Goal: Task Accomplishment & Management: Manage account settings

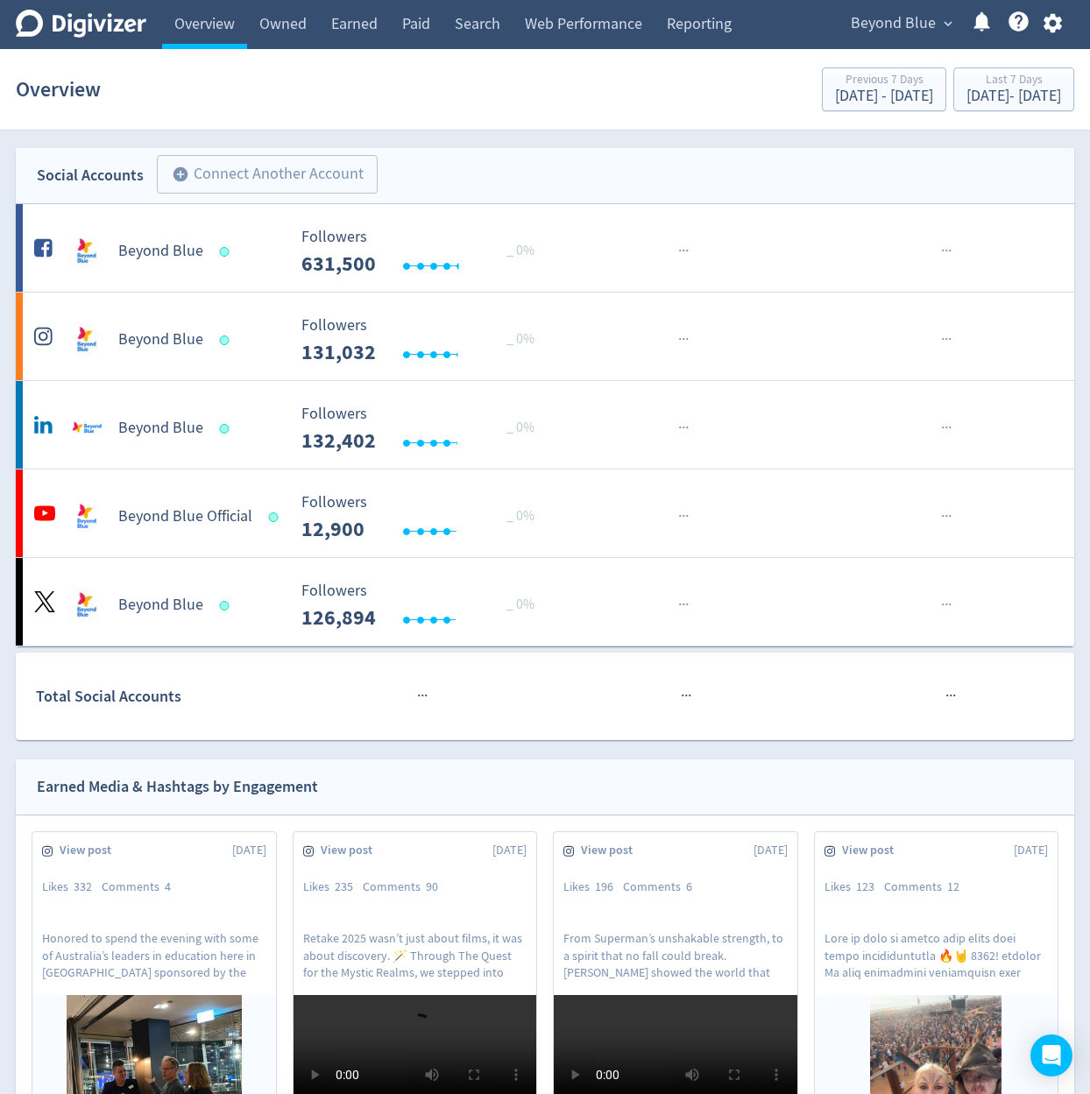
click at [914, 2] on div "Beyond Blue expand_more Help Center - Searchable support on using Digivizer" at bounding box center [952, 24] width 243 height 49
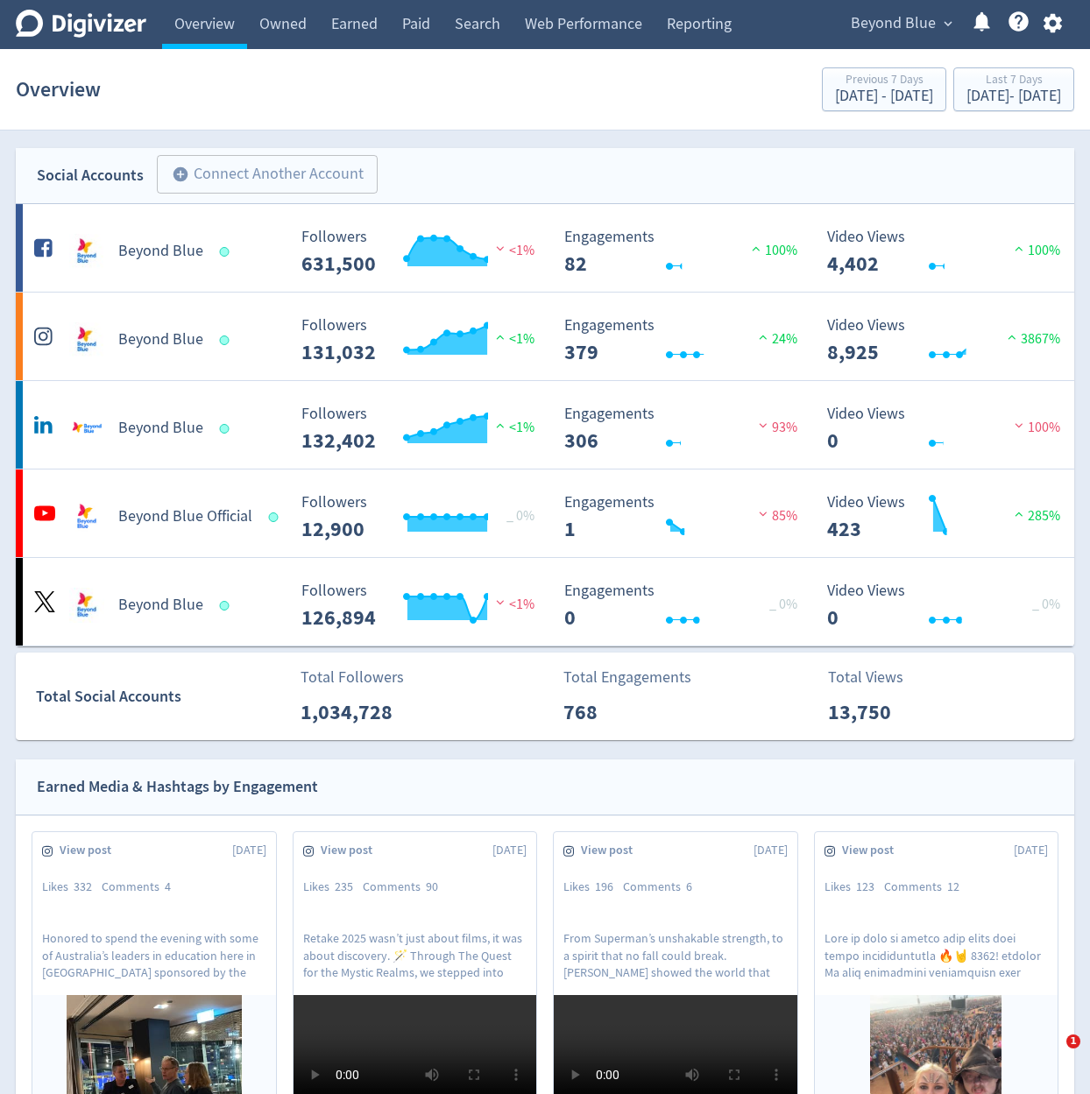
click at [823, 51] on section "Overview Previous 7 Days Aug 15, 2025 - Aug 21, 2025 Last 7 Days Aug 22, 2025 -…" at bounding box center [545, 89] width 1090 height 81
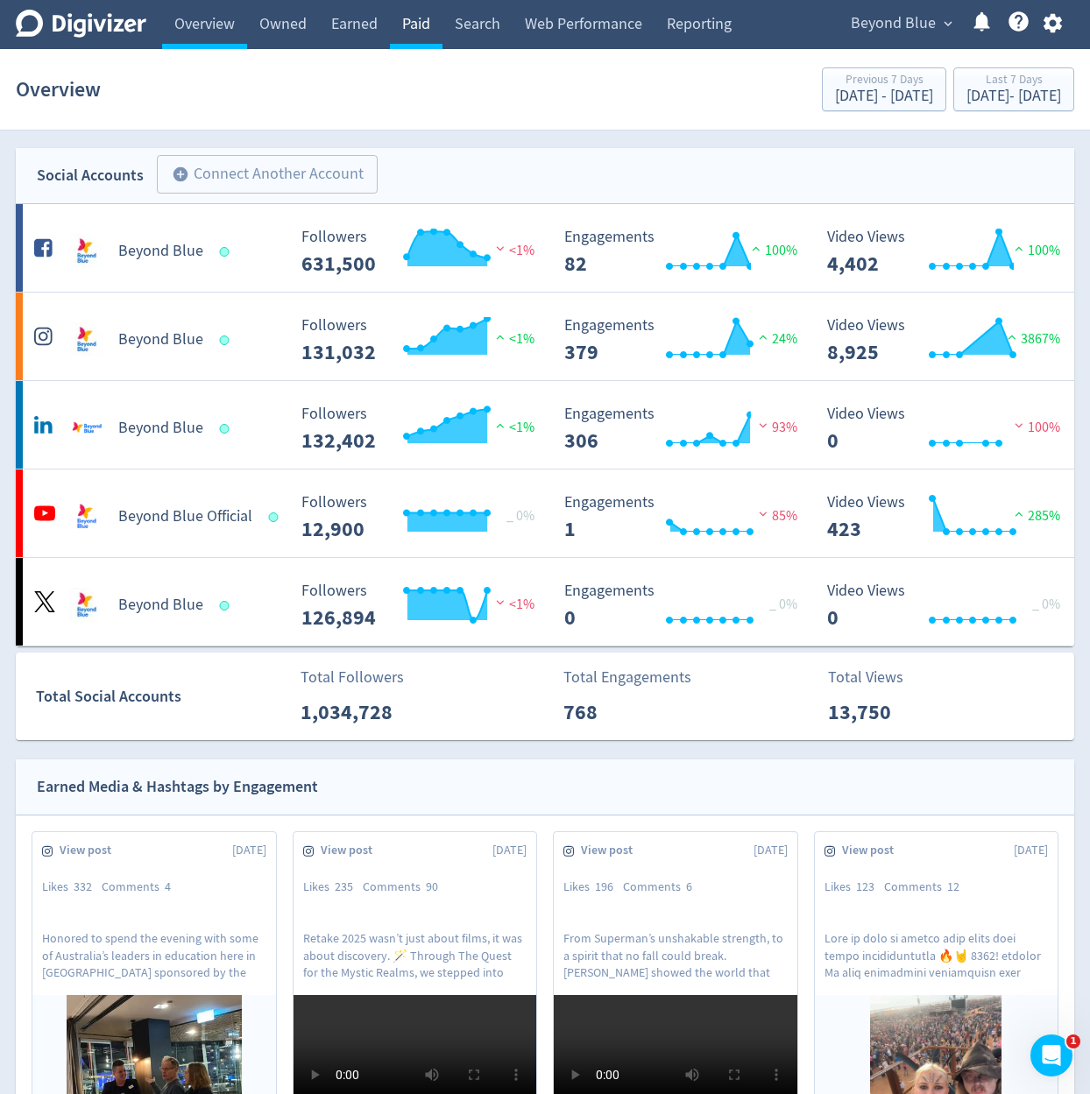
click at [410, 32] on link "Paid" at bounding box center [416, 24] width 53 height 49
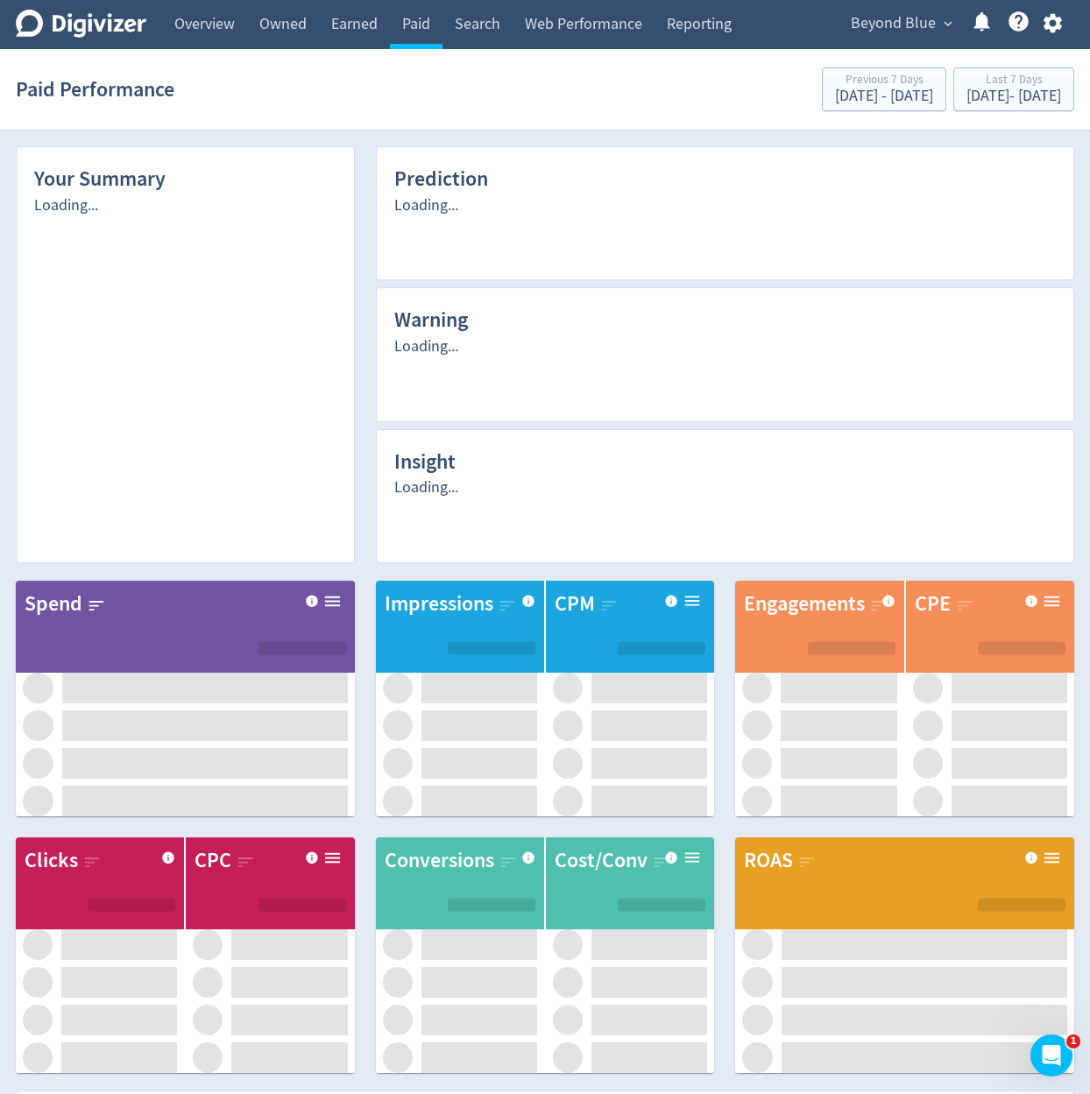
click at [629, 125] on section "Paid Performance Previous 7 Days Aug 15, 2025 - Aug 21, 2025 Last 7 Days Aug 22…" at bounding box center [545, 89] width 1090 height 81
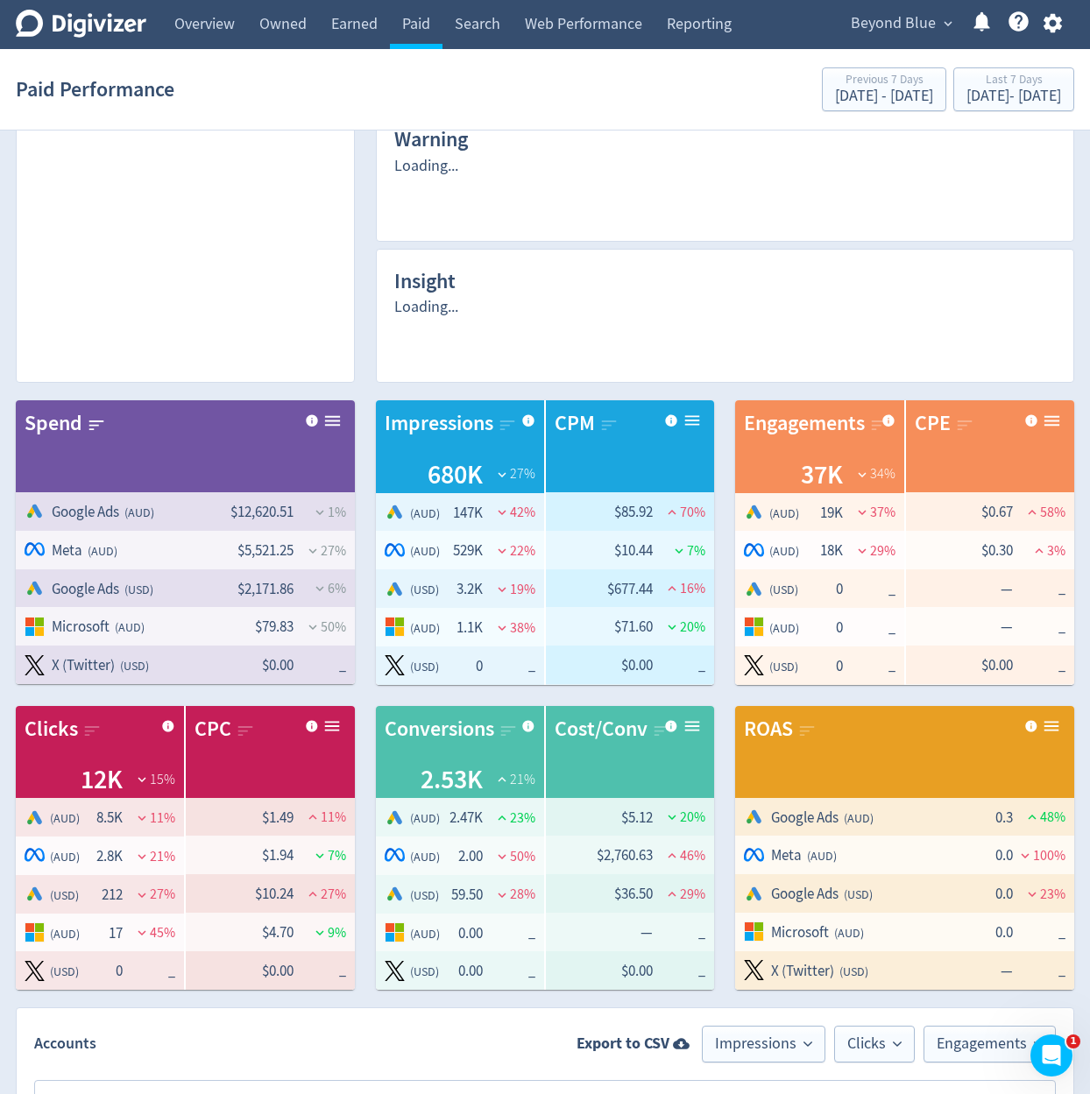
scroll to position [1192, 0]
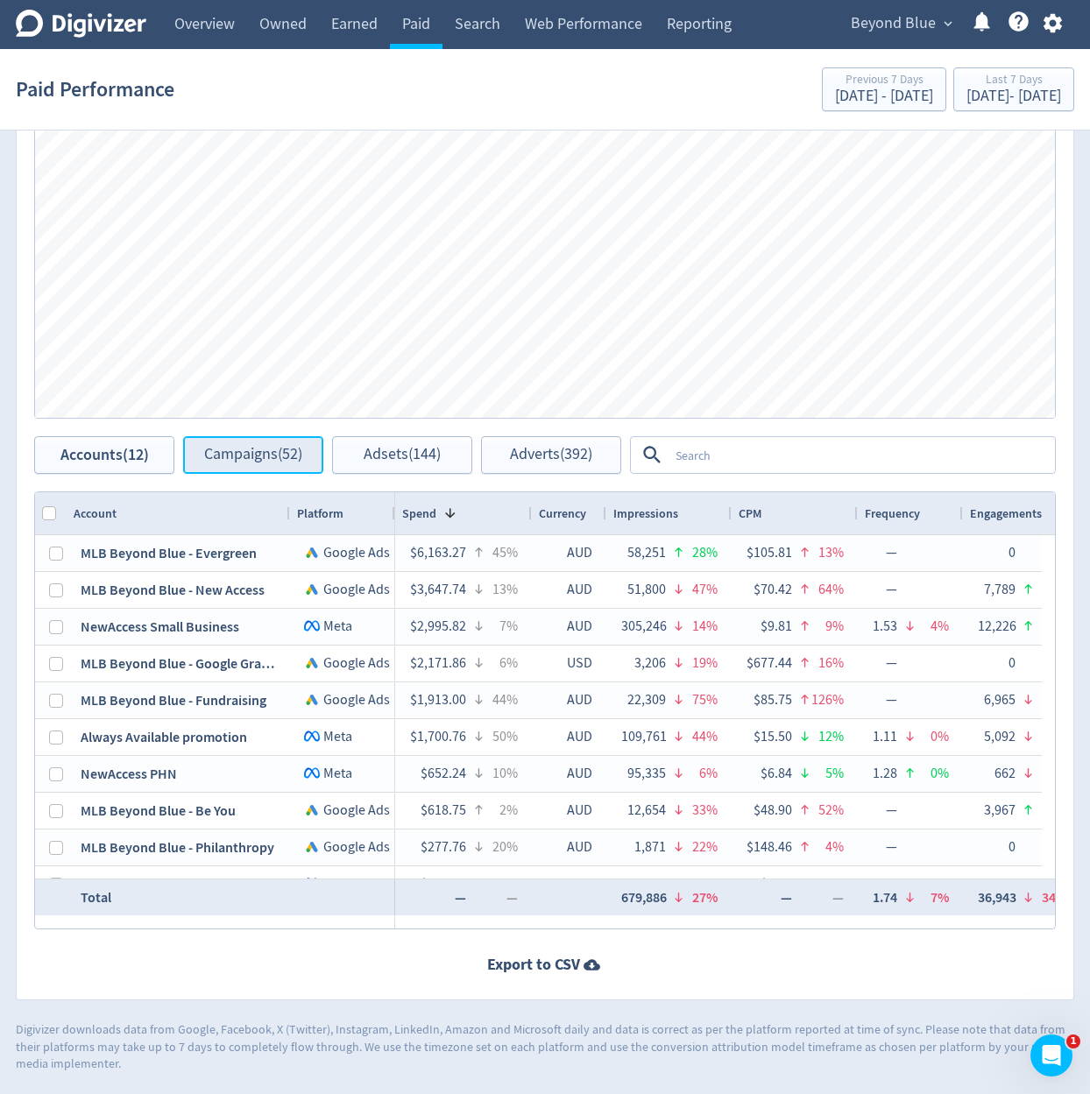
click at [292, 457] on span "Campaigns (52)" at bounding box center [253, 455] width 98 height 17
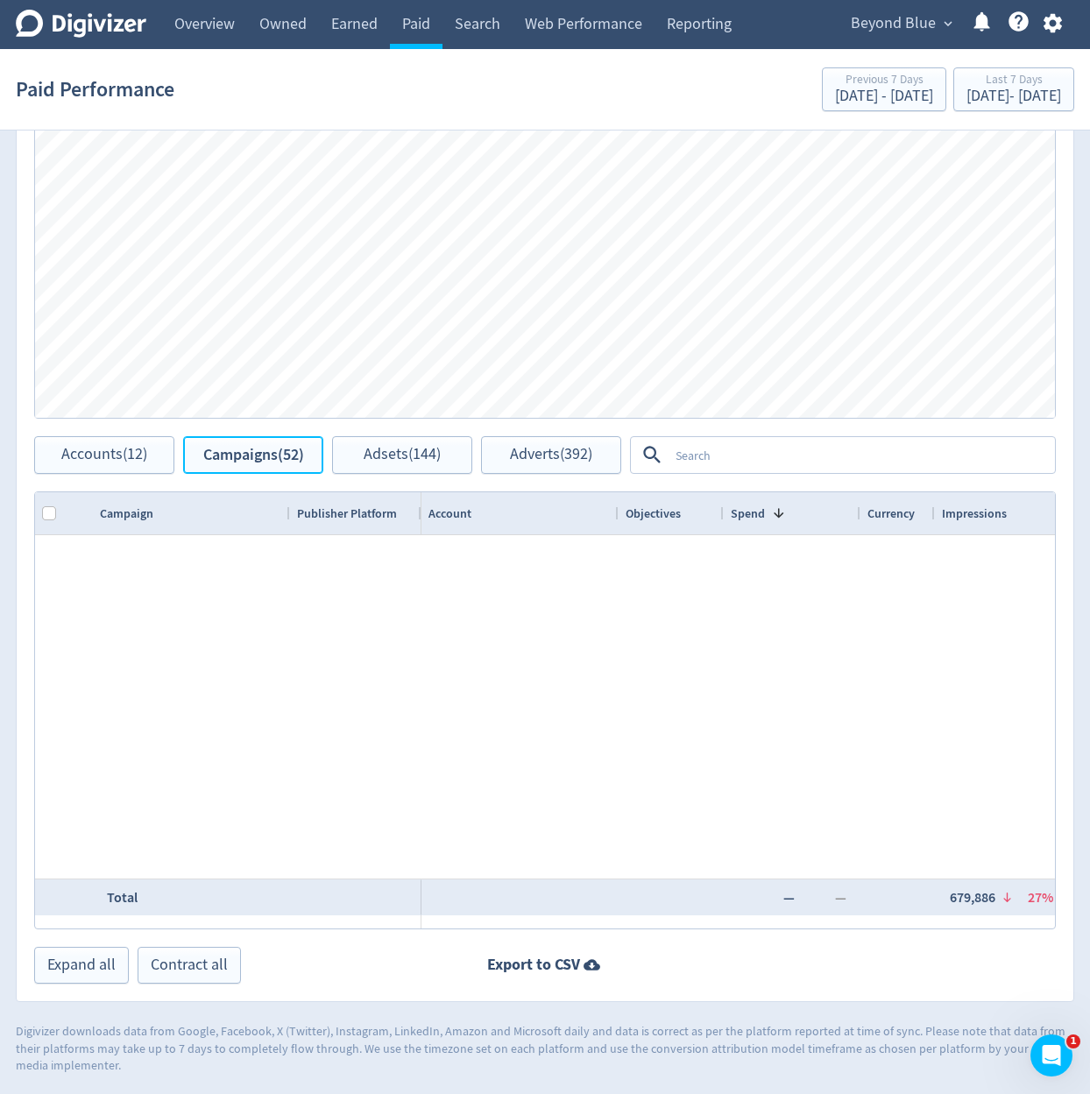
scroll to position [841, 0]
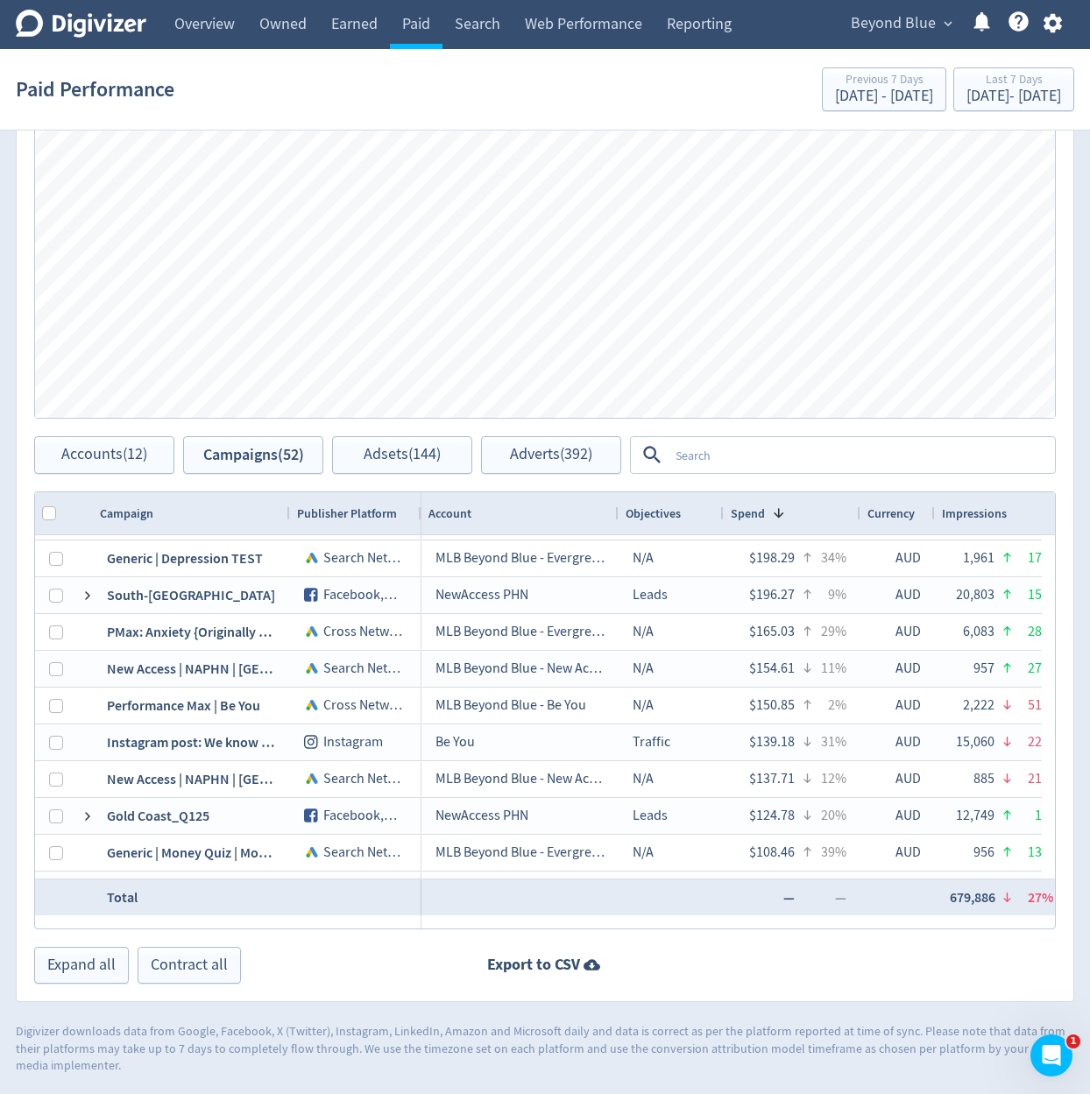
click at [732, 451] on textarea at bounding box center [860, 455] width 385 height 32
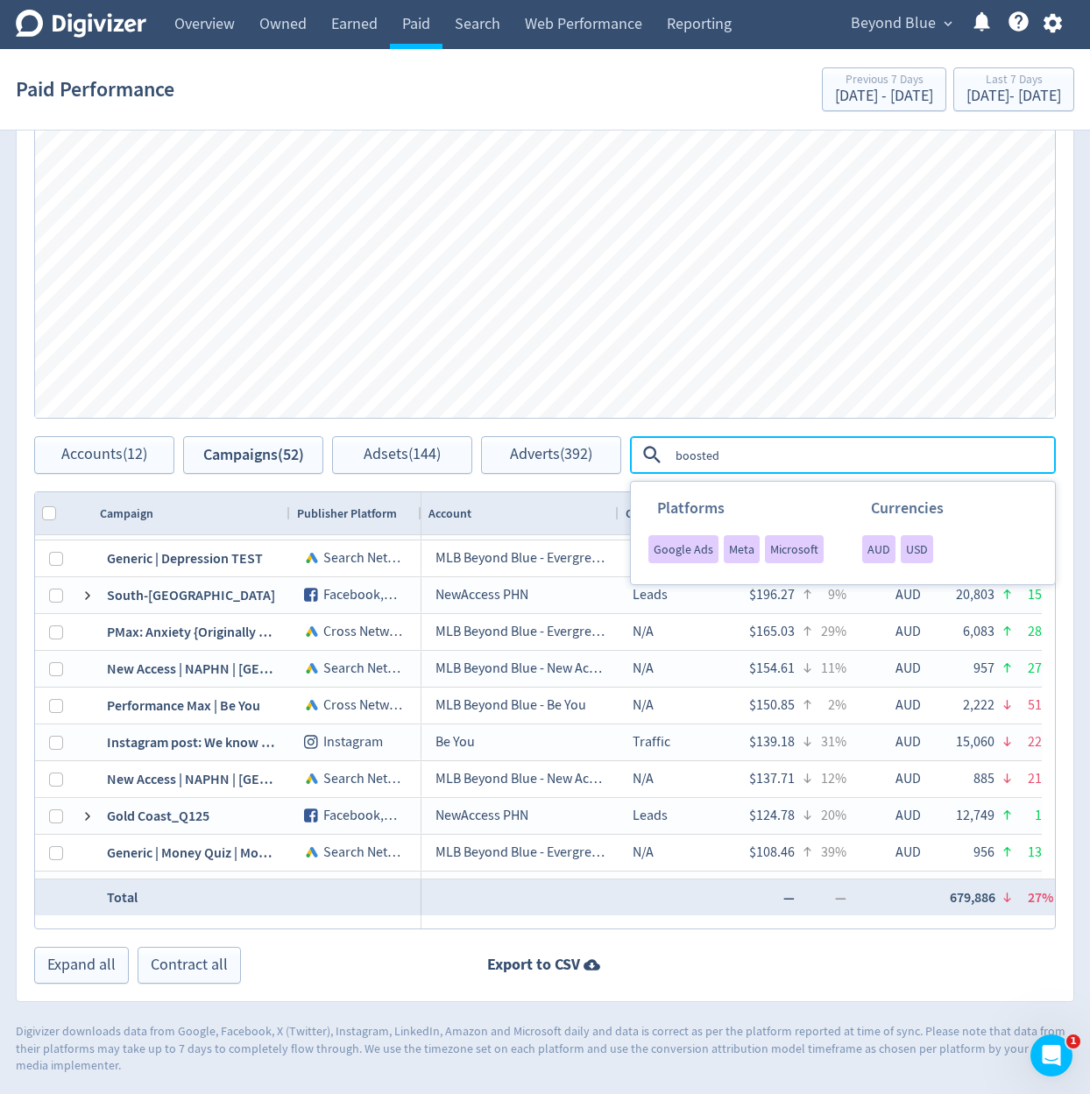
type textarea "boosted"
click at [757, 435] on div "Engagements Clicks Impressions Press Space or Enter to toggle visibility Impres…" at bounding box center [545, 243] width 1057 height 385
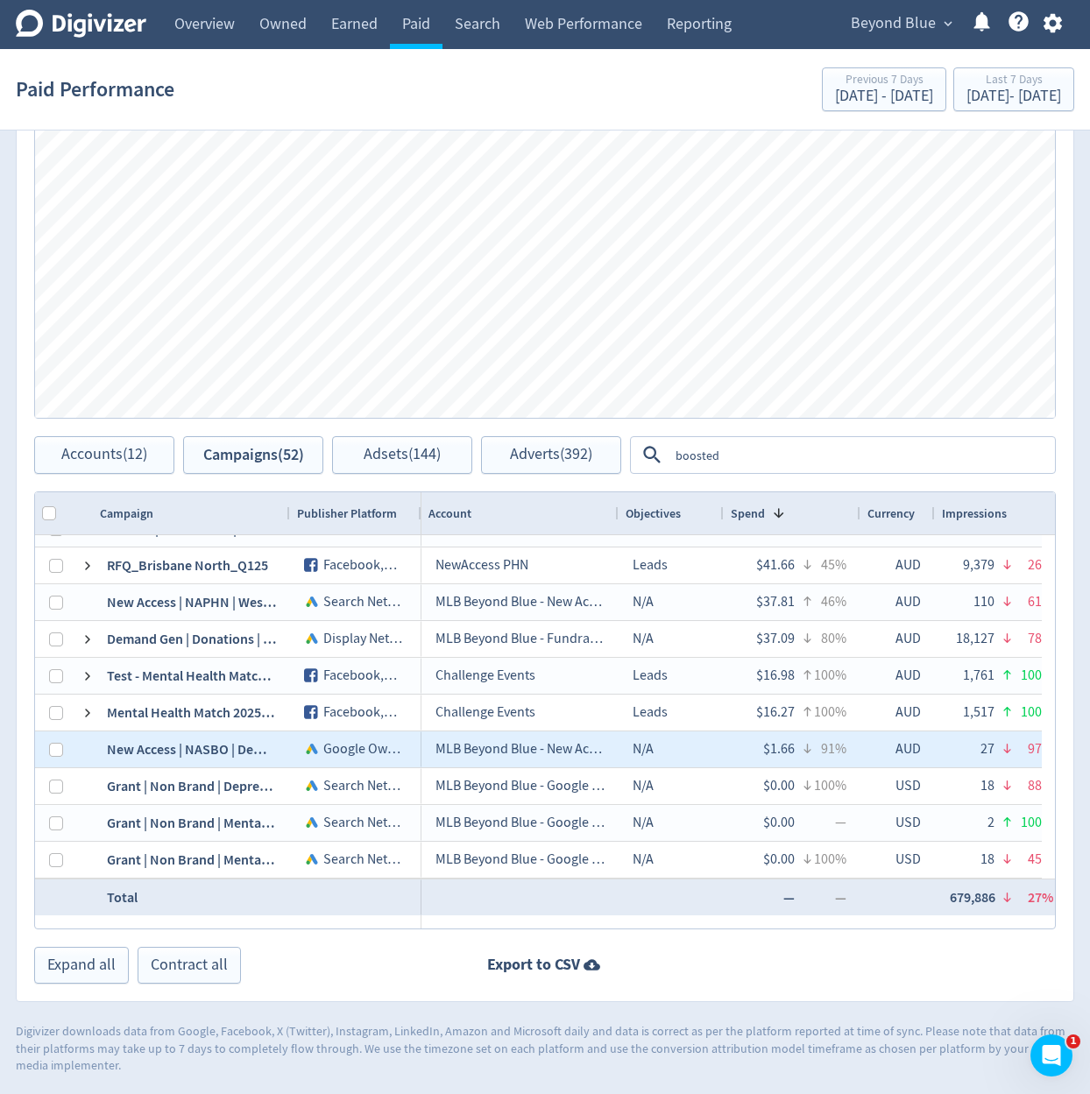
scroll to position [1194, 0]
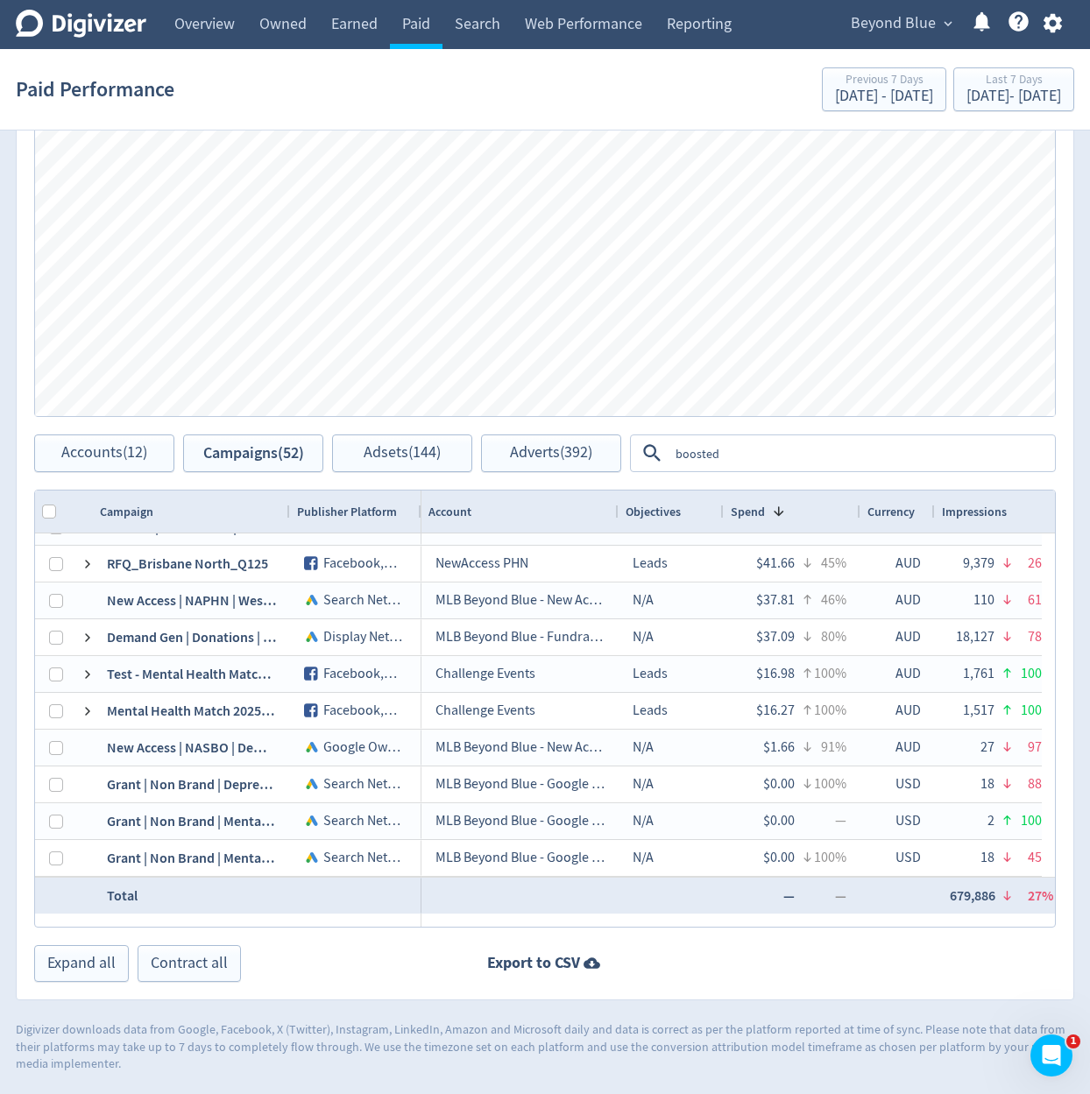
click at [778, 463] on textarea "boosted" at bounding box center [860, 453] width 385 height 32
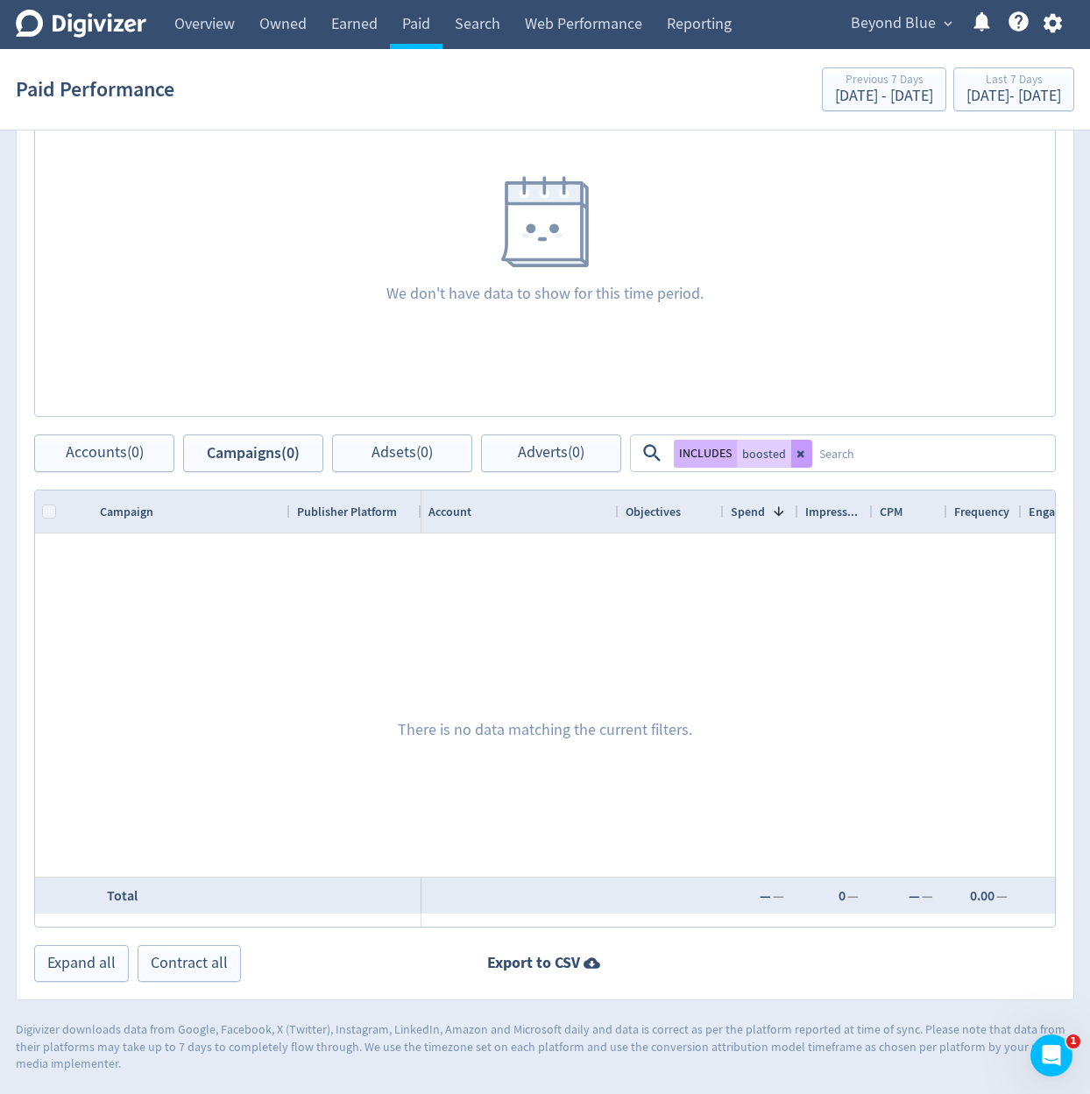
scroll to position [0, 0]
click at [695, 451] on button "INCLUDES" at bounding box center [705, 454] width 63 height 28
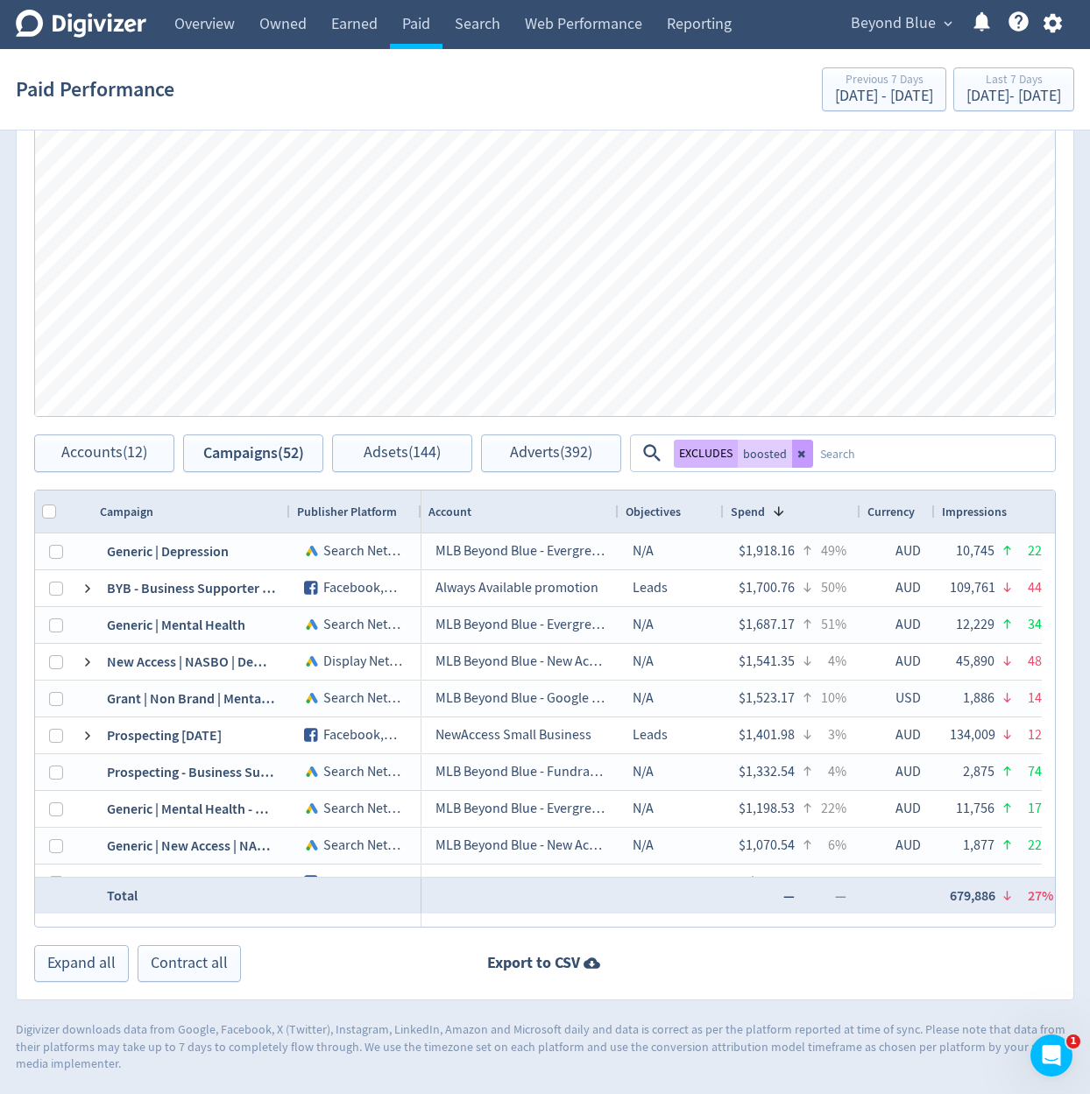
click at [797, 463] on button at bounding box center [802, 454] width 21 height 28
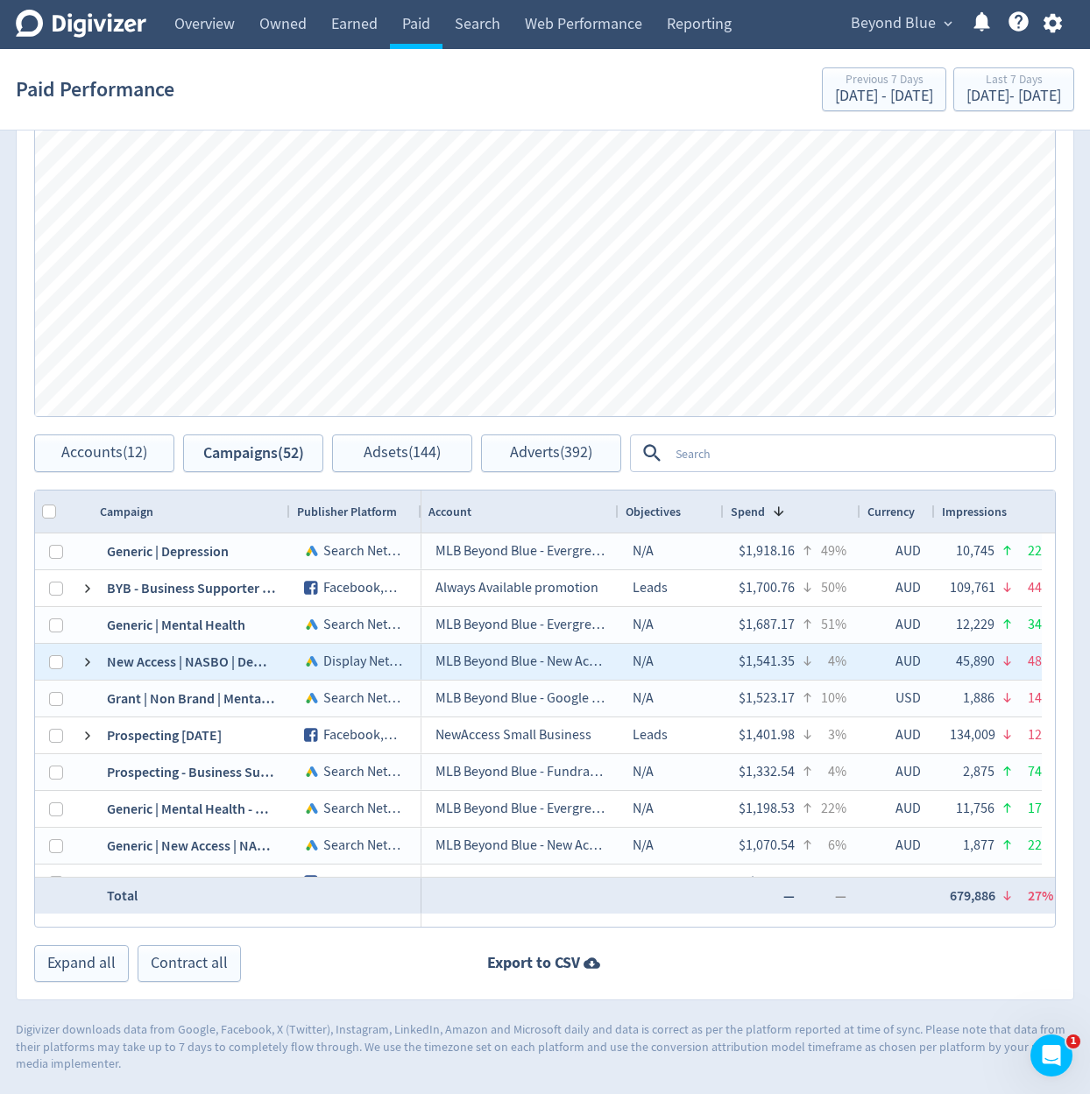
click at [95, 666] on div "New Access | NASBO | Demand Gen | YT | Audience Affinities" at bounding box center [191, 662] width 197 height 36
click at [89, 662] on span at bounding box center [88, 662] width 14 height 14
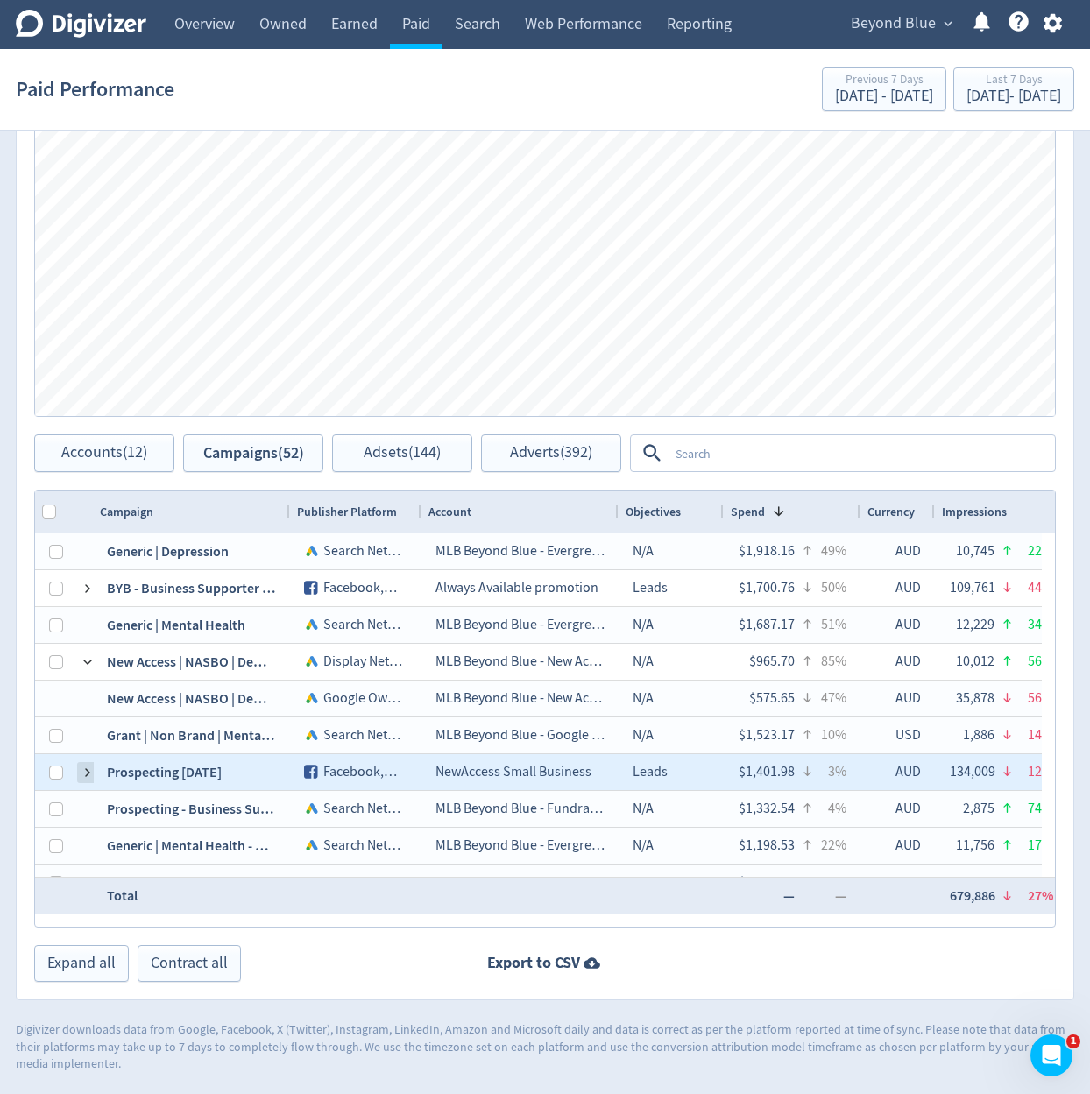
click at [85, 767] on span at bounding box center [88, 773] width 14 height 14
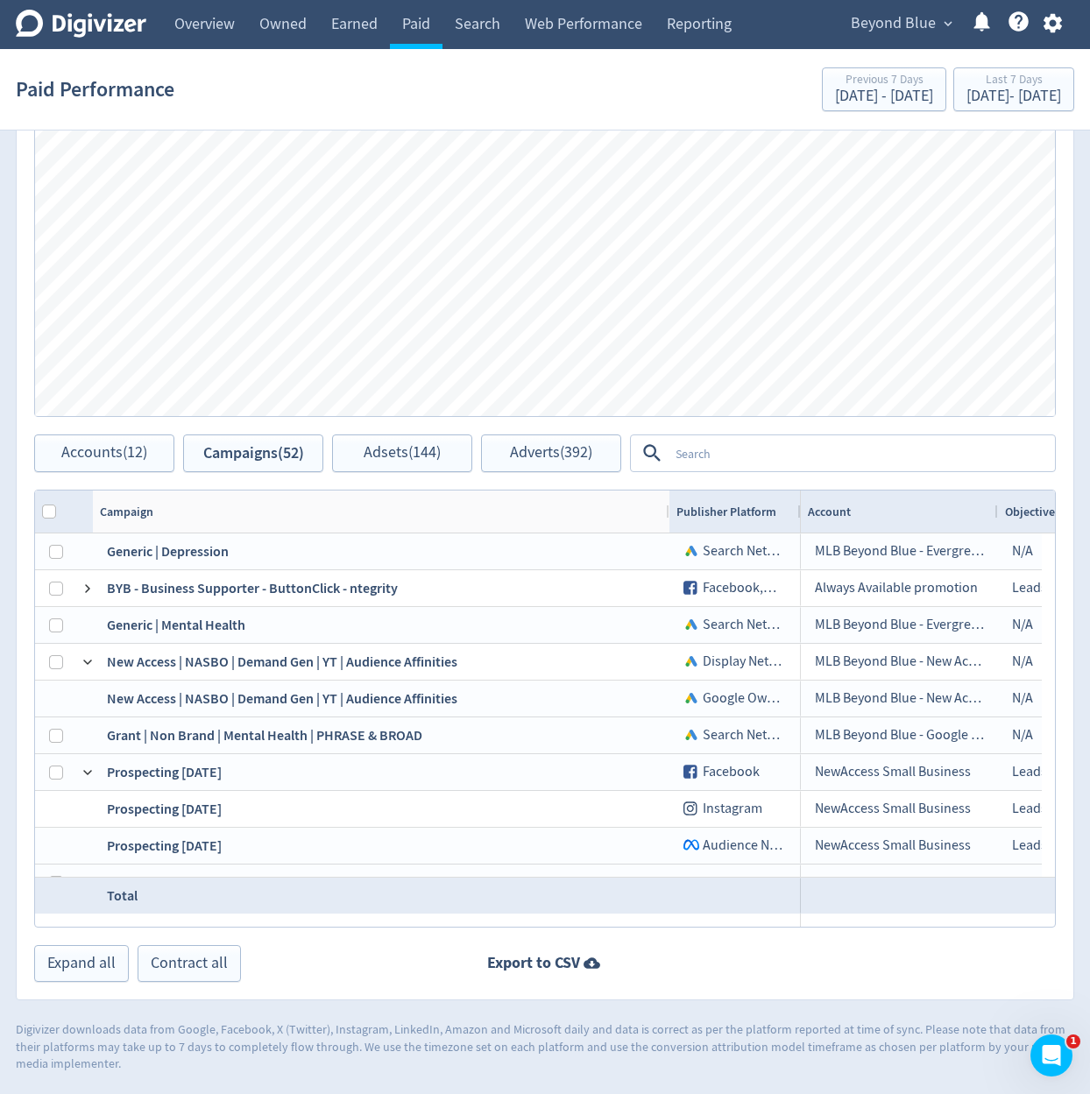
drag, startPoint x: 286, startPoint y: 509, endPoint x: 658, endPoint y: 542, distance: 373.8
click at [658, 542] on div "Campaign Publisher Platform 1" at bounding box center [545, 709] width 1020 height 436
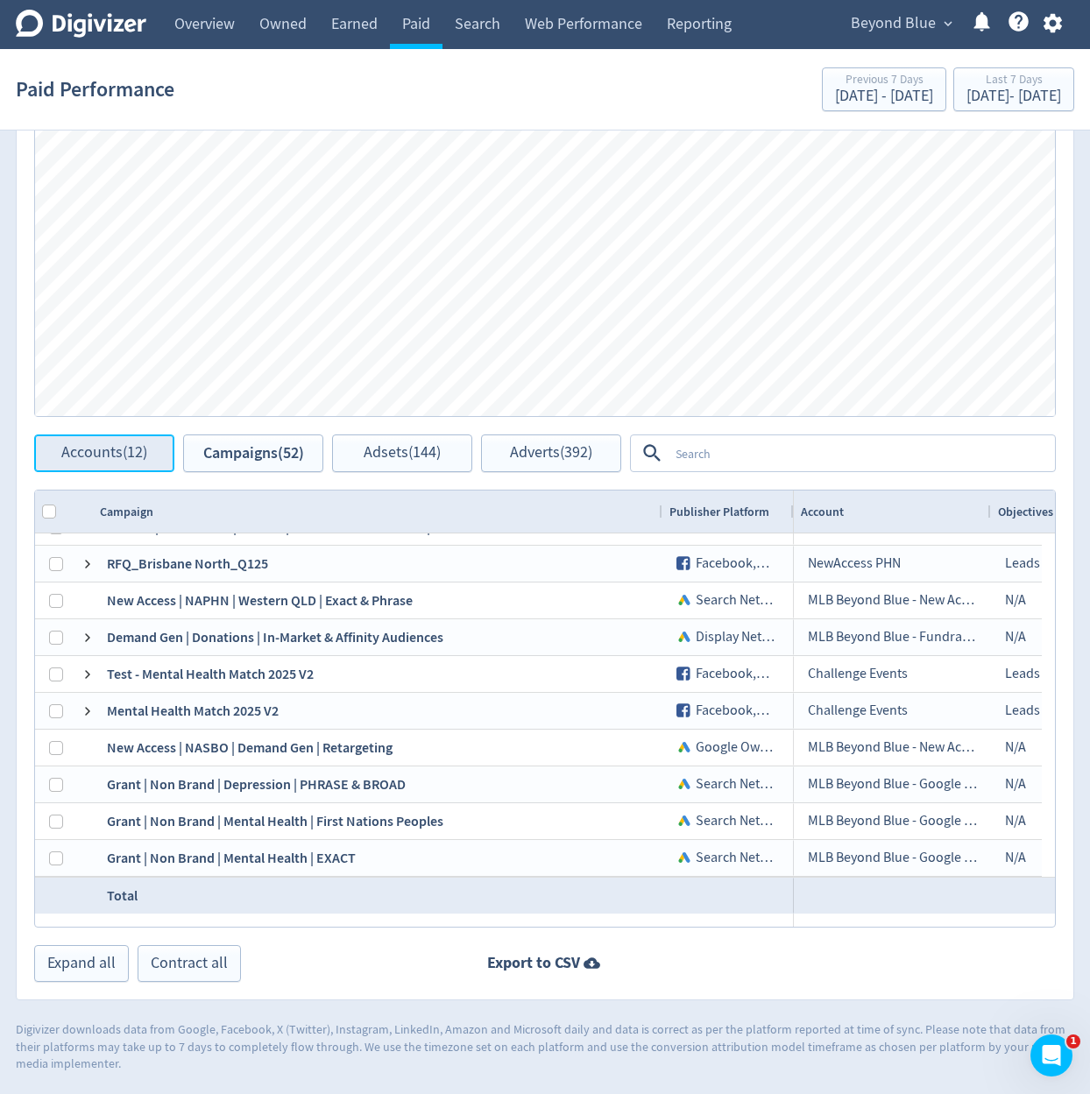
click at [138, 451] on span "Accounts (12)" at bounding box center [104, 453] width 86 height 17
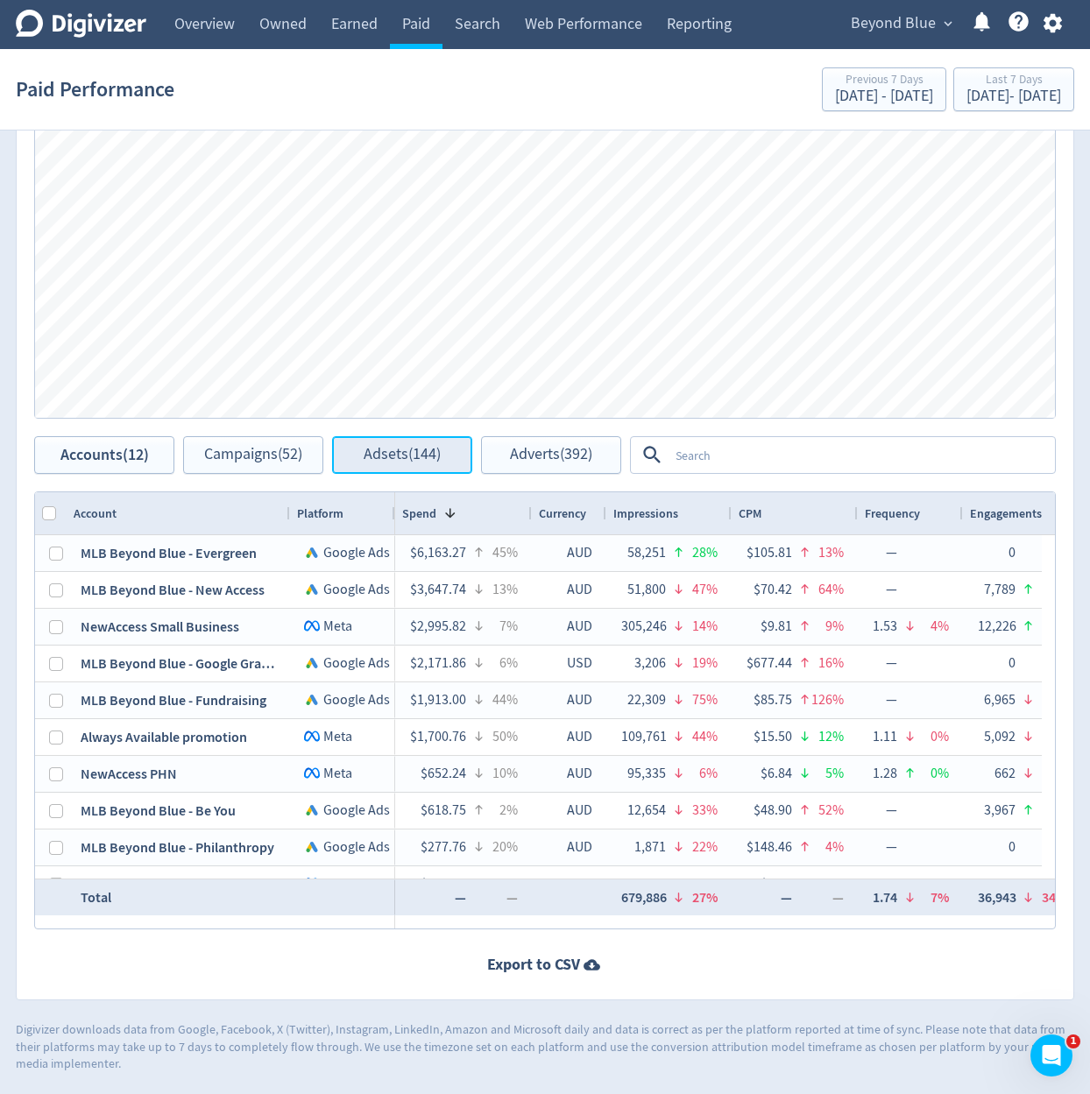
click at [377, 469] on button "Adsets (144)" at bounding box center [402, 455] width 140 height 38
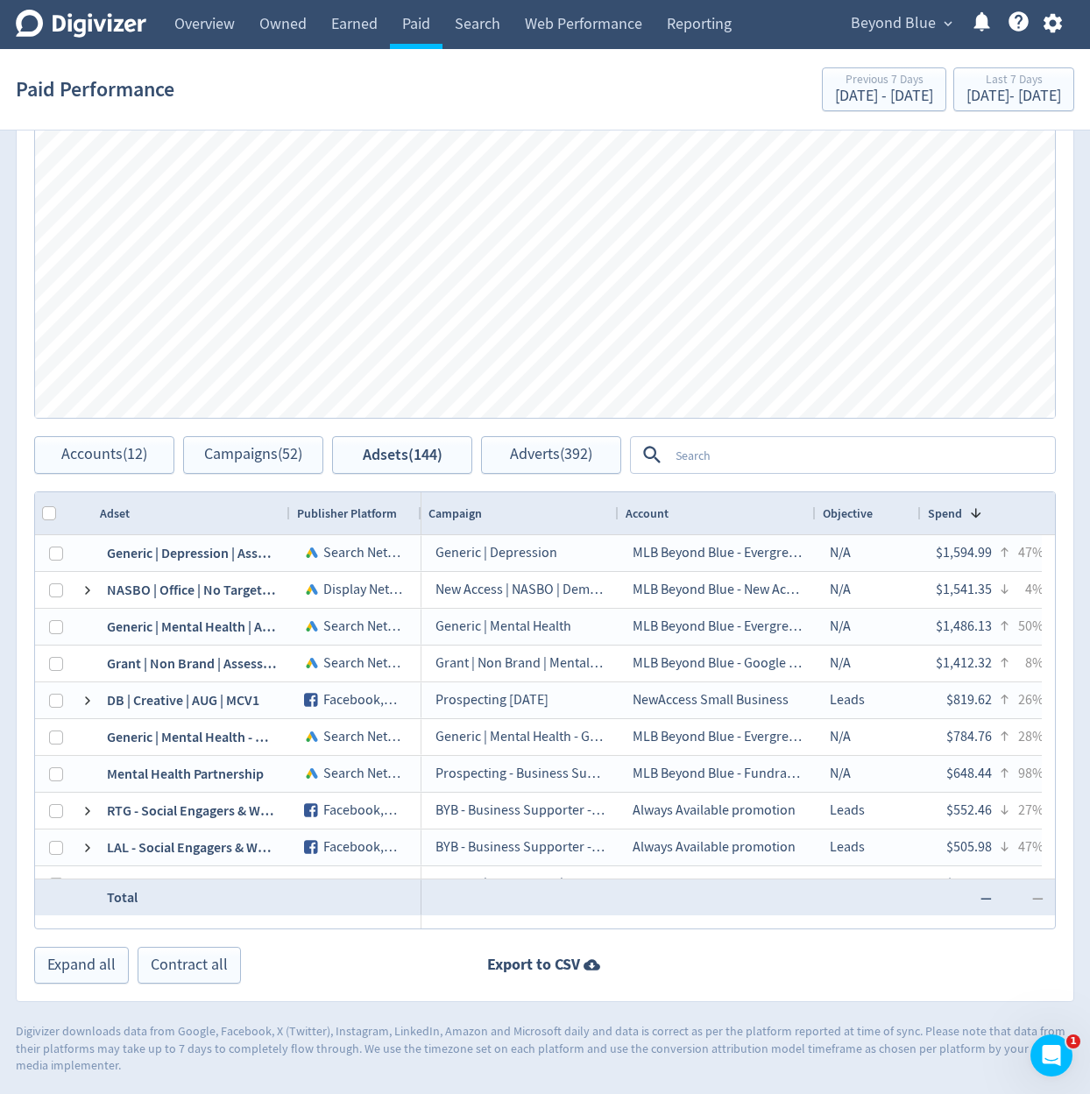
click at [709, 446] on textarea at bounding box center [860, 455] width 385 height 32
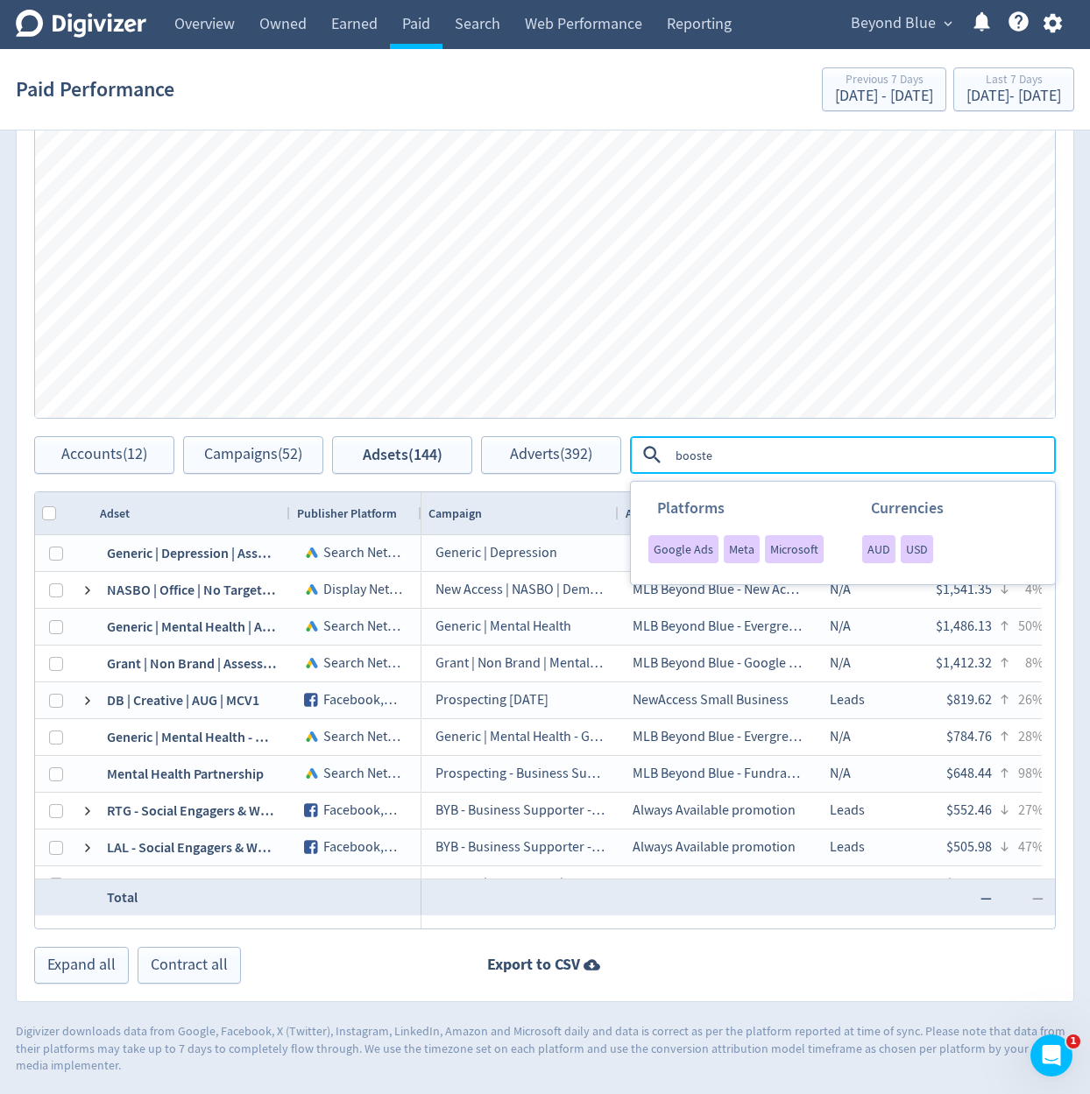
type textarea "boosted"
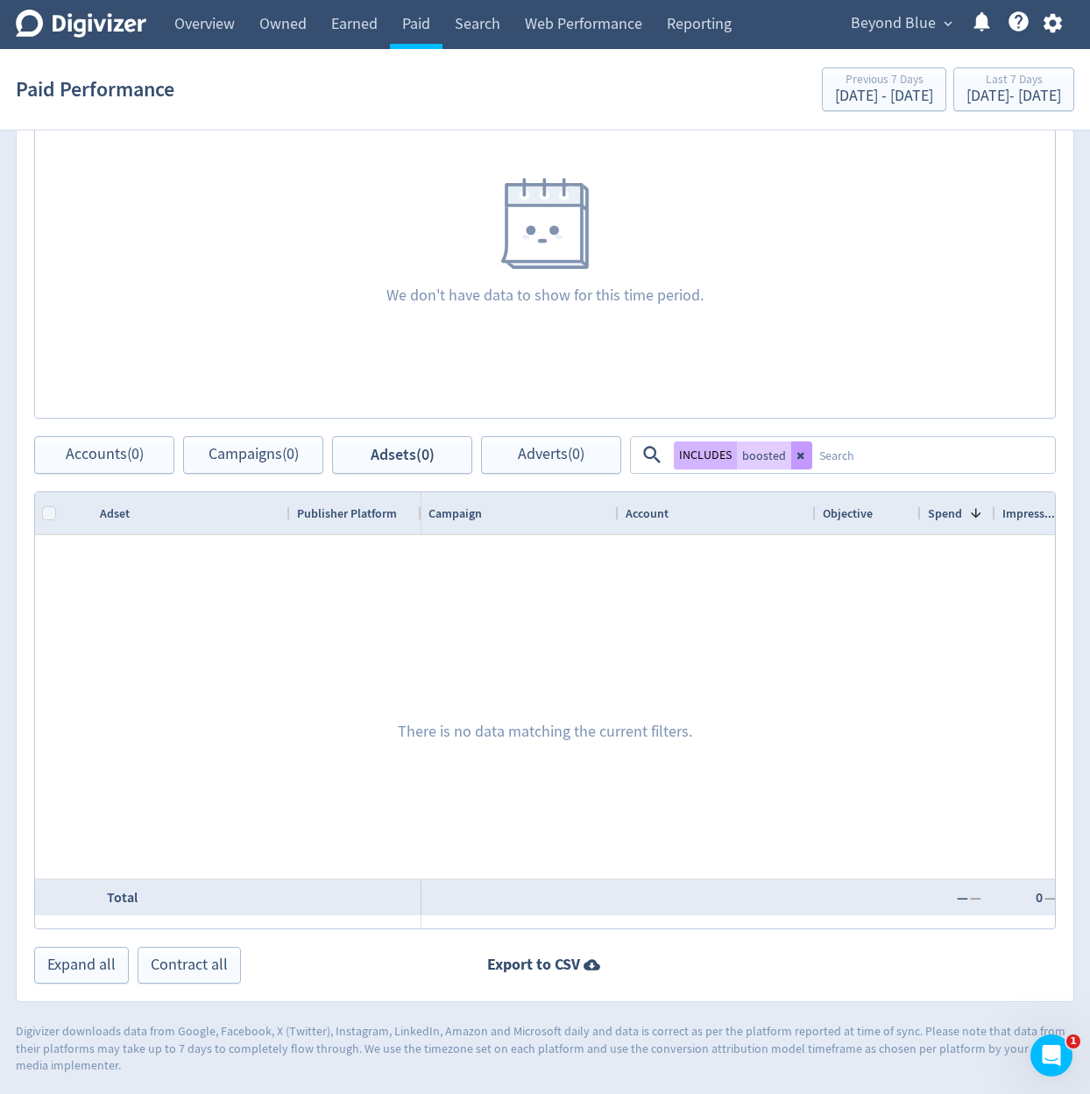
click at [806, 463] on button at bounding box center [801, 456] width 21 height 28
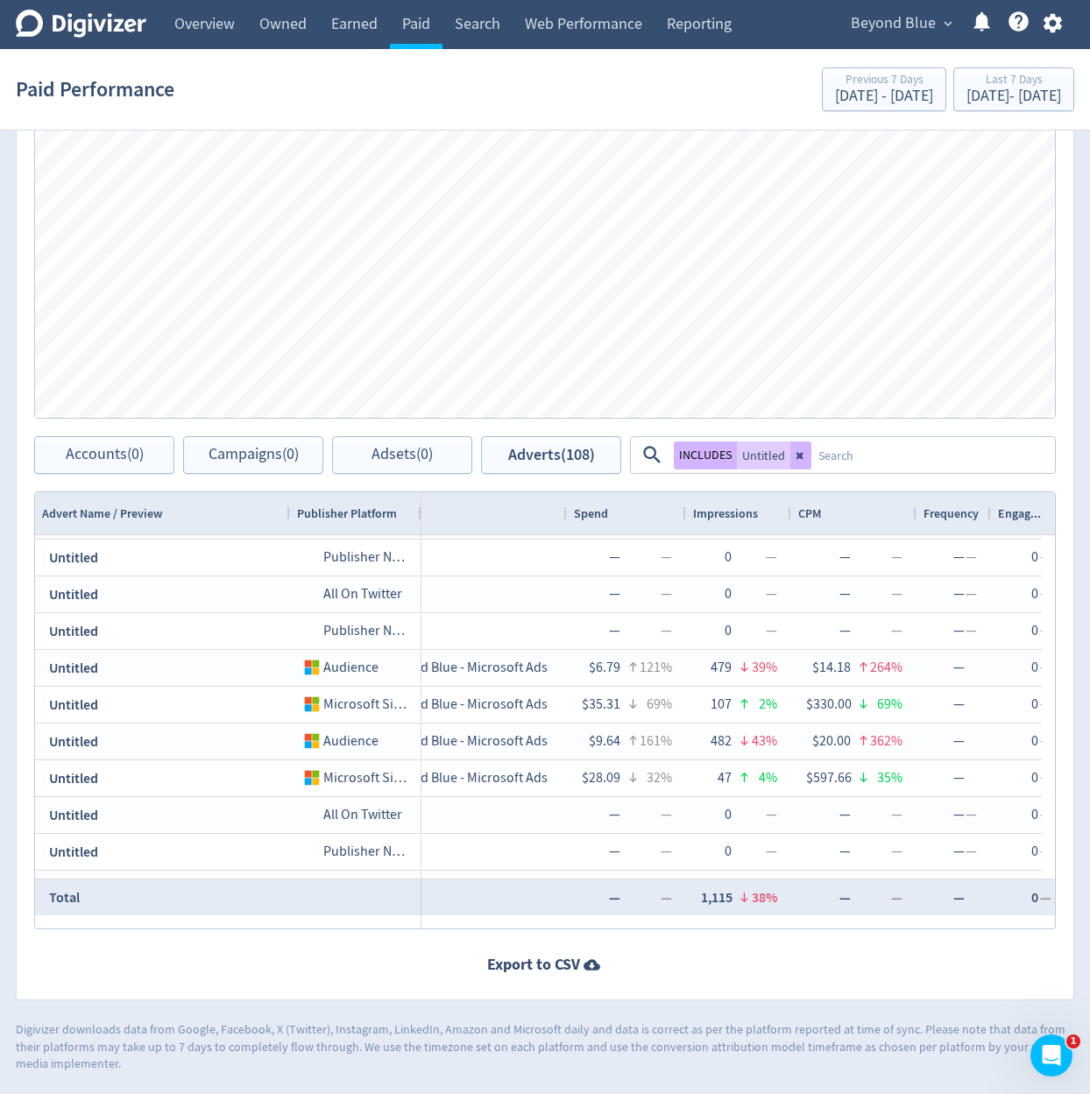
scroll to position [0, 438]
click at [806, 453] on button at bounding box center [800, 456] width 21 height 28
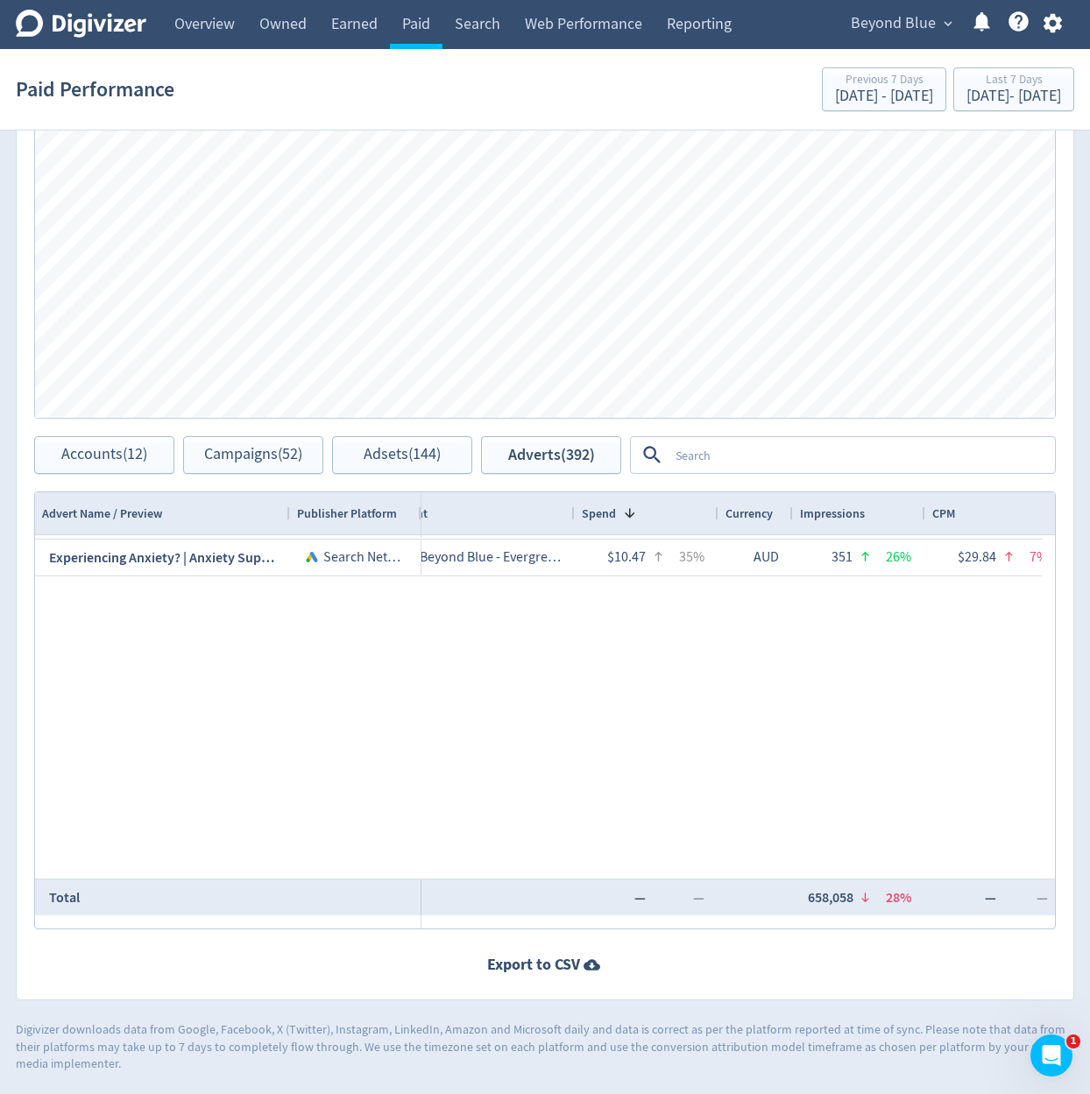
scroll to position [1448, 0]
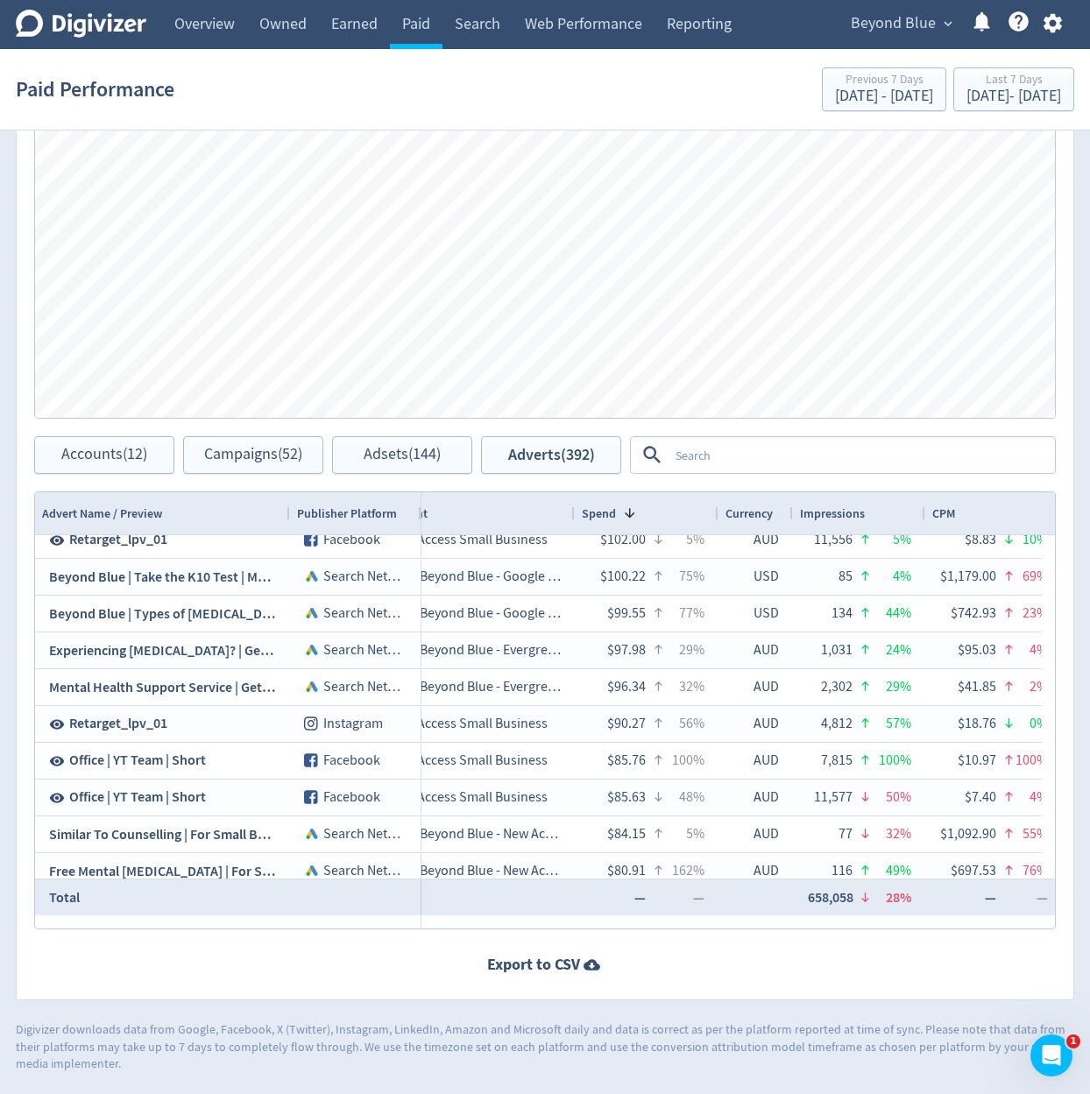
drag, startPoint x: 805, startPoint y: 469, endPoint x: 798, endPoint y: 483, distance: 15.7
click at [805, 470] on textarea at bounding box center [860, 455] width 385 height 32
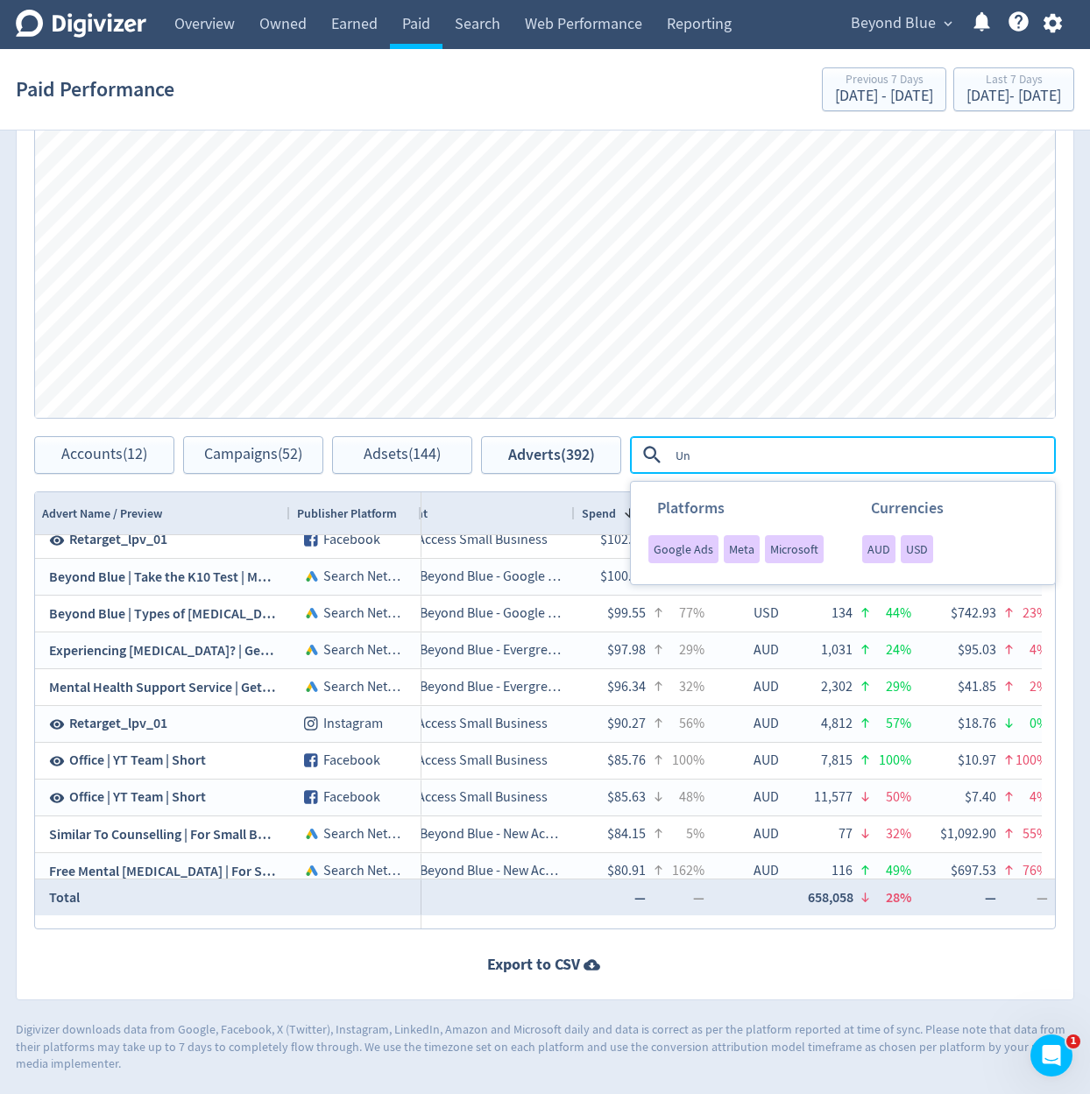
type textarea "U"
type textarea "unt"
type textarea "Untitled"
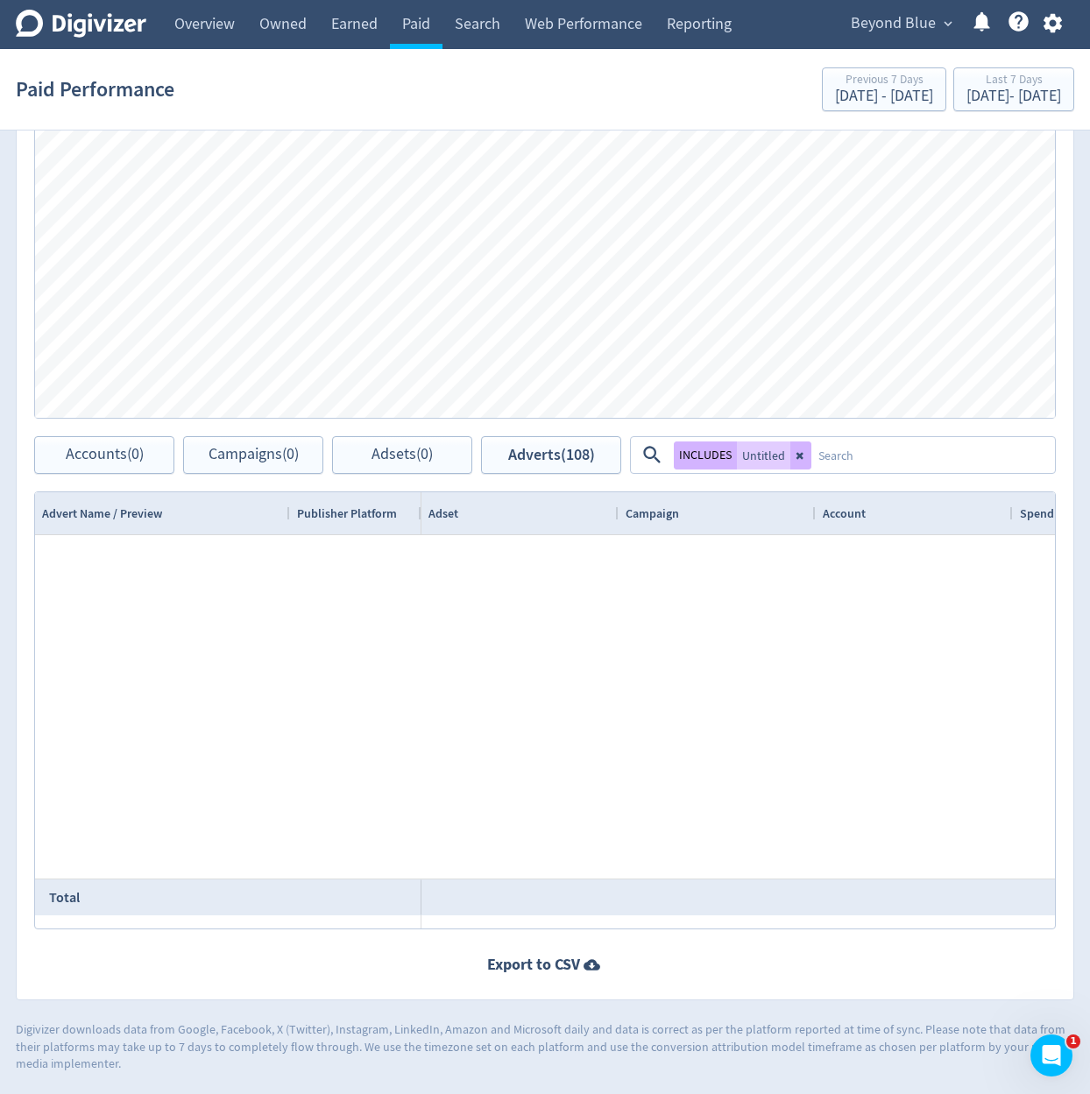
scroll to position [7604, 0]
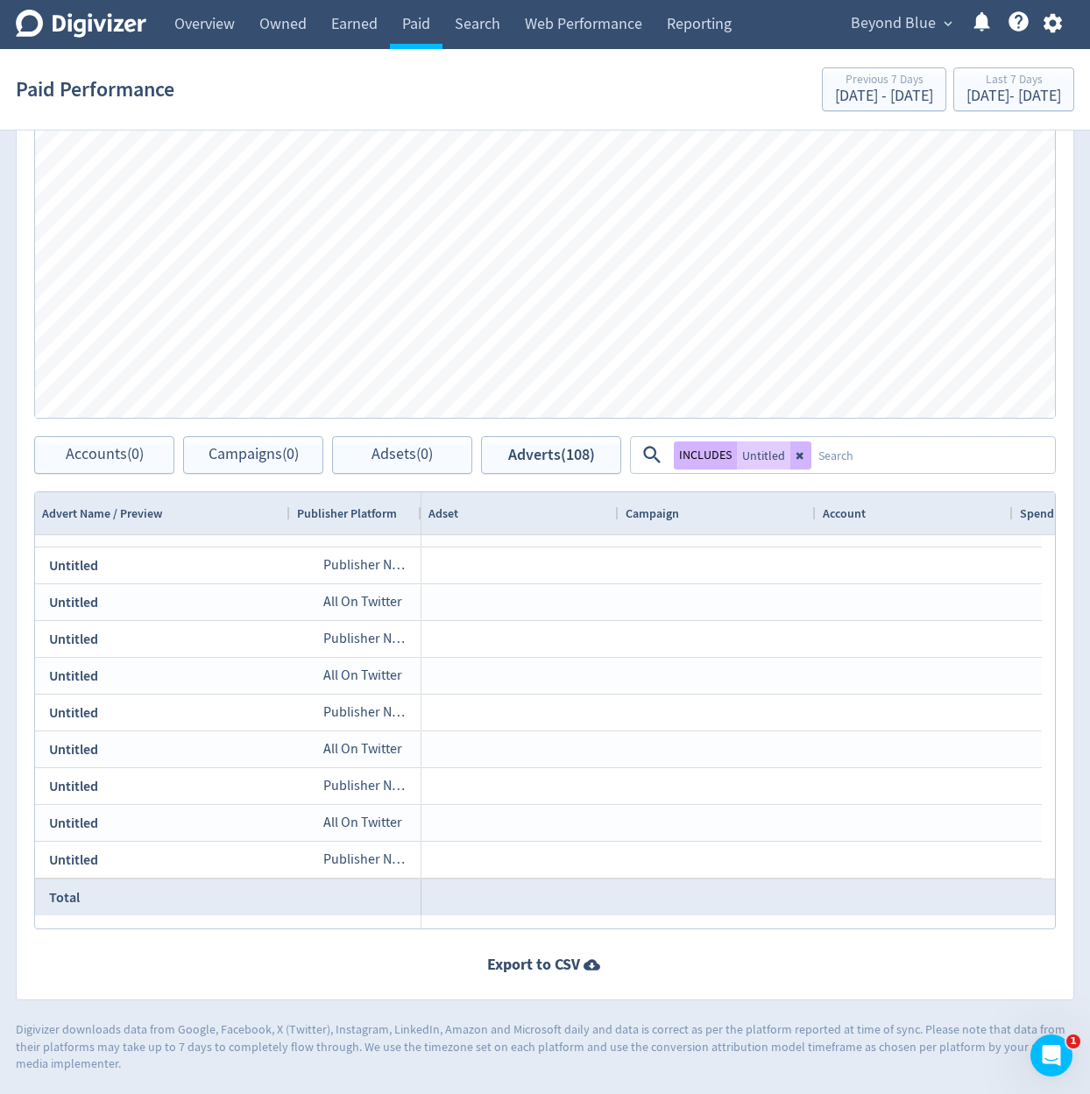
click at [909, 35] on span "Beyond Blue" at bounding box center [893, 24] width 85 height 28
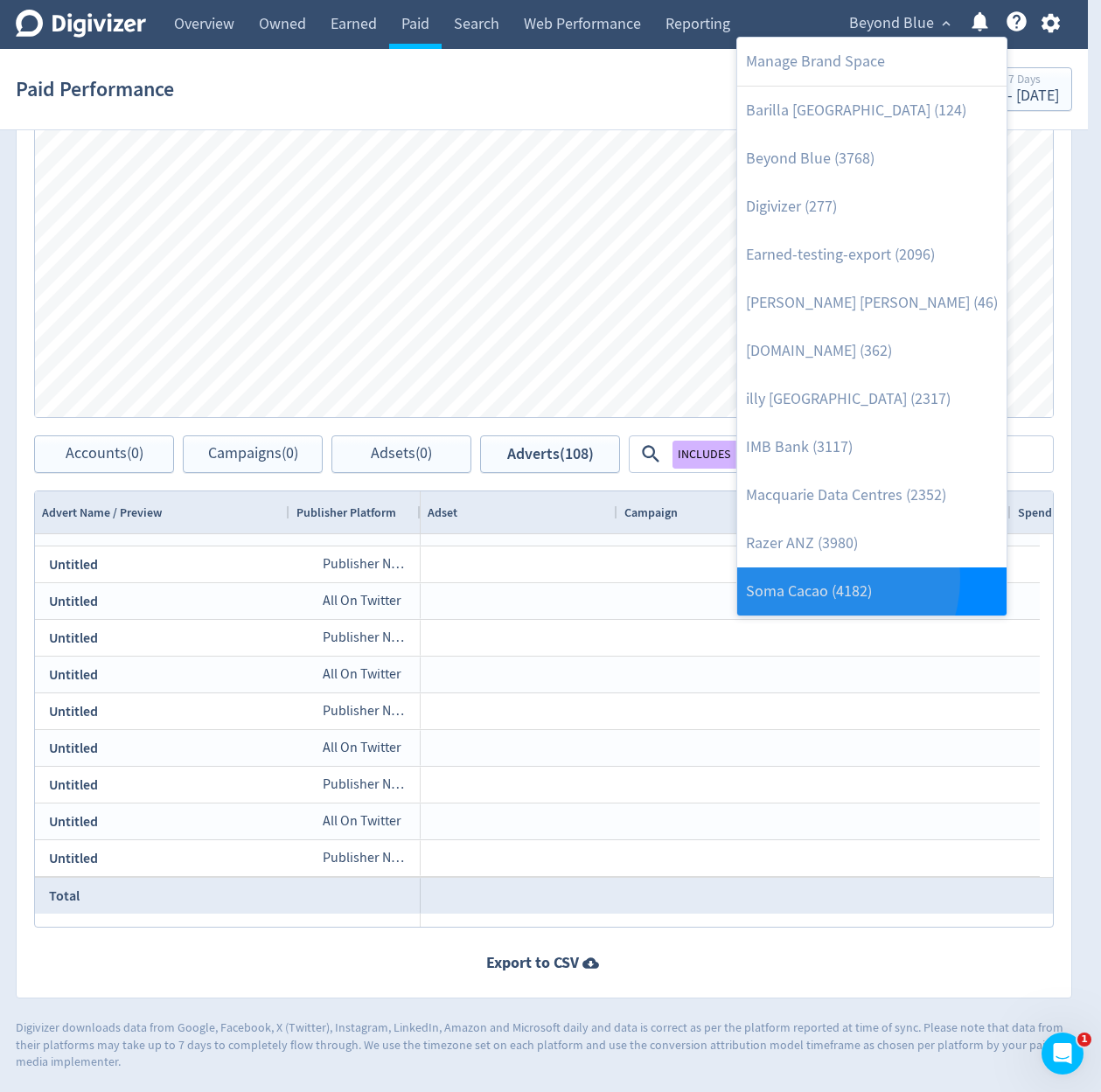
click at [824, 579] on link "Soma Cacao (4182)" at bounding box center [872, 592] width 270 height 48
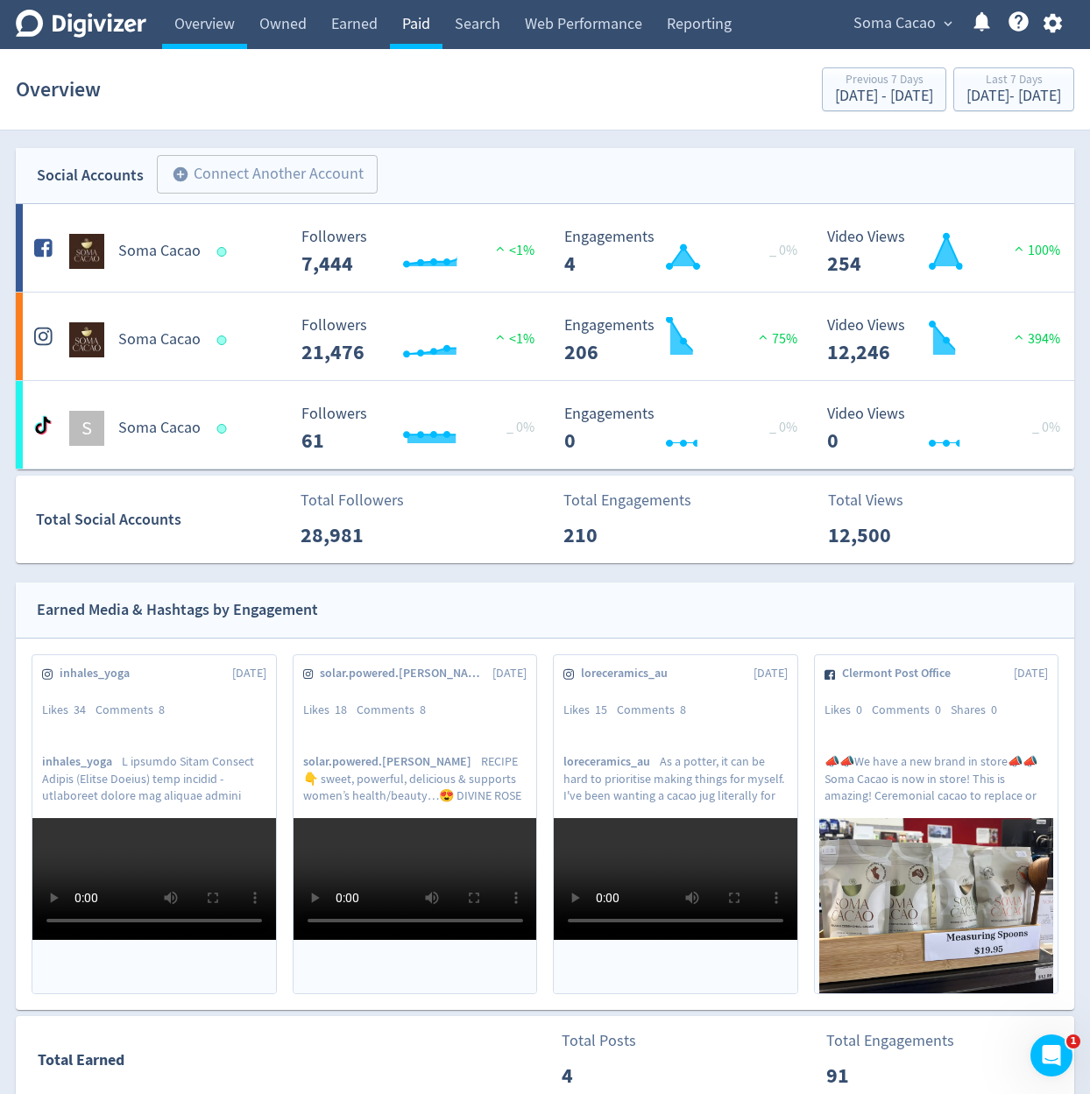
click at [424, 31] on link "Paid" at bounding box center [416, 24] width 53 height 49
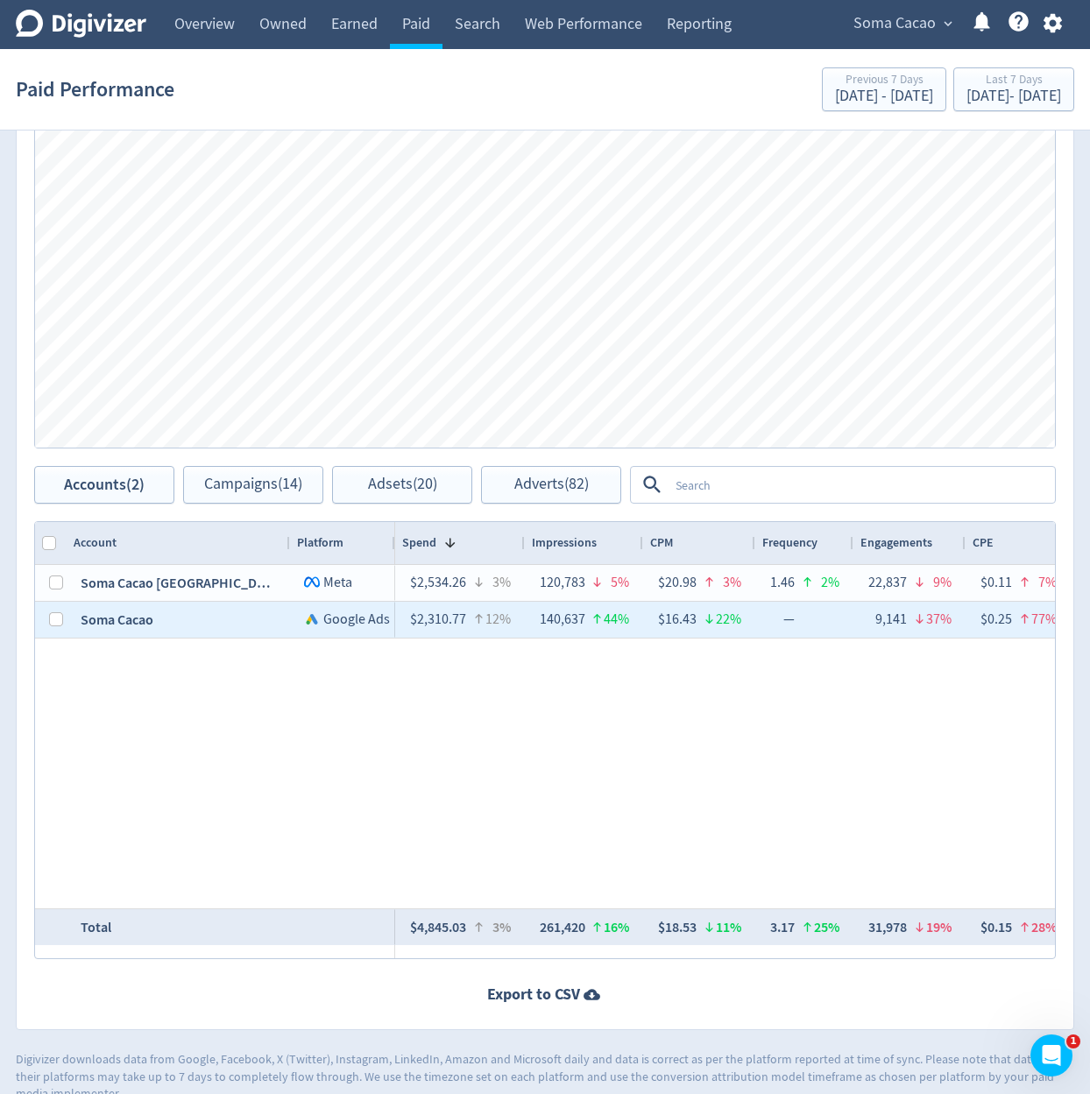
scroll to position [1020, 0]
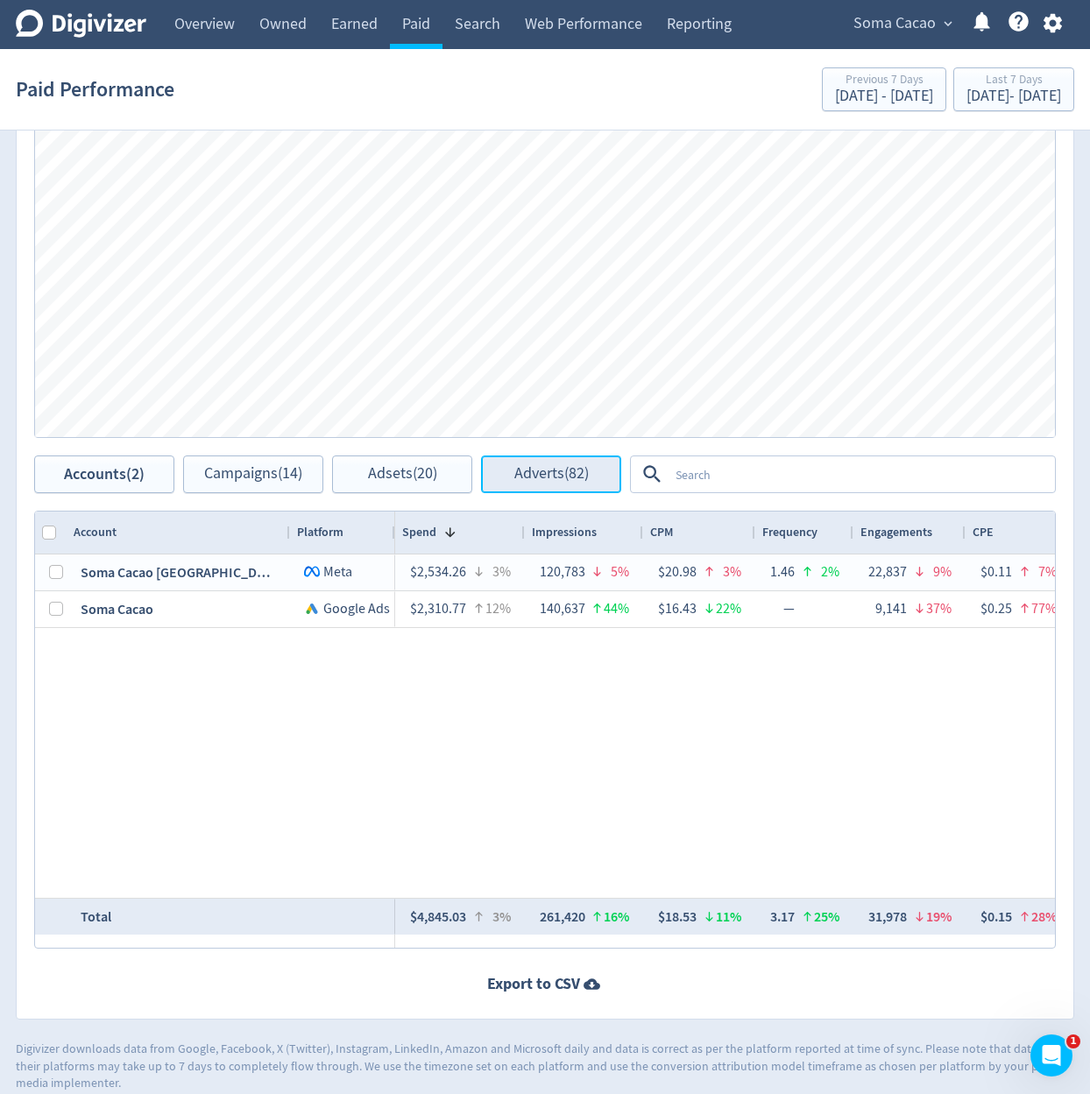
click at [590, 471] on button "Adverts (82)" at bounding box center [551, 475] width 140 height 38
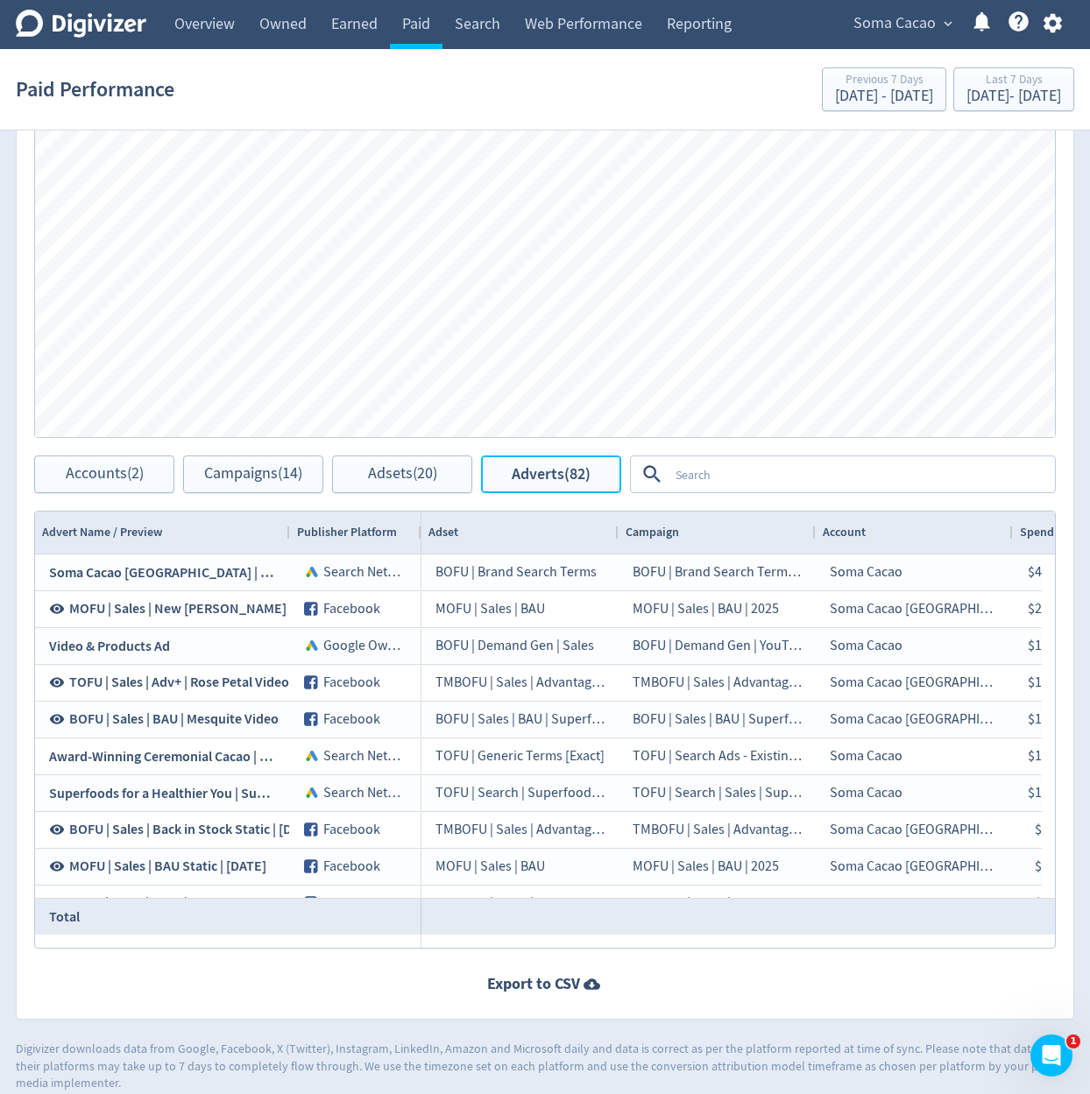
scroll to position [0, 26]
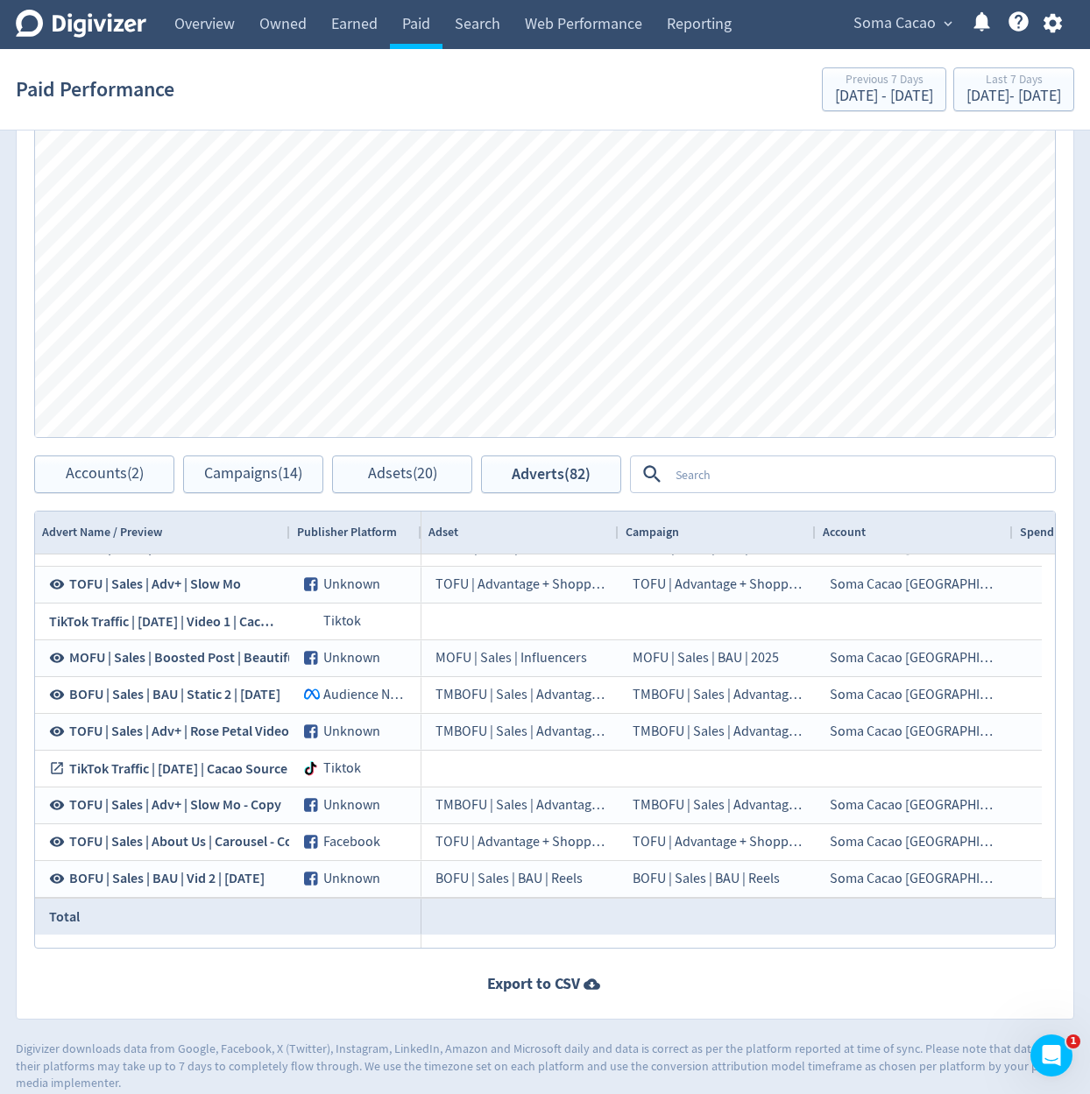
click at [818, 485] on textarea at bounding box center [860, 474] width 385 height 32
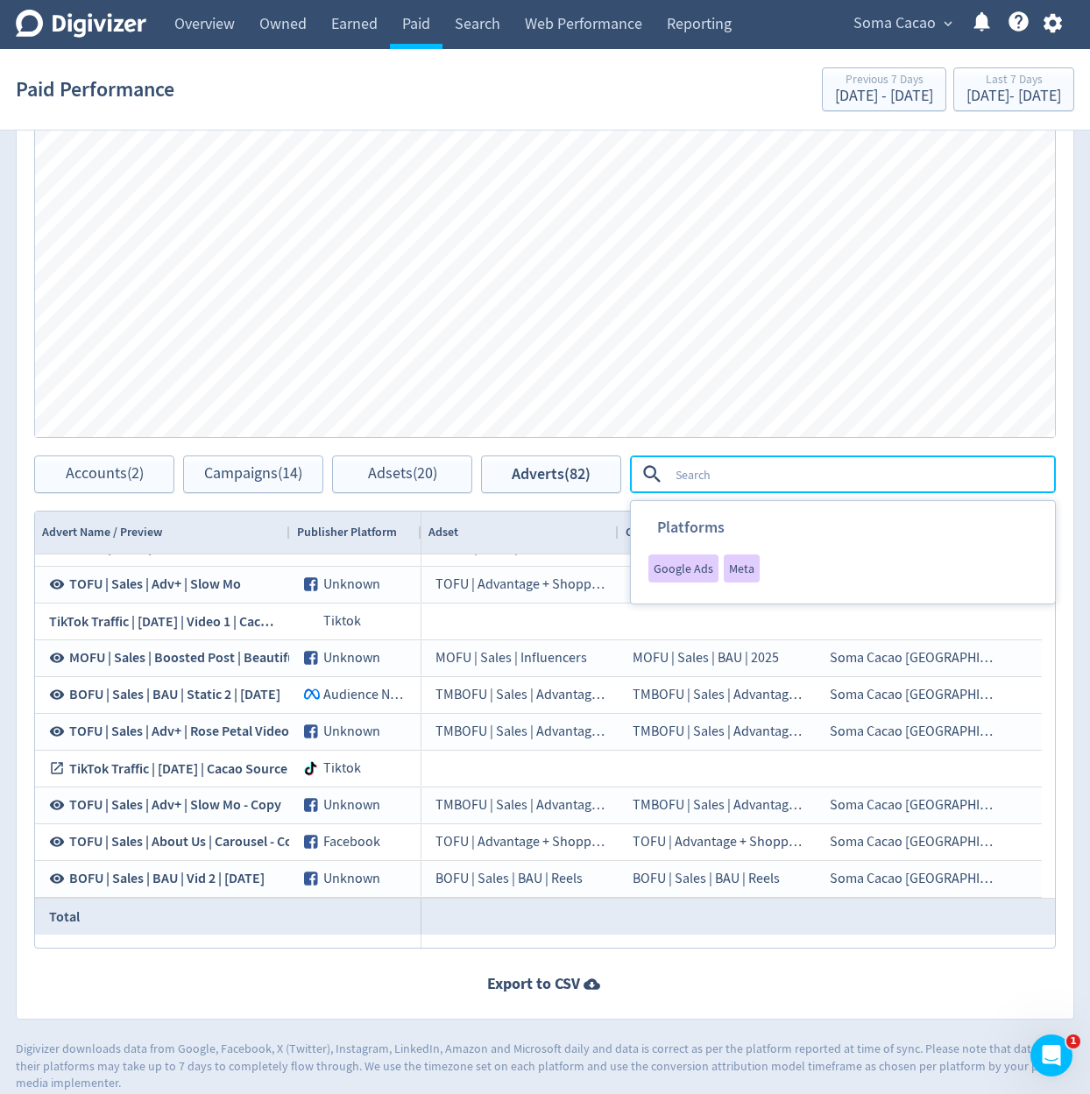
type textarea "T"
type textarea "TikTok Traffic"
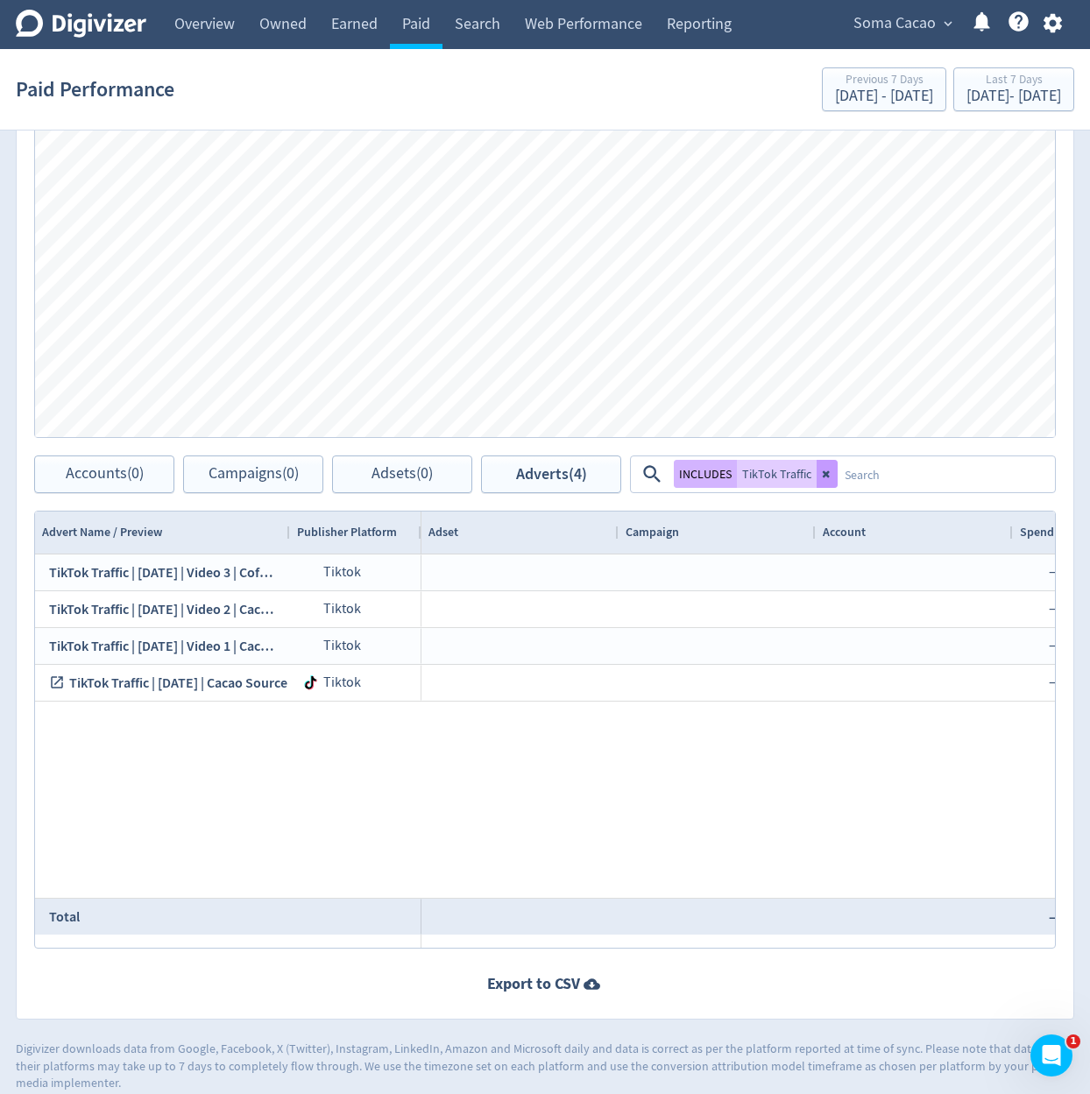
click at [831, 477] on icon at bounding box center [827, 474] width 11 height 11
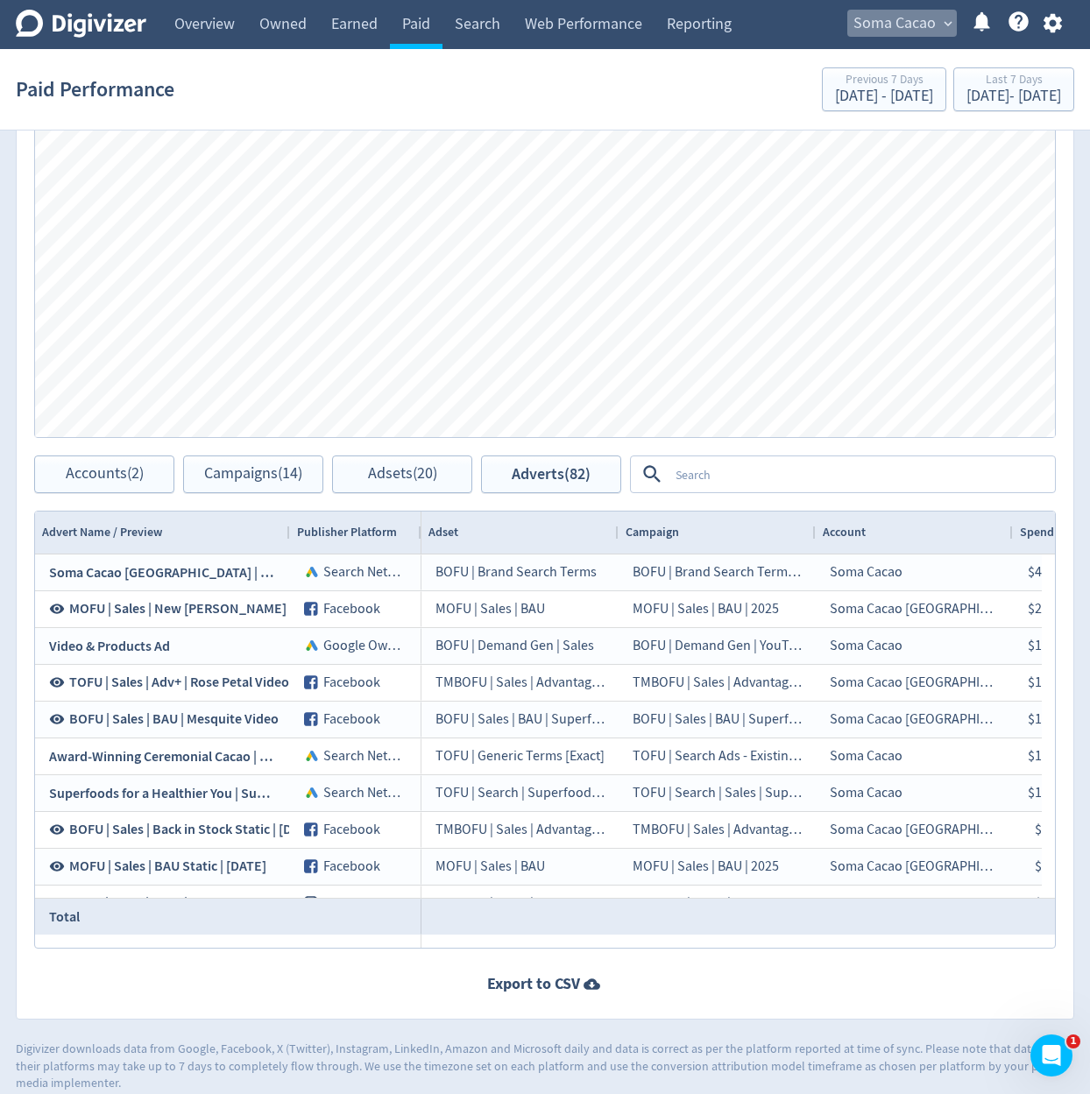
click at [917, 26] on span "Soma Cacao" at bounding box center [894, 24] width 82 height 28
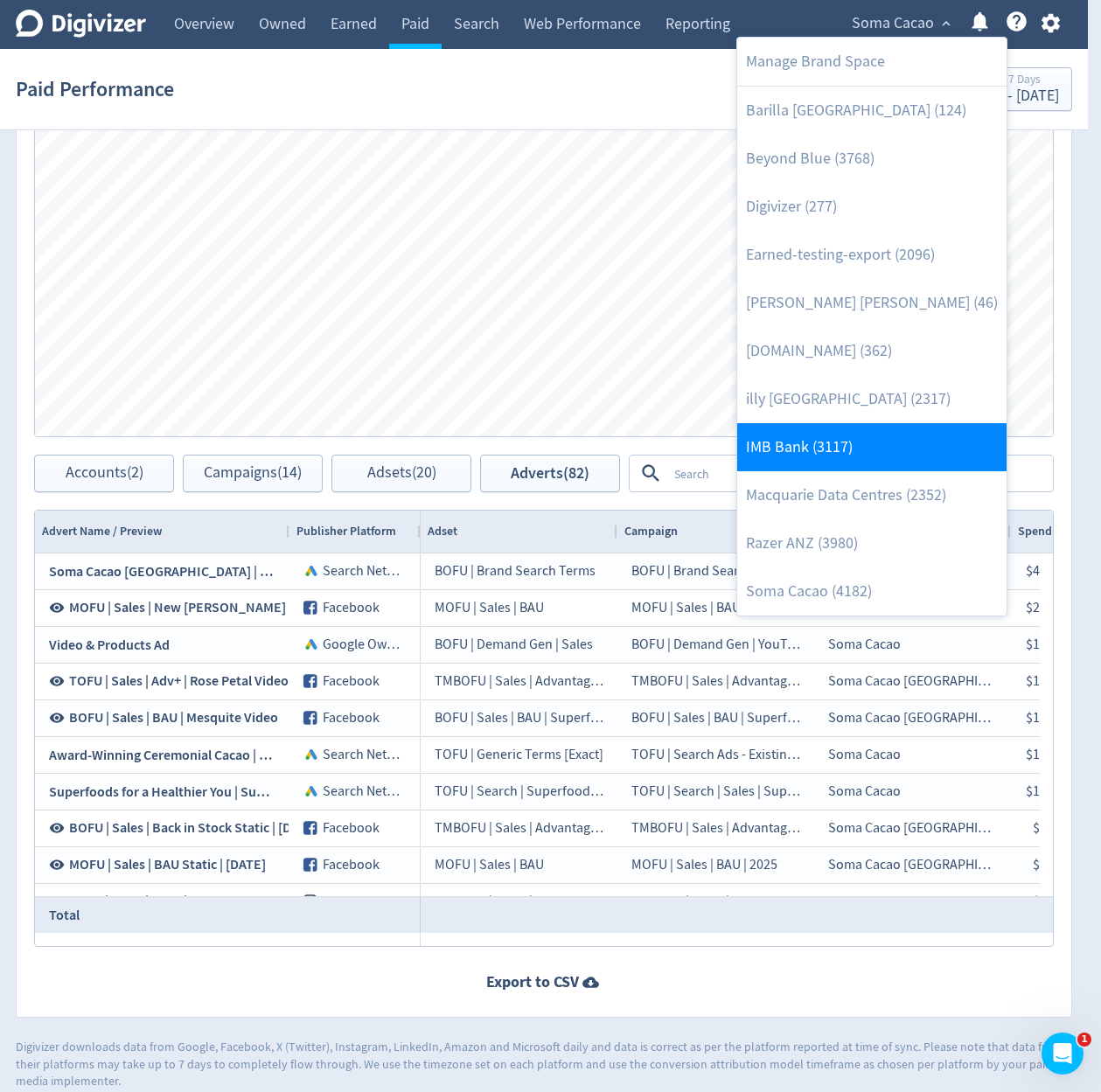
click at [828, 434] on link "IMB Bank (3117)" at bounding box center [872, 447] width 270 height 48
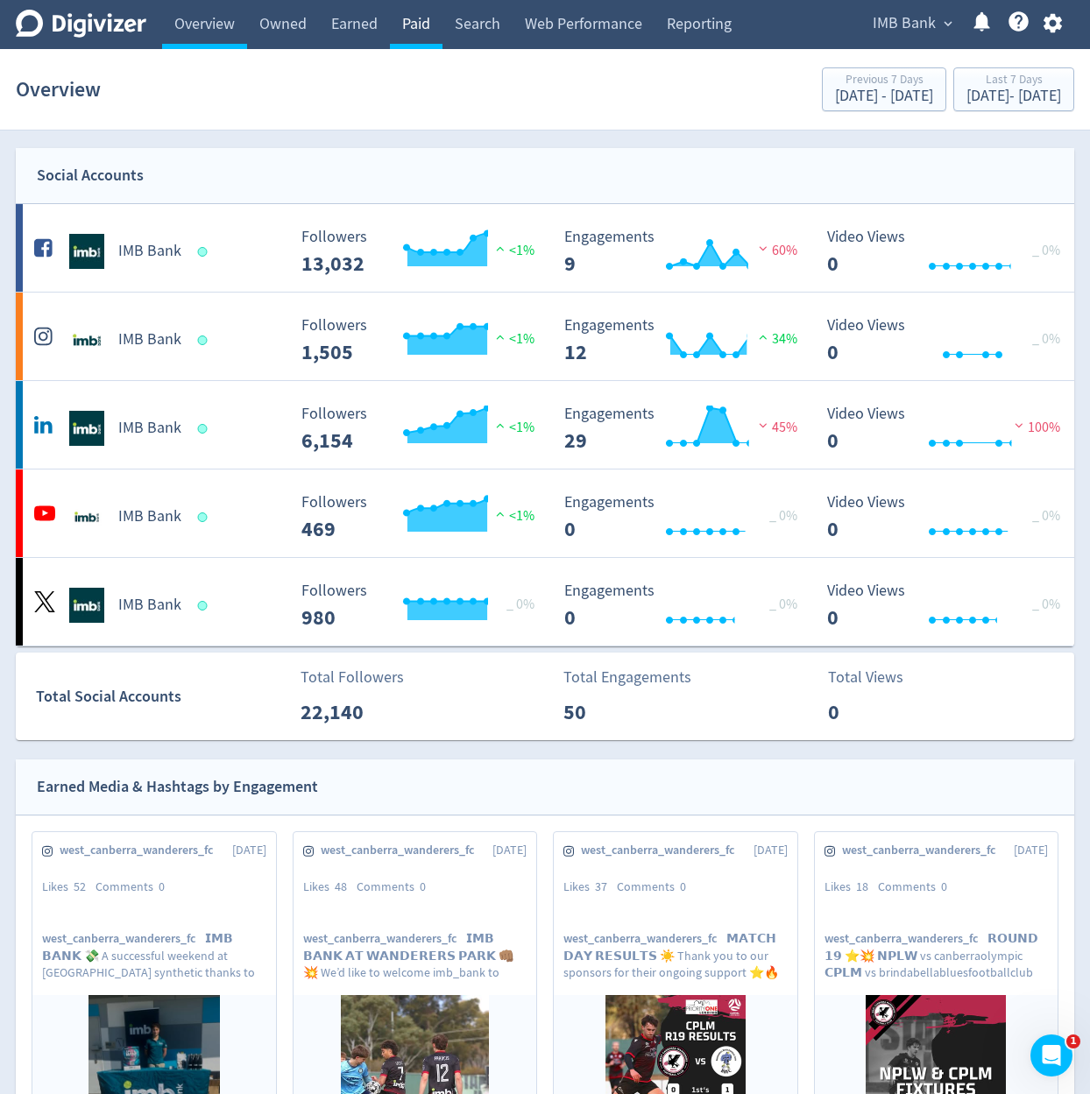
click at [415, 23] on link "Paid" at bounding box center [416, 24] width 53 height 49
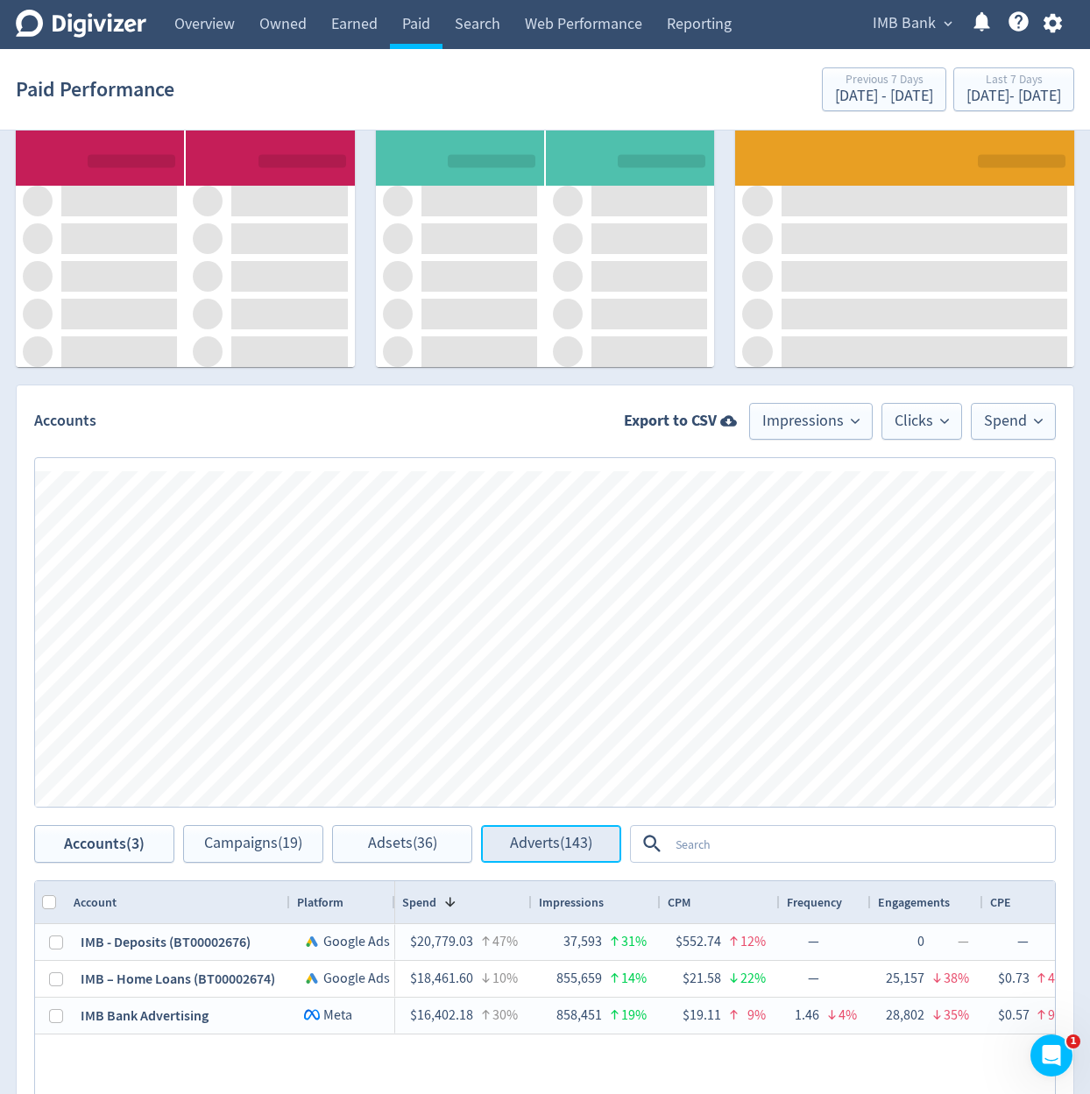
click at [586, 836] on span "Adverts (143)" at bounding box center [551, 844] width 82 height 17
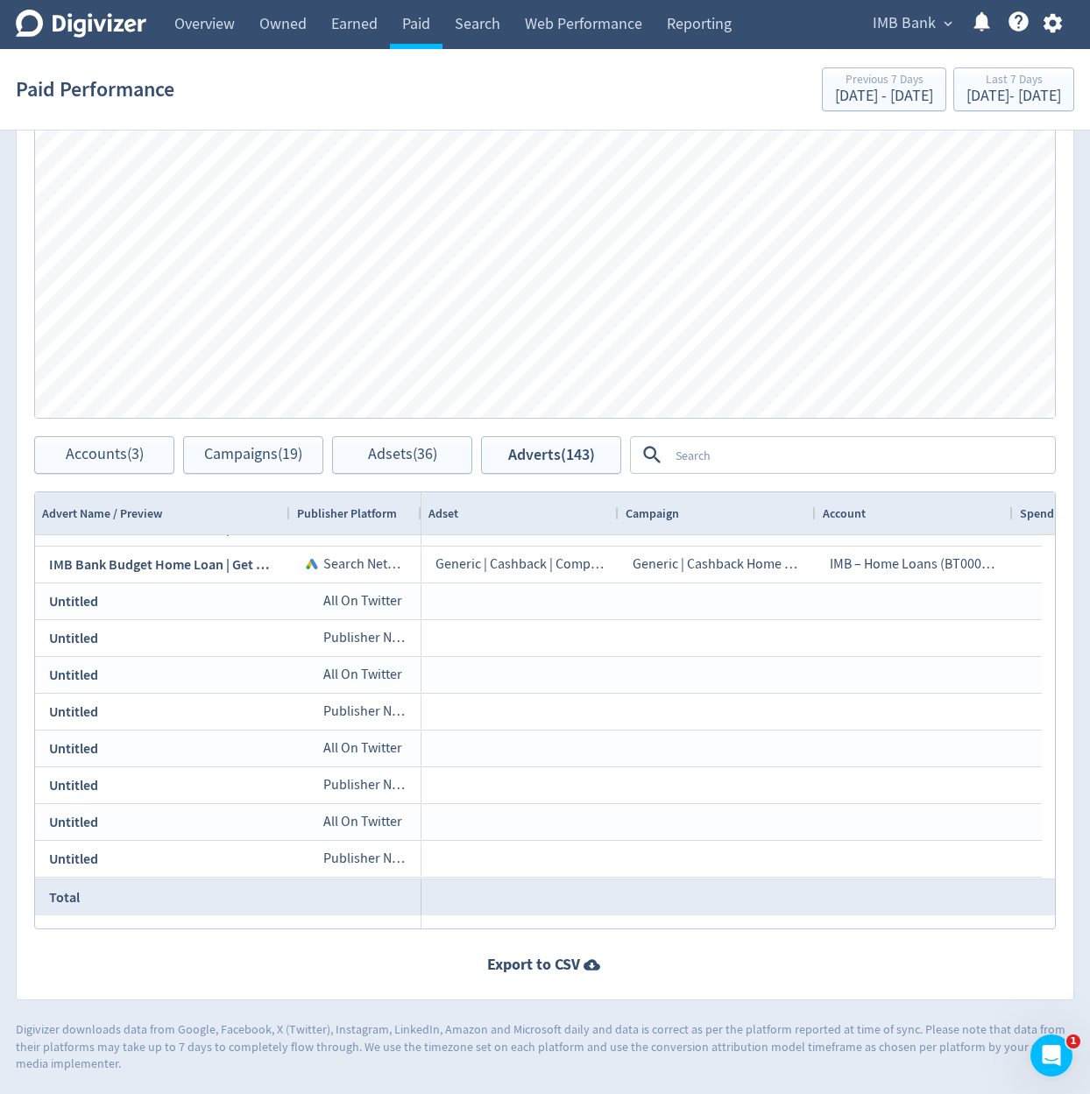
click at [756, 450] on textarea at bounding box center [860, 455] width 385 height 32
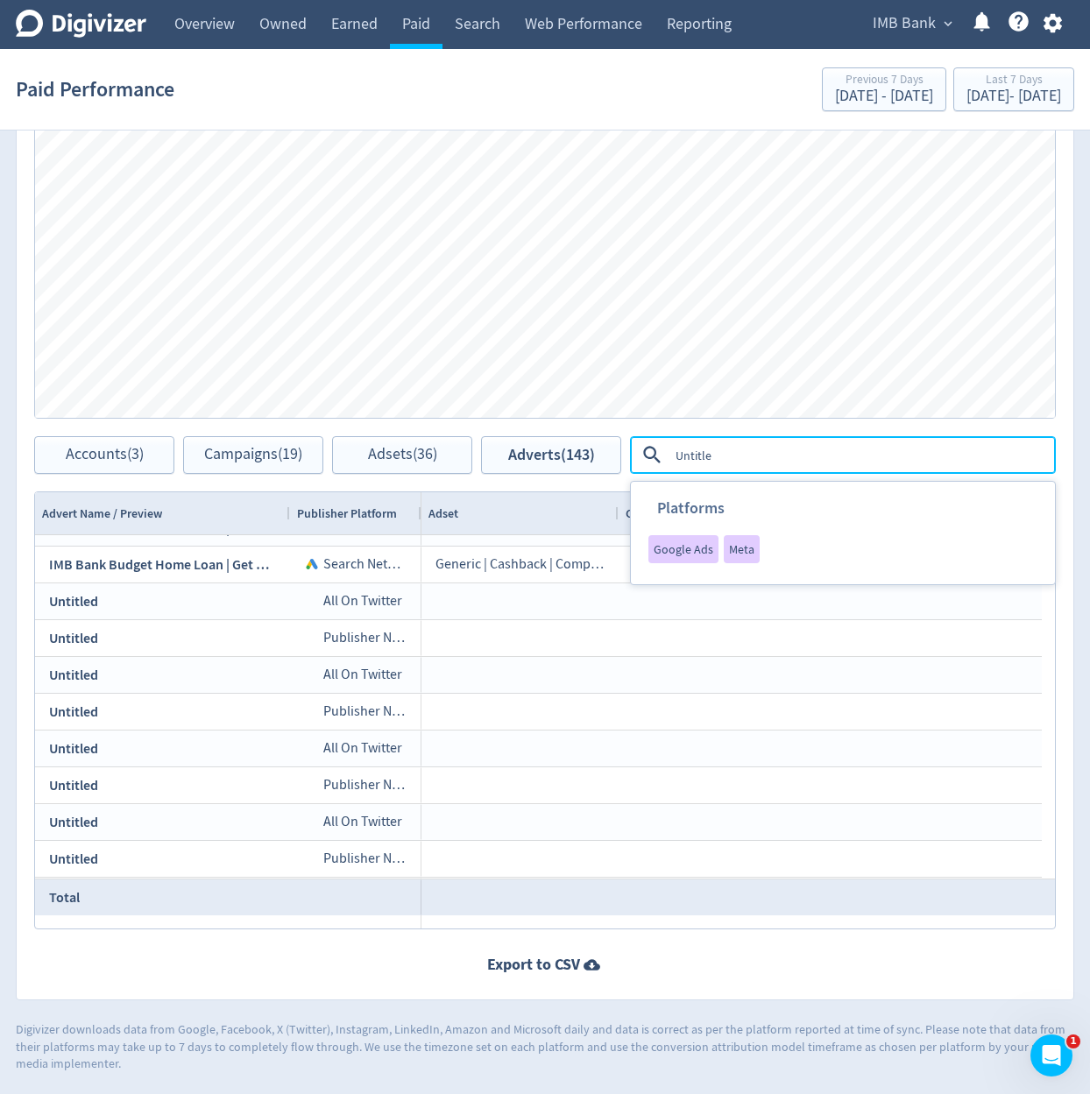
type textarea "Untitled"
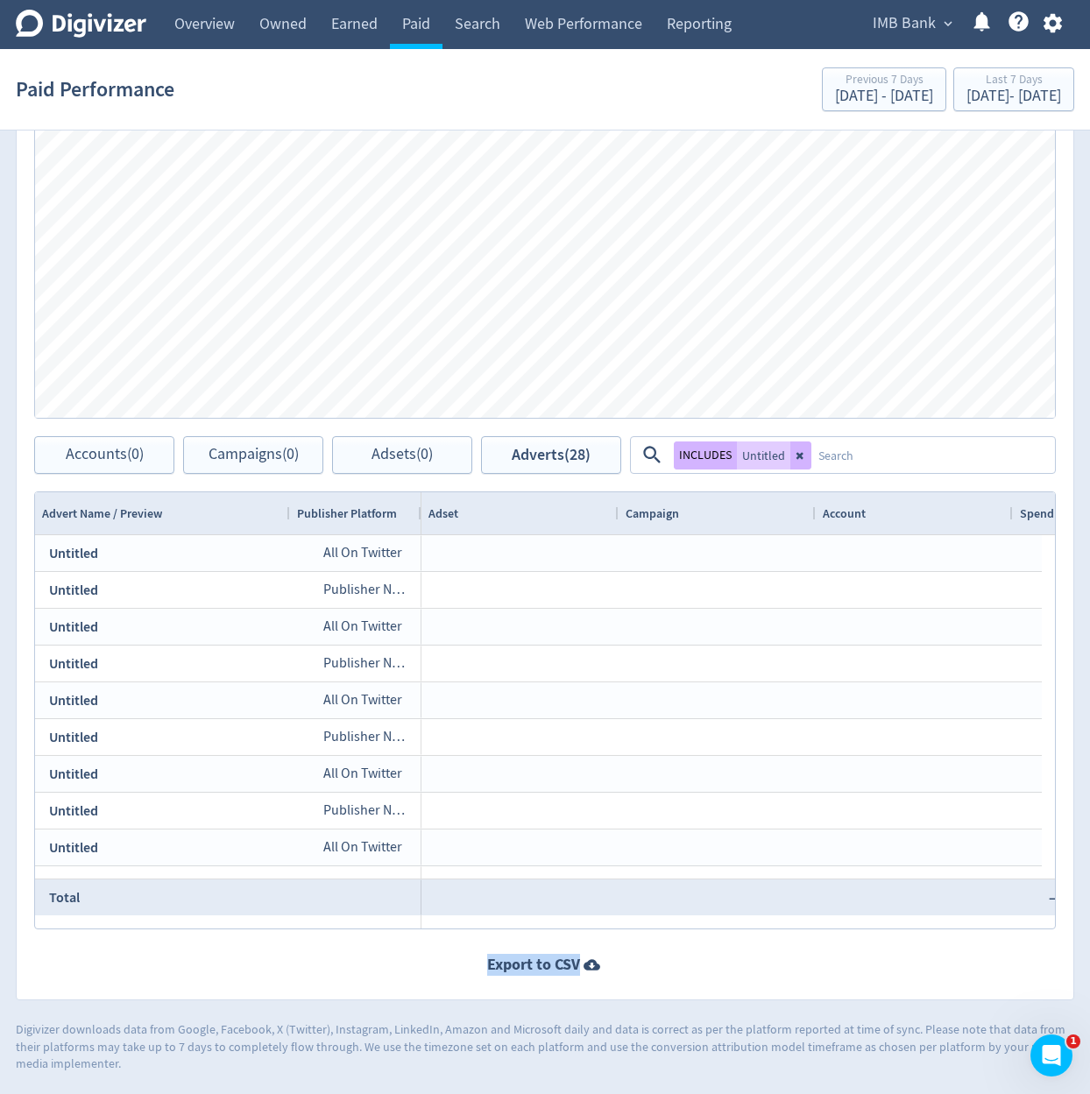
drag, startPoint x: 479, startPoint y: 930, endPoint x: 495, endPoint y: 933, distance: 16.2
click at [495, 933] on div "Adverts Export to CSV Impressions Clicks Spend Spend Clicks Impressions Press S…" at bounding box center [545, 498] width 1058 height 1005
click at [267, 979] on div at bounding box center [545, 964] width 1022 height 35
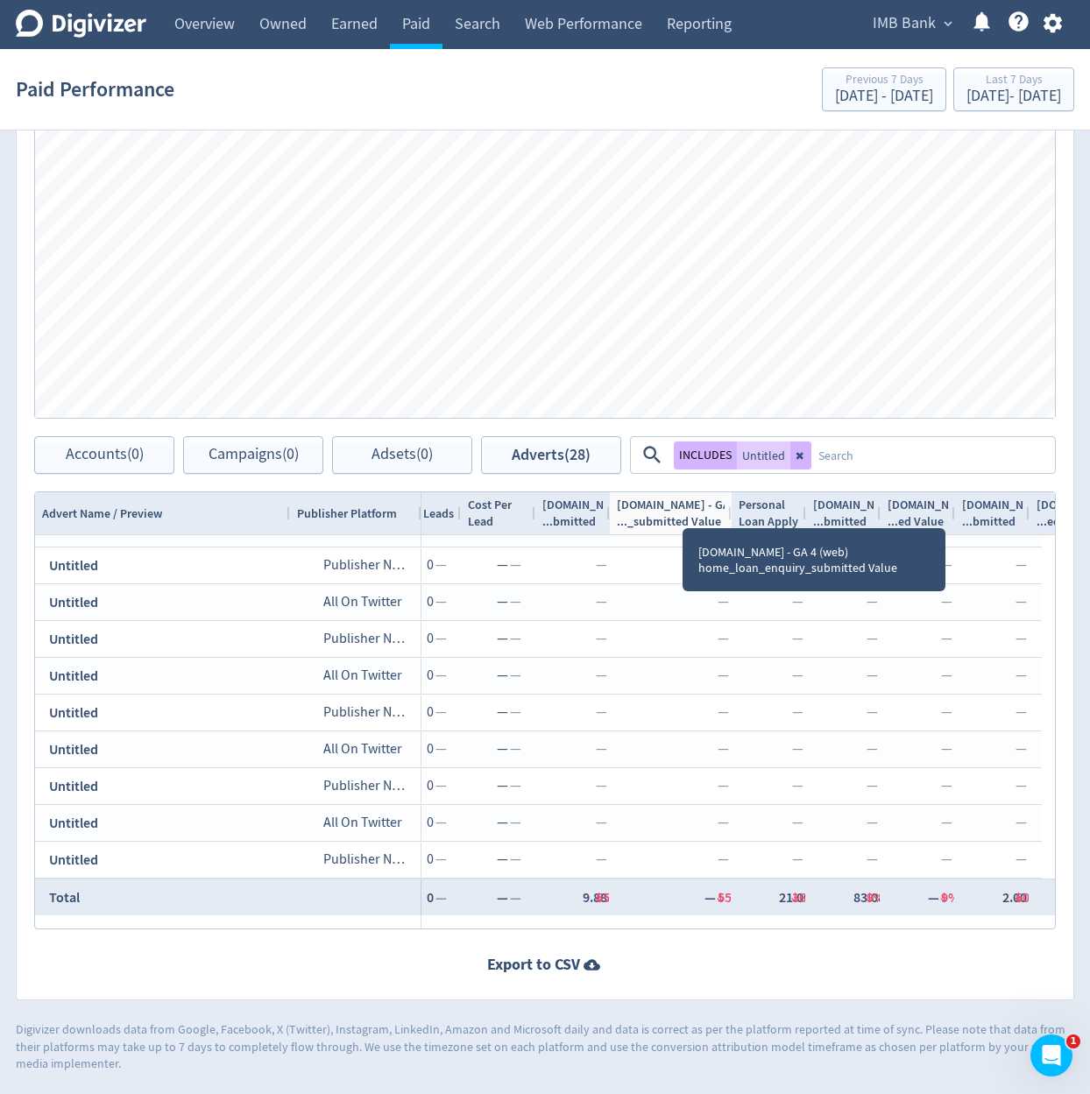
drag, startPoint x: 682, startPoint y: 513, endPoint x: 730, endPoint y: 533, distance: 51.4
click at [729, 533] on div "Drag here to set row groups Drag here to set column labels Advert Name / Previe…" at bounding box center [545, 710] width 1022 height 438
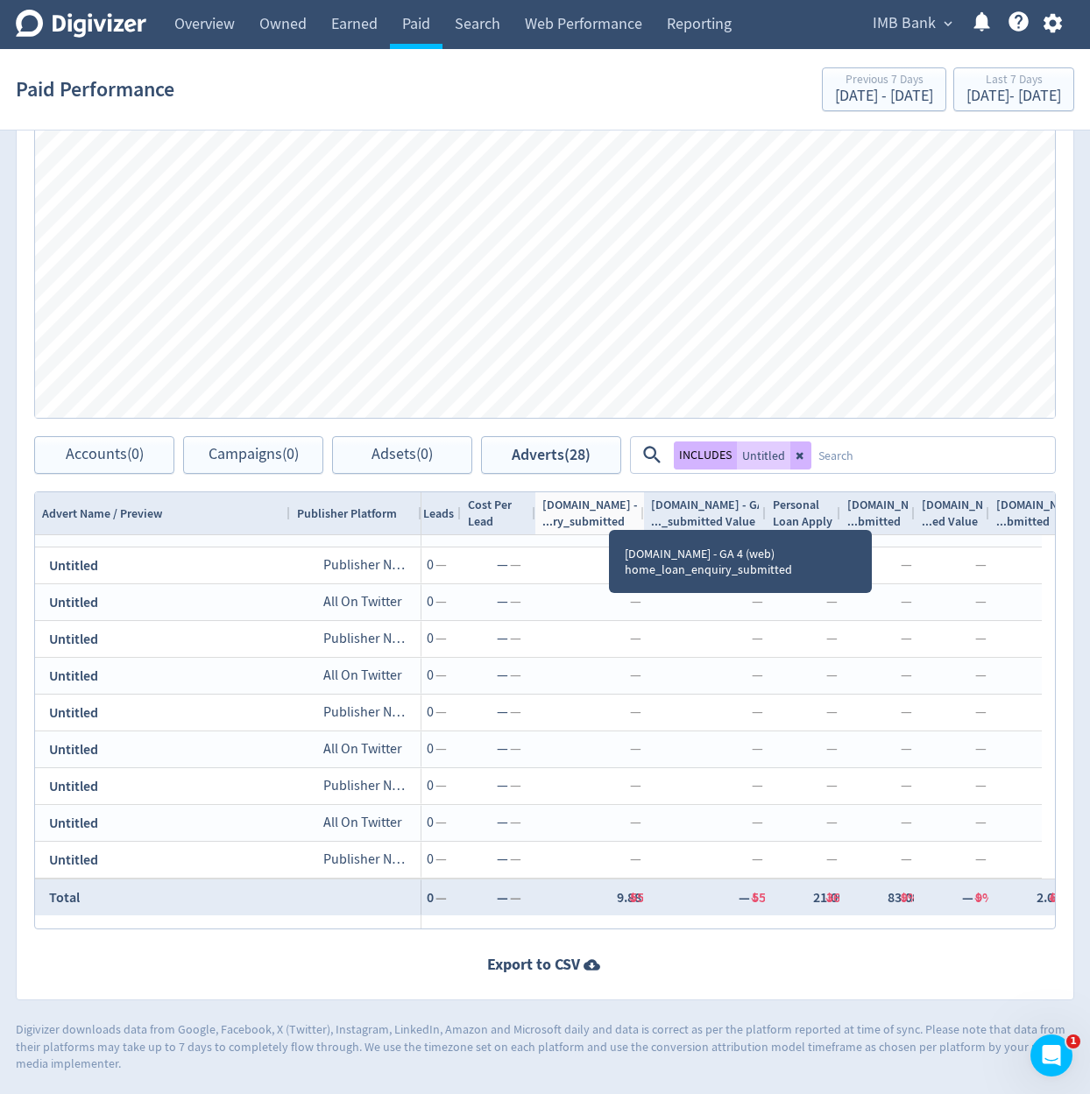
drag, startPoint x: 608, startPoint y: 514, endPoint x: 627, endPoint y: 557, distance: 47.1
click at [628, 555] on div "Drag here to set row groups Drag here to set column labels Advert Name / Previe…" at bounding box center [545, 710] width 1022 height 438
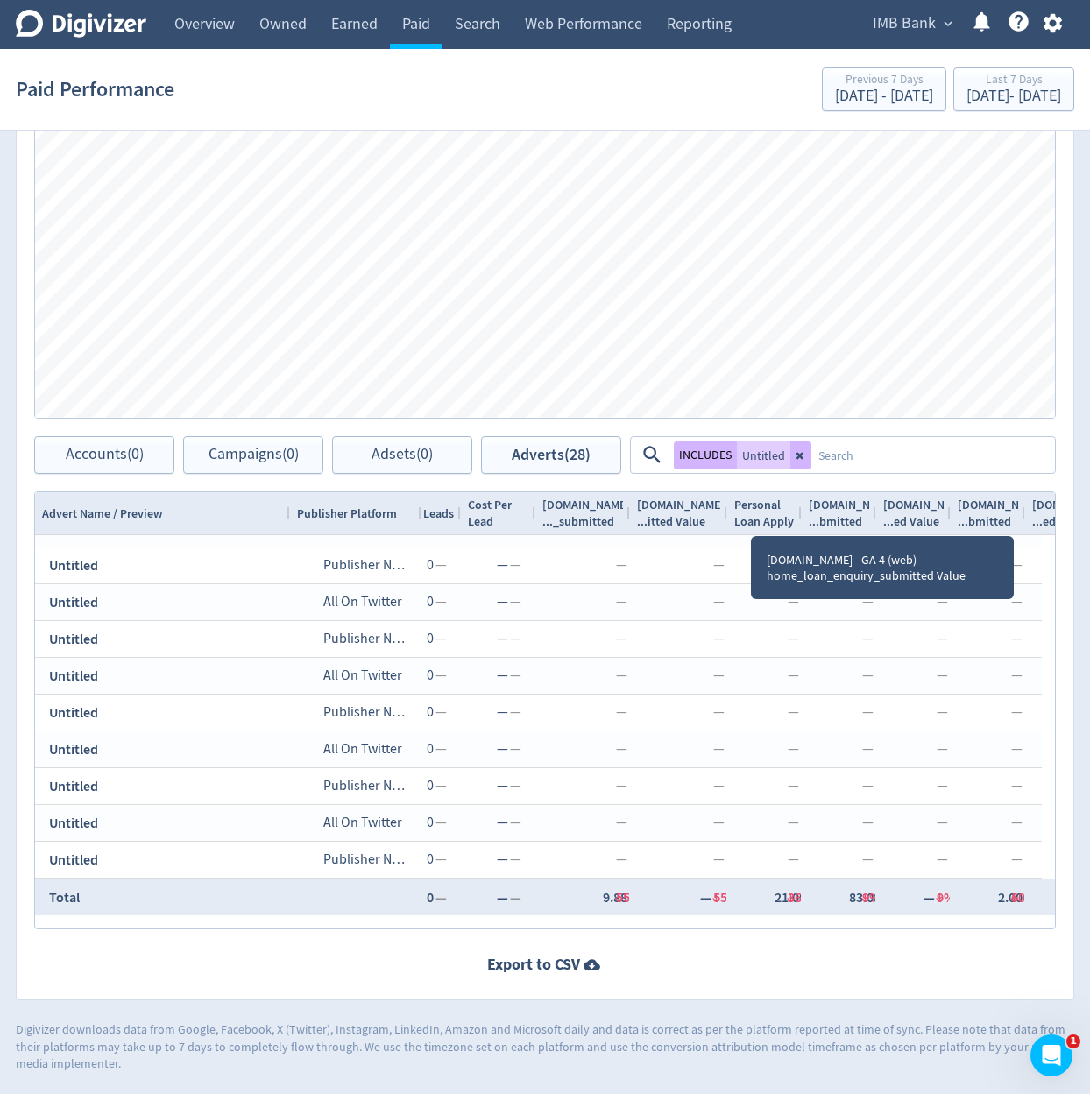
drag, startPoint x: 751, startPoint y: 520, endPoint x: 717, endPoint y: 520, distance: 34.2
click at [721, 530] on div "Drag here to set row groups Drag here to set column labels Advert Name / Previe…" at bounding box center [545, 710] width 1022 height 438
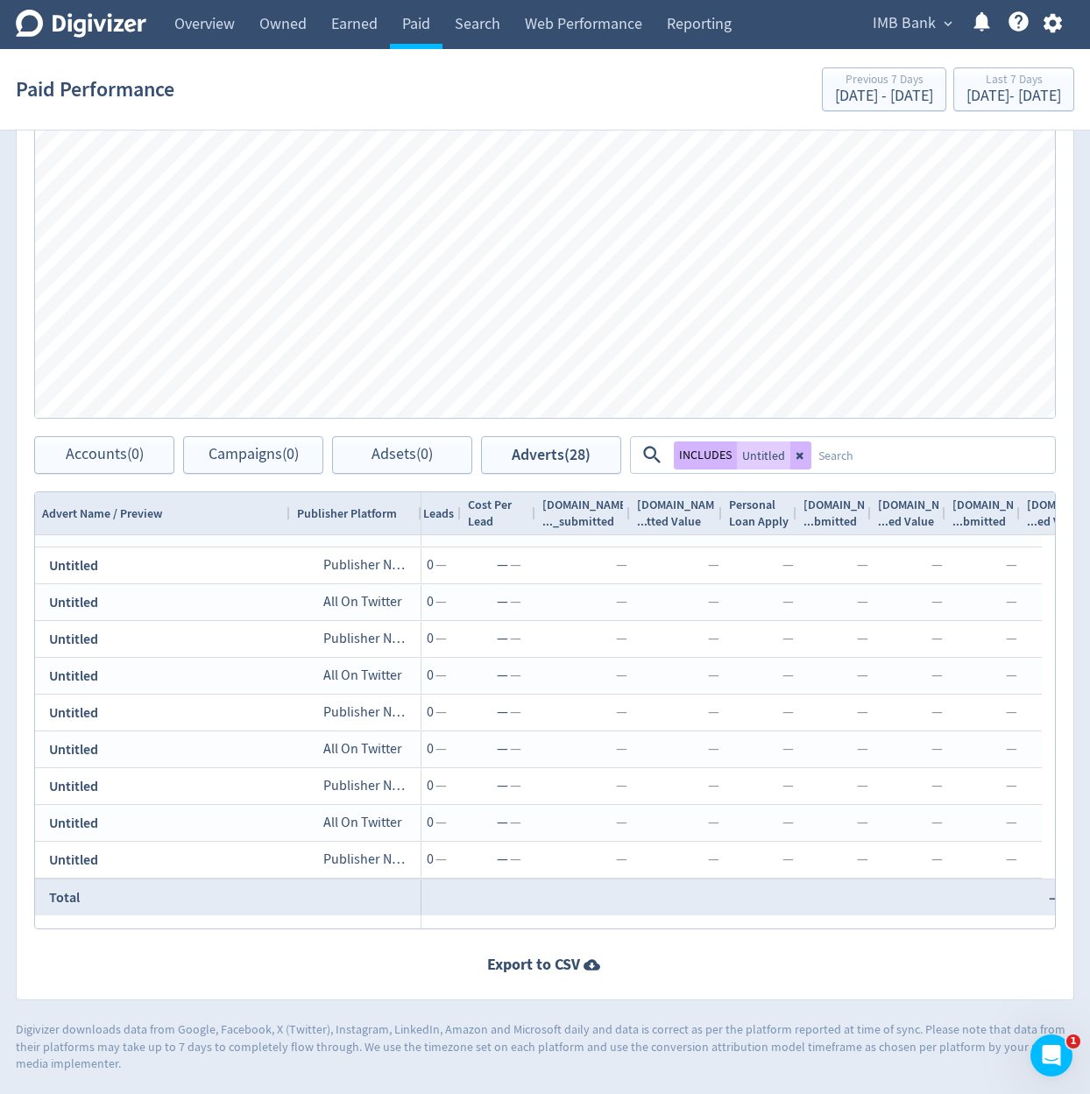
scroll to position [0, 2711]
click at [930, 25] on span "IMB Bank" at bounding box center [904, 24] width 63 height 28
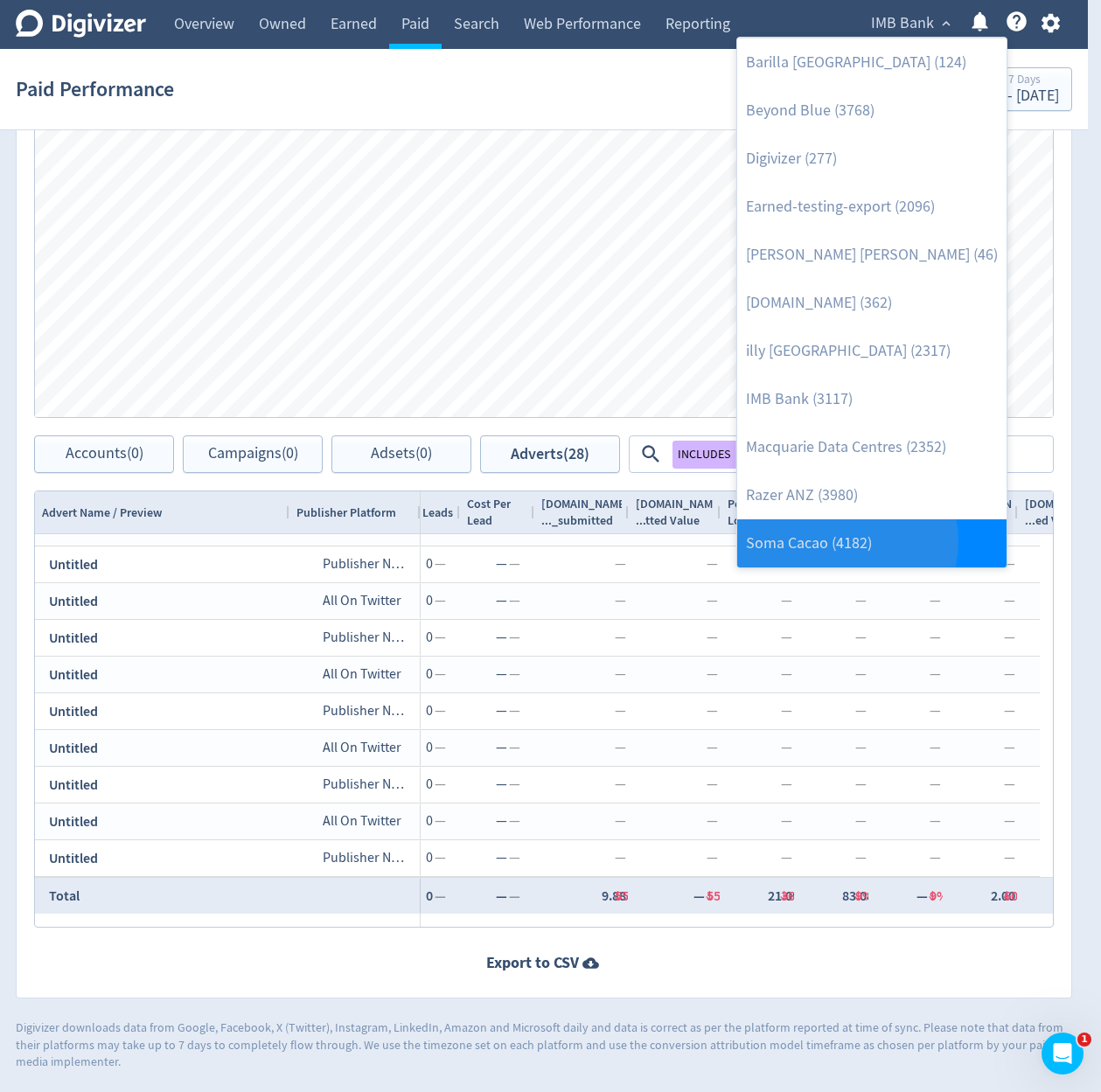
click at [845, 541] on link "Soma Cacao (4182)" at bounding box center [872, 543] width 270 height 48
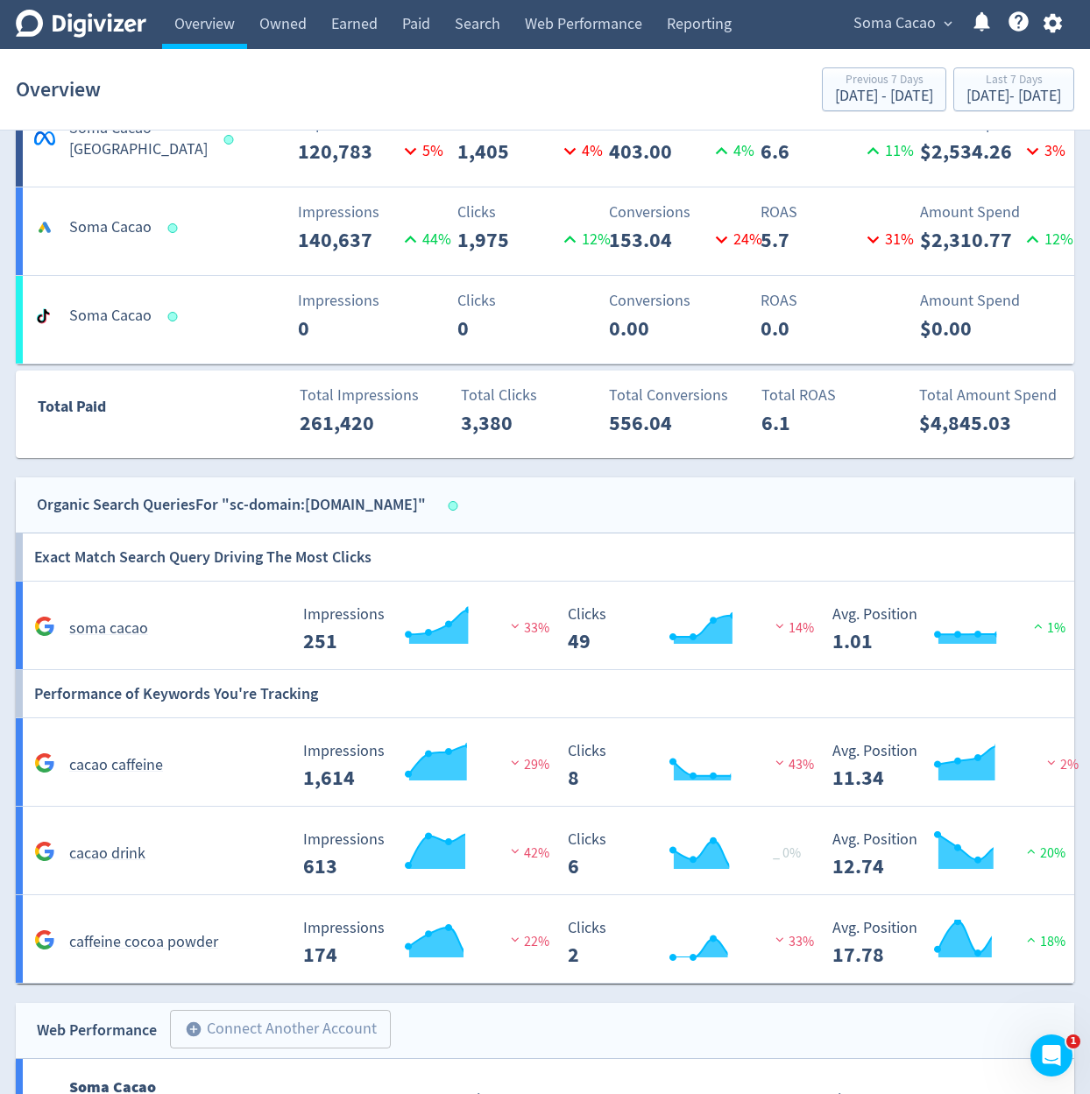
scroll to position [736, 0]
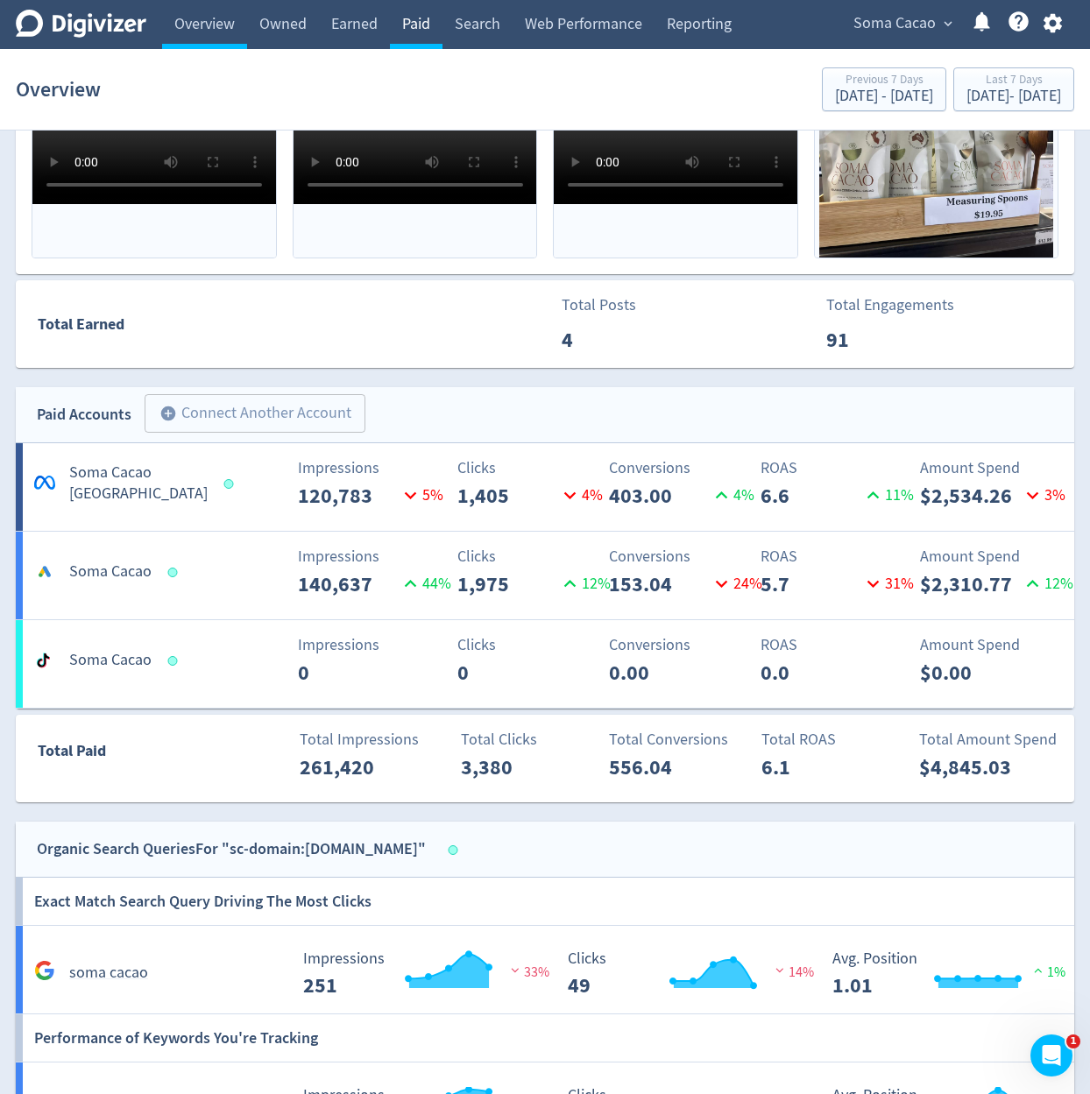
click at [435, 33] on link "Paid" at bounding box center [416, 24] width 53 height 49
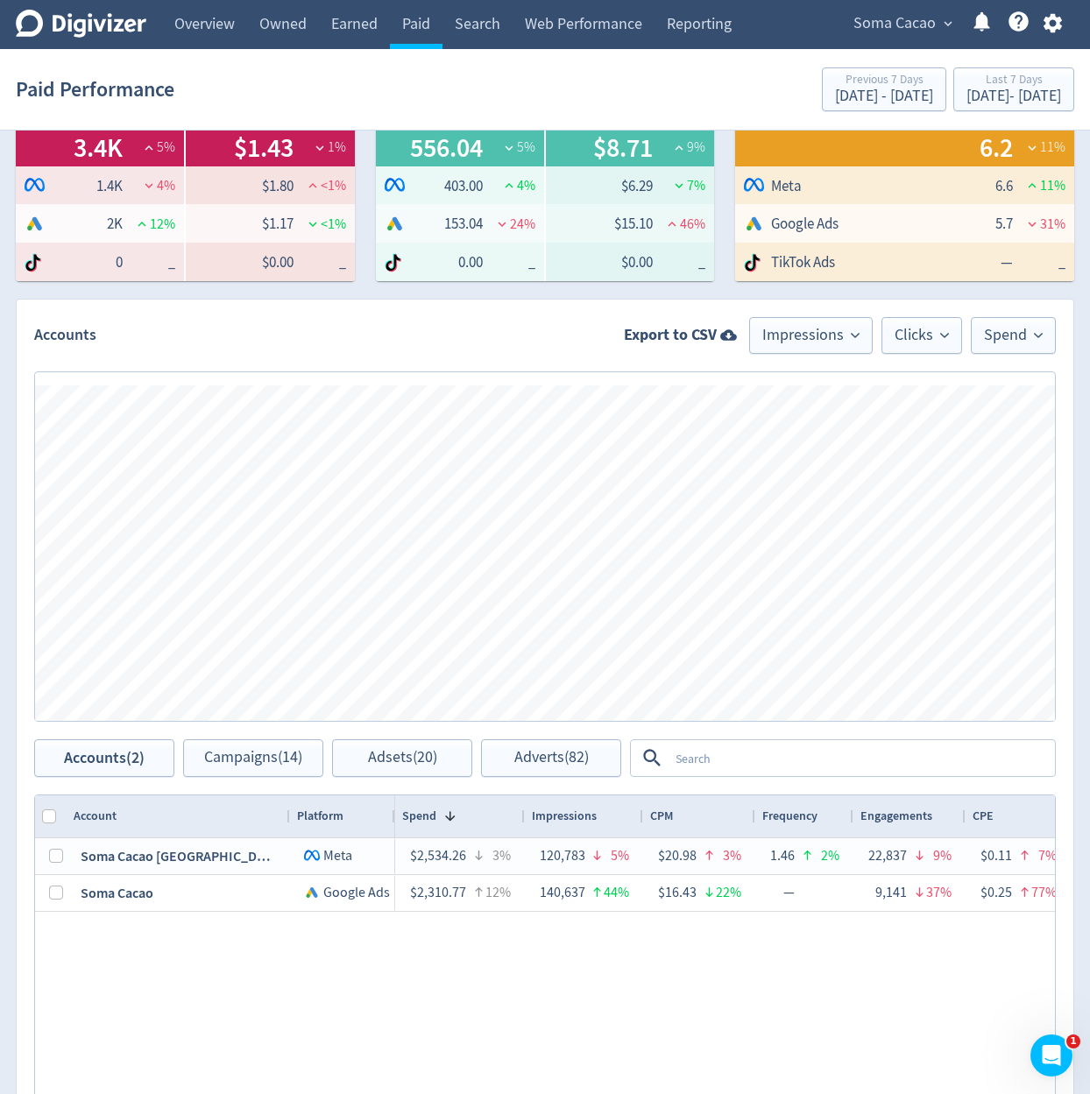
scroll to position [946, 0]
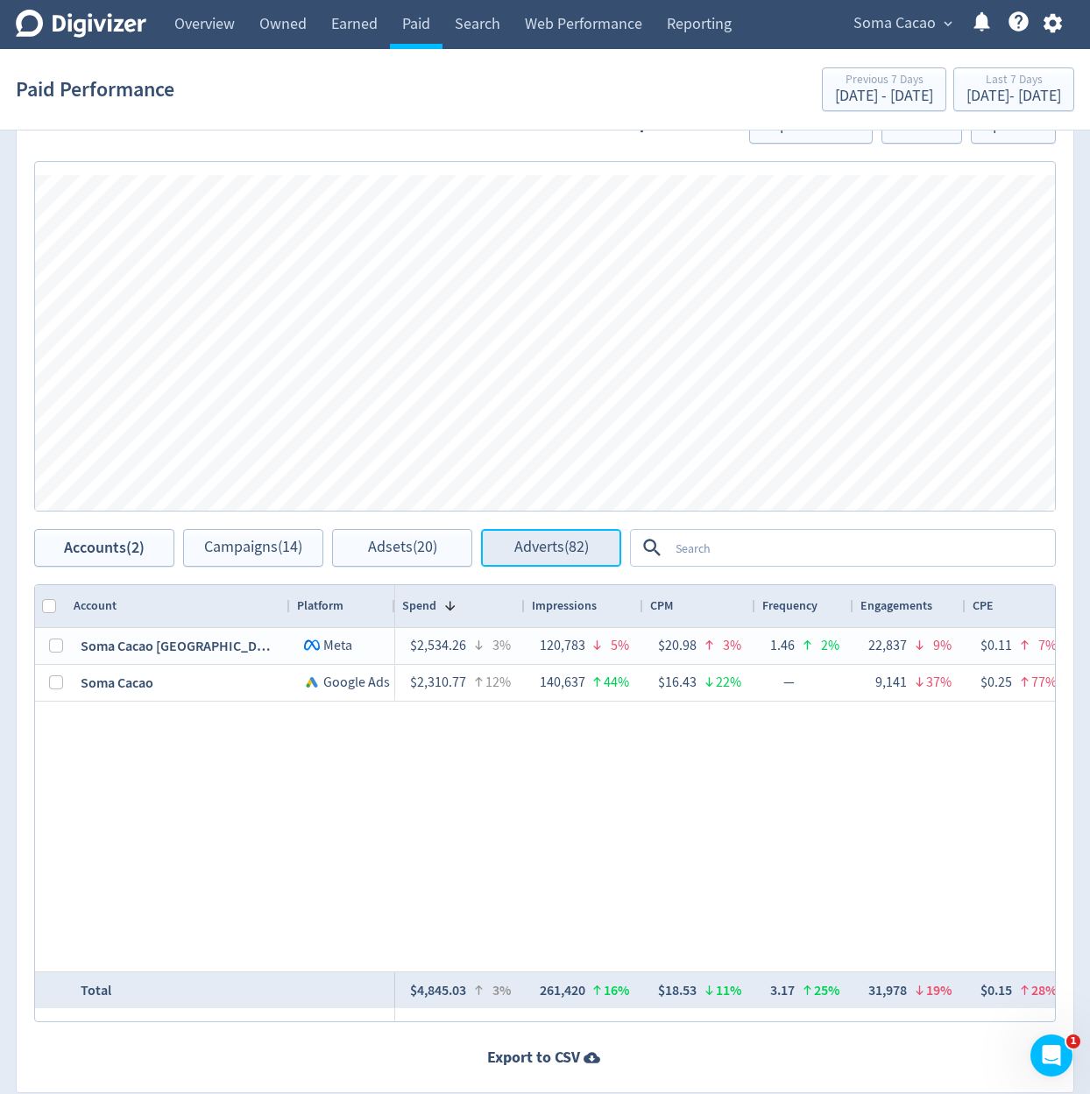
click at [603, 564] on button "Adverts (82)" at bounding box center [551, 548] width 140 height 38
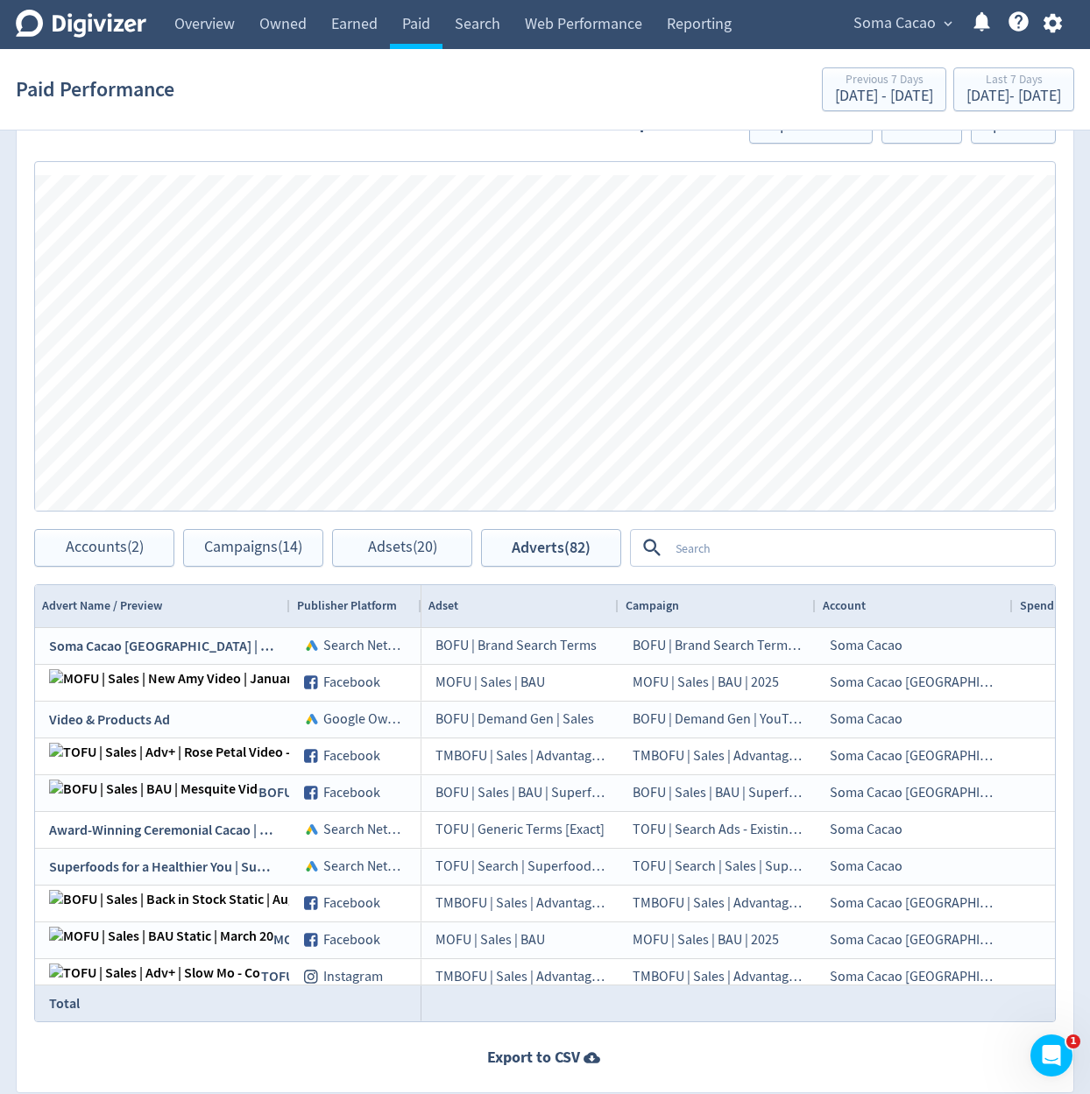
click at [782, 555] on textarea at bounding box center [860, 548] width 385 height 32
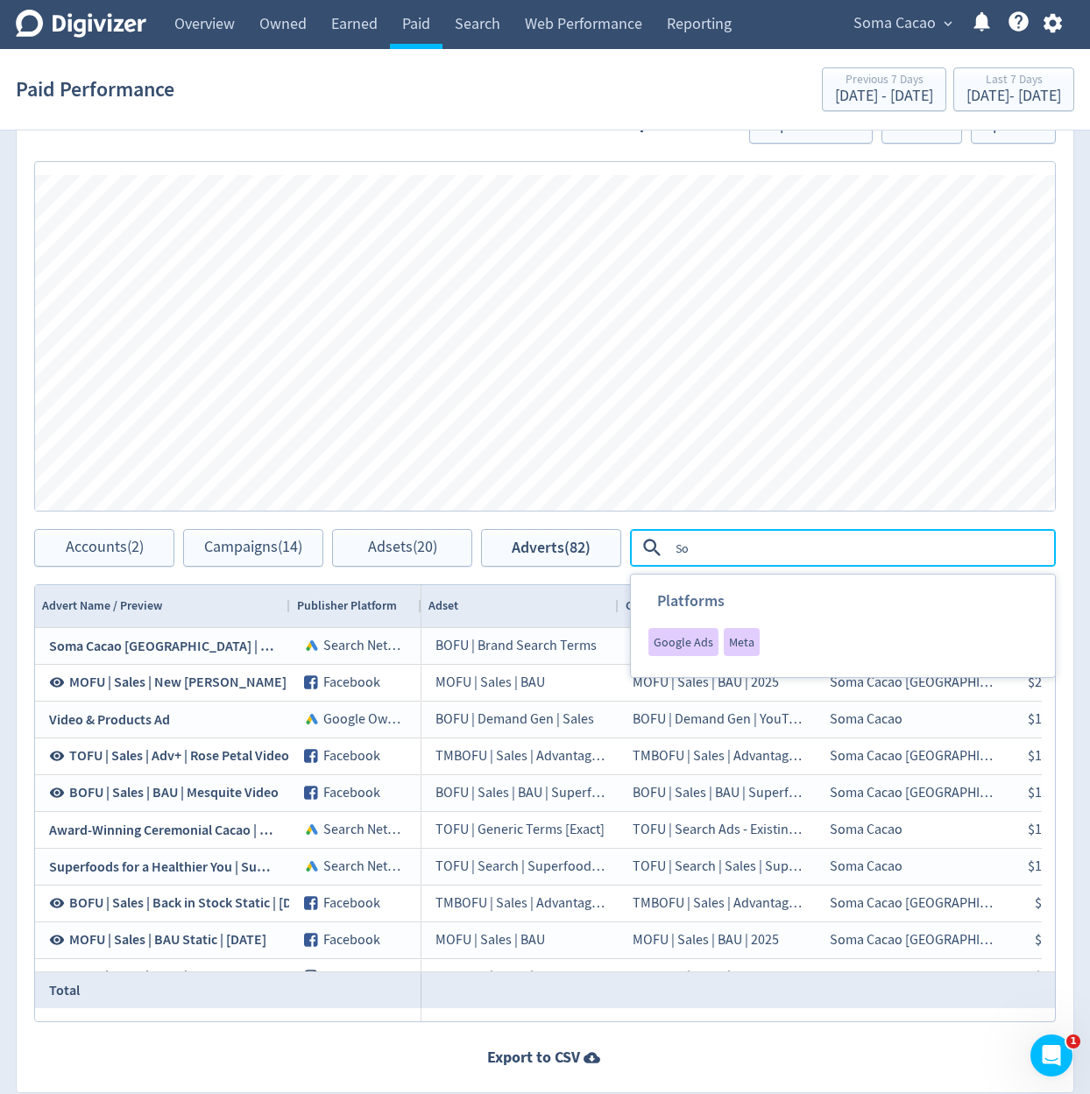
type textarea "S"
type textarea "boosted"
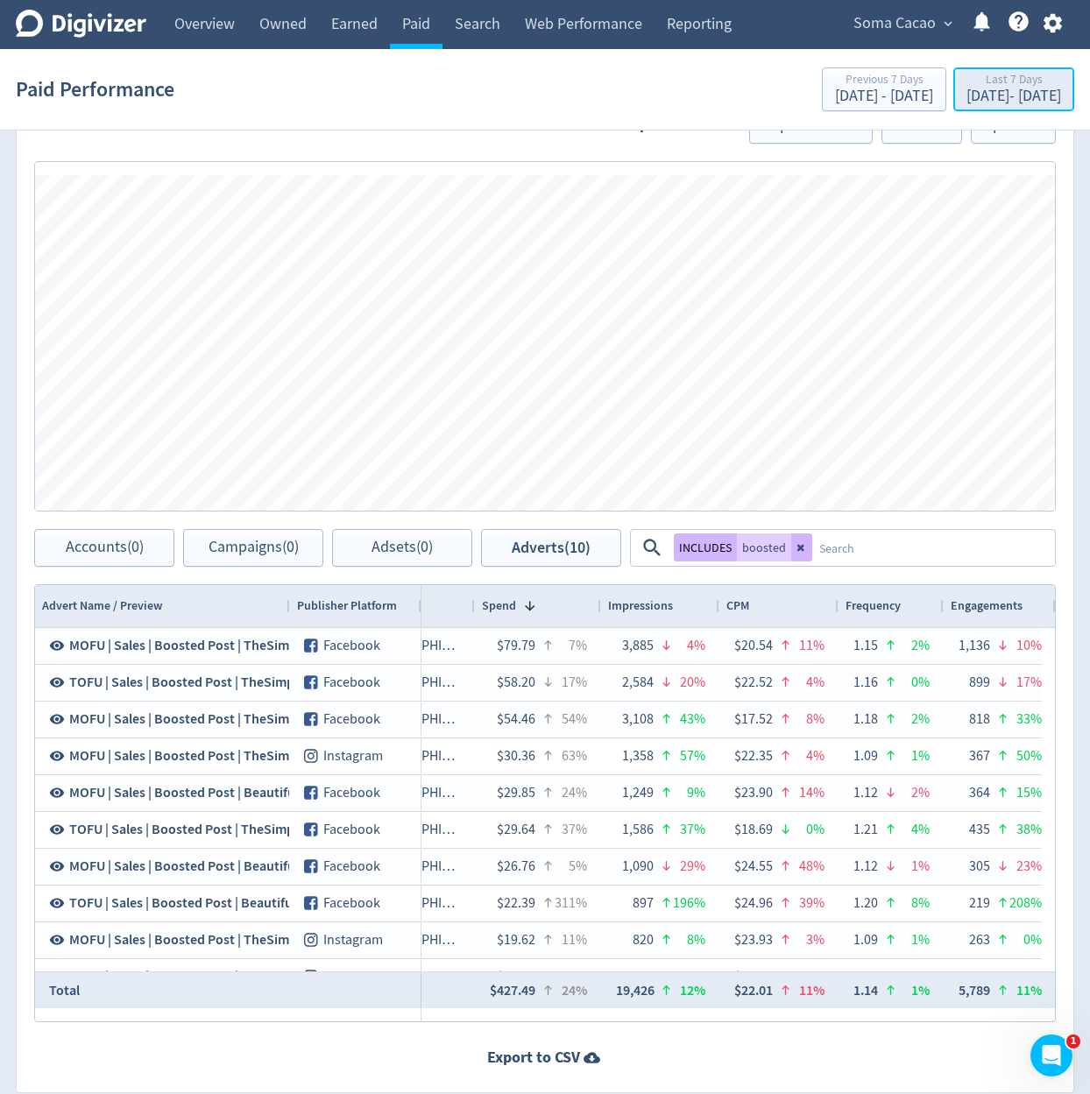
click at [972, 90] on div "Aug 22, 2025 - Aug 28, 2025" at bounding box center [1013, 96] width 95 height 16
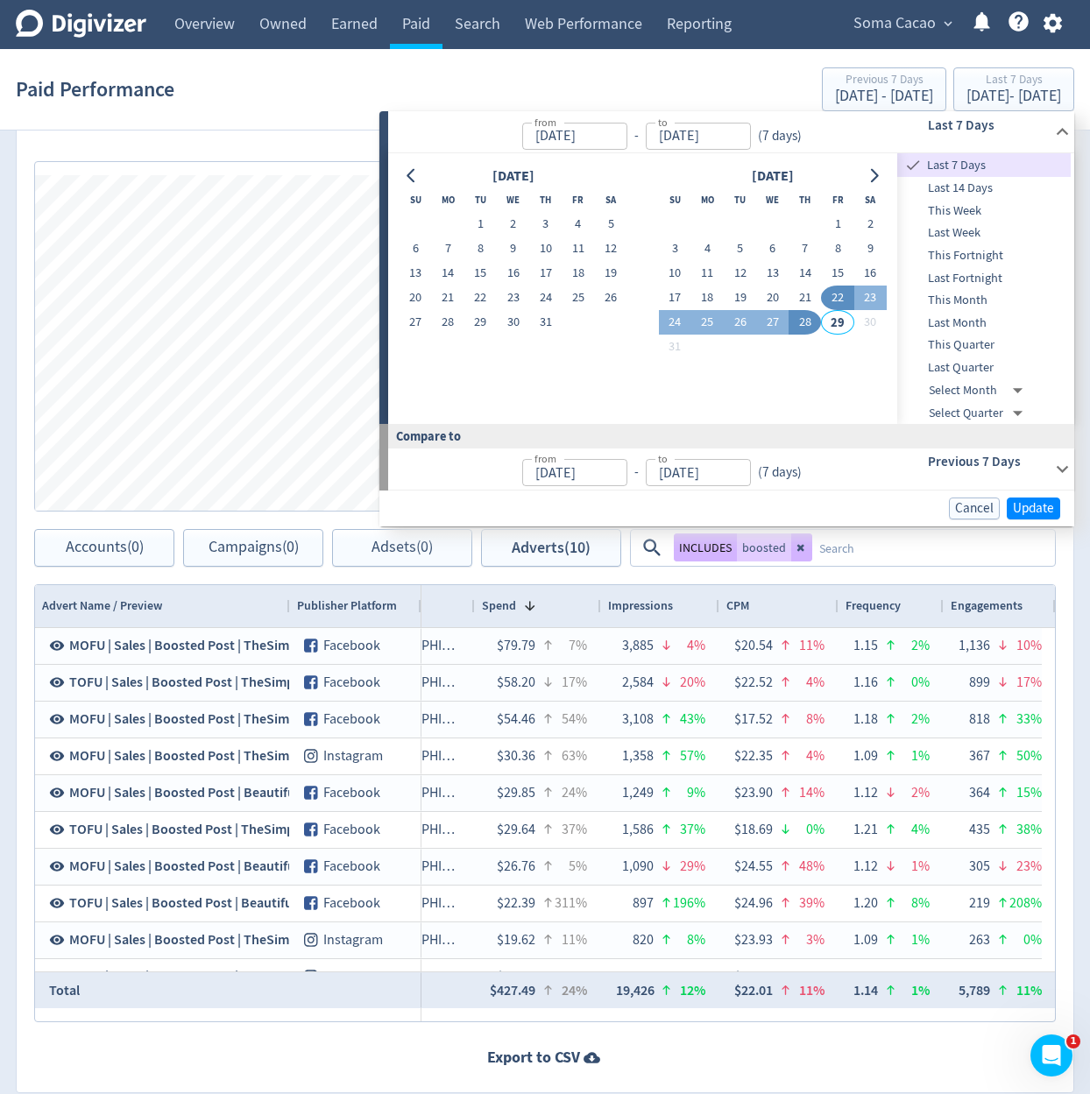
click at [860, 570] on div "Adverts Export to CSV Impressions Clicks Spend Spend Clicks Impressions Press S…" at bounding box center [545, 590] width 1058 height 1005
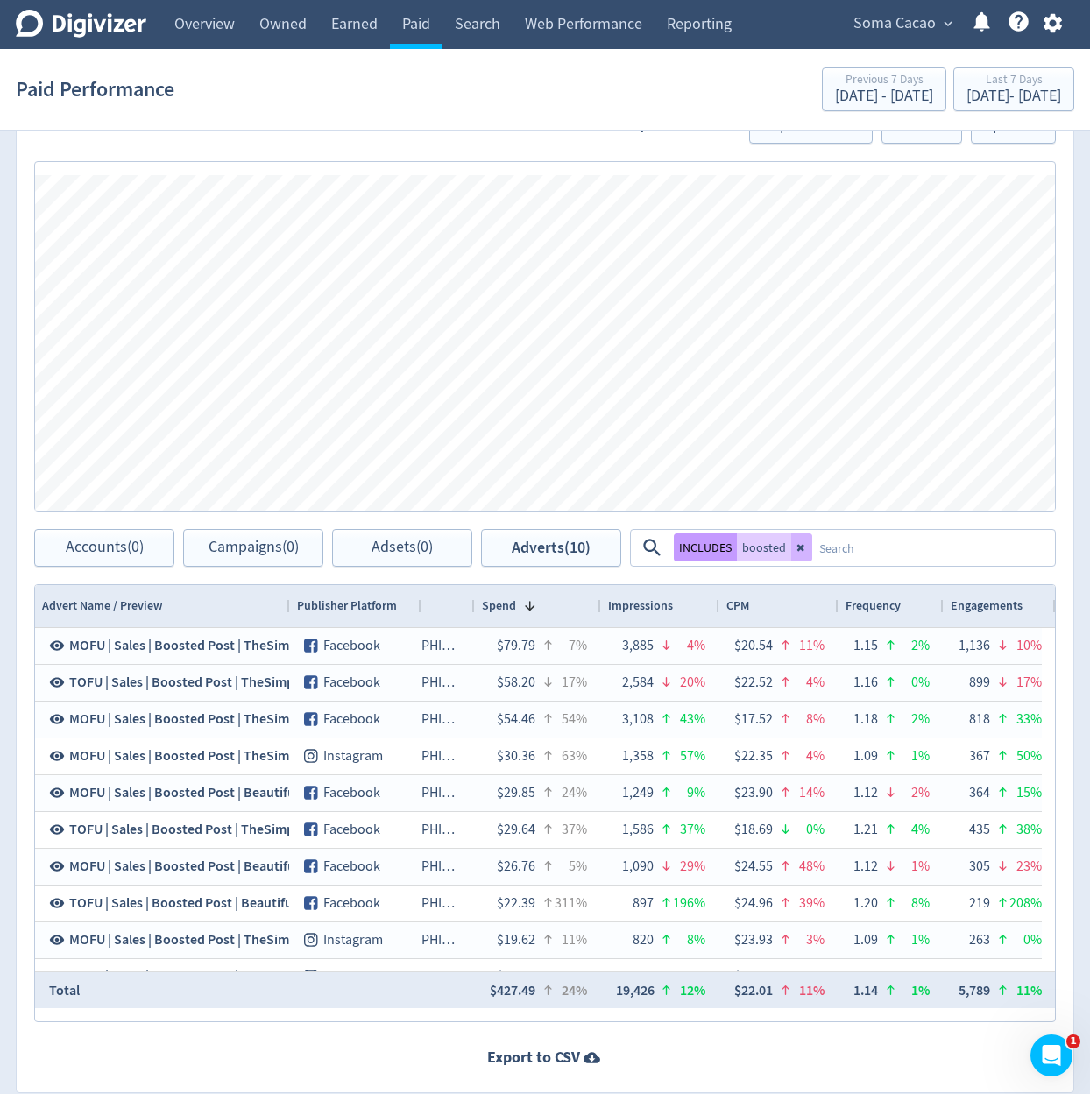
click at [701, 543] on button "INCLUDES" at bounding box center [705, 548] width 63 height 28
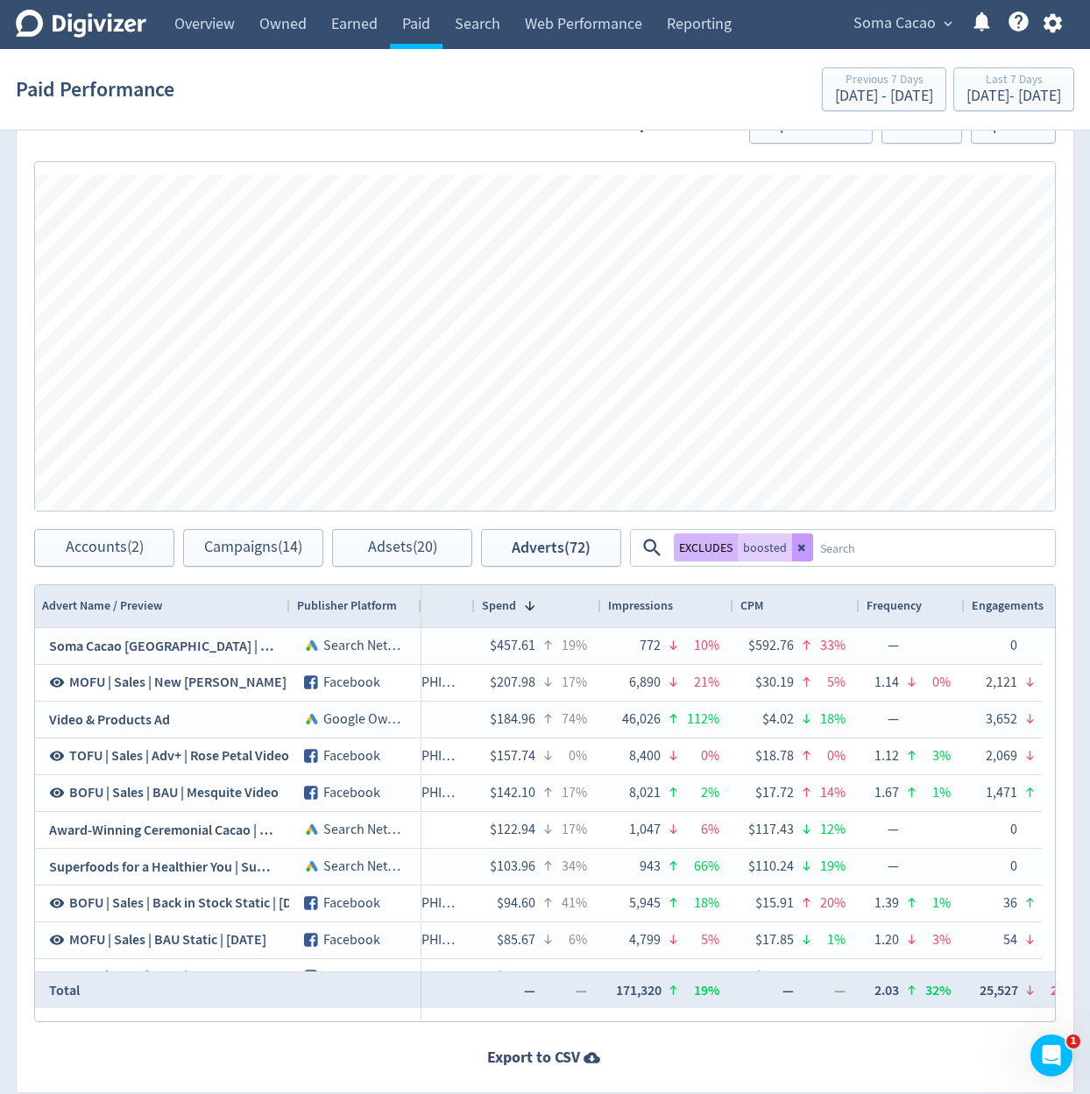
click at [795, 555] on button at bounding box center [802, 548] width 21 height 28
click at [318, 568] on div "Adverts Export to CSV Impressions Clicks Spend Spend Clicks Impressions Press S…" at bounding box center [545, 590] width 1058 height 1005
click at [328, 559] on div "Accounts (2) Campaigns (14) Adsets (20) Adverts (82)" at bounding box center [327, 548] width 587 height 38
click at [317, 557] on button "Campaigns (14)" at bounding box center [253, 548] width 140 height 38
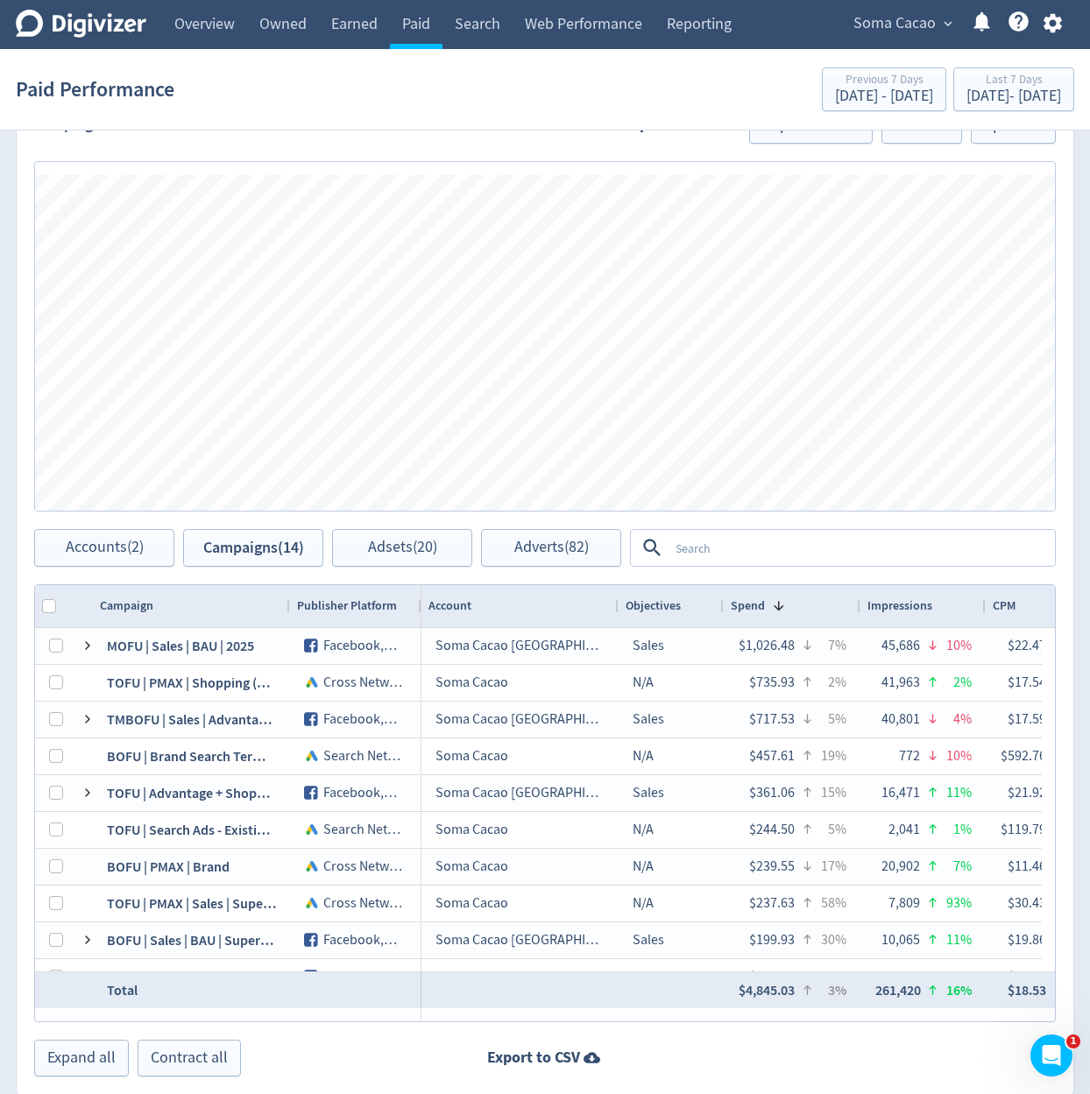
click at [923, 609] on span "Impressions" at bounding box center [899, 605] width 65 height 17
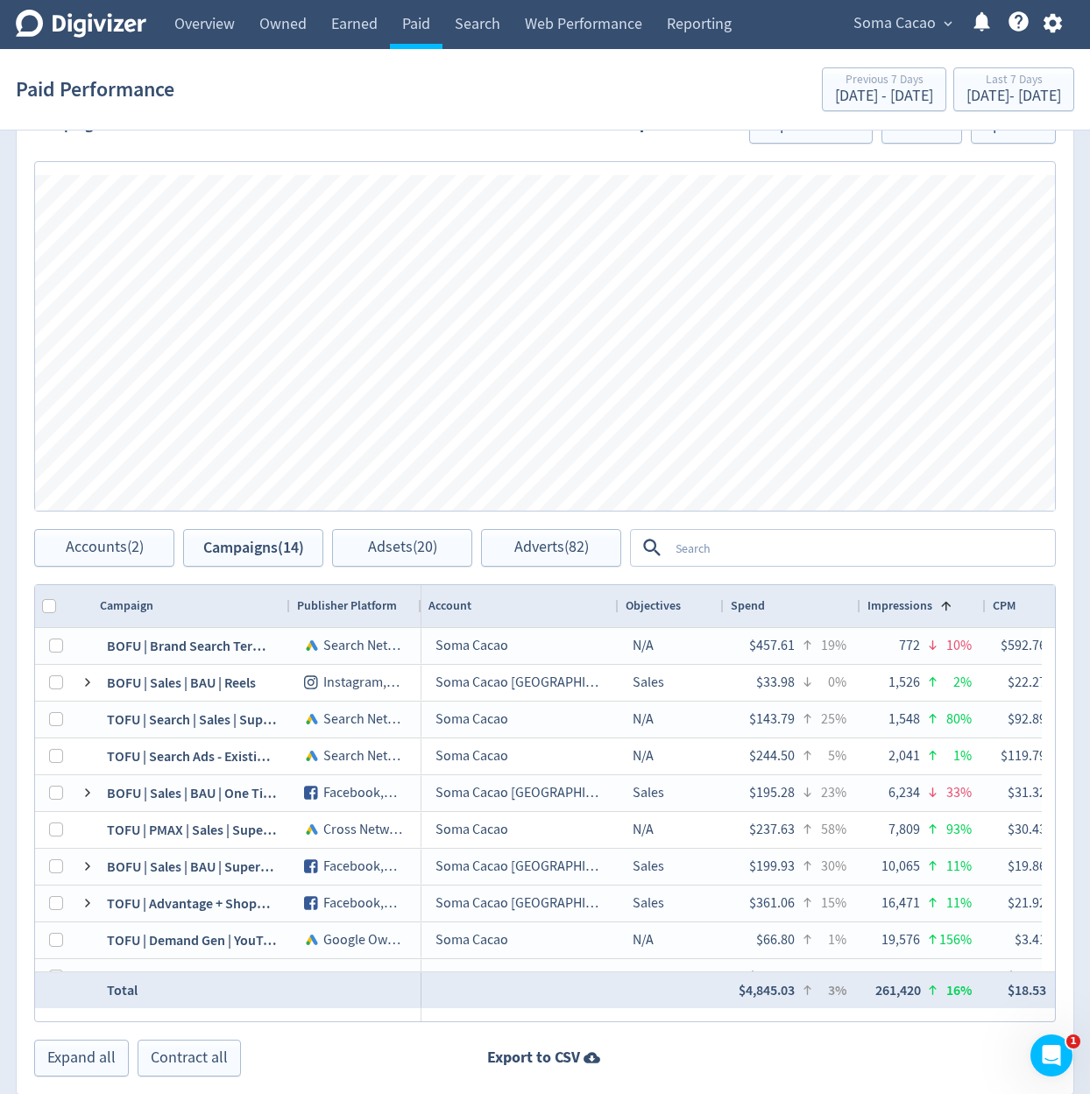
click at [869, 549] on textarea at bounding box center [860, 548] width 385 height 32
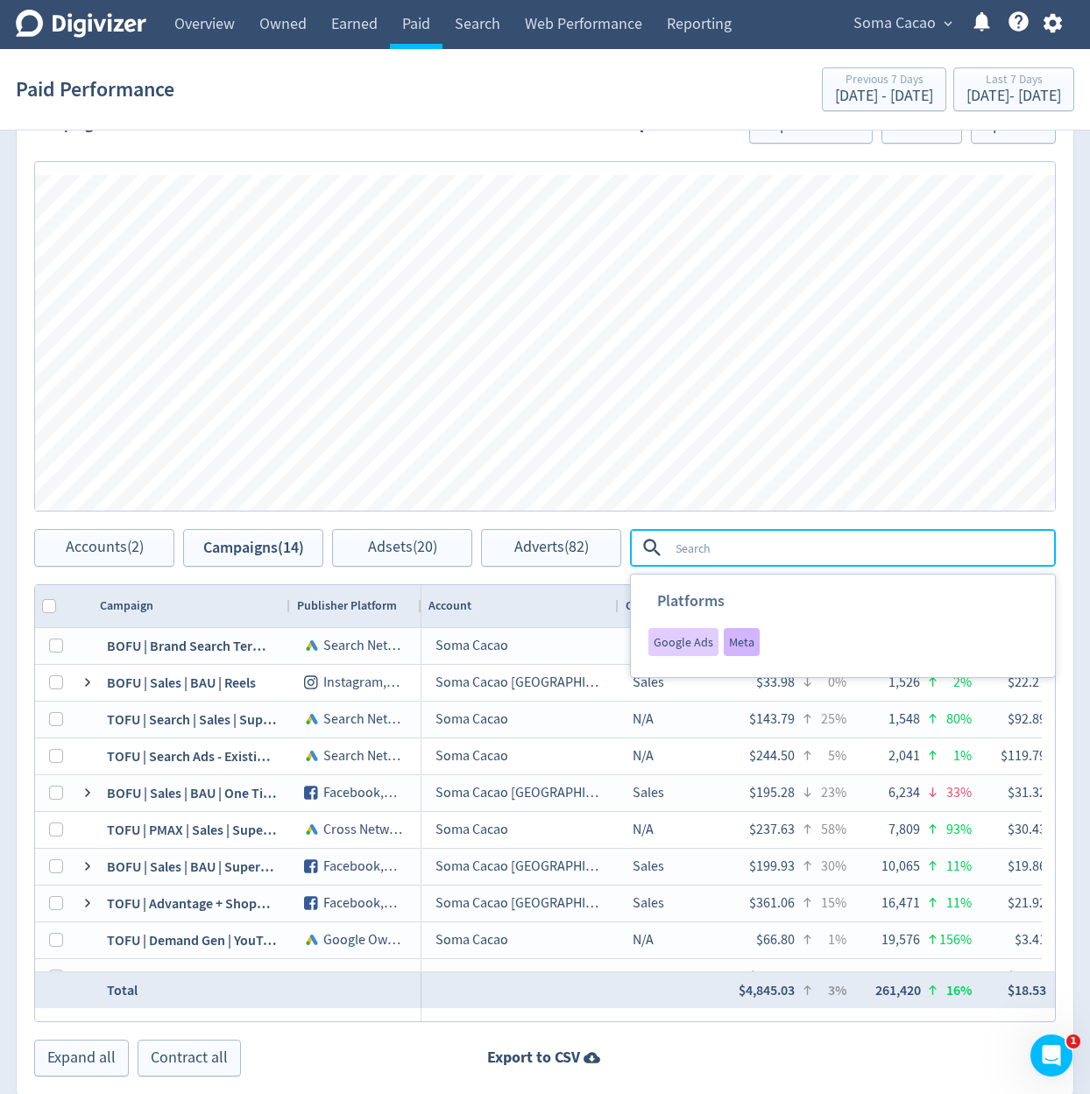
click at [724, 645] on div "Meta" at bounding box center [742, 642] width 36 height 28
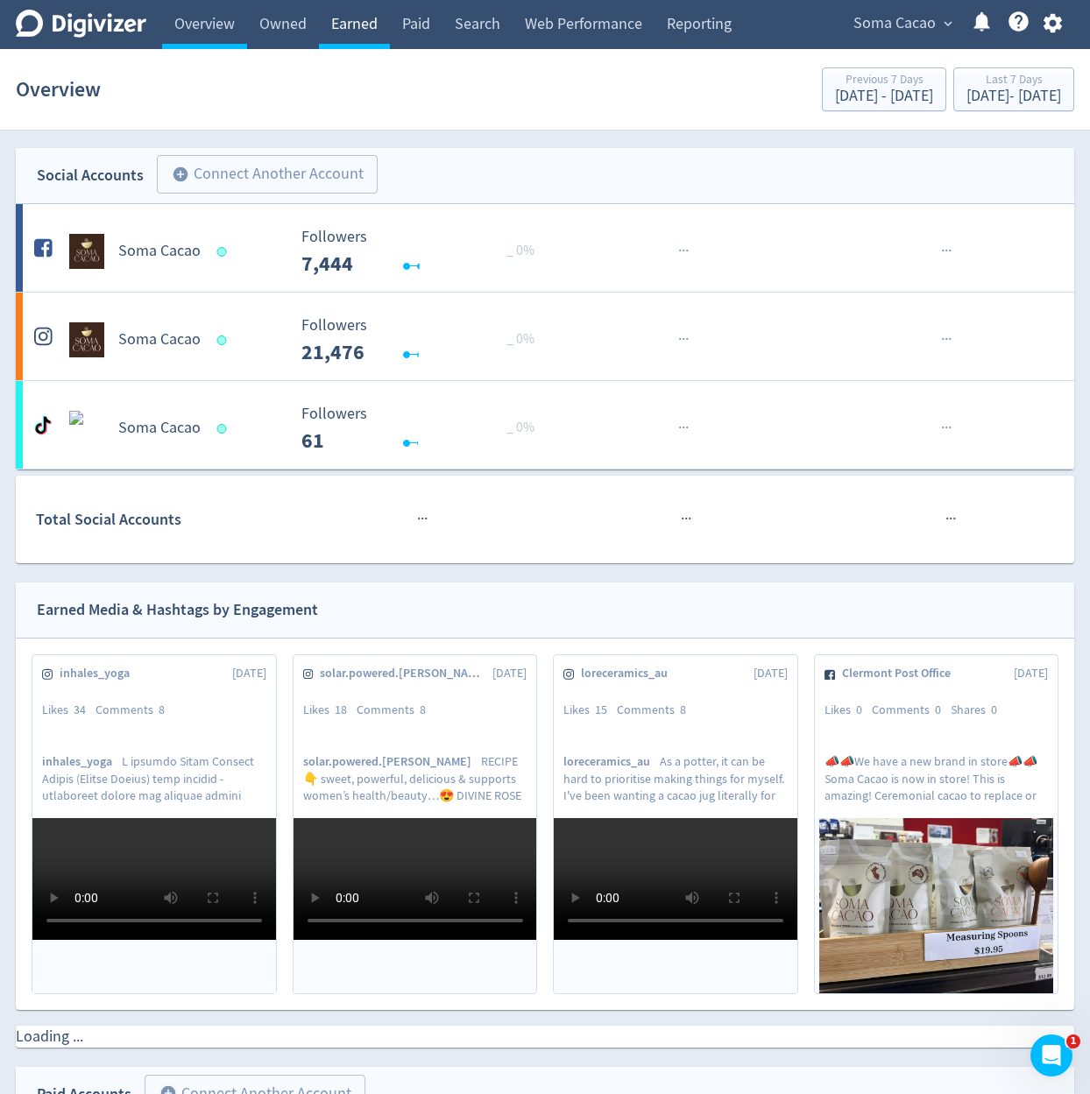
click at [342, 28] on link "Earned" at bounding box center [354, 24] width 71 height 49
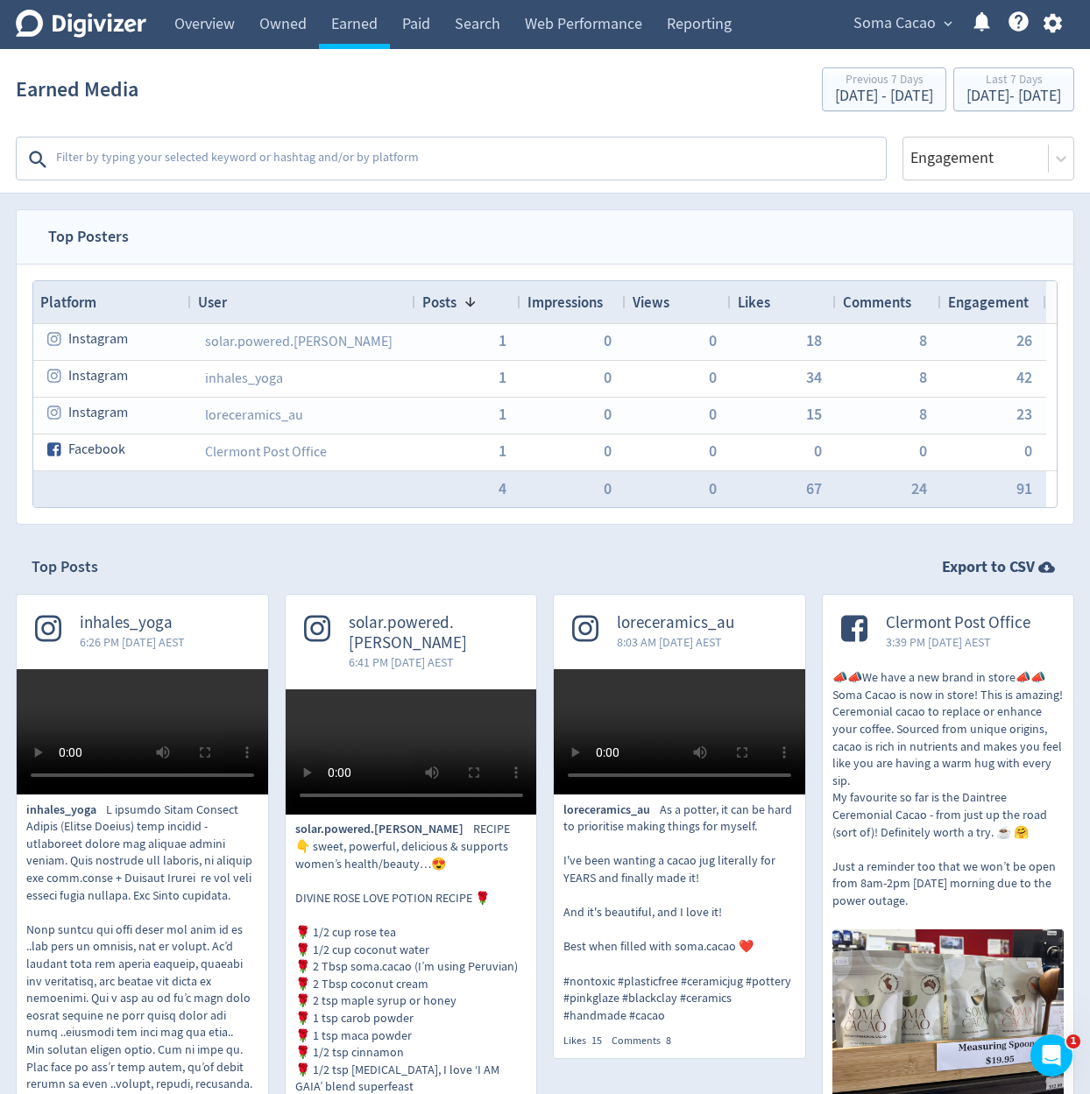
click at [749, 303] on span "Likes" at bounding box center [754, 302] width 32 height 19
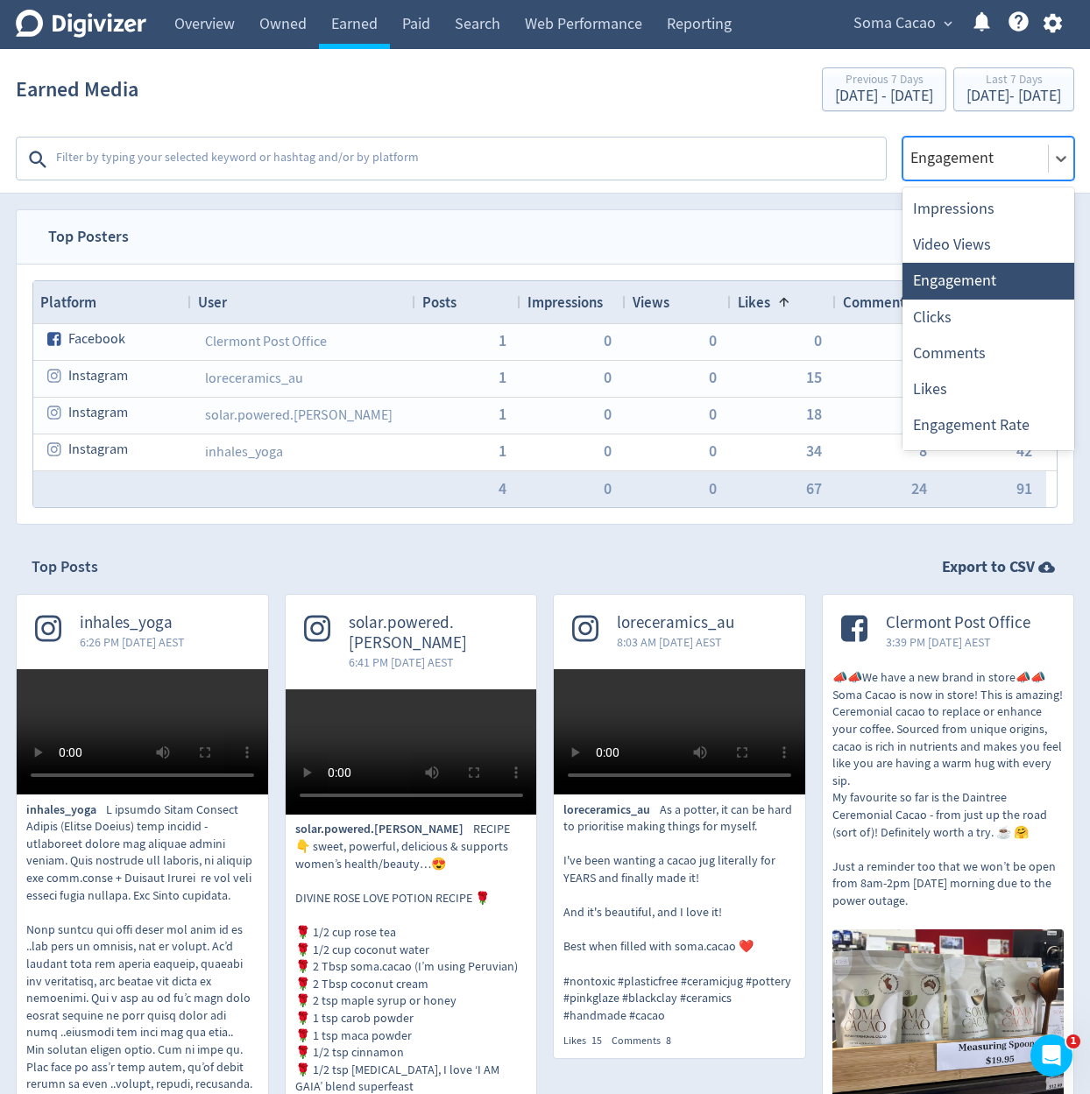
click at [977, 156] on div at bounding box center [976, 157] width 134 height 25
click at [984, 318] on div "Clicks" at bounding box center [988, 318] width 172 height 36
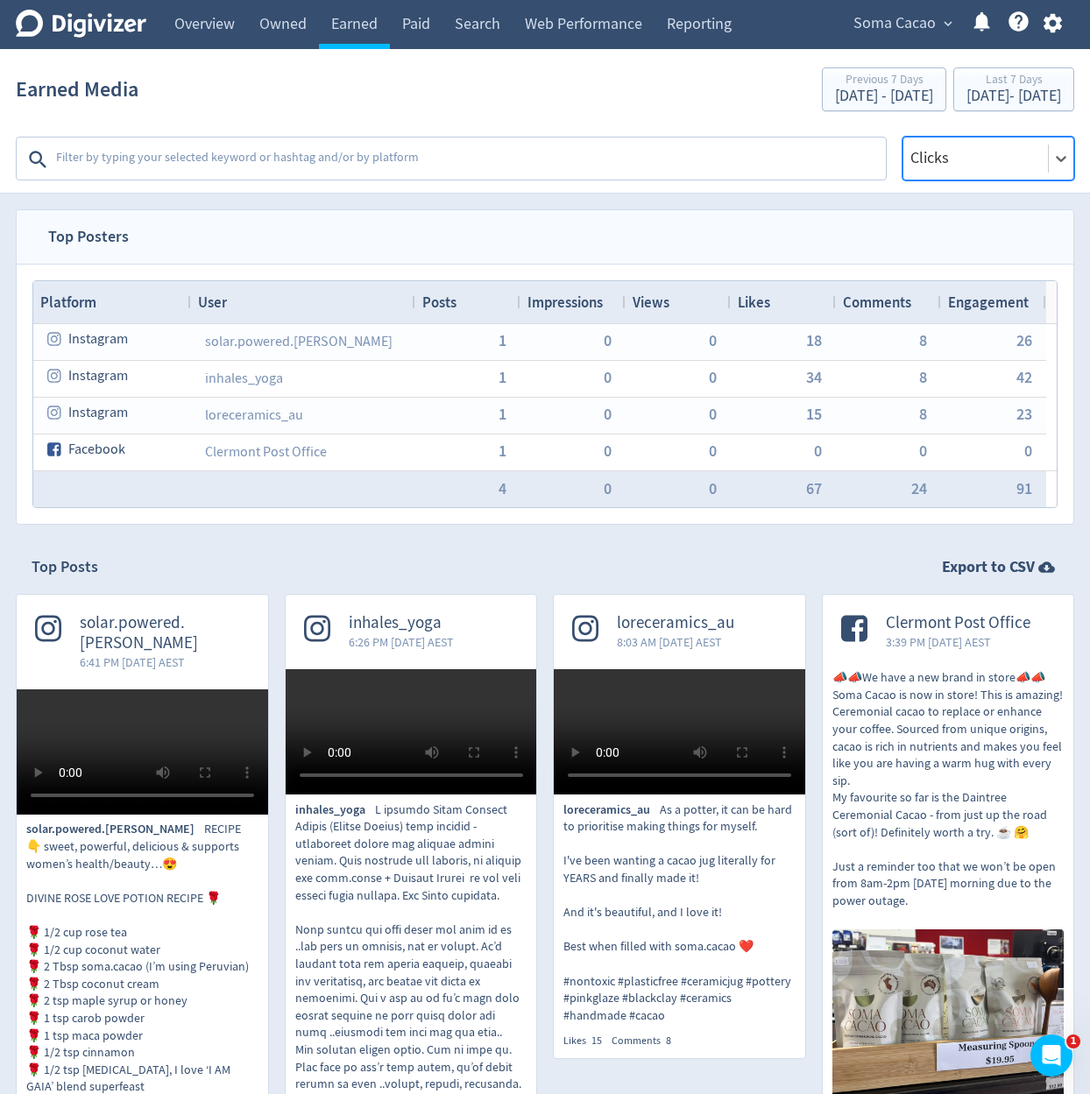
click at [767, 297] on span "Likes" at bounding box center [754, 302] width 32 height 19
click at [427, 171] on textarea at bounding box center [469, 159] width 830 height 35
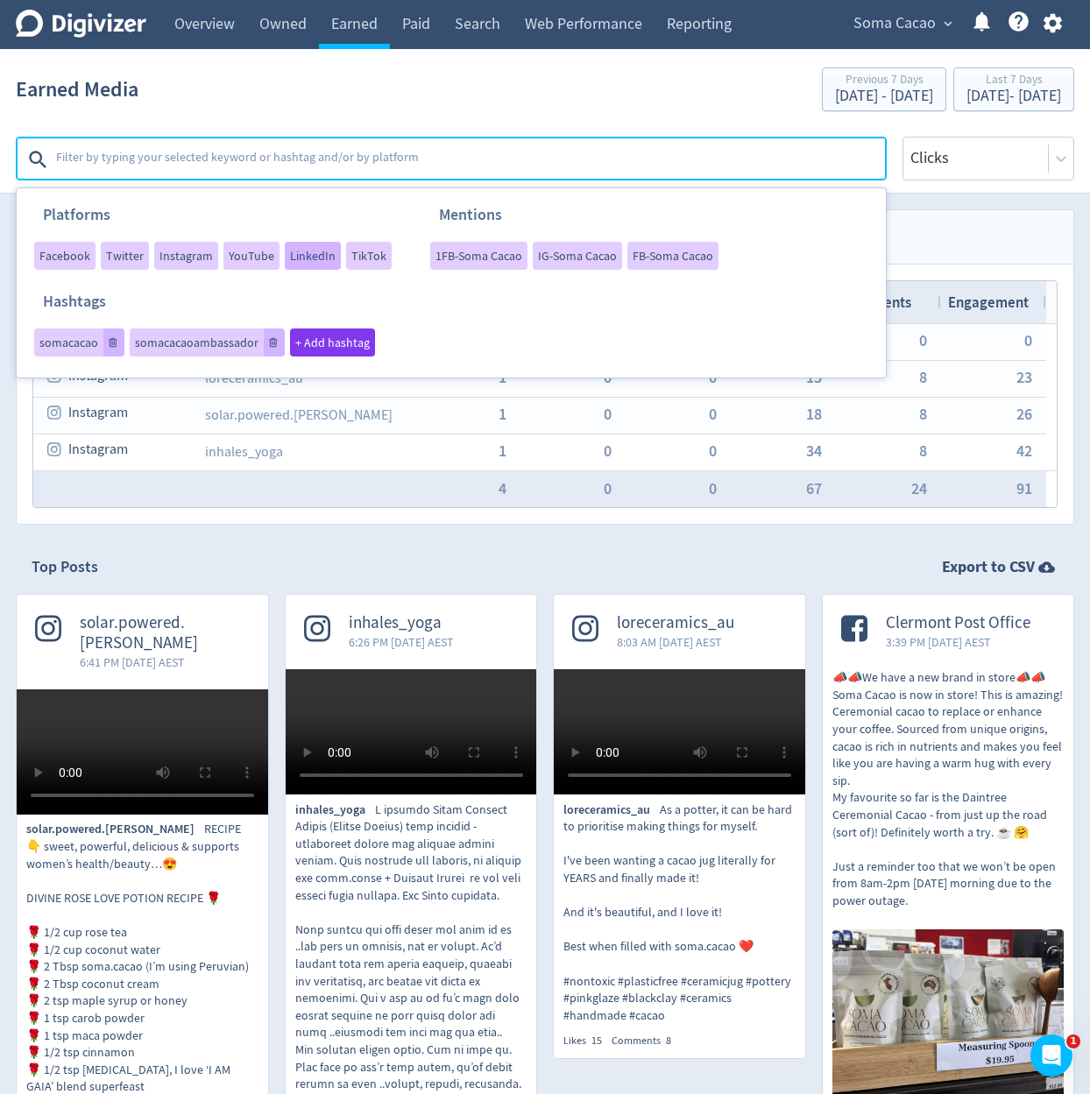
click at [291, 260] on span "LinkedIn" at bounding box center [313, 256] width 46 height 12
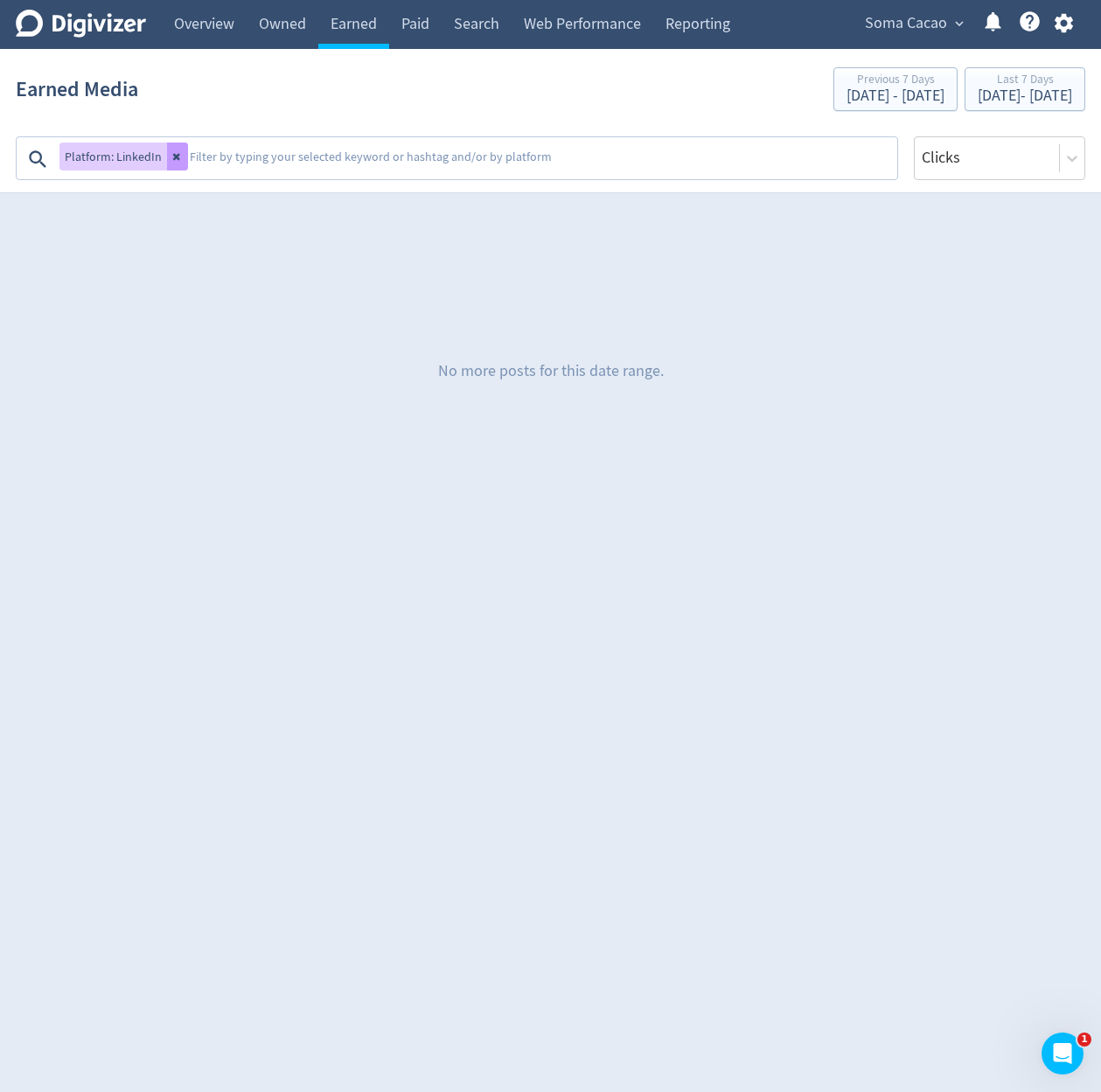
click at [179, 163] on button at bounding box center [177, 157] width 21 height 28
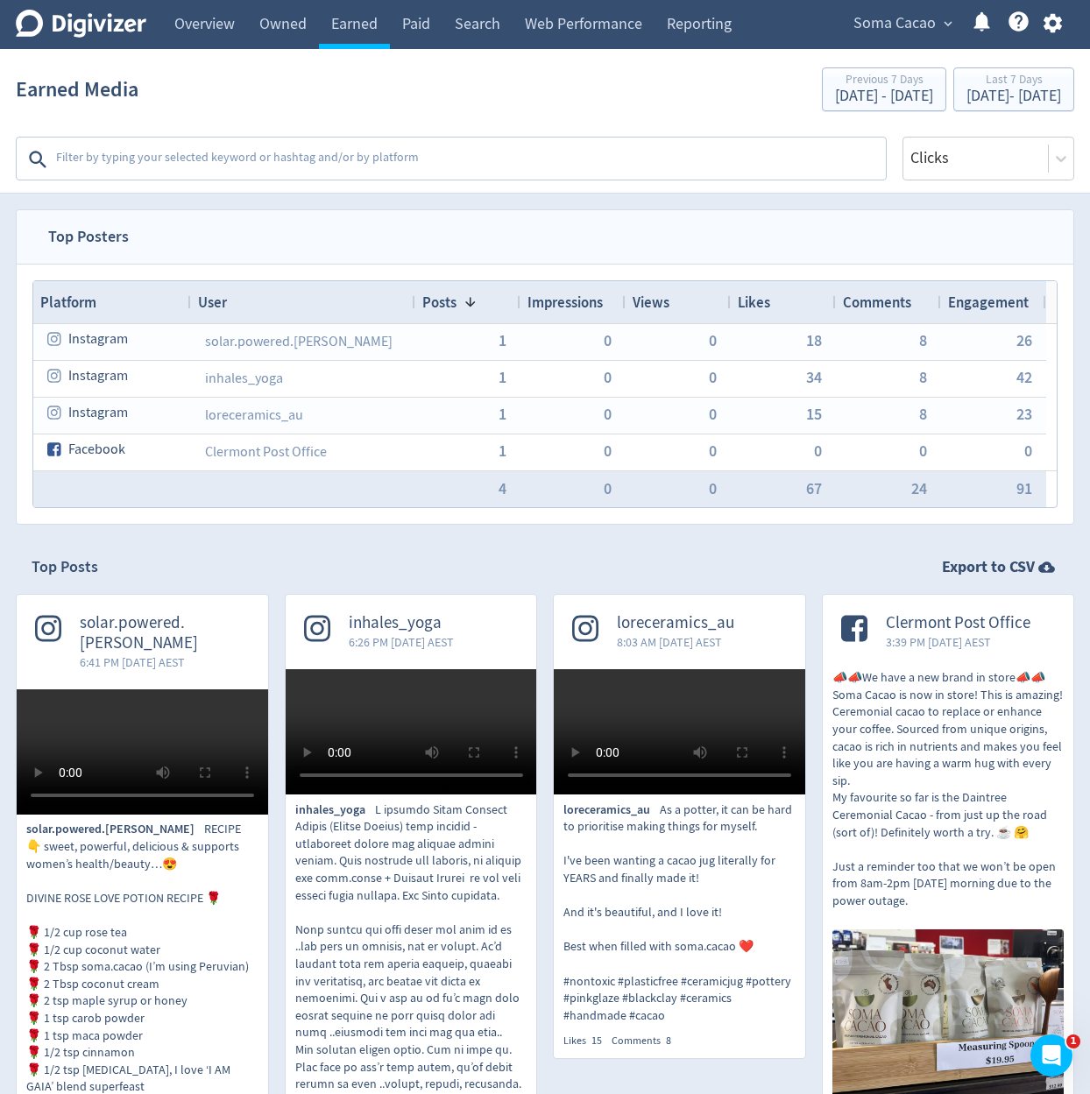
drag, startPoint x: 709, startPoint y: 306, endPoint x: 628, endPoint y: 231, distance: 109.7
click at [707, 306] on div "Views" at bounding box center [678, 302] width 91 height 33
click at [597, 177] on textarea at bounding box center [469, 159] width 830 height 35
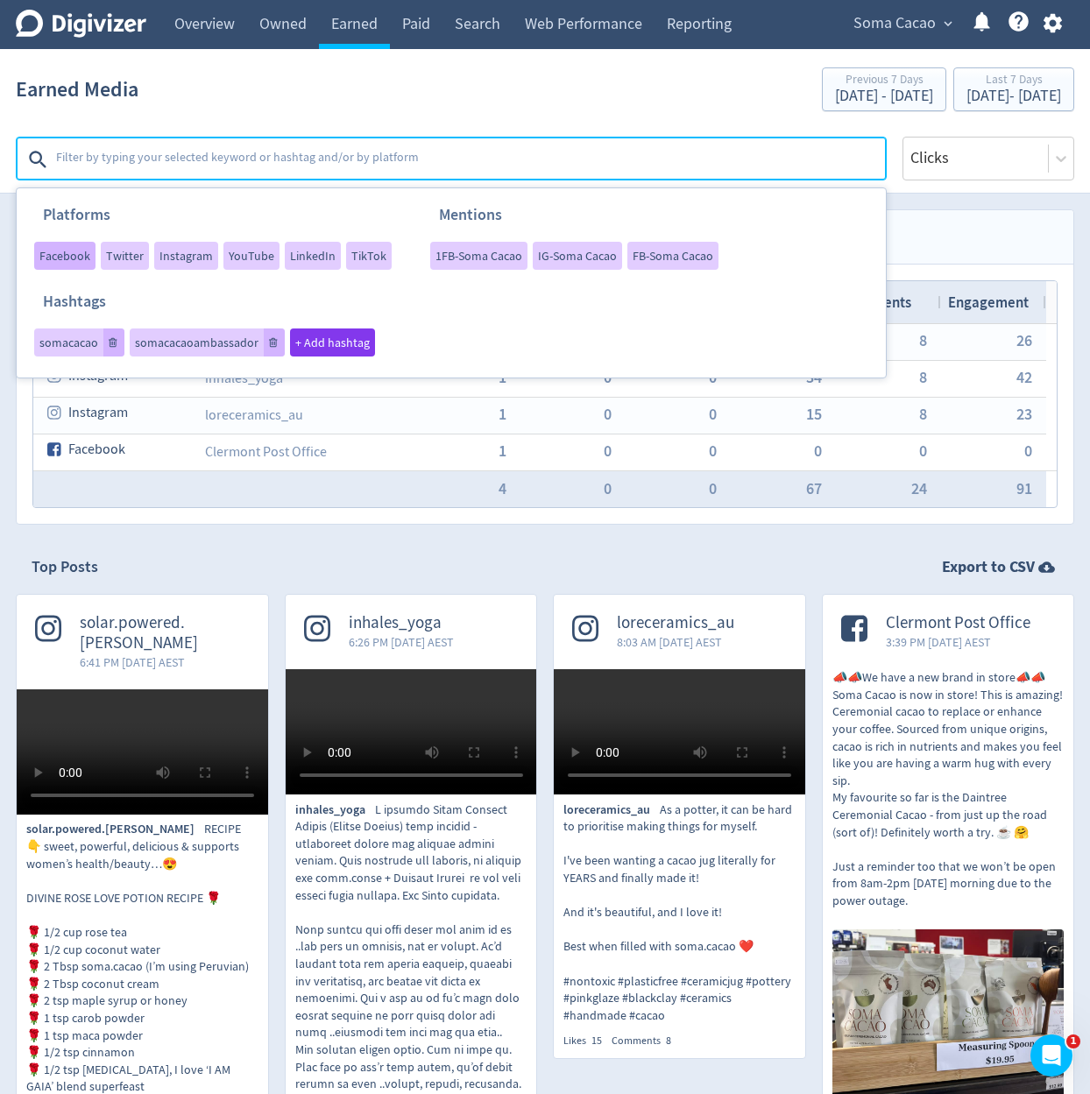
click at [82, 262] on span "Facebook" at bounding box center [64, 256] width 51 height 12
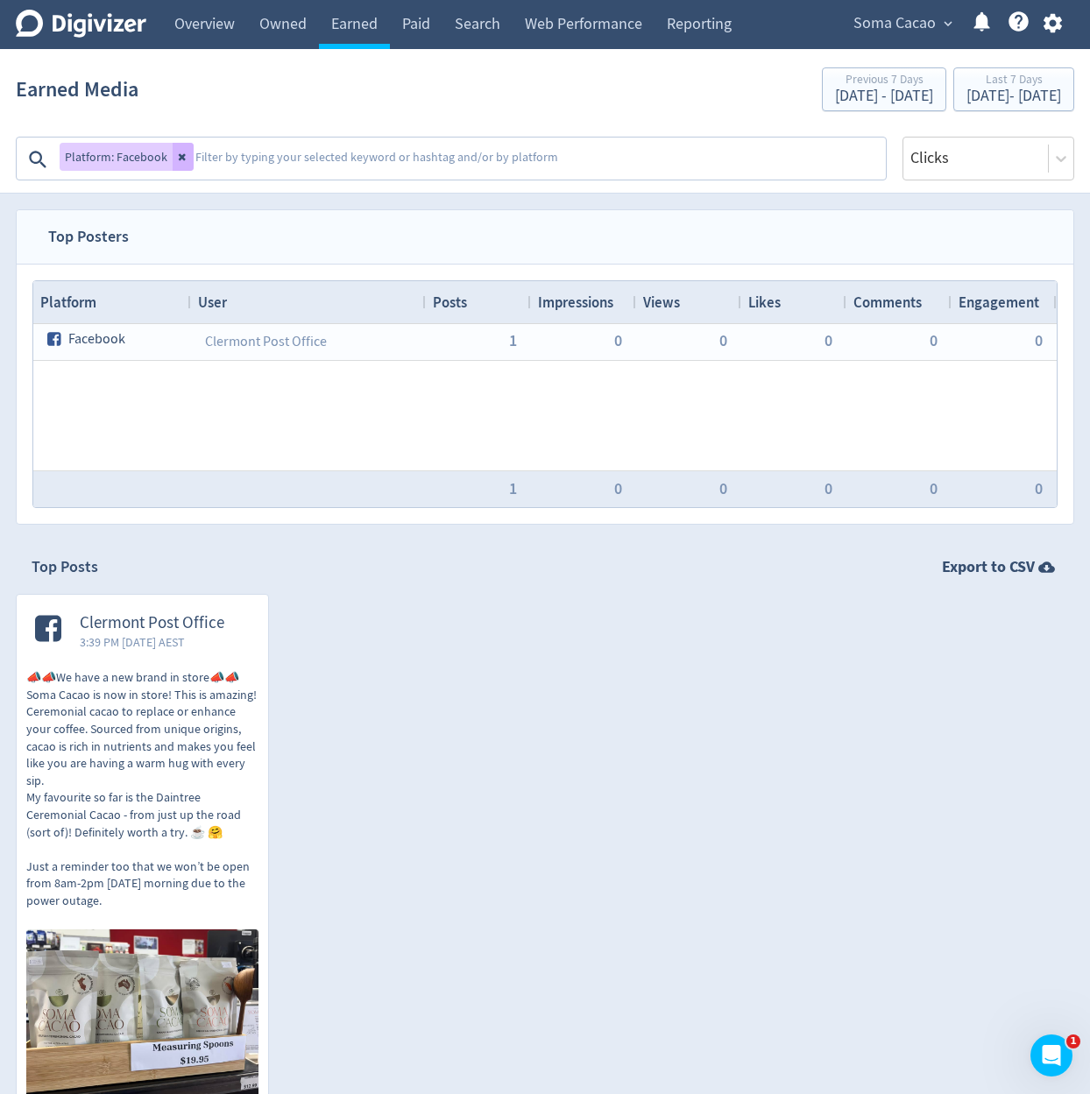
drag, startPoint x: 166, startPoint y: 159, endPoint x: 207, endPoint y: 159, distance: 41.2
click at [166, 159] on div "Platform: Facebook" at bounding box center [127, 157] width 134 height 28
click at [207, 159] on textarea at bounding box center [539, 159] width 690 height 35
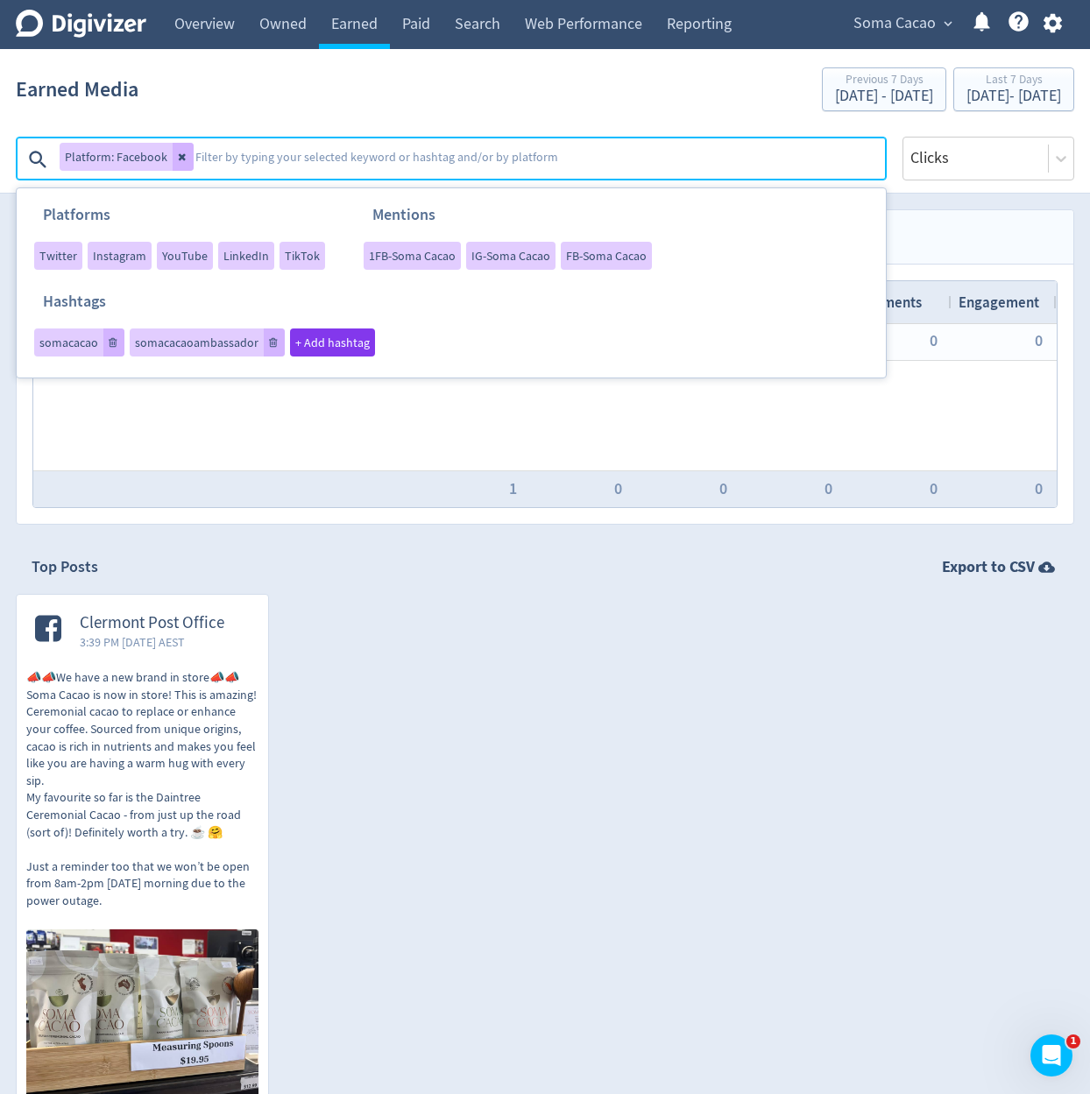
click at [194, 159] on textarea at bounding box center [539, 159] width 690 height 35
click at [188, 158] on button at bounding box center [183, 157] width 21 height 28
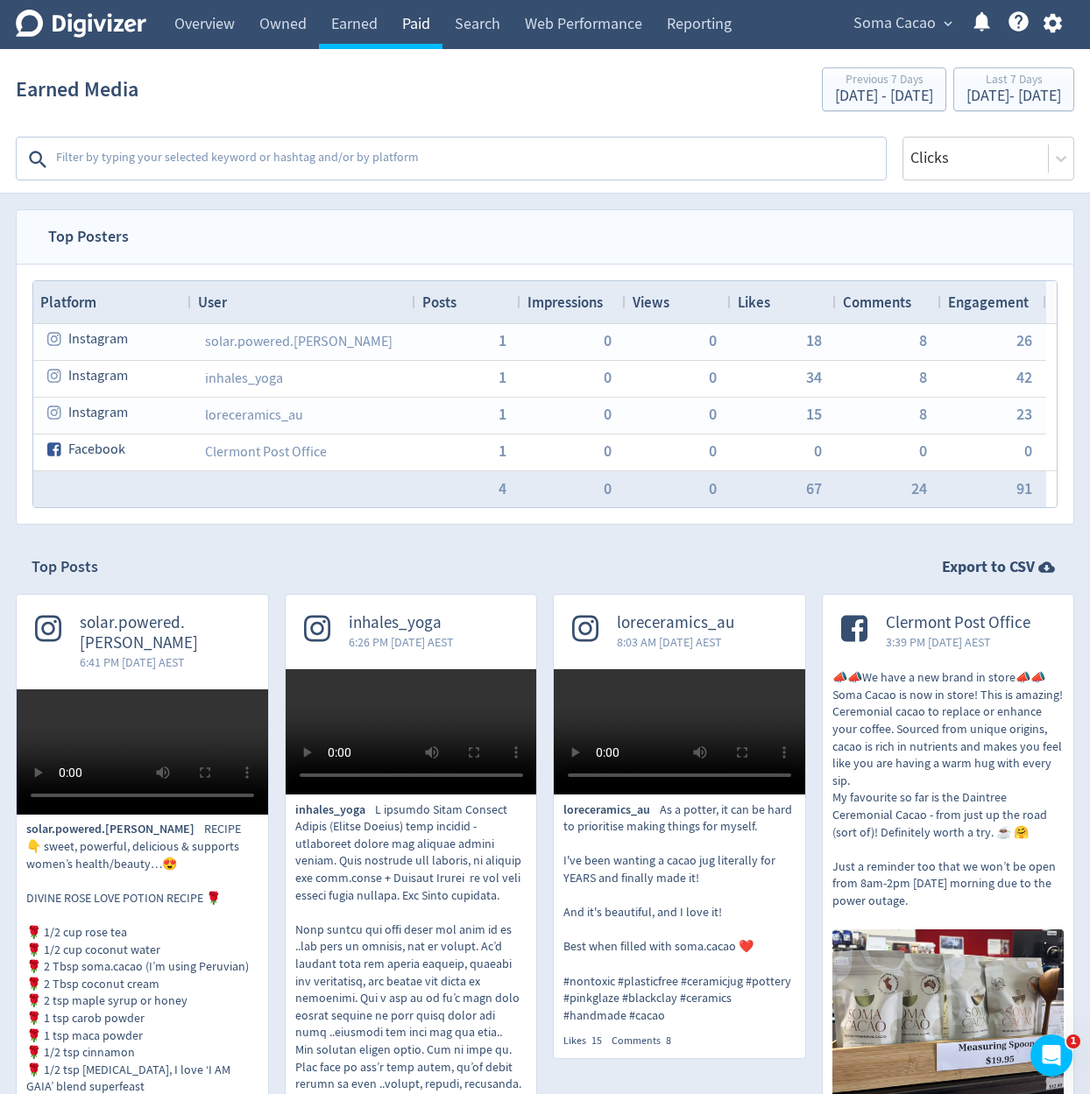
click at [435, 32] on link "Paid" at bounding box center [416, 24] width 53 height 49
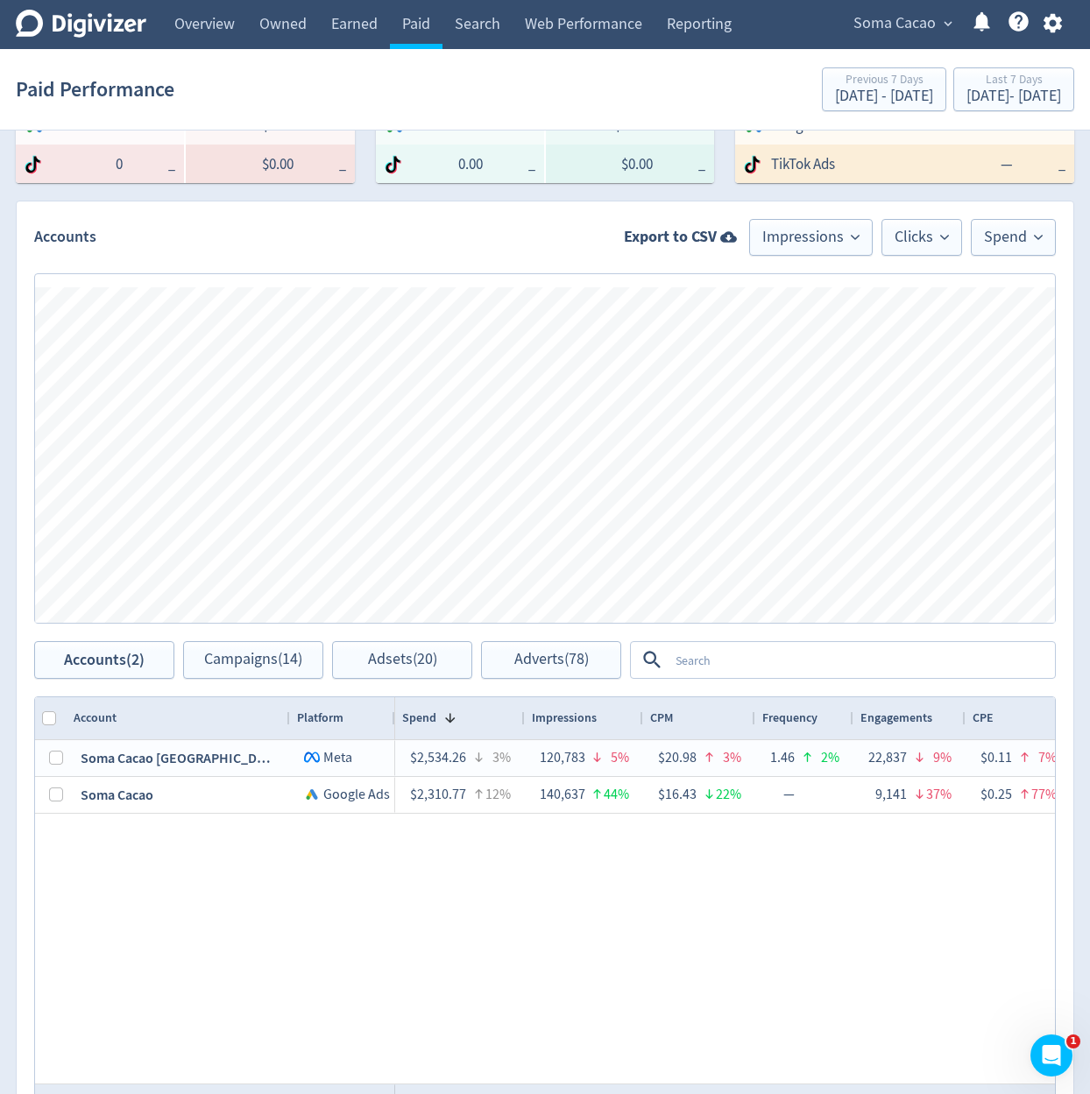
scroll to position [1039, 0]
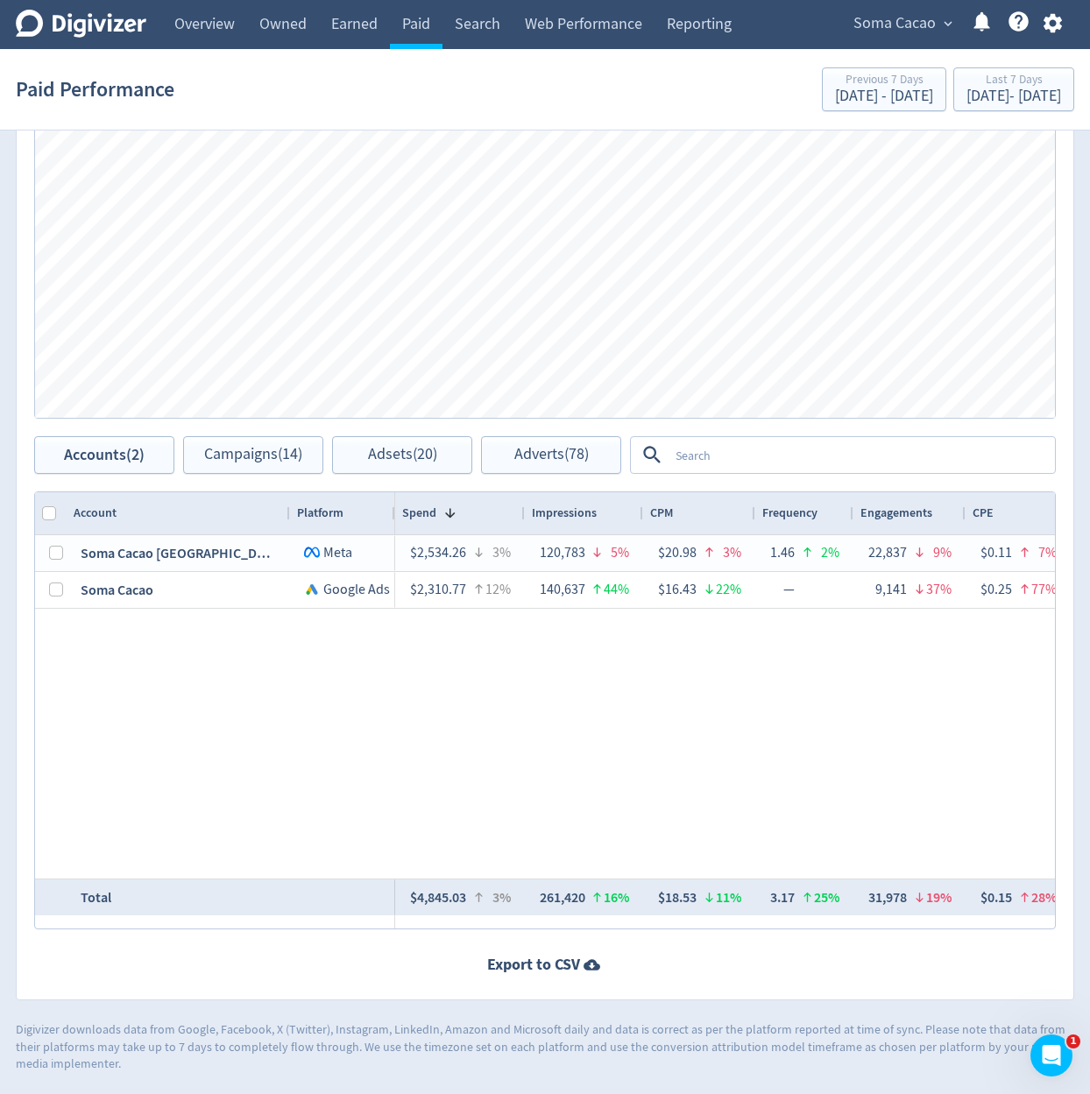
click at [713, 521] on div "CPM" at bounding box center [699, 513] width 98 height 33
click at [785, 457] on textarea at bounding box center [860, 455] width 385 height 32
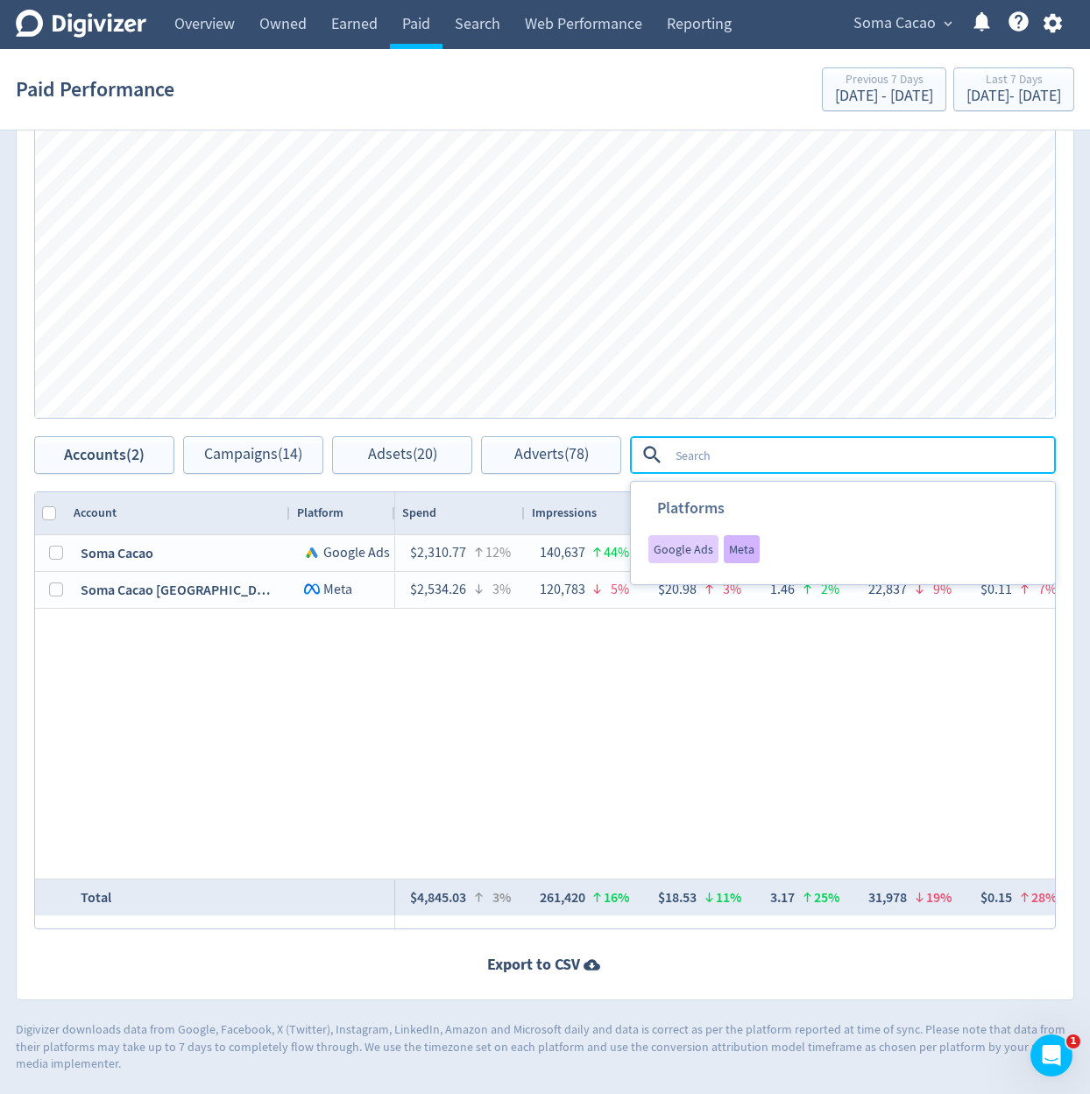
click at [743, 549] on span "Meta" at bounding box center [741, 549] width 25 height 12
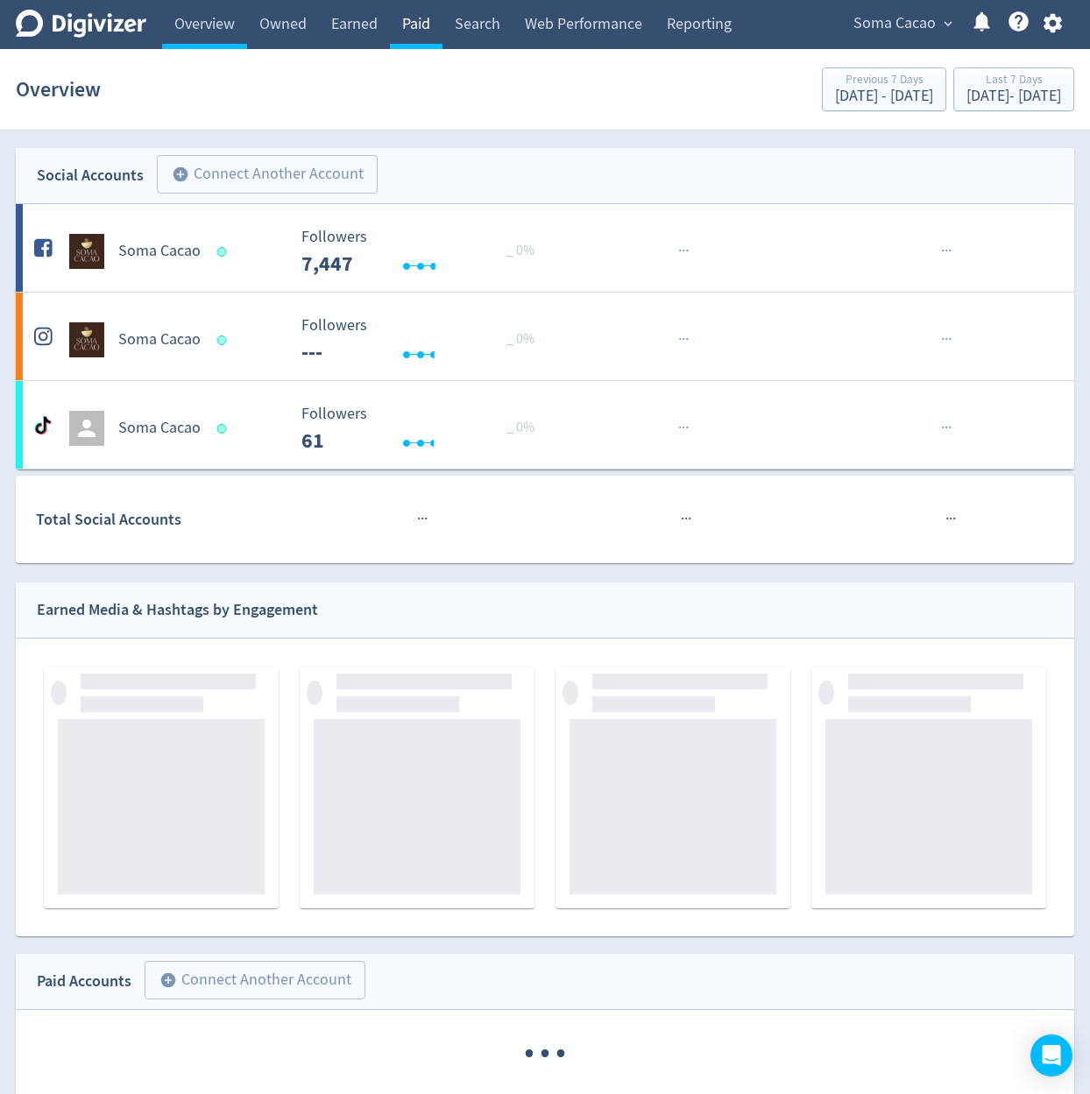
click at [417, 39] on link "Paid" at bounding box center [416, 24] width 53 height 49
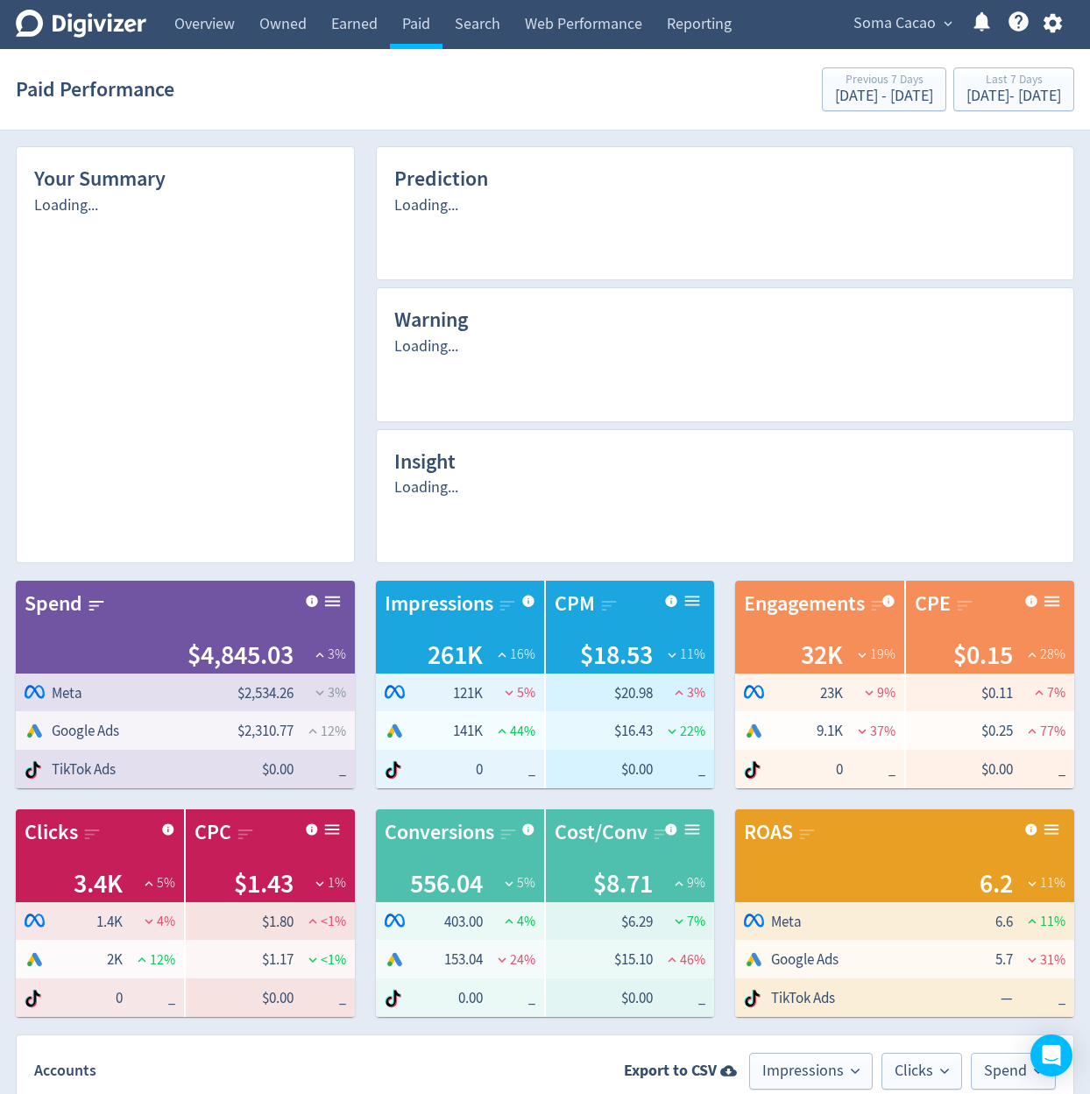
click at [1054, 21] on icon "button" at bounding box center [1053, 23] width 24 height 24
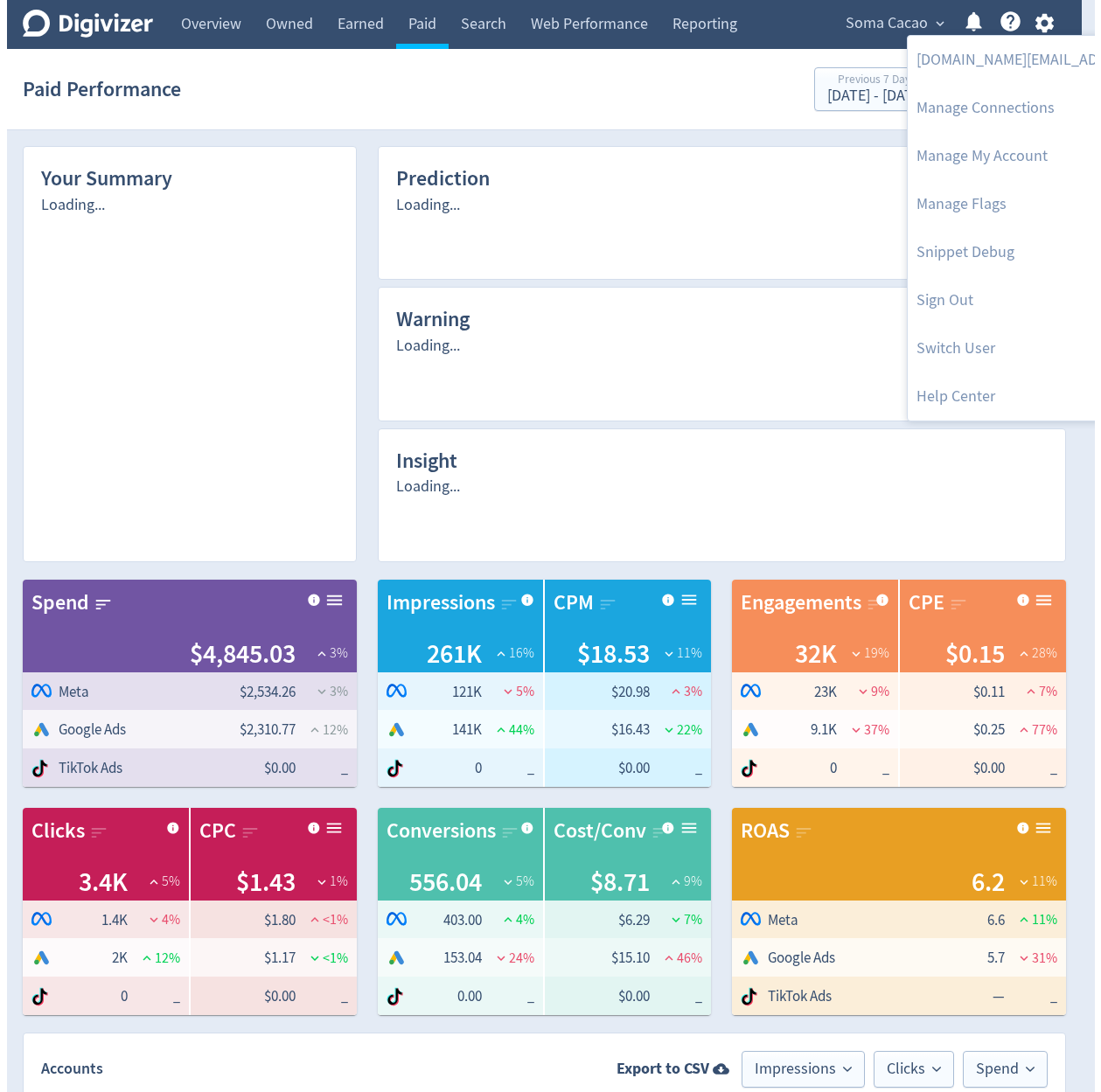
scroll to position [105, 0]
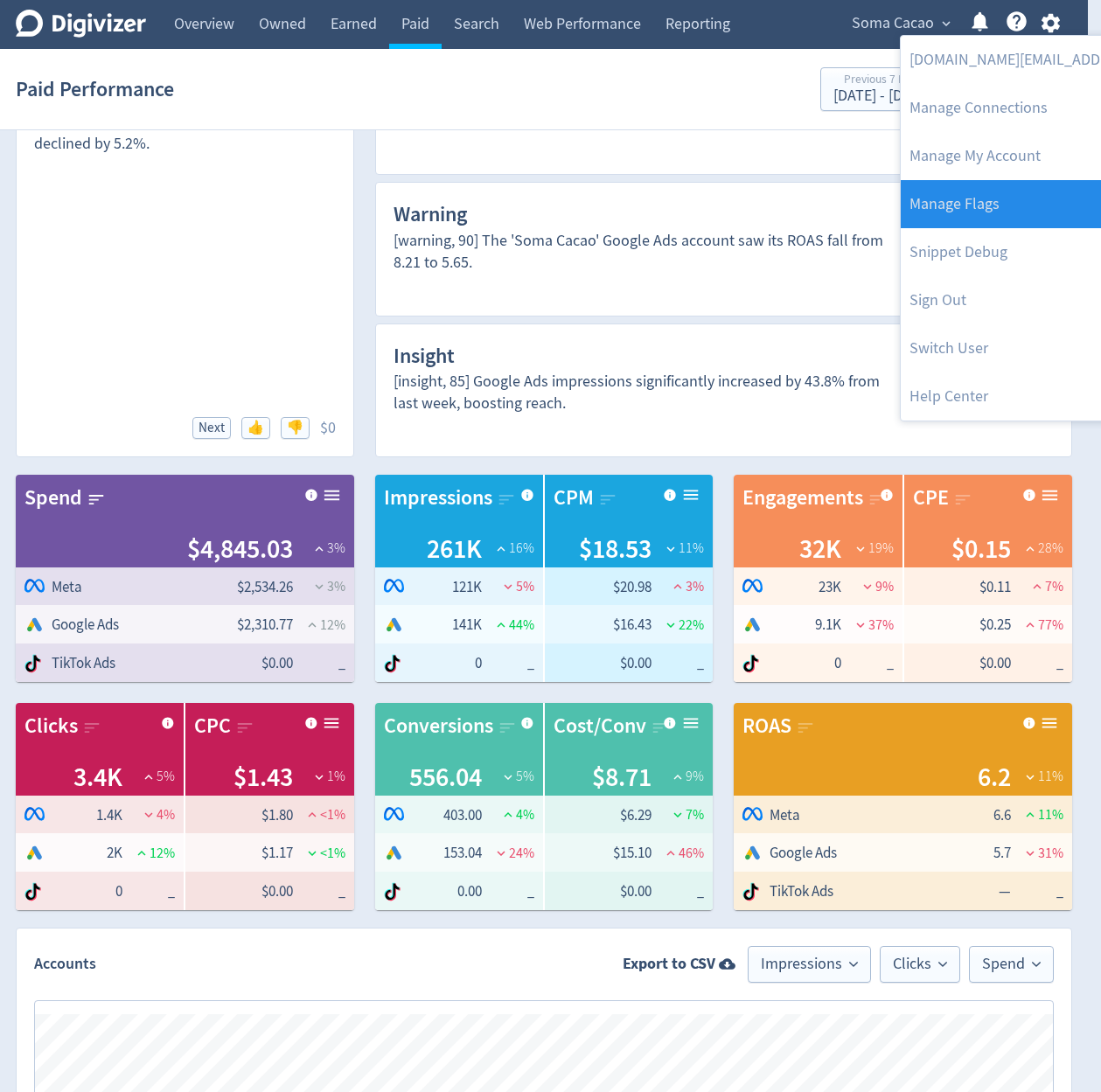
click at [1019, 199] on link "Manage Flags" at bounding box center [1078, 204] width 356 height 48
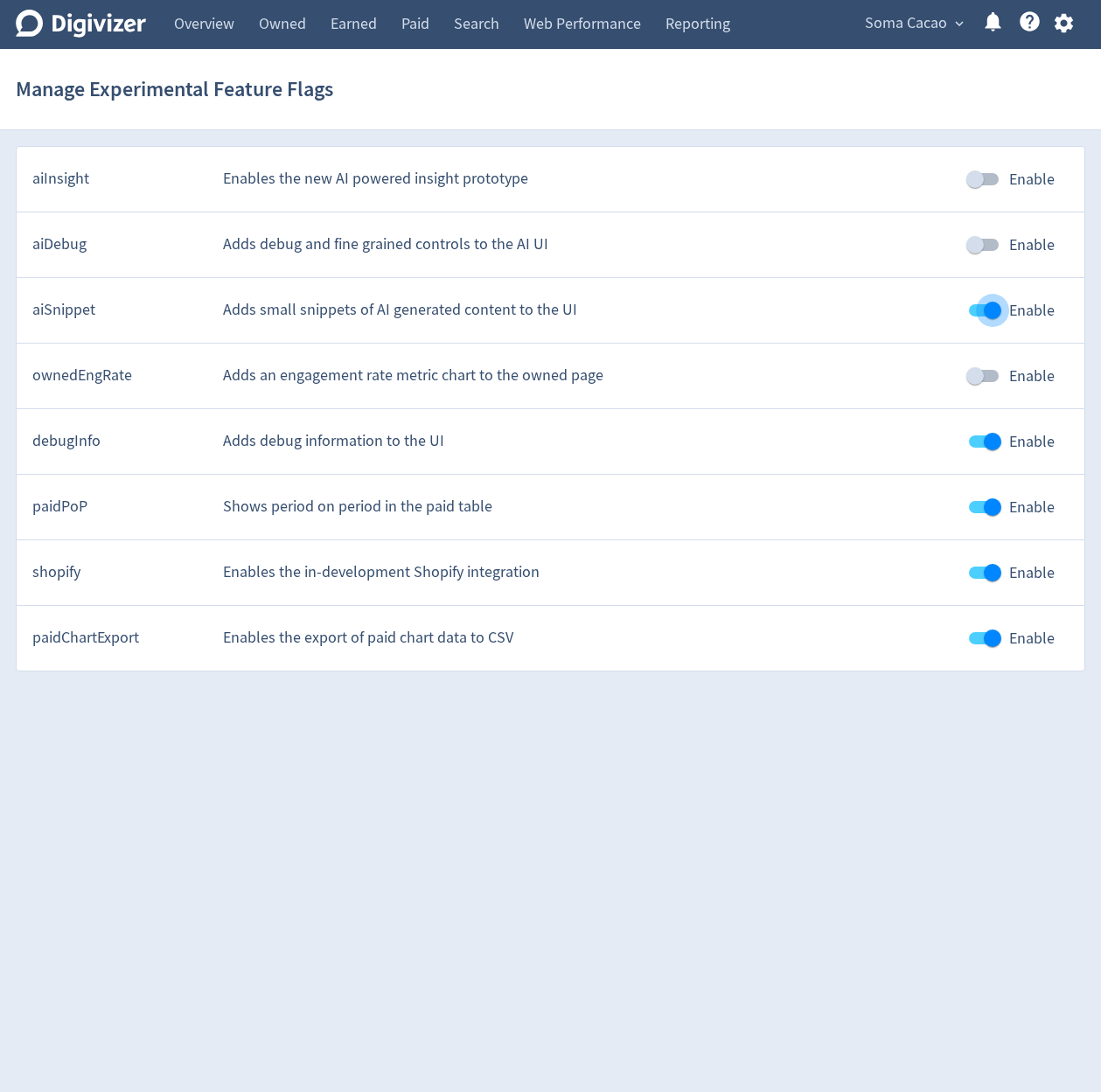
click at [982, 307] on input "Enable" at bounding box center [992, 309] width 100 height 33
checkbox input "false"
click at [1000, 632] on input "Enable" at bounding box center [992, 638] width 100 height 33
checkbox input "false"
click at [996, 578] on input "Enable" at bounding box center [992, 572] width 100 height 33
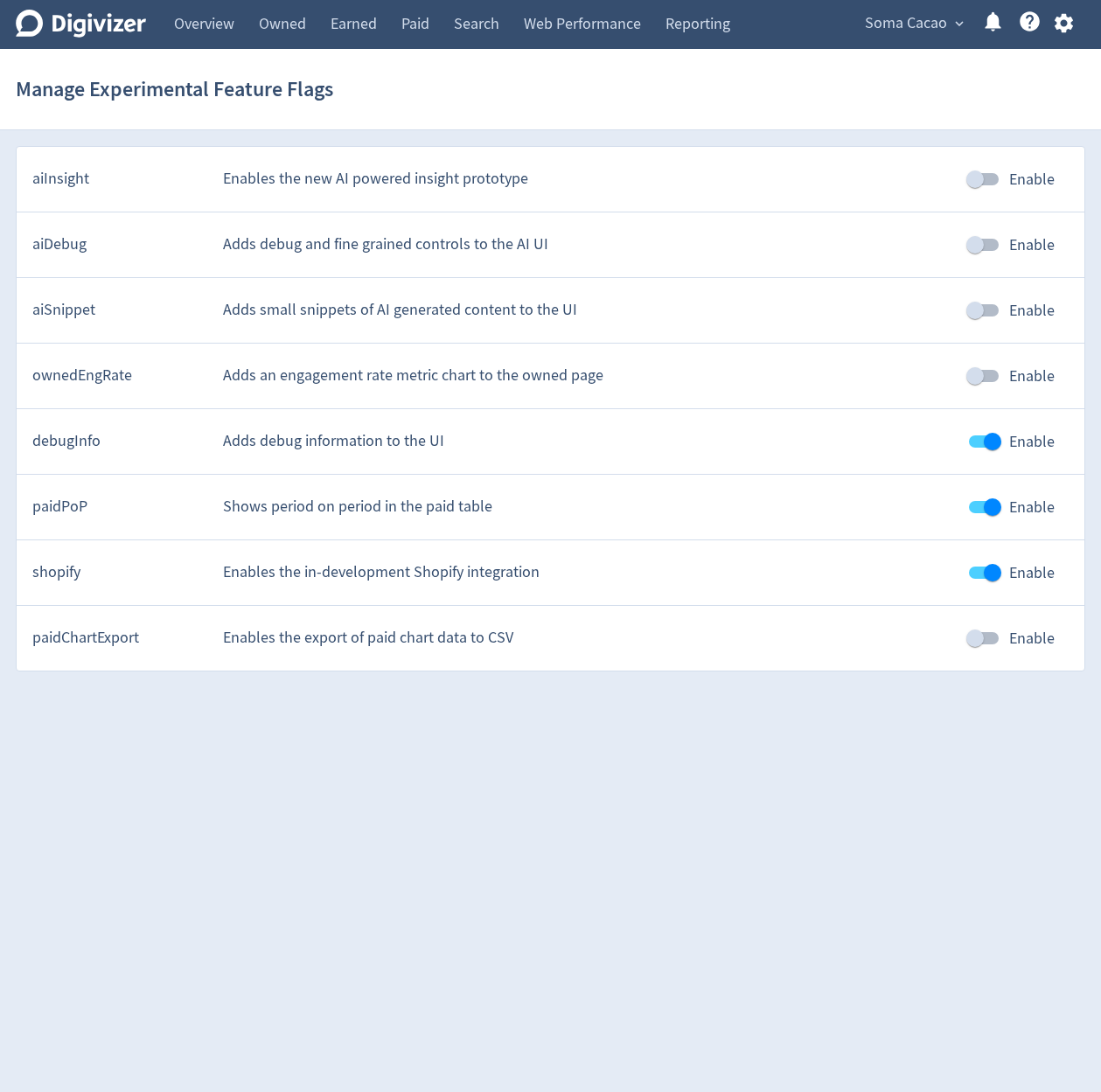
checkbox input "false"
drag, startPoint x: 841, startPoint y: 637, endPoint x: 836, endPoint y: 620, distance: 17.7
click at [837, 636] on div "Enables the export of paid chart data to CSV" at bounding box center [587, 638] width 730 height 22
click at [426, 32] on link "Paid" at bounding box center [415, 24] width 53 height 49
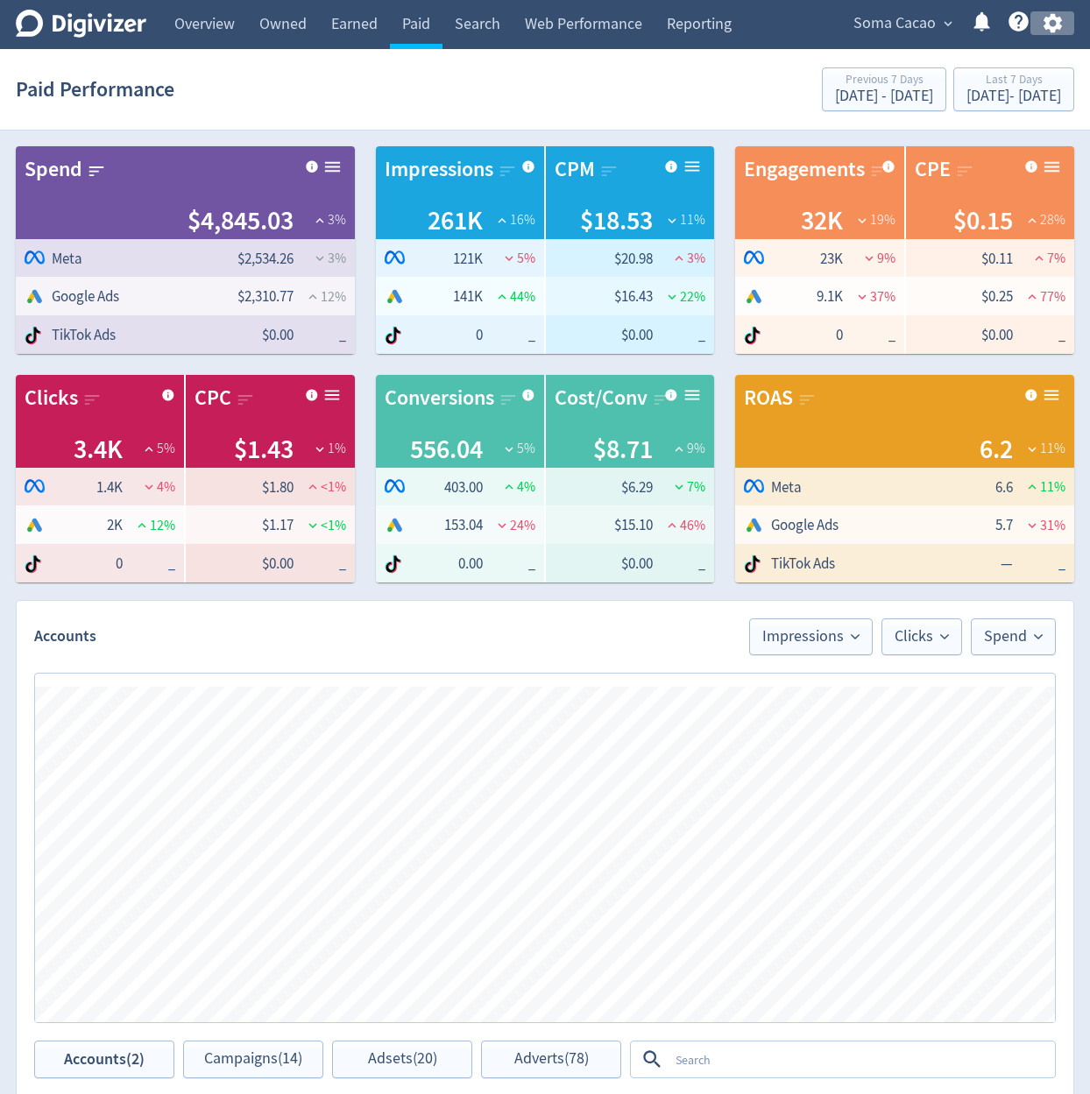
click at [1041, 23] on icon "button" at bounding box center [1053, 23] width 24 height 24
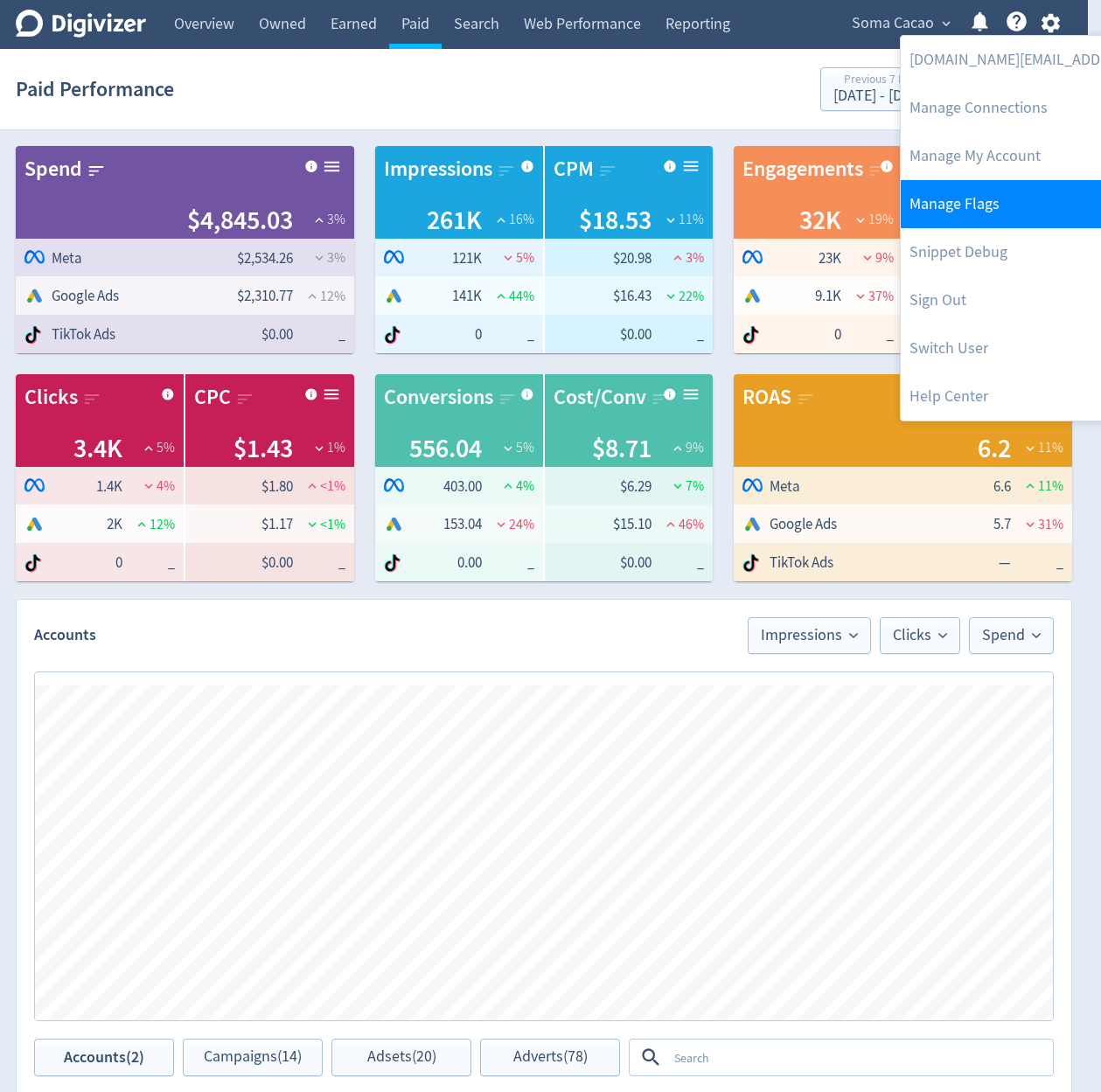
click at [989, 206] on link "Manage Flags" at bounding box center [1078, 204] width 356 height 48
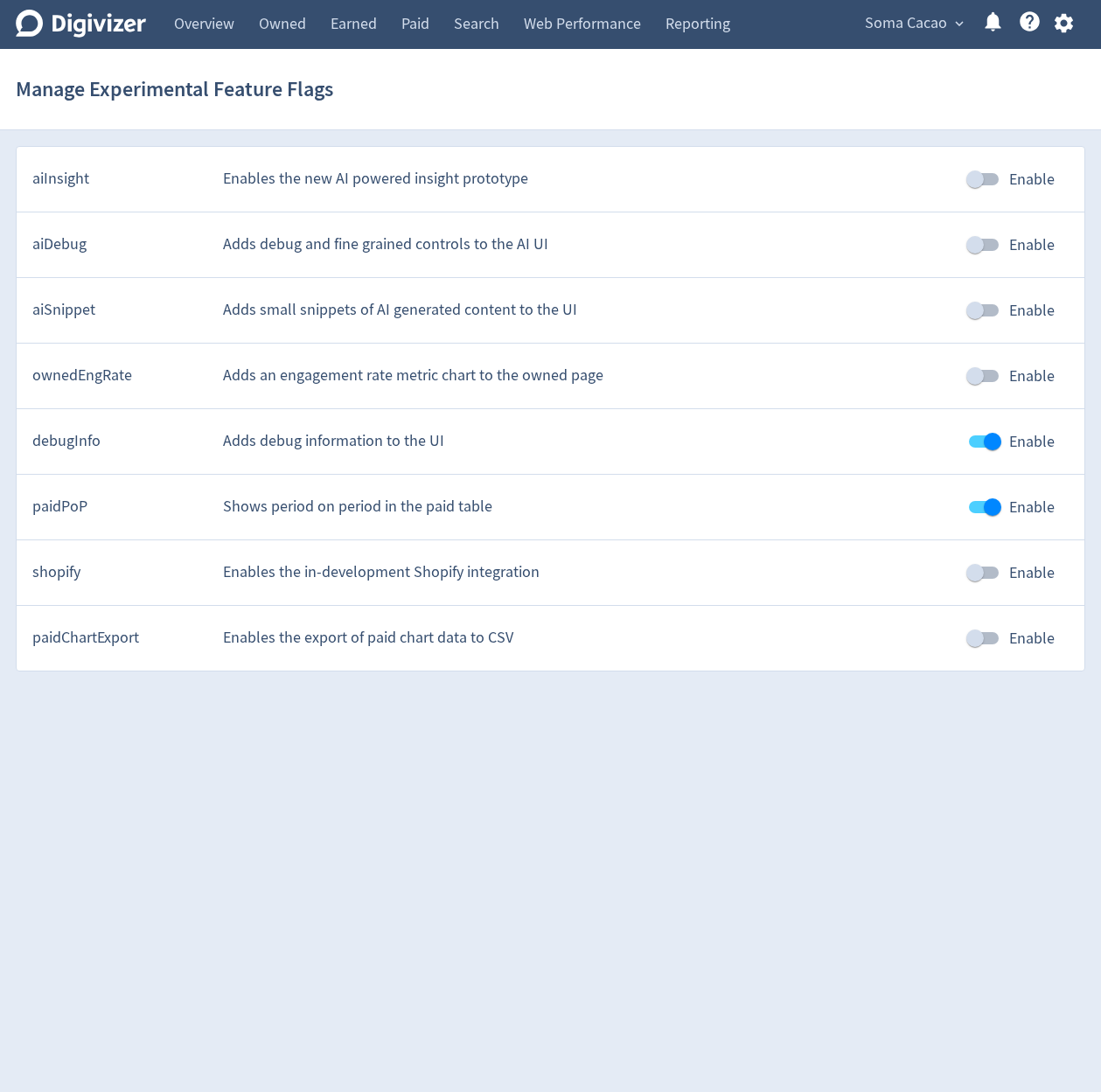
click at [981, 499] on input "Enable" at bounding box center [992, 506] width 100 height 33
checkbox input "false"
click at [401, 34] on link "Paid" at bounding box center [415, 24] width 53 height 49
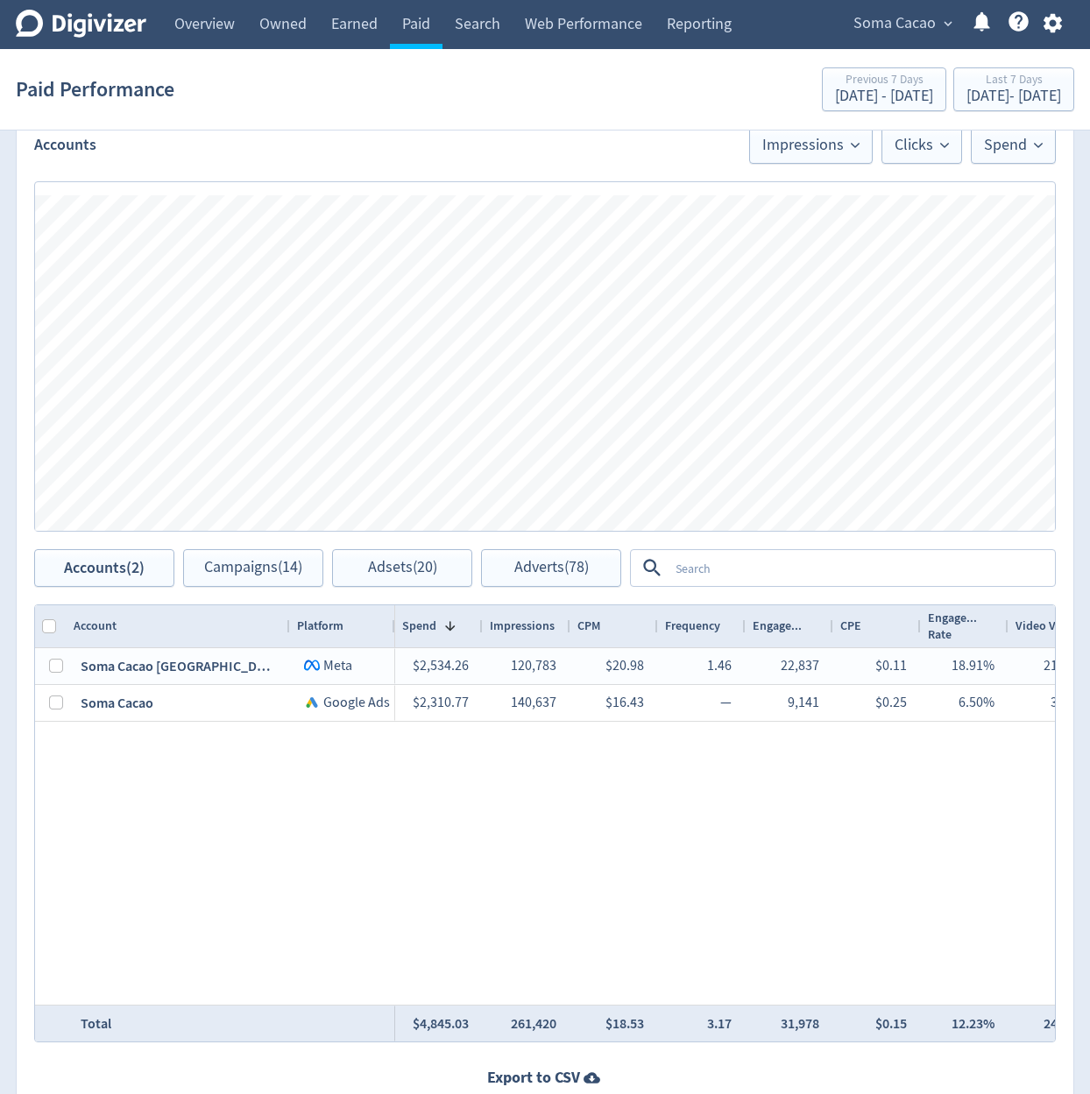
scroll to position [604, 0]
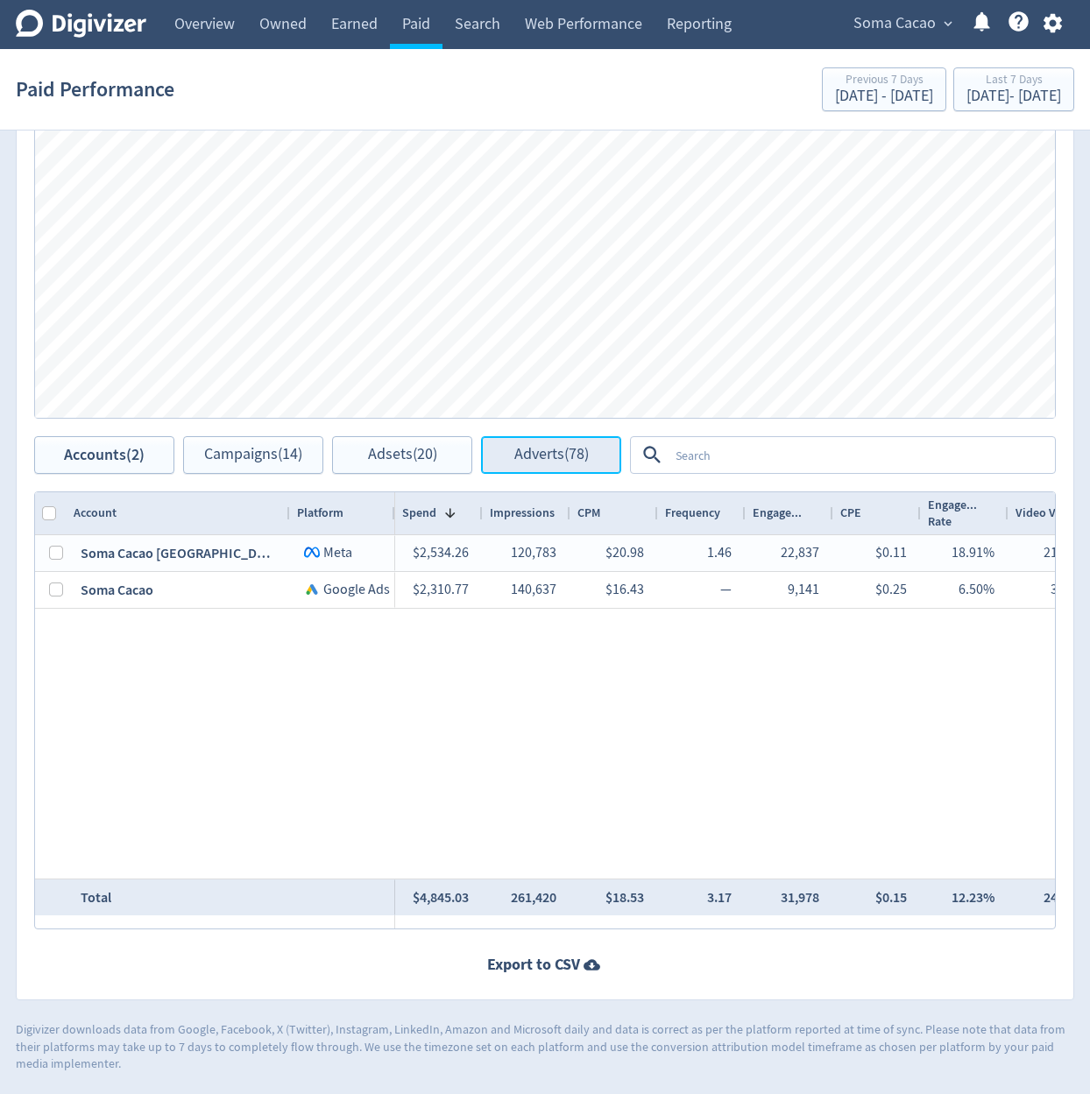
click at [576, 472] on button "Adverts (78)" at bounding box center [551, 455] width 140 height 38
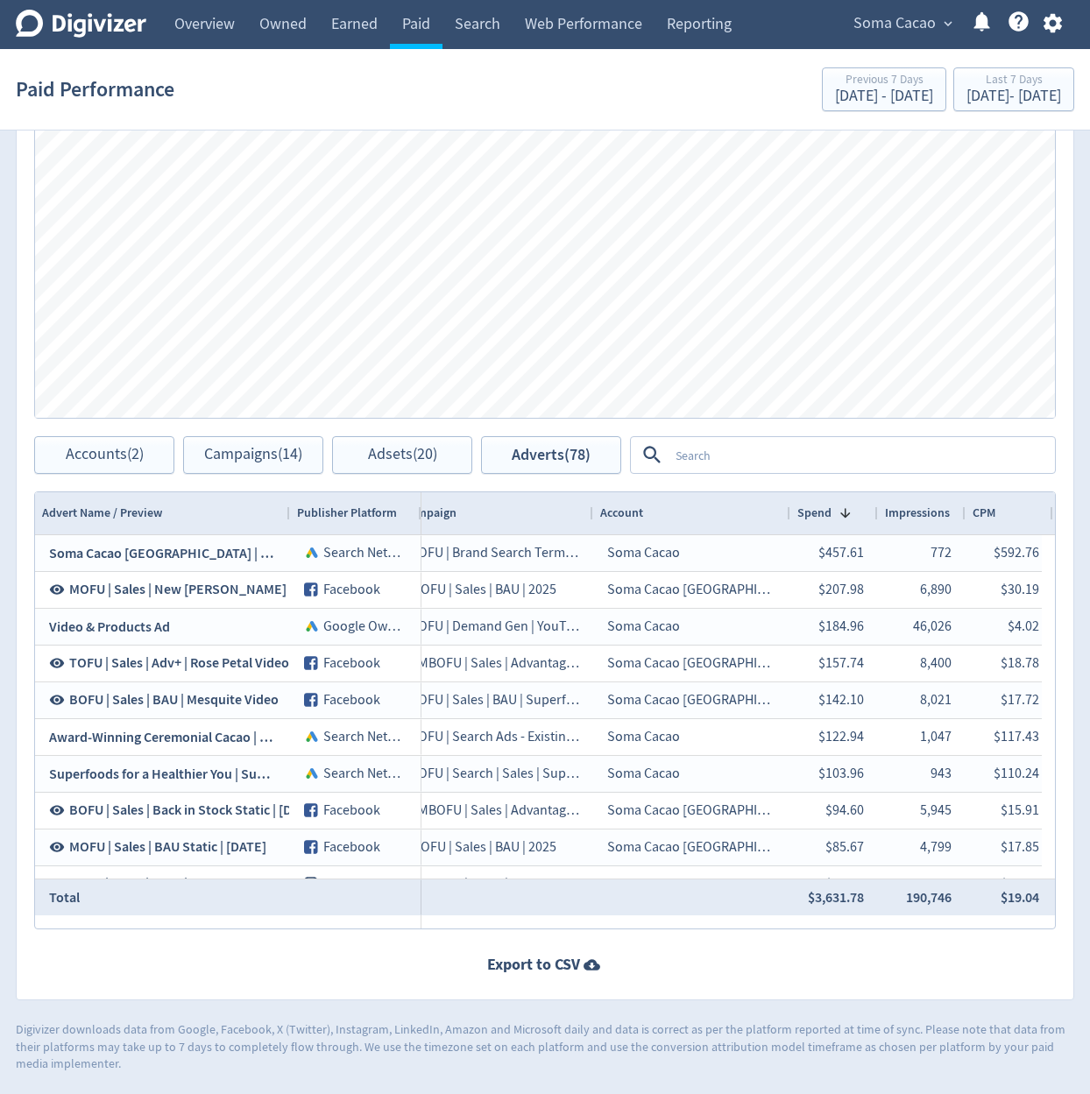
click at [844, 443] on textarea at bounding box center [860, 455] width 385 height 32
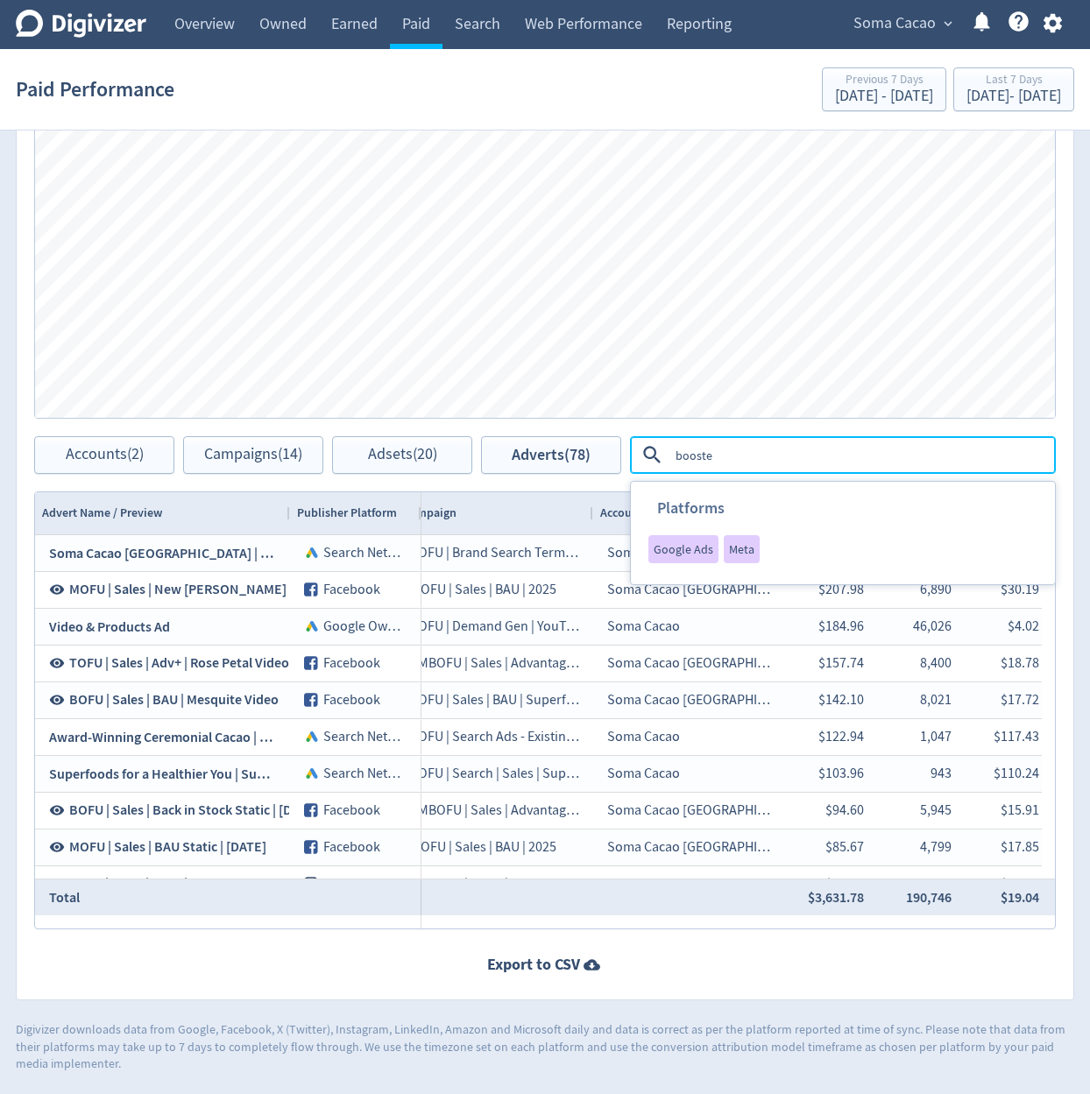
type textarea "boosted"
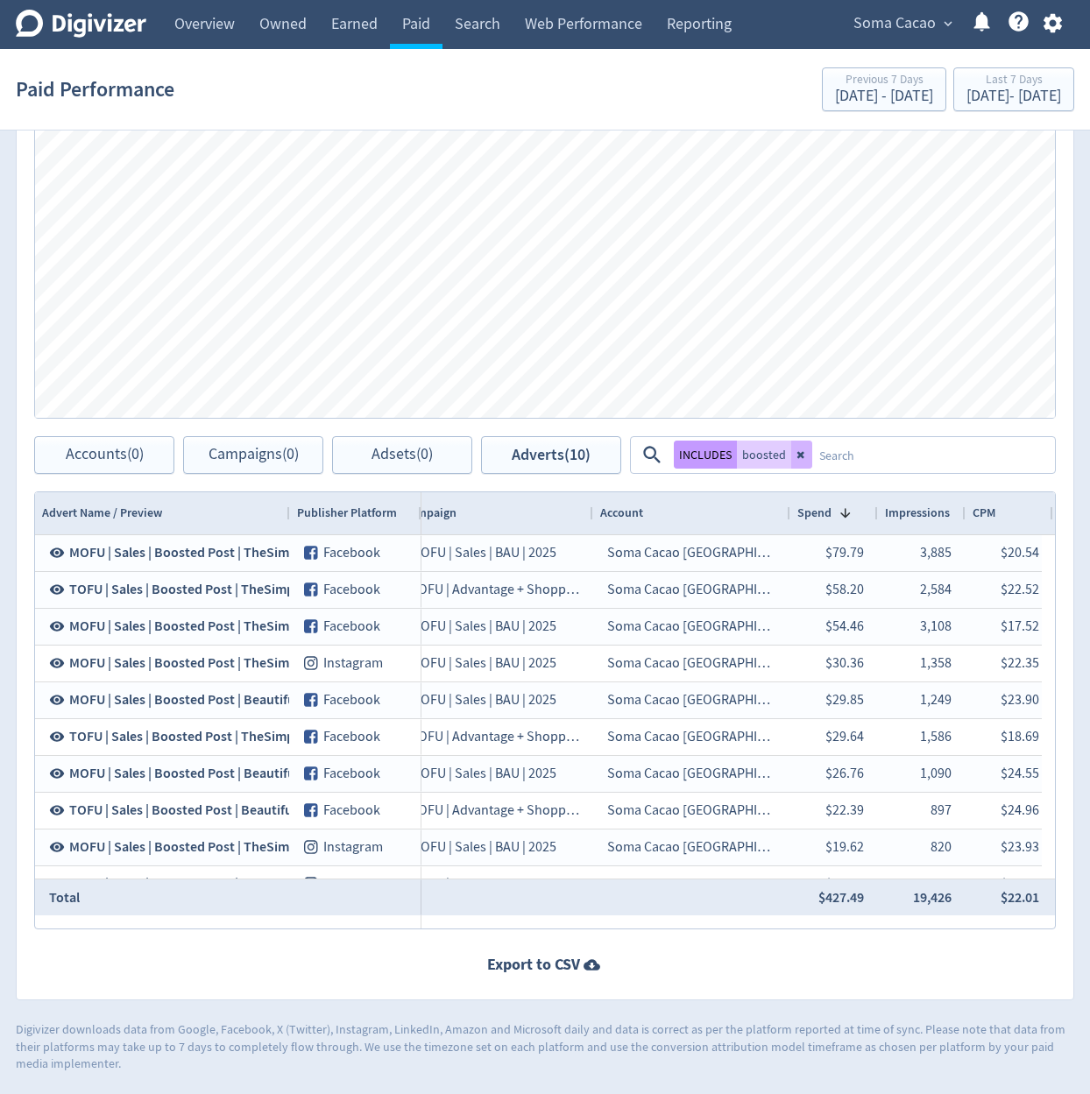
click at [732, 457] on button "INCLUDES" at bounding box center [705, 455] width 63 height 28
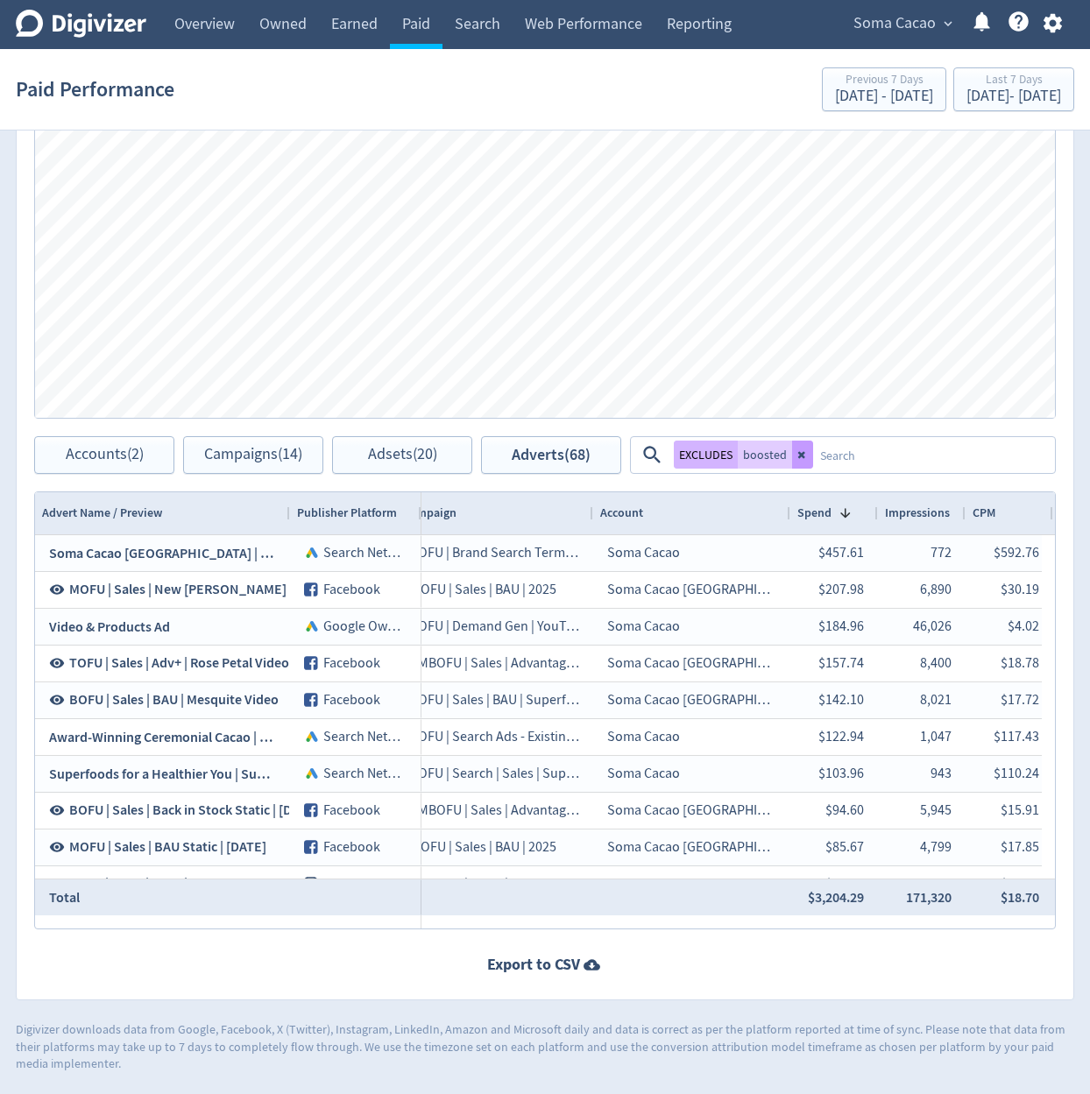
click at [805, 458] on icon at bounding box center [802, 454] width 11 height 11
click at [881, 14] on span "Soma Cacao" at bounding box center [894, 24] width 82 height 28
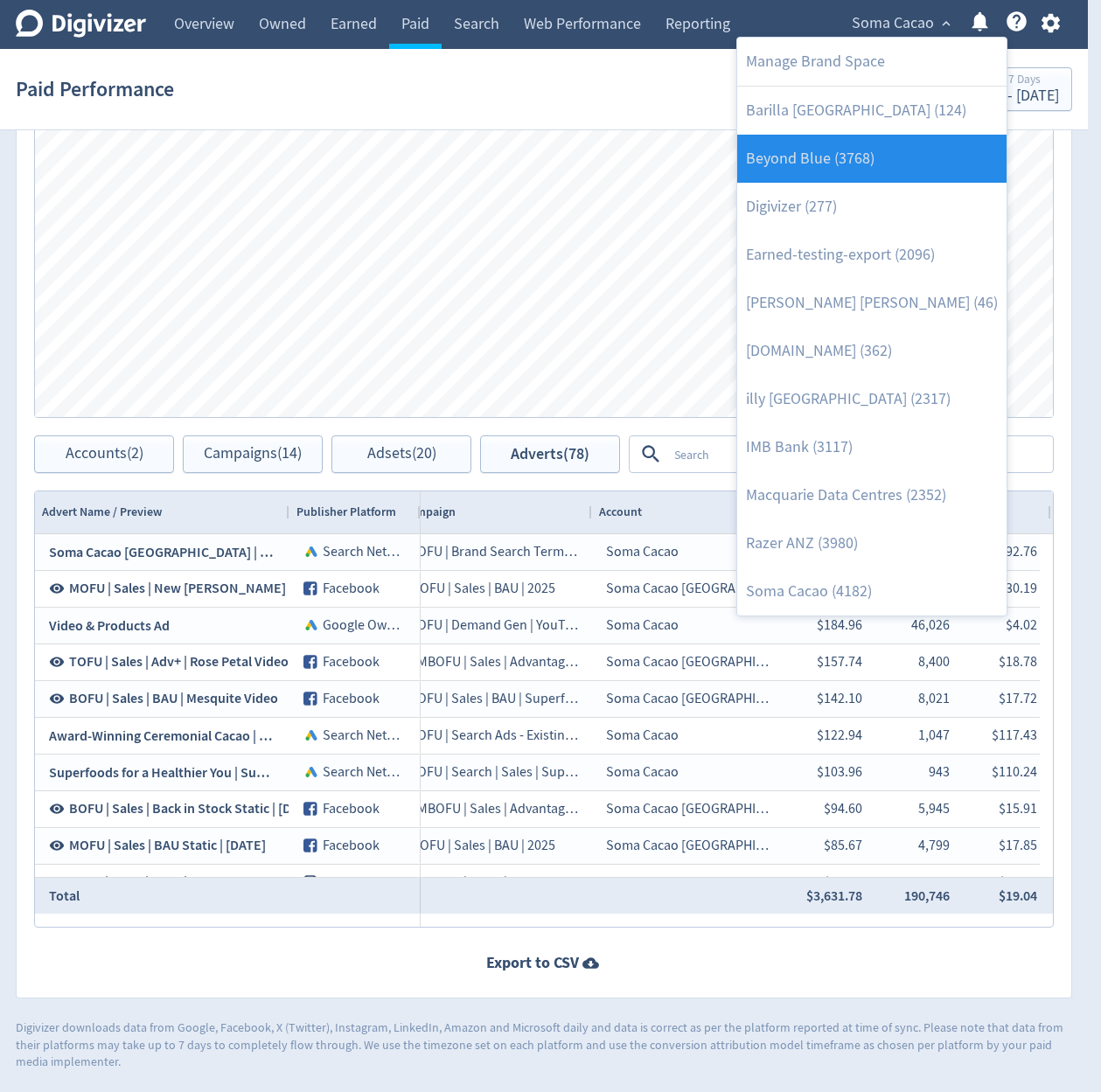
click at [873, 174] on link "Beyond Blue (3768)" at bounding box center [872, 159] width 270 height 48
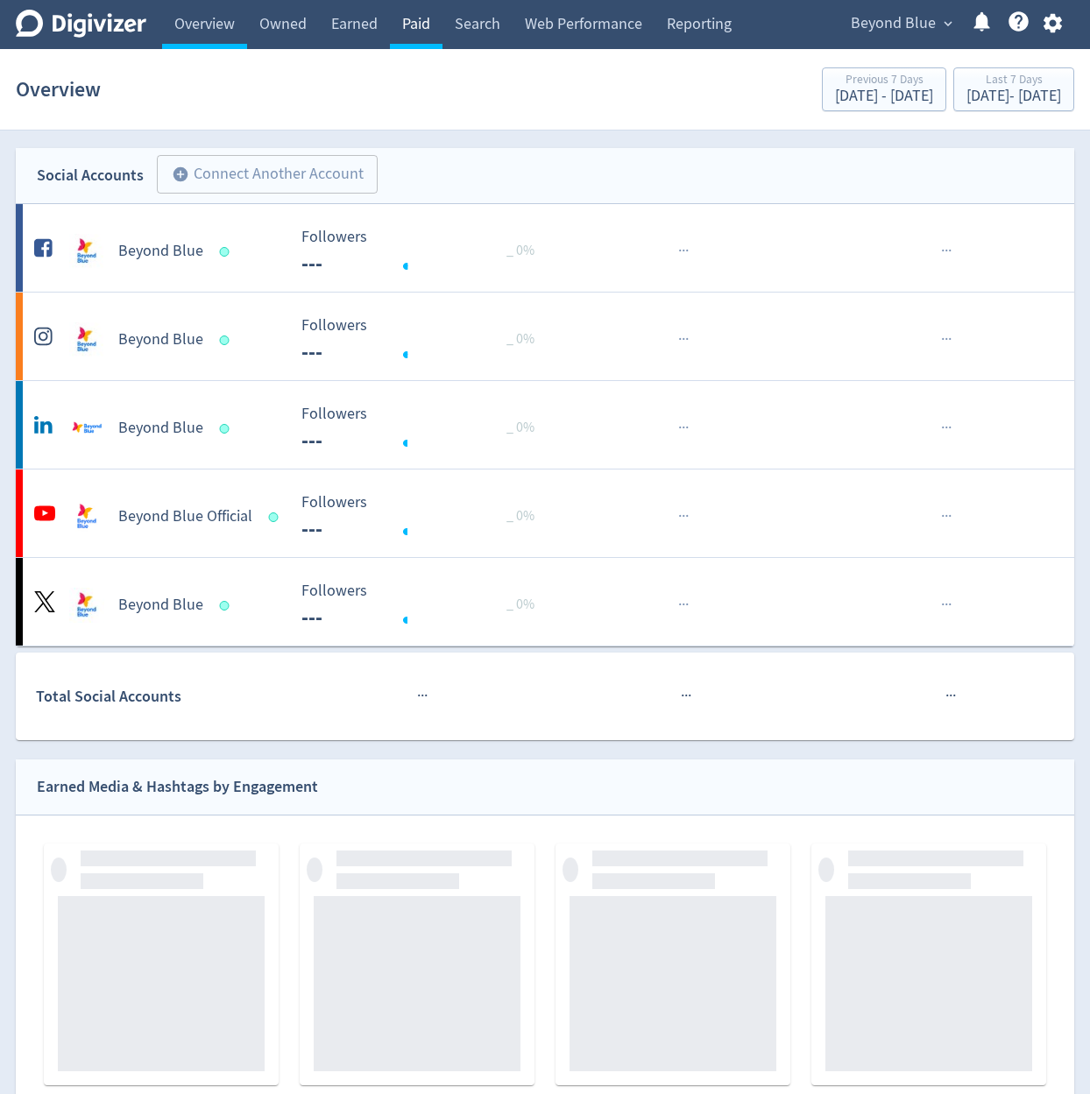
click at [402, 28] on link "Paid" at bounding box center [416, 24] width 53 height 49
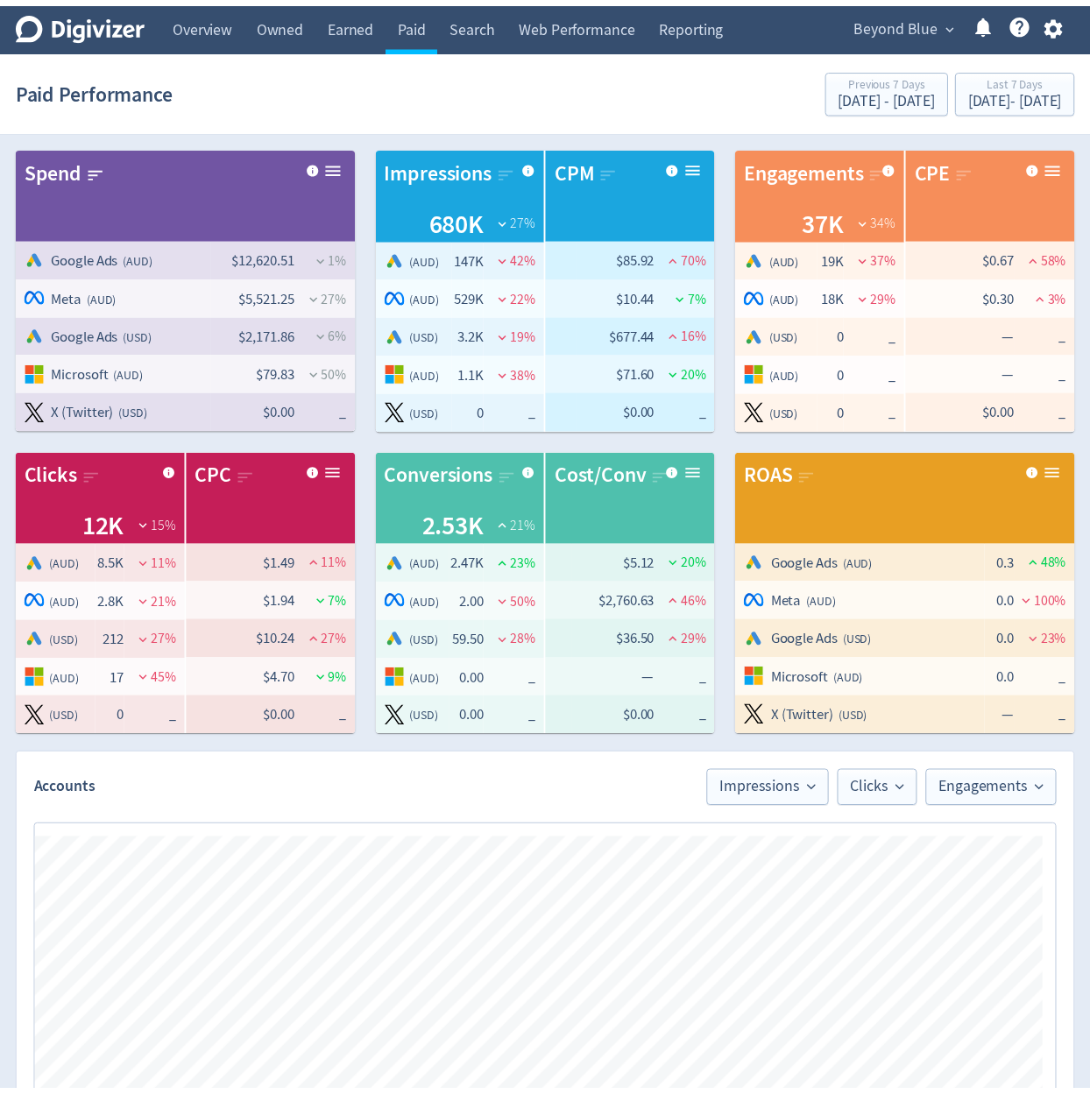
scroll to position [758, 0]
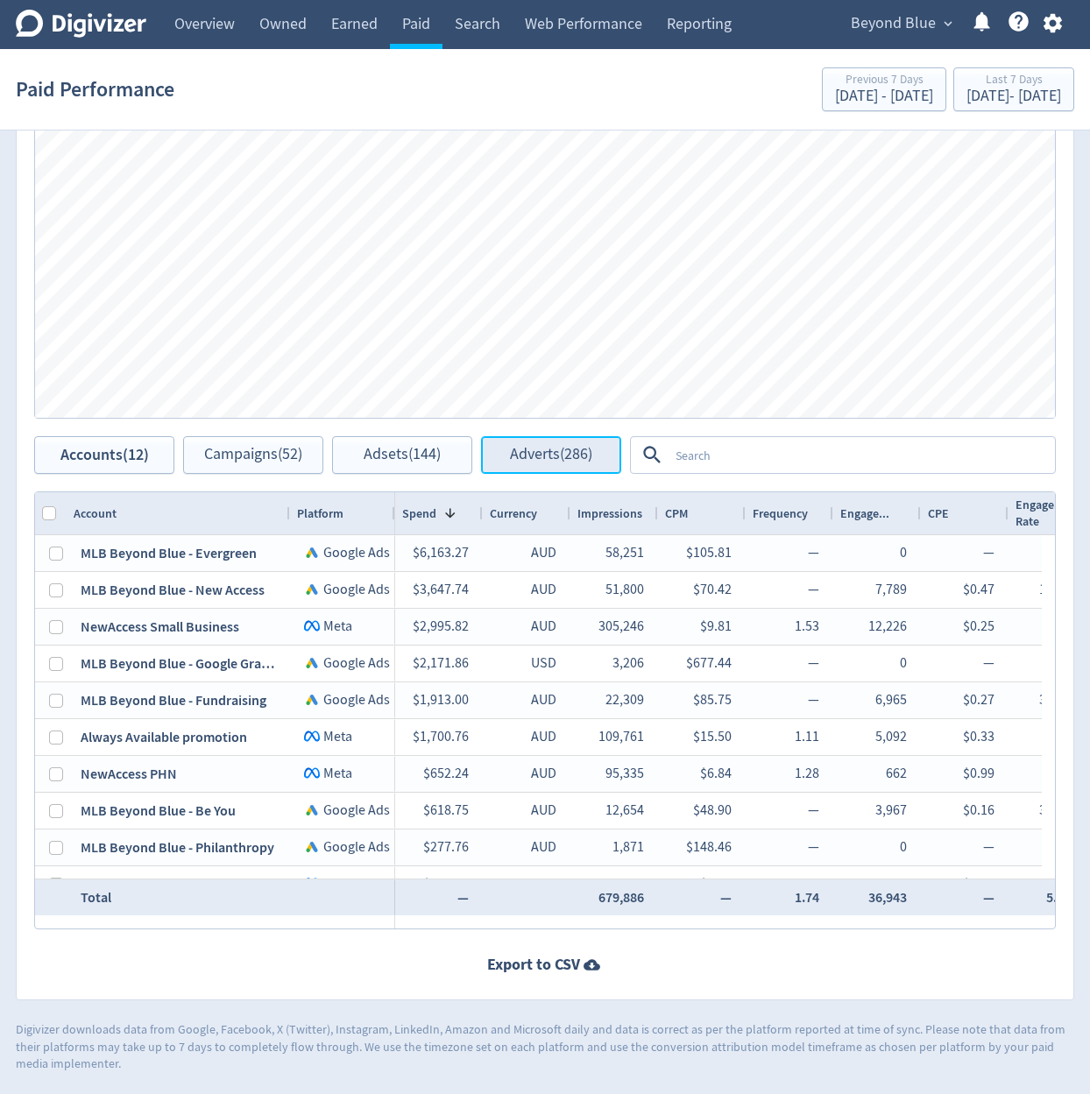
click at [563, 443] on button "Adverts (286)" at bounding box center [551, 455] width 140 height 38
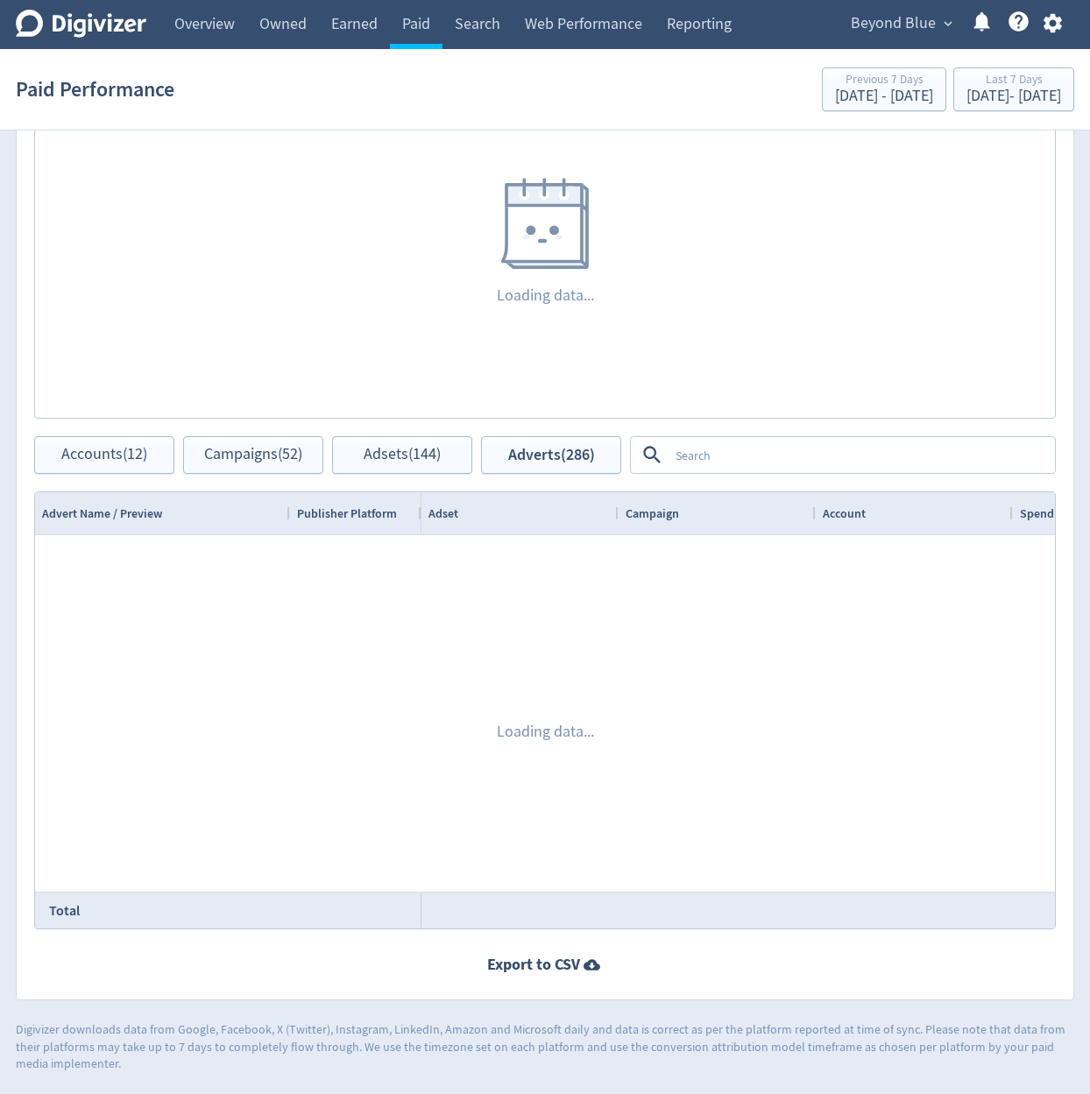
click at [717, 460] on textarea at bounding box center [860, 455] width 385 height 32
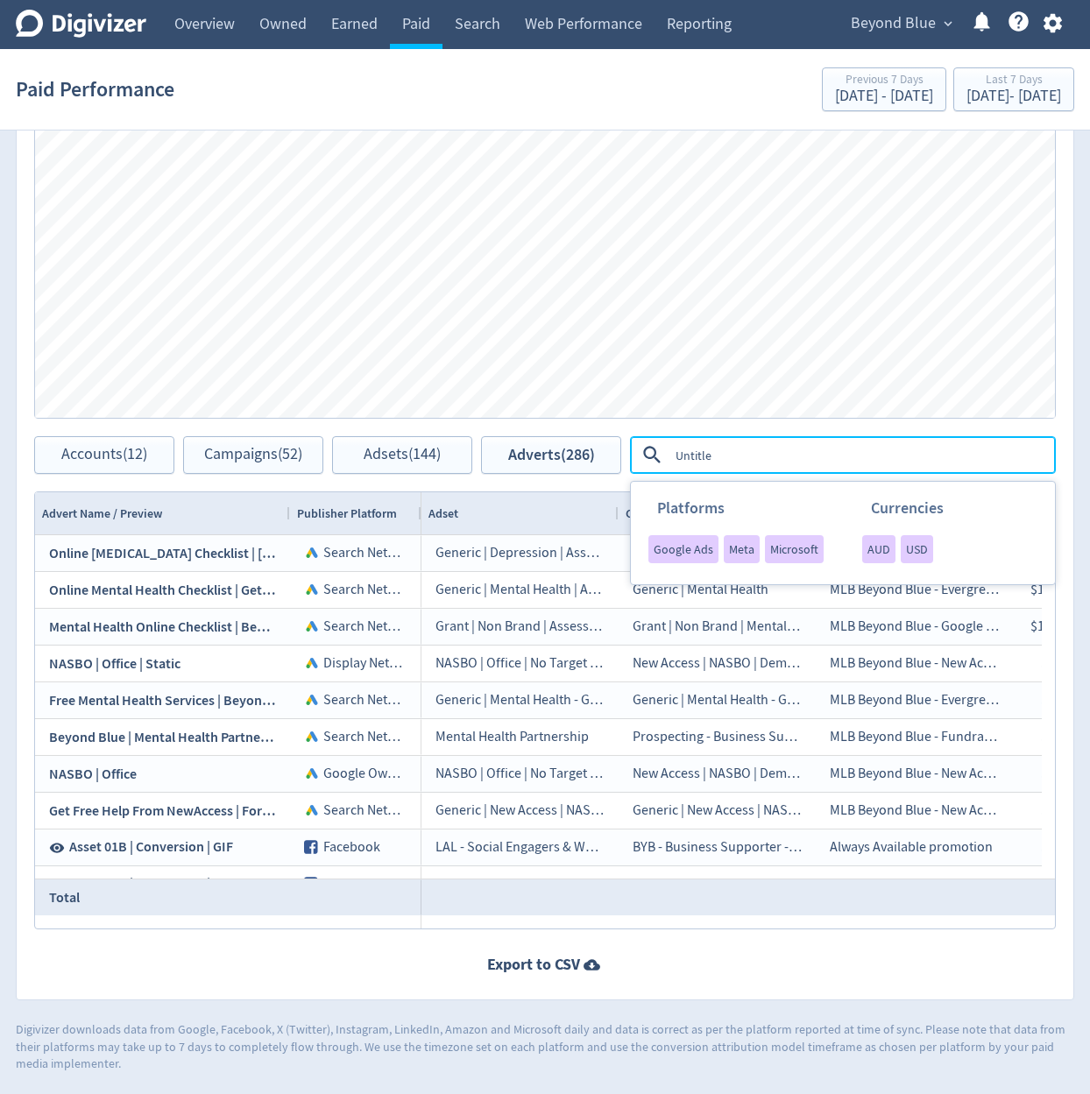
type textarea "Untitled"
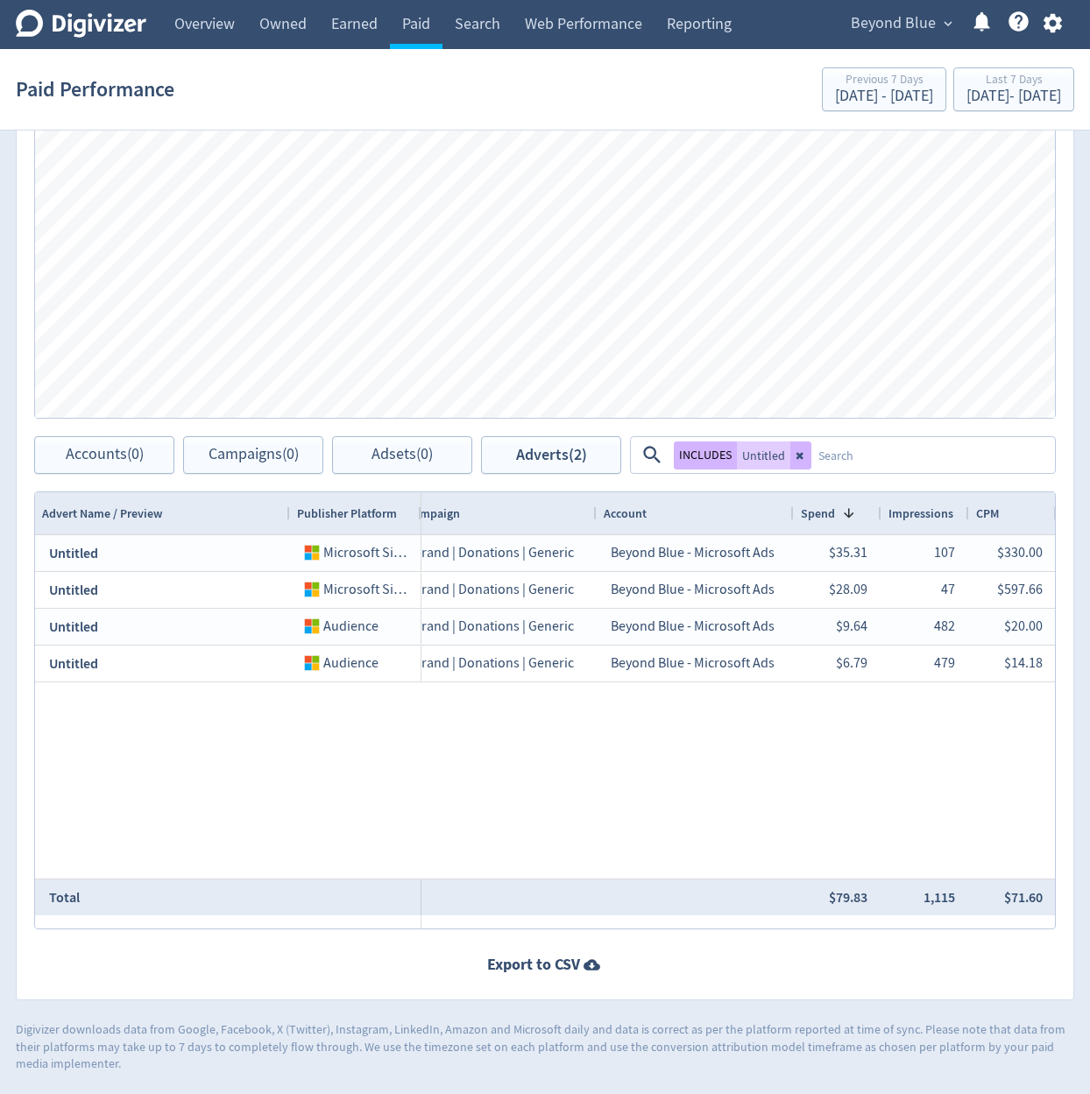
scroll to position [0, 245]
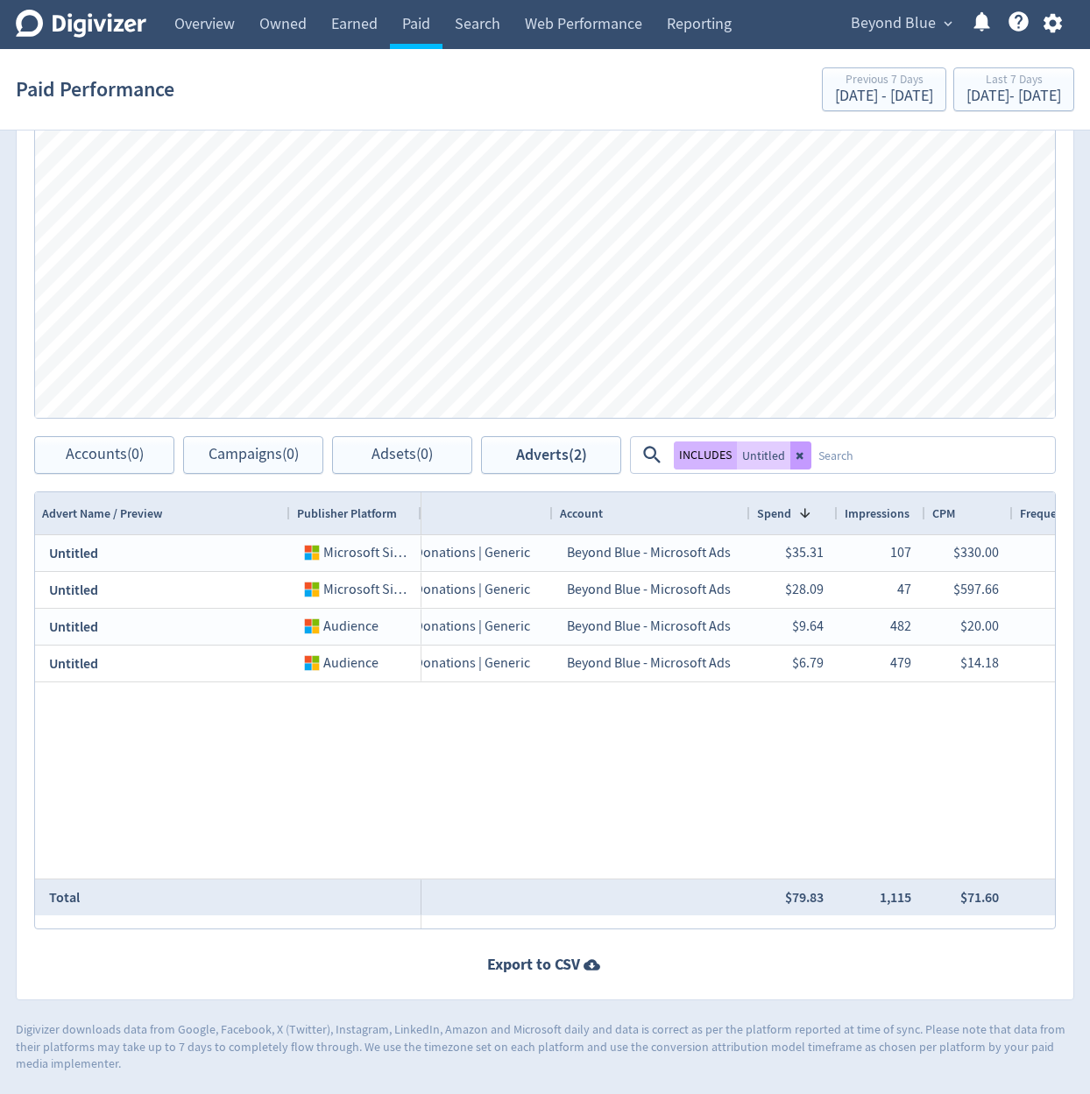
click at [804, 459] on icon at bounding box center [800, 455] width 11 height 11
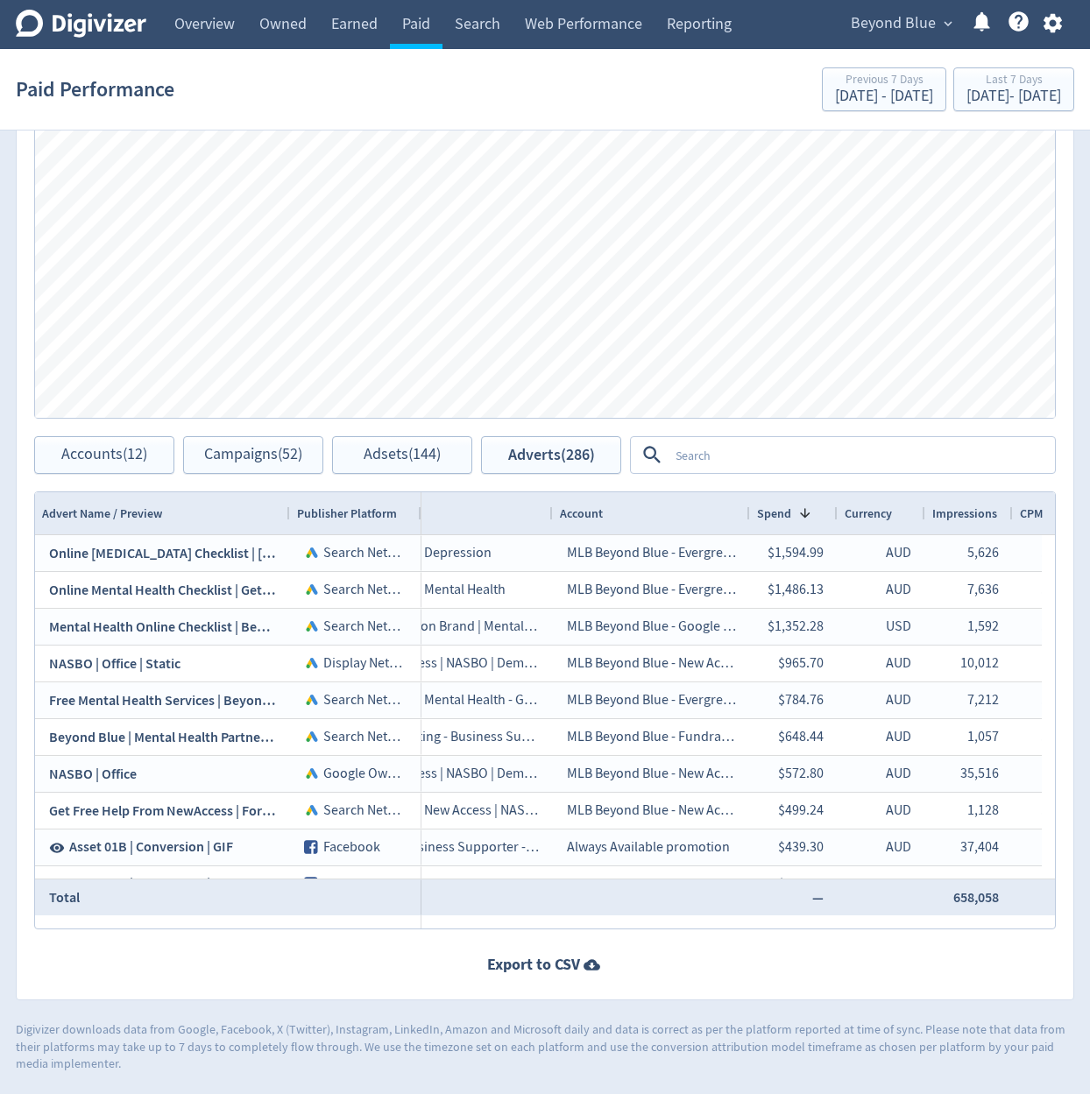
scroll to position [0, 336]
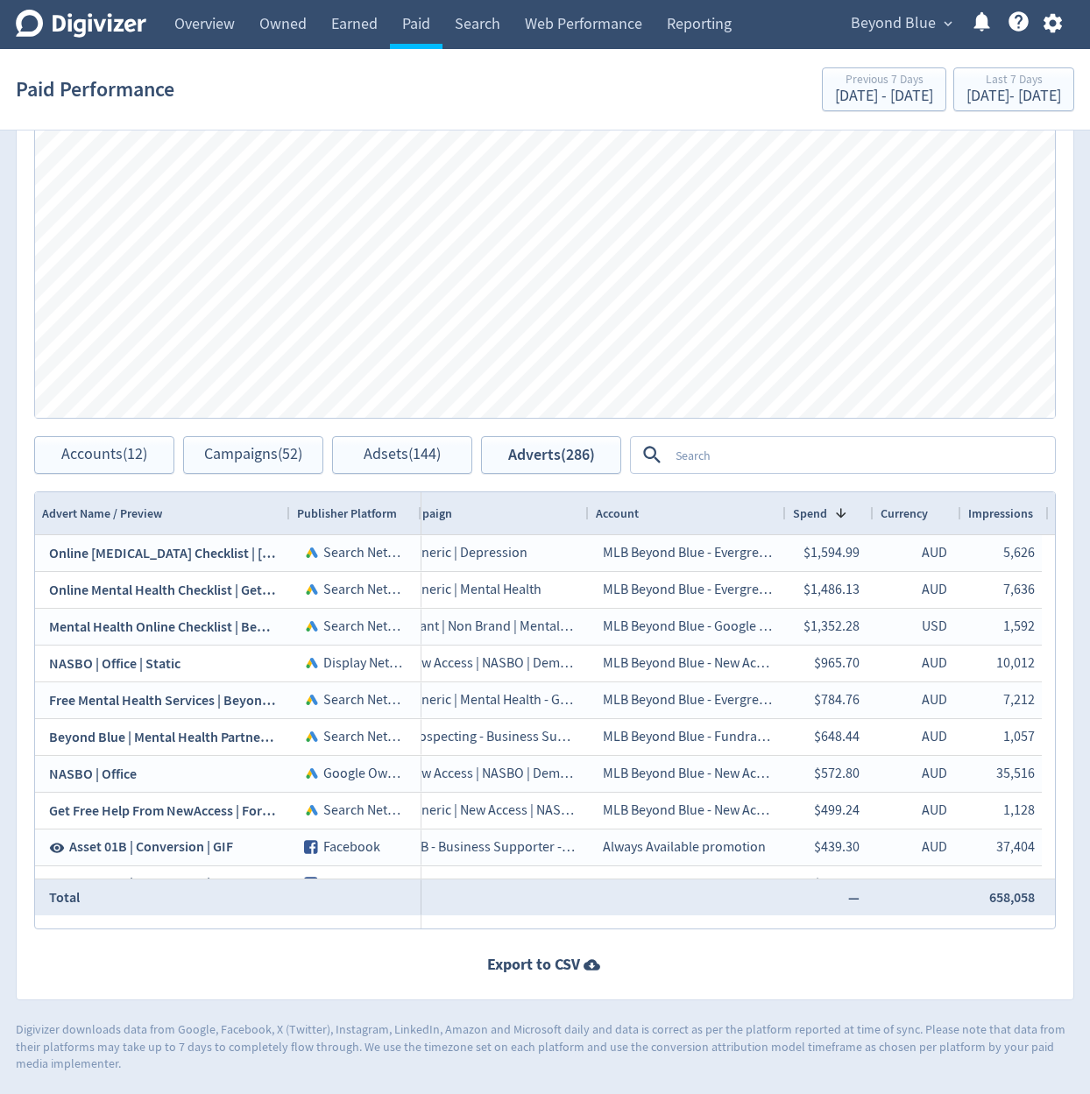
click at [849, 460] on textarea at bounding box center [860, 455] width 385 height 32
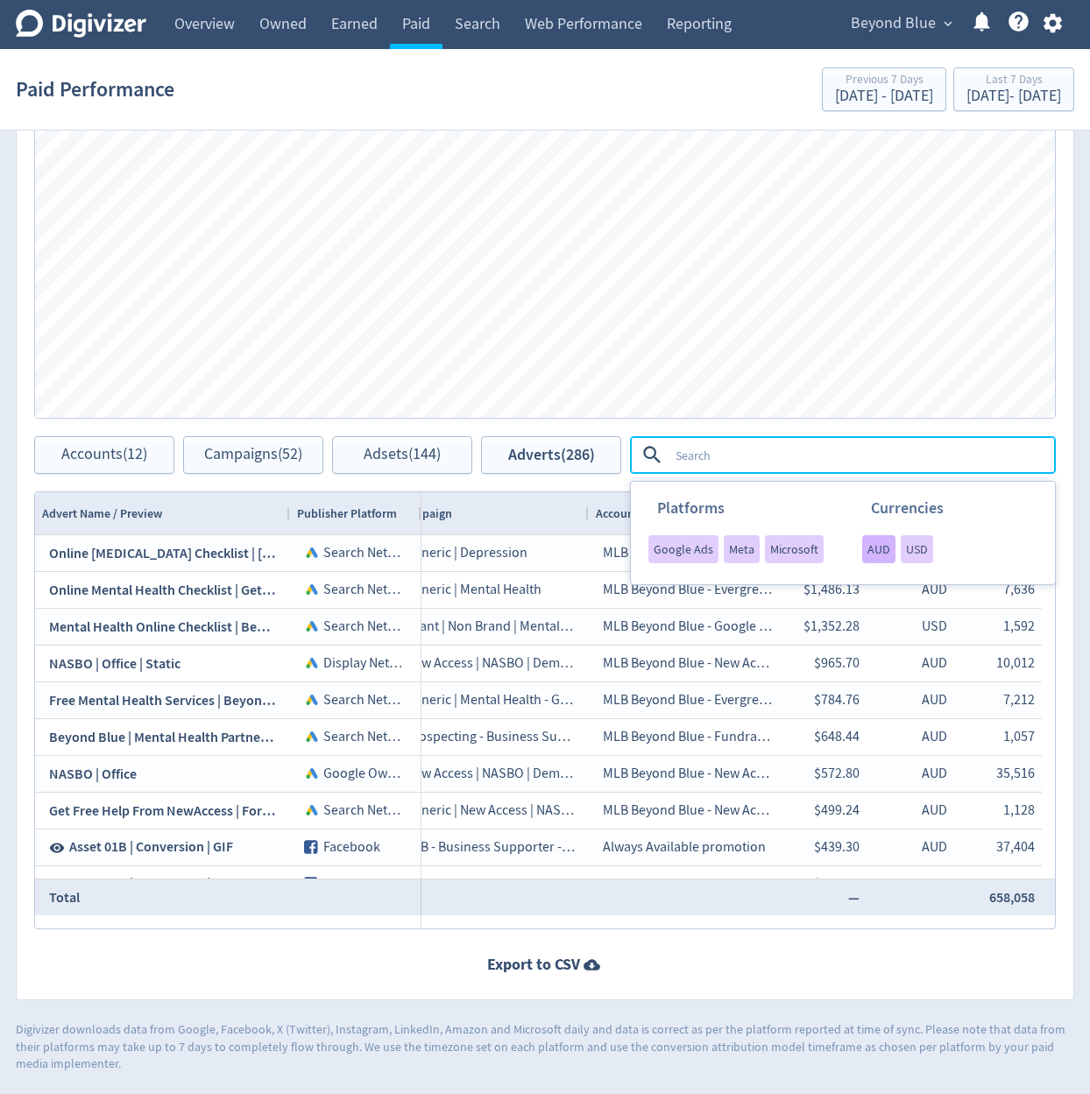
click at [883, 555] on span "AUD" at bounding box center [878, 549] width 23 height 12
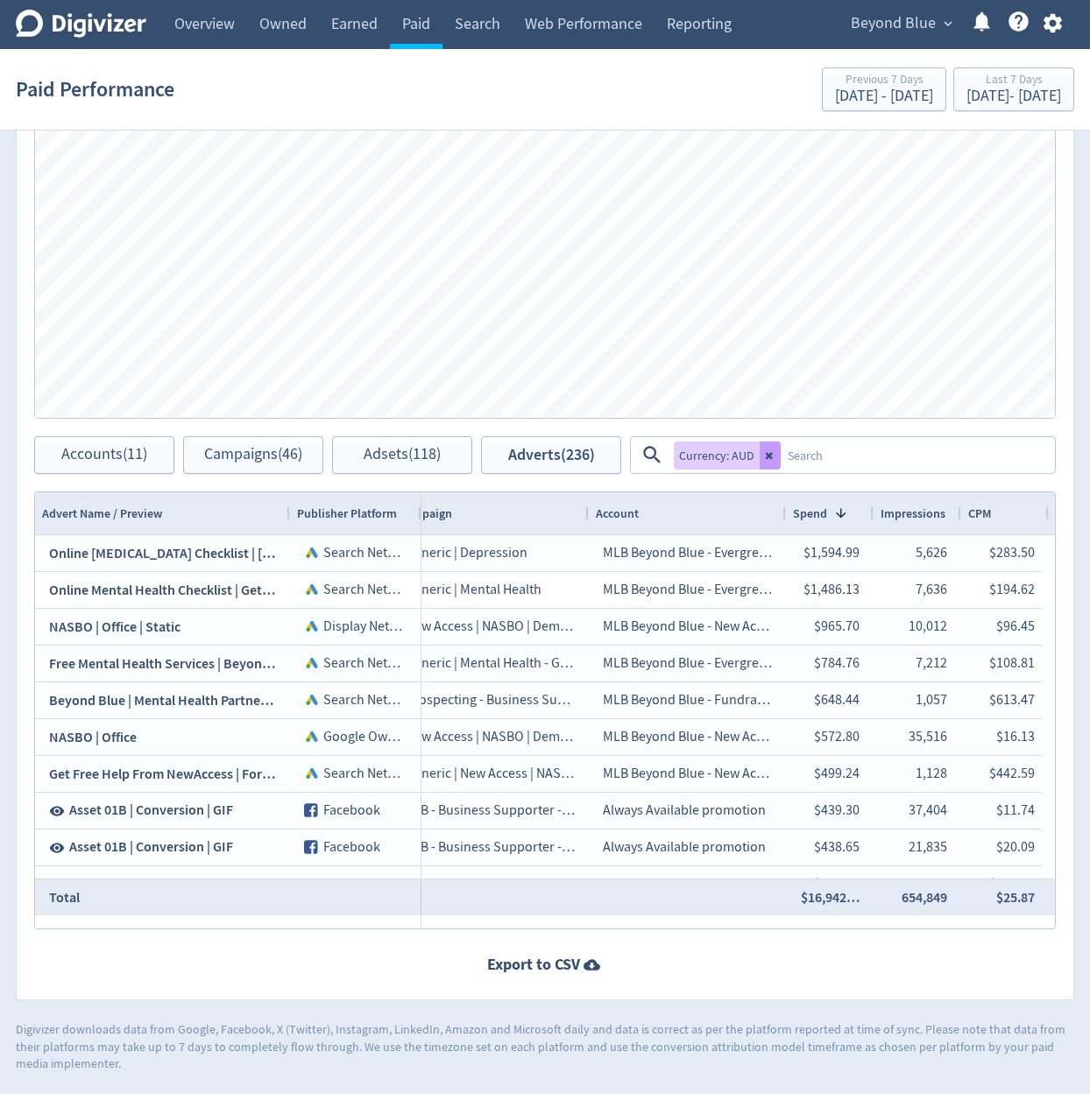
click at [772, 456] on icon at bounding box center [770, 455] width 11 height 11
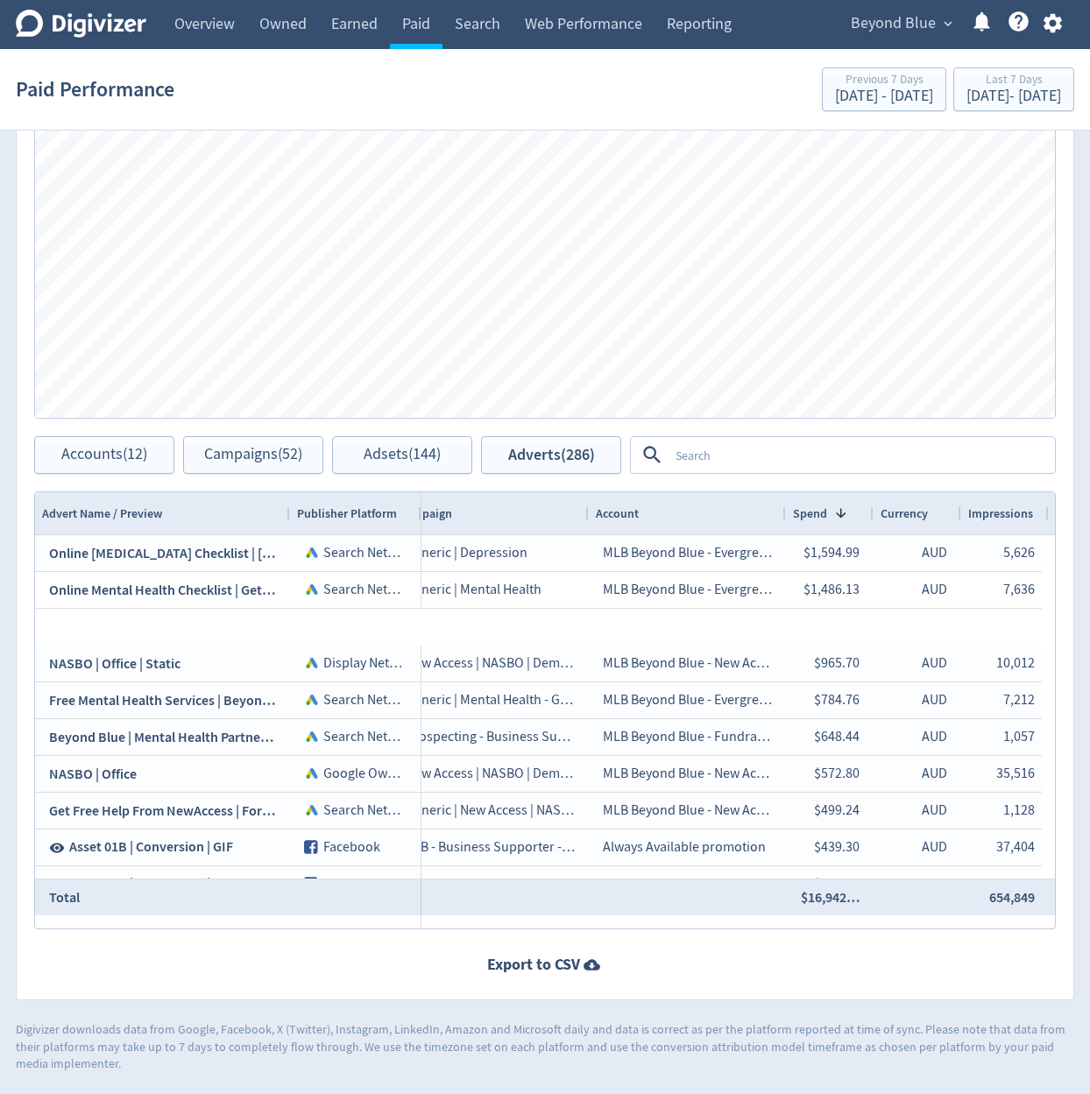
click at [848, 461] on textarea at bounding box center [860, 455] width 385 height 32
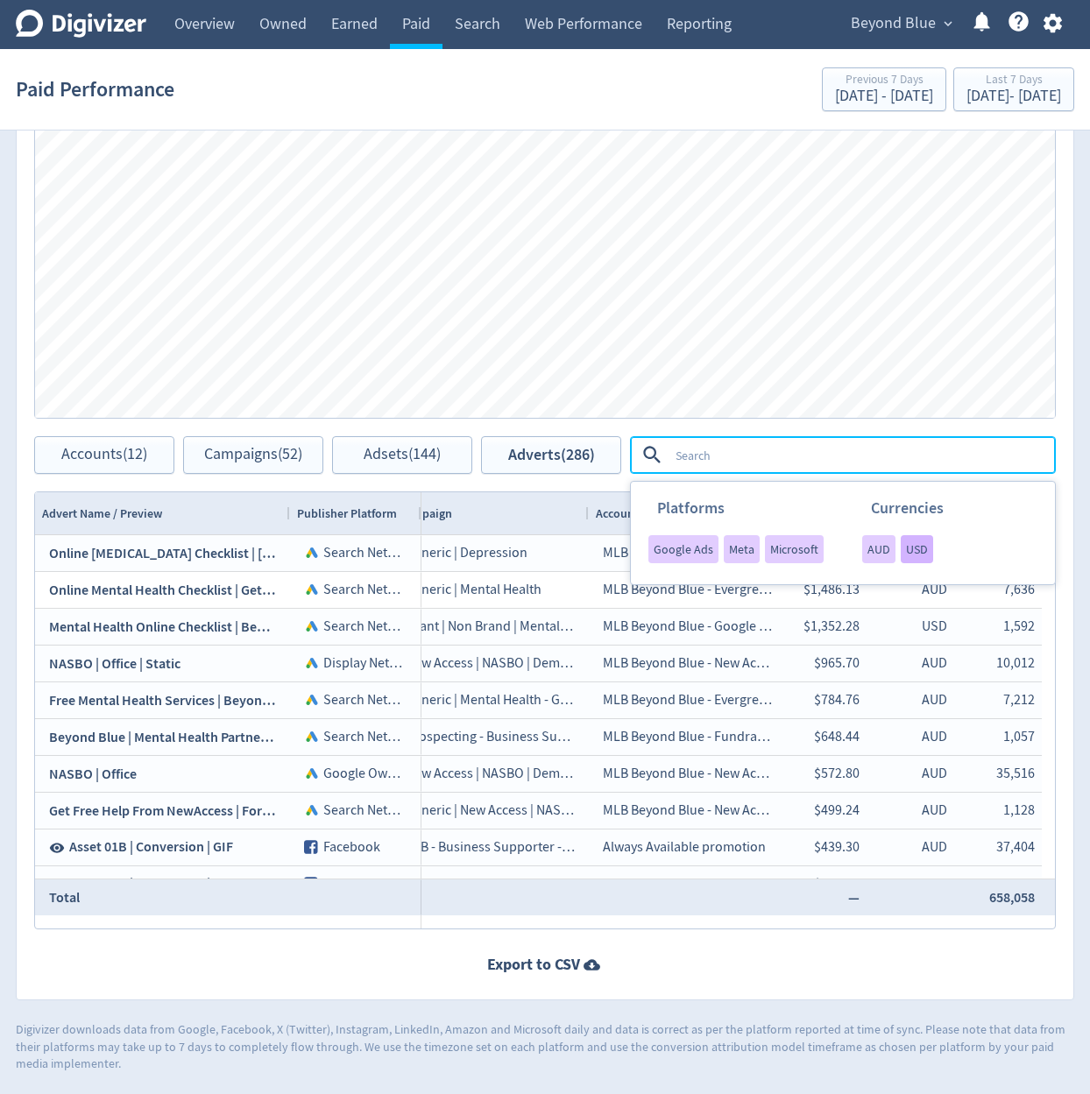
click at [906, 547] on span "USD" at bounding box center [917, 549] width 22 height 12
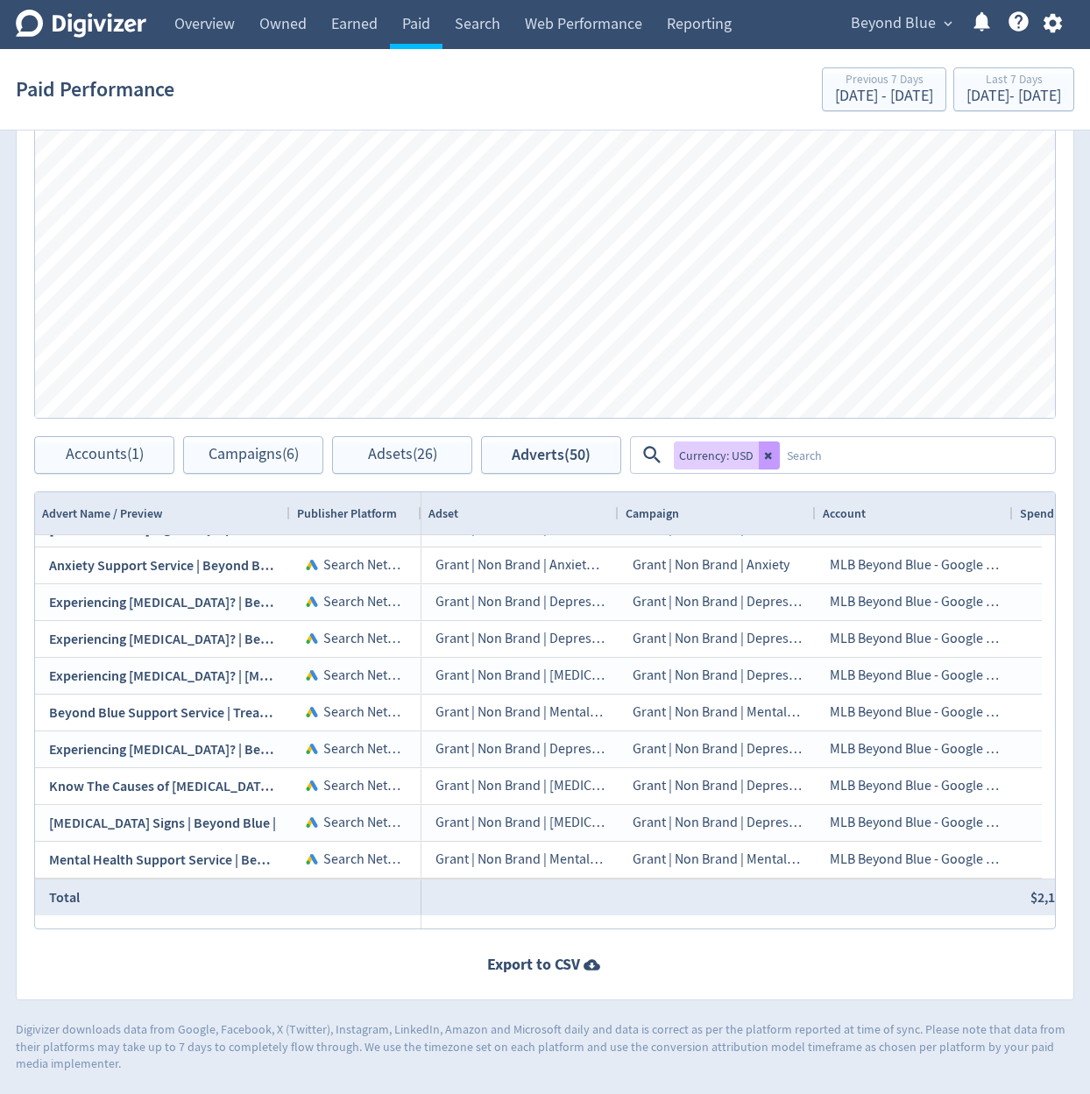
click at [767, 455] on icon at bounding box center [768, 455] width 7 height 7
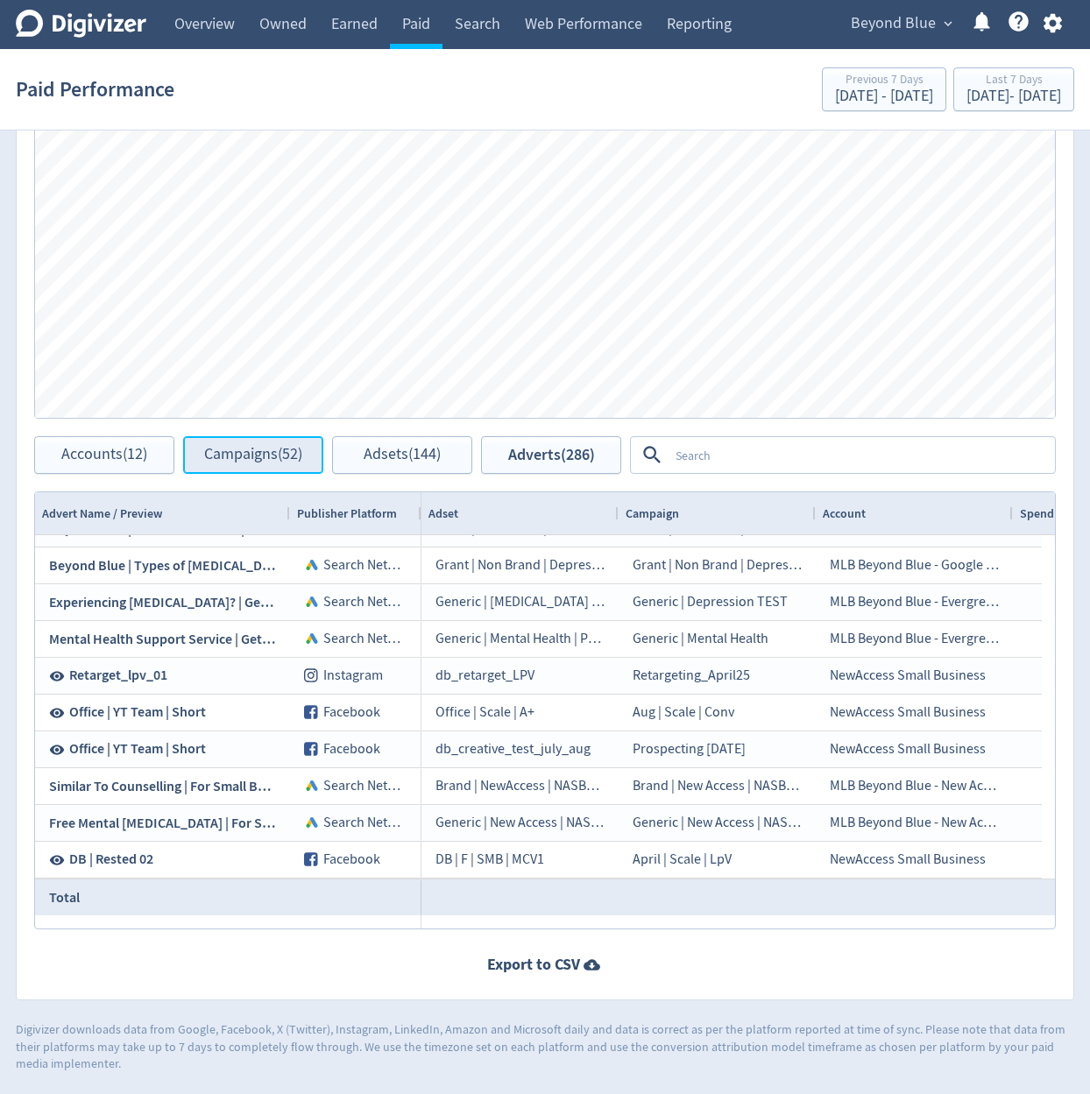
click at [275, 457] on span "Campaigns (52)" at bounding box center [253, 455] width 98 height 17
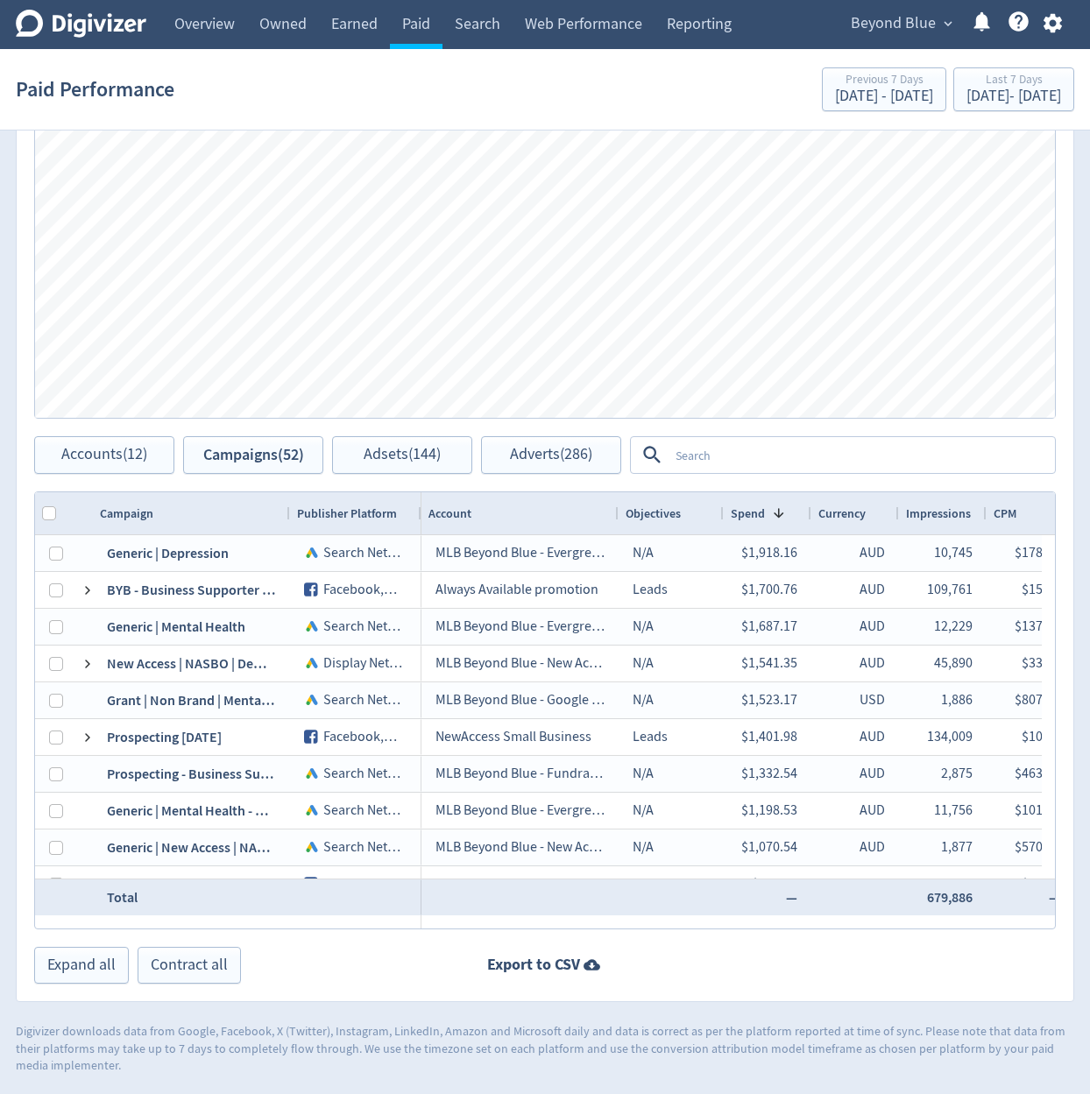
click at [758, 439] on textarea at bounding box center [860, 455] width 385 height 32
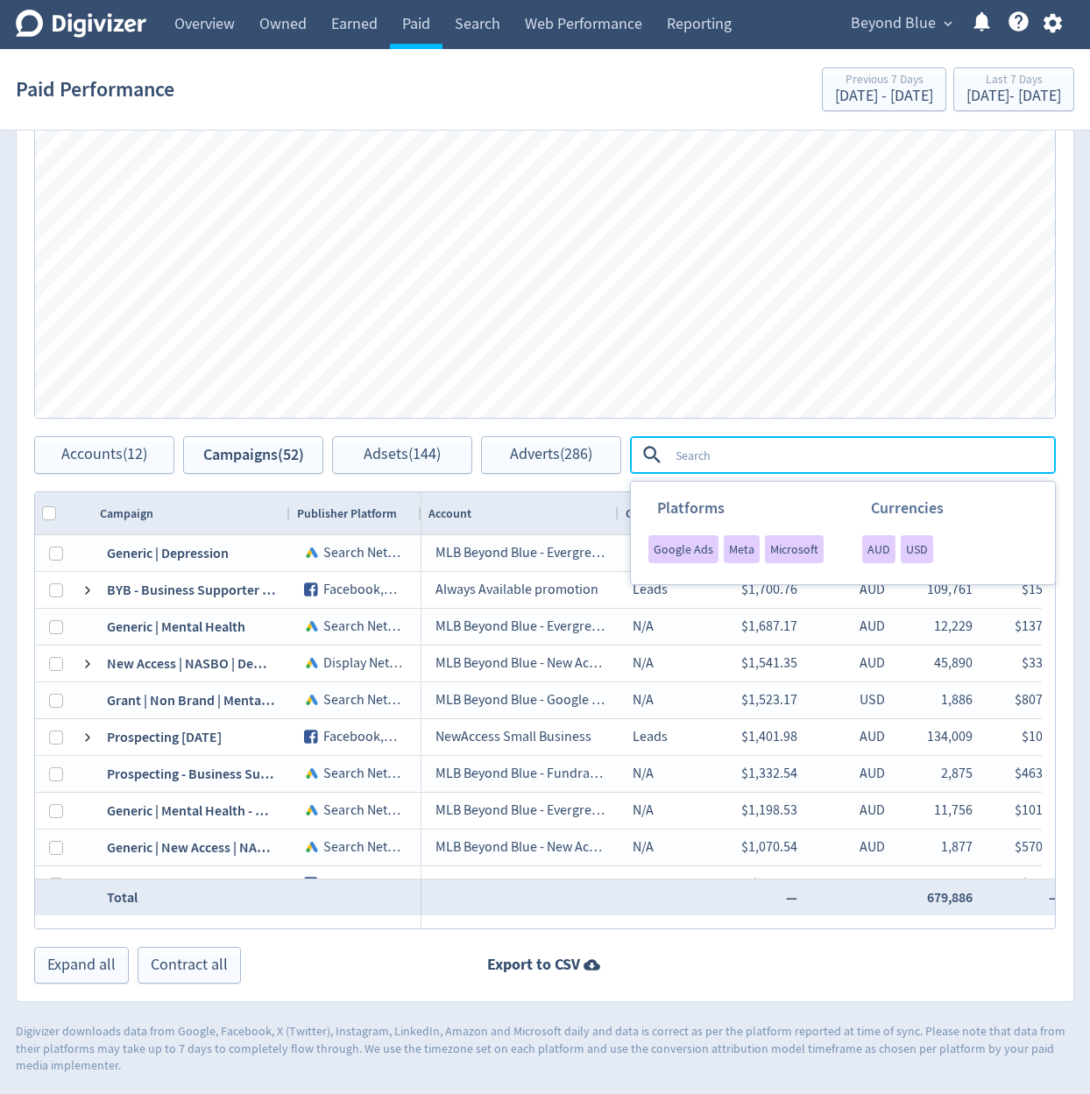
click at [777, 461] on textarea at bounding box center [860, 455] width 385 height 32
click at [734, 435] on div "Engagements Clicks Impressions Press Space or Enter to toggle visibility Impres…" at bounding box center [545, 243] width 1057 height 385
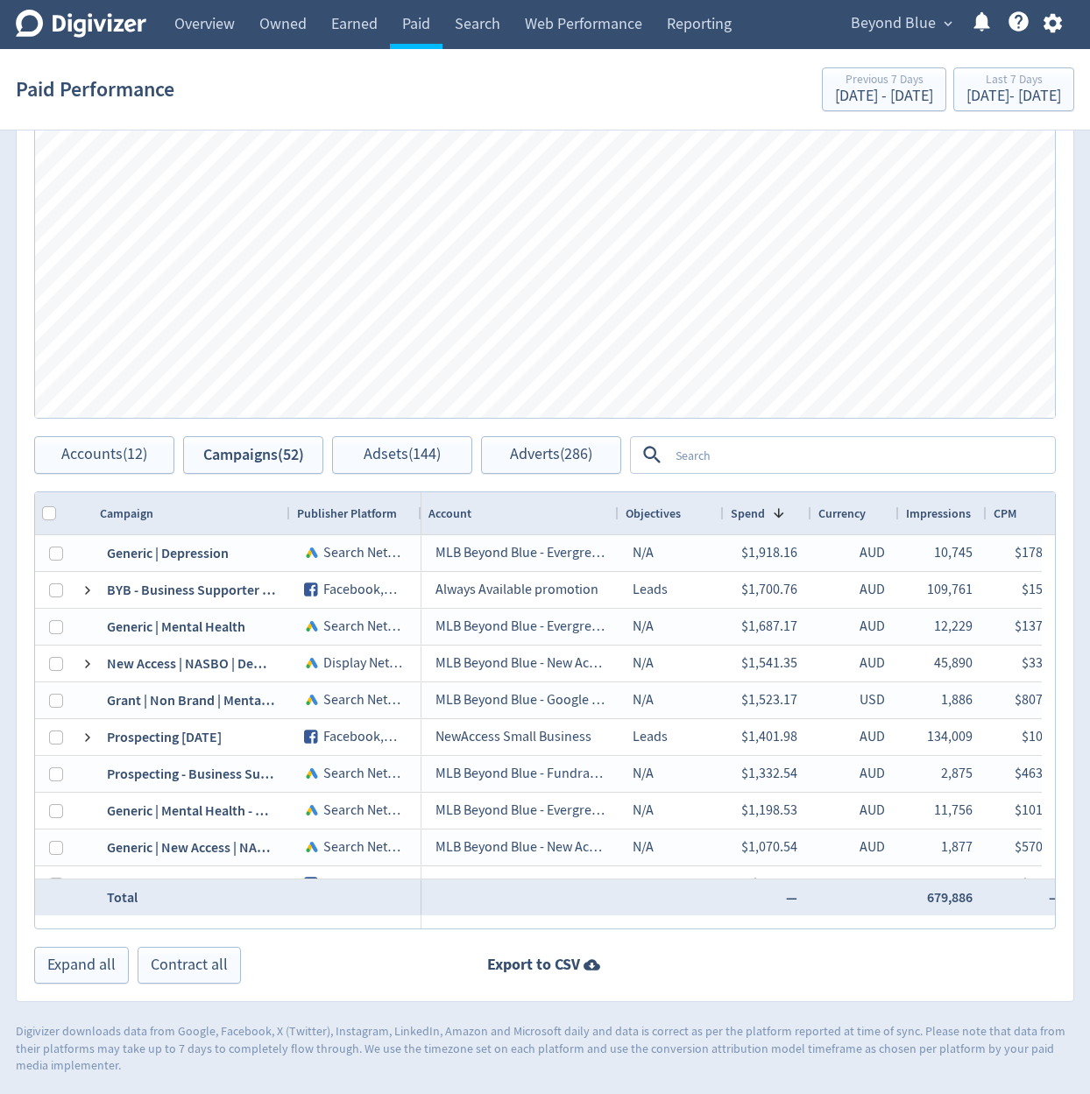
click at [834, 516] on span "Currency" at bounding box center [841, 514] width 47 height 17
click at [832, 456] on textarea at bounding box center [860, 455] width 385 height 32
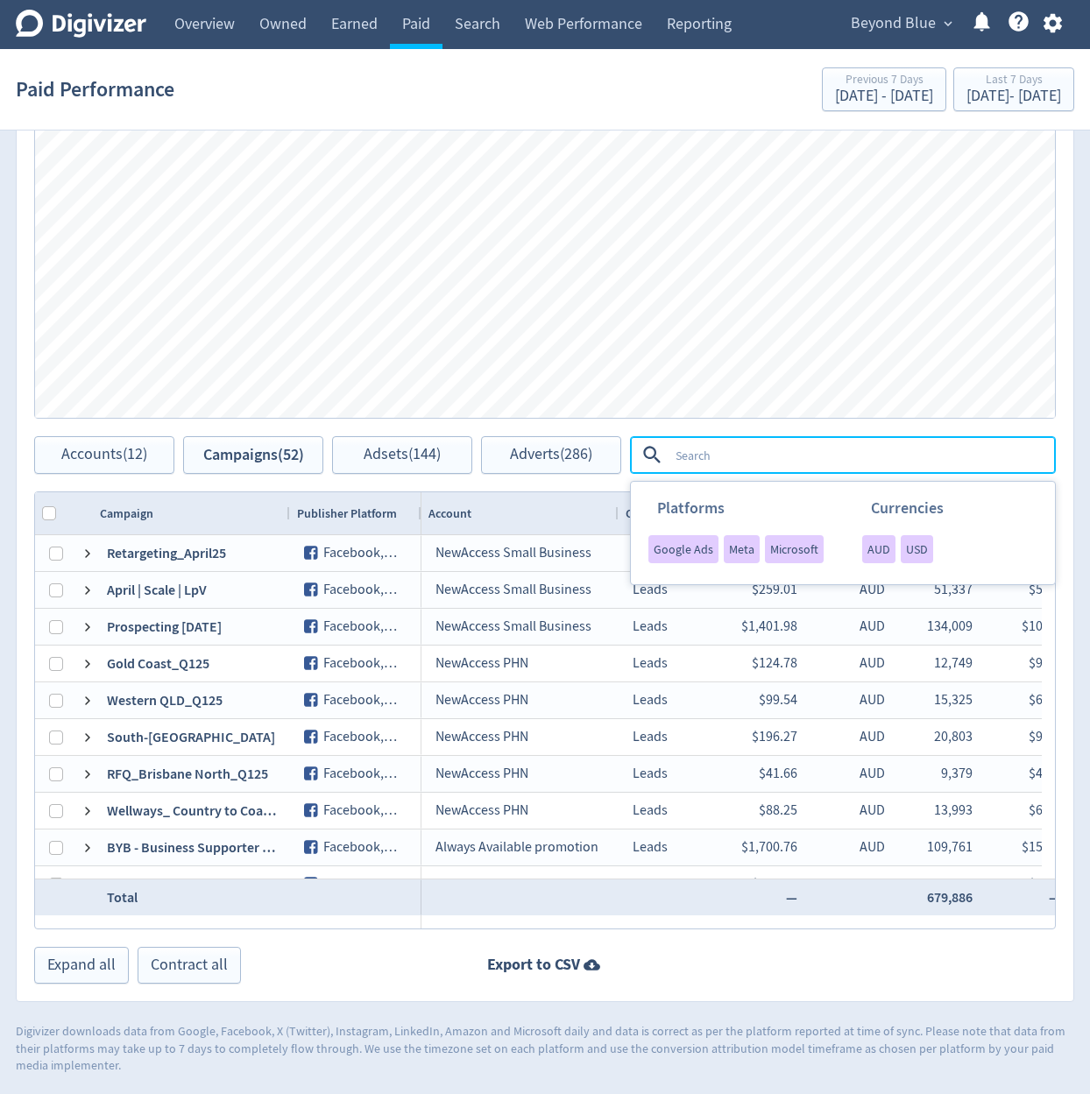
click at [858, 544] on li "AUD" at bounding box center [876, 551] width 39 height 33
click at [867, 544] on span "AUD" at bounding box center [878, 549] width 23 height 12
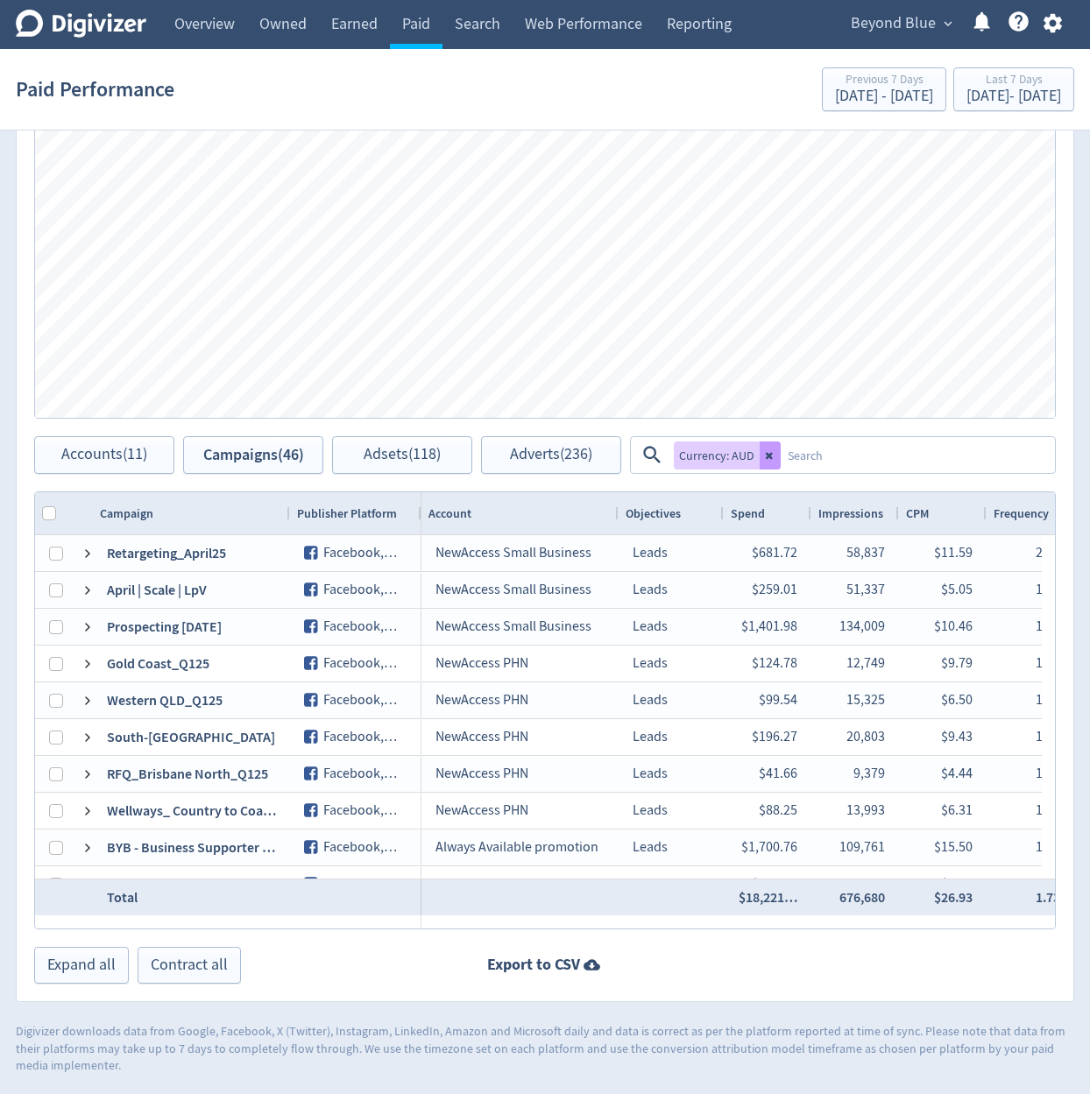
click at [774, 456] on button at bounding box center [770, 456] width 21 height 28
click at [673, 513] on span "Objectives" at bounding box center [653, 514] width 55 height 17
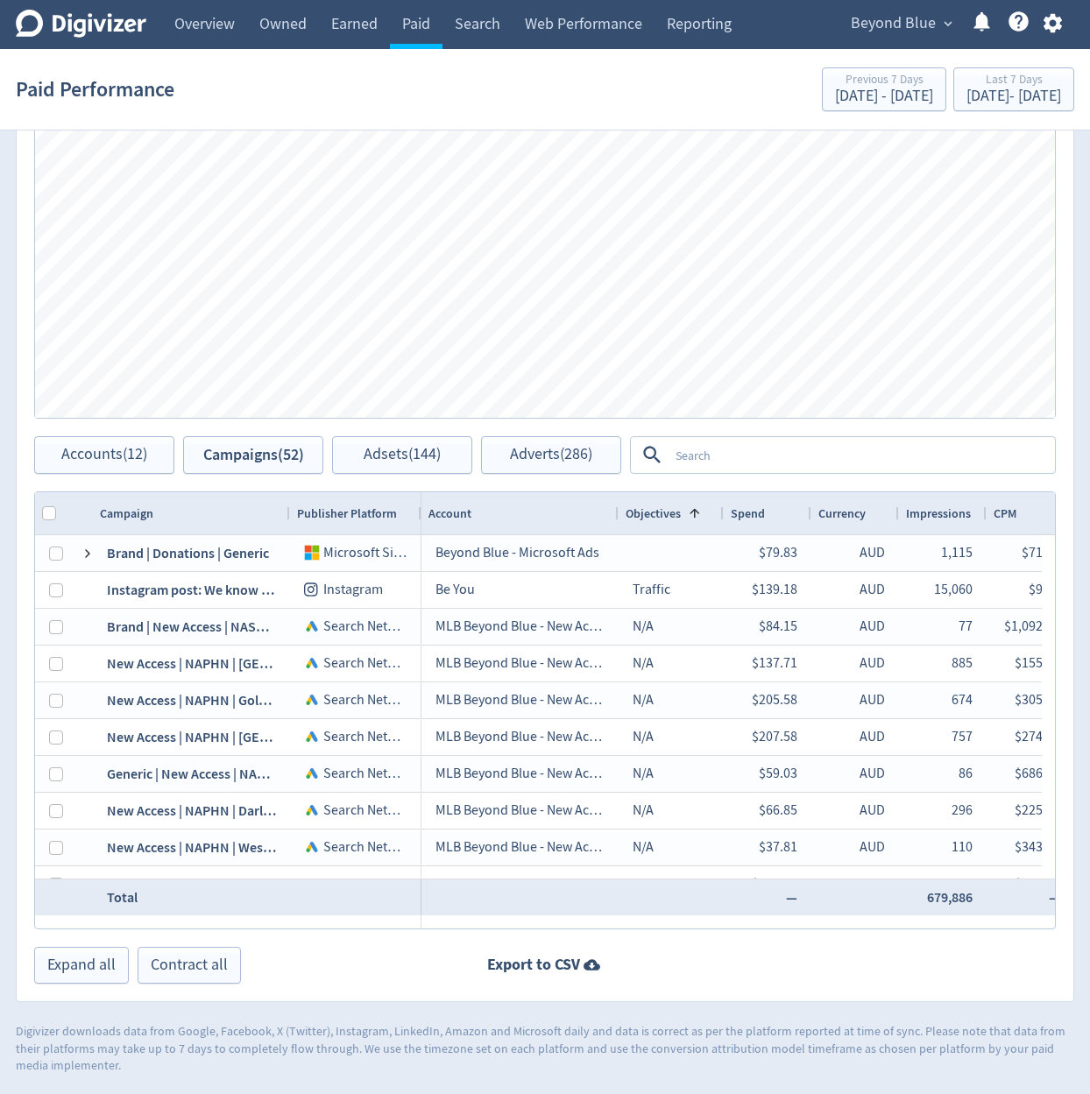
click at [745, 466] on textarea at bounding box center [860, 455] width 385 height 32
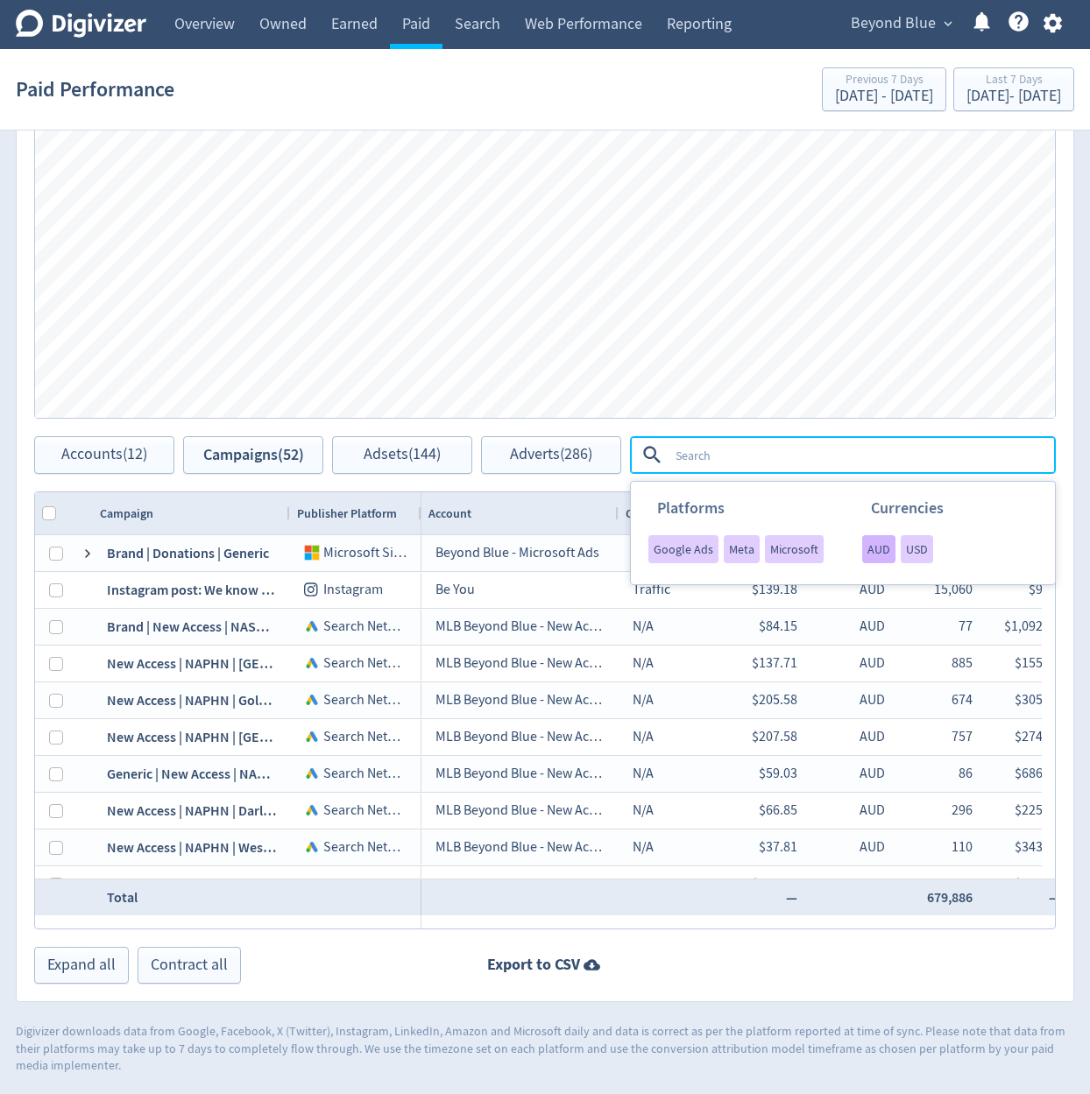
click at [862, 552] on div "AUD" at bounding box center [878, 549] width 33 height 28
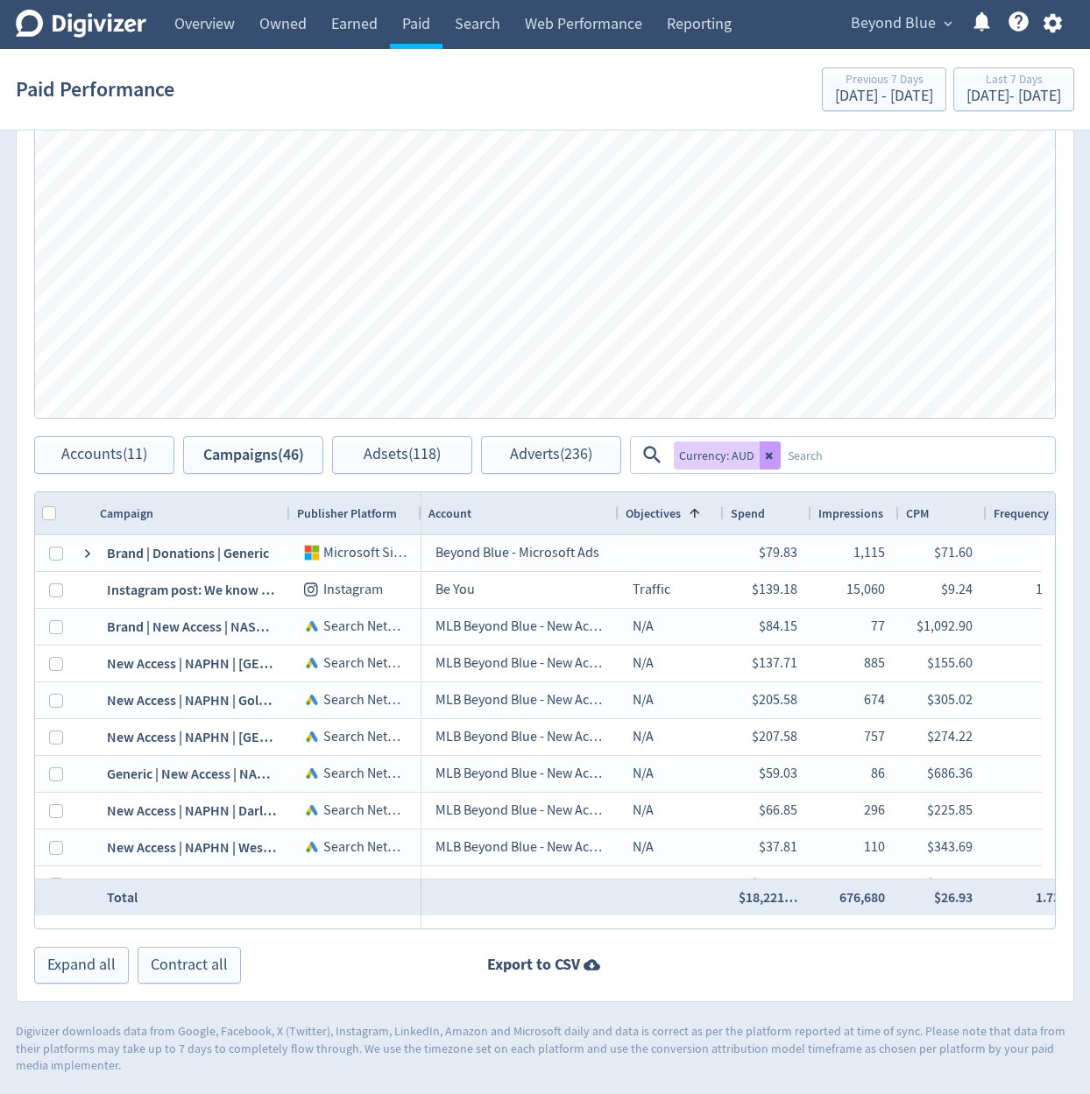
click at [765, 456] on icon at bounding box center [770, 455] width 11 height 11
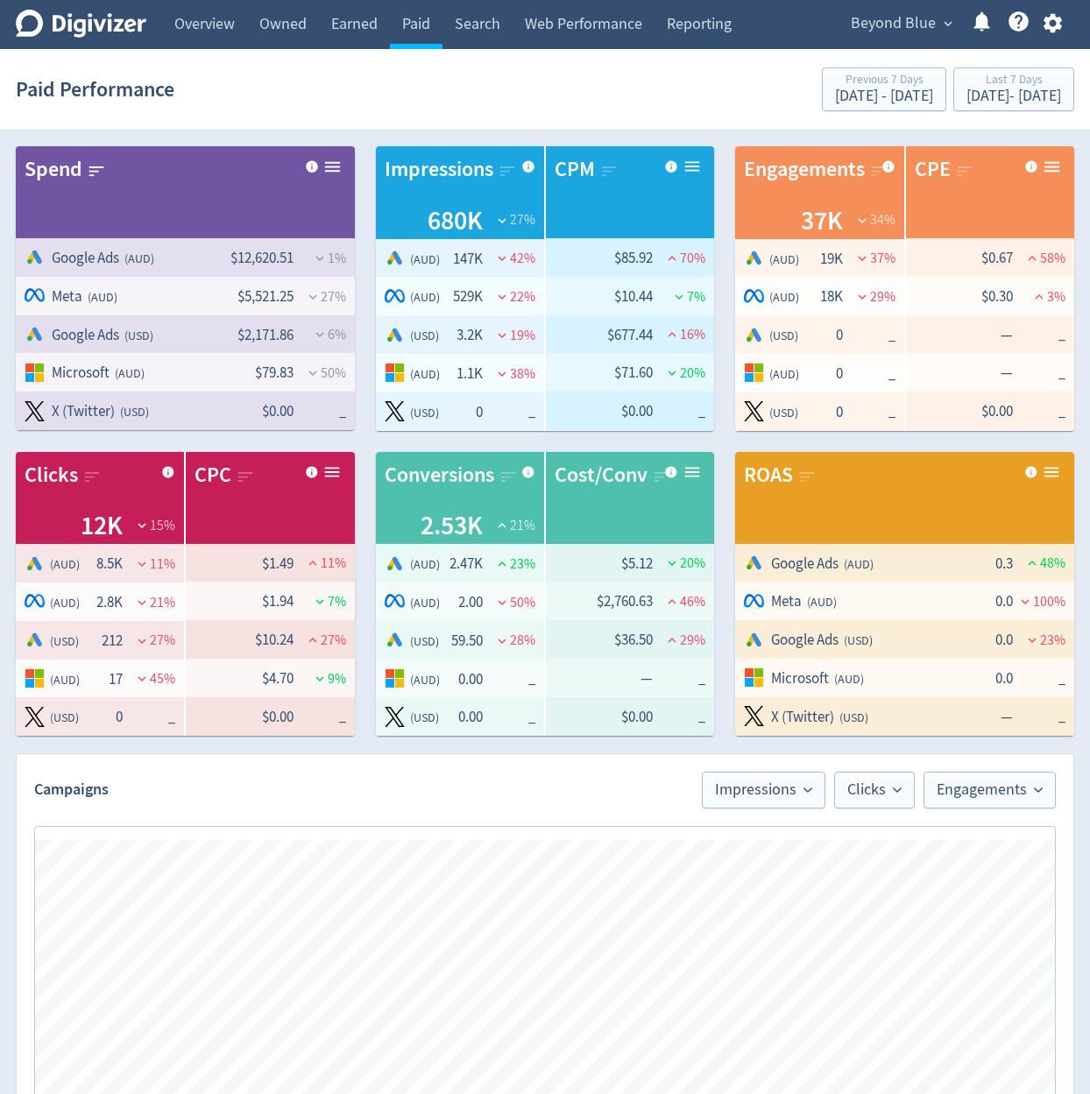
click at [920, 26] on span "Beyond Blue" at bounding box center [893, 24] width 85 height 28
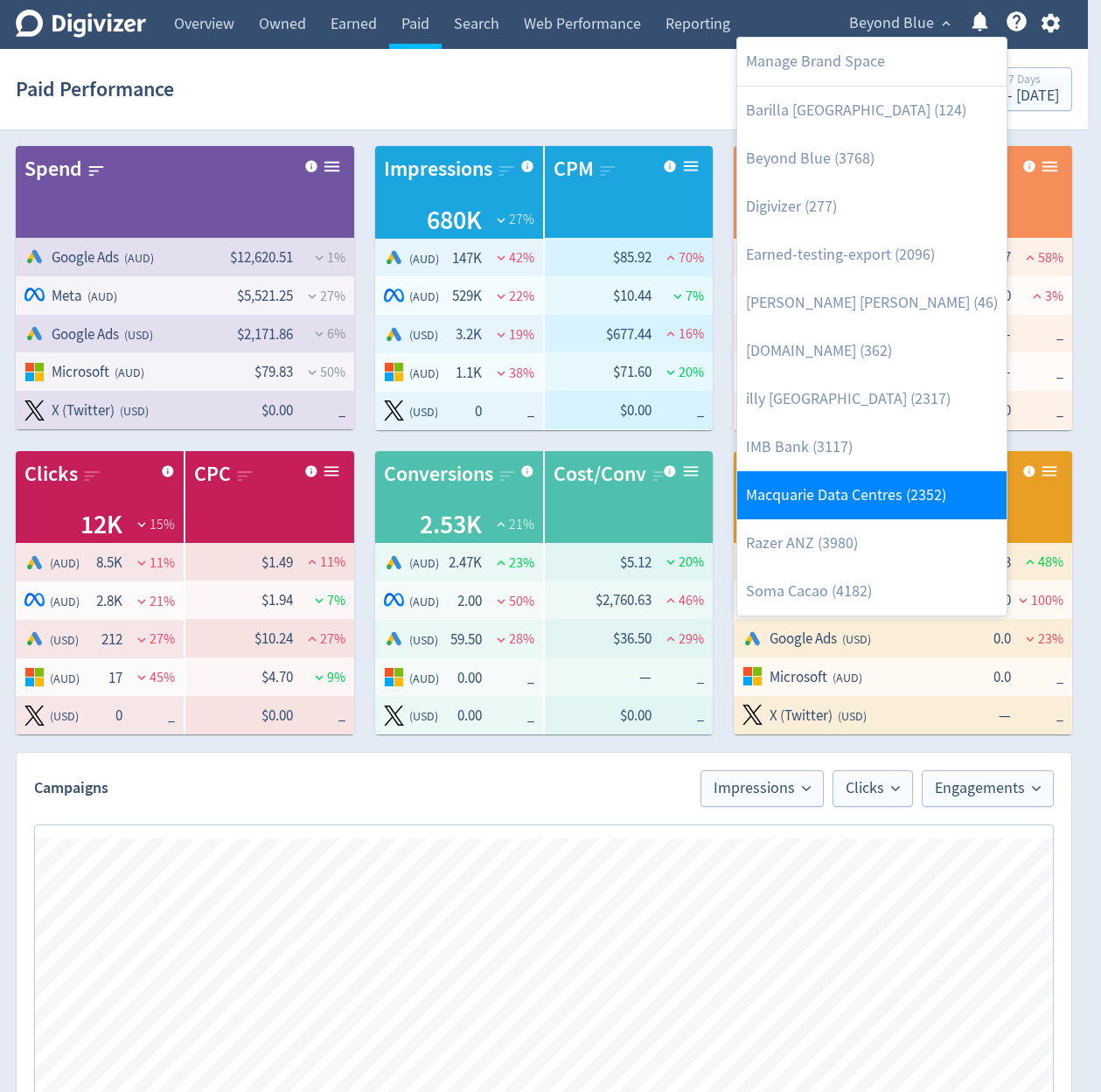
click at [874, 490] on link "Macquarie Data Centres (2352)" at bounding box center [872, 495] width 270 height 48
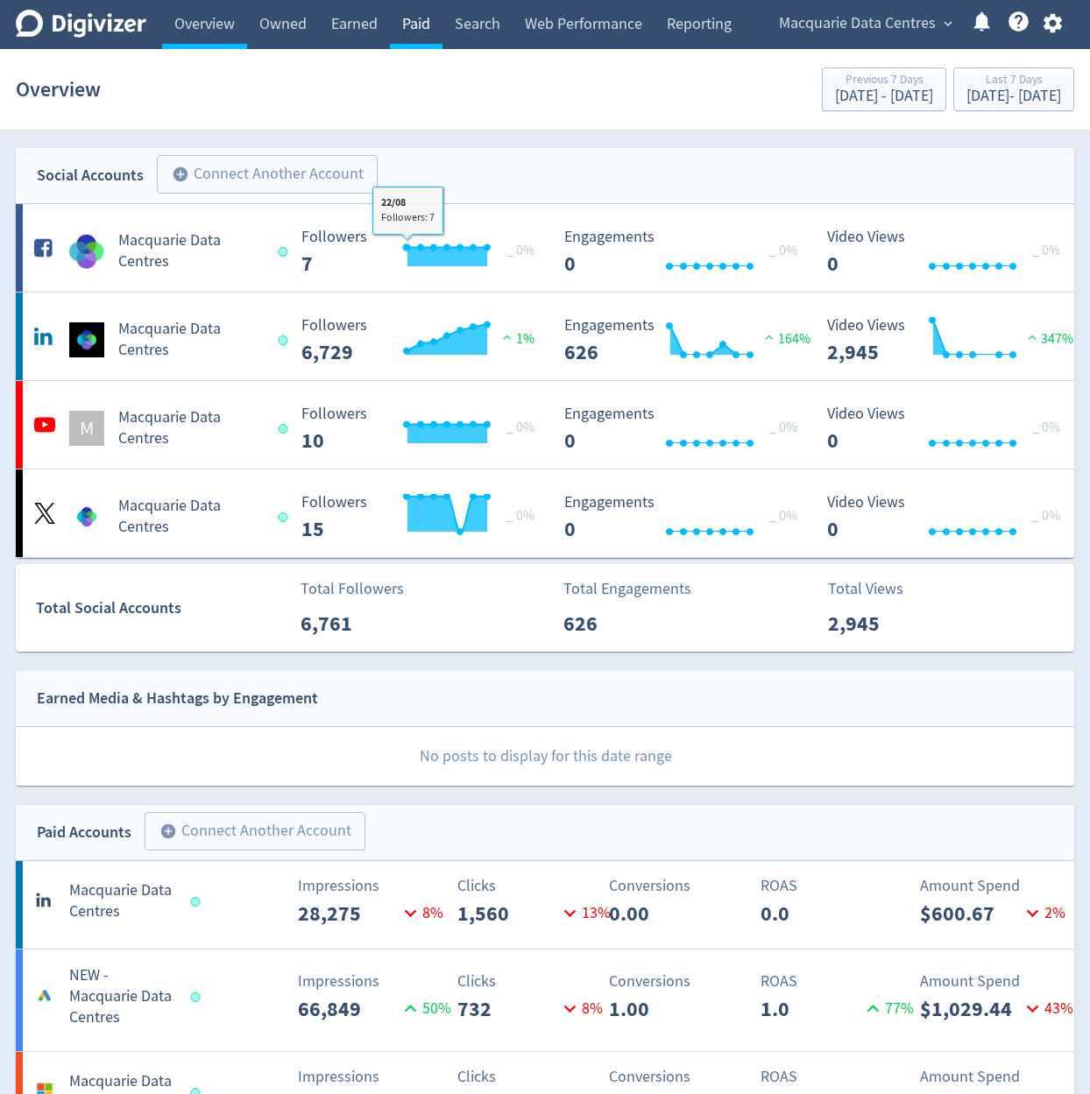
click at [423, 47] on link "Paid" at bounding box center [416, 24] width 53 height 49
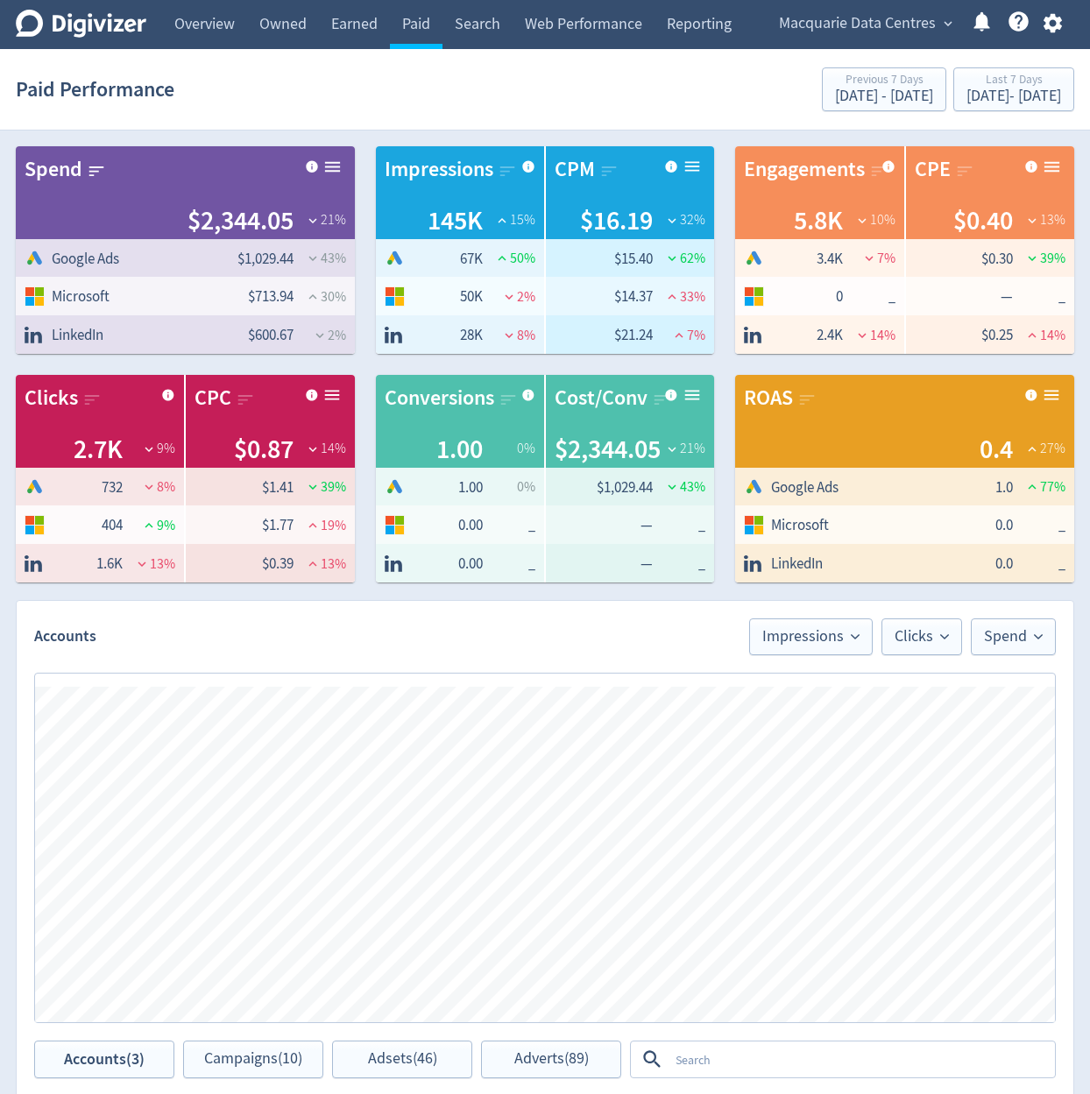
click at [1047, 23] on icon "button" at bounding box center [1052, 23] width 18 height 19
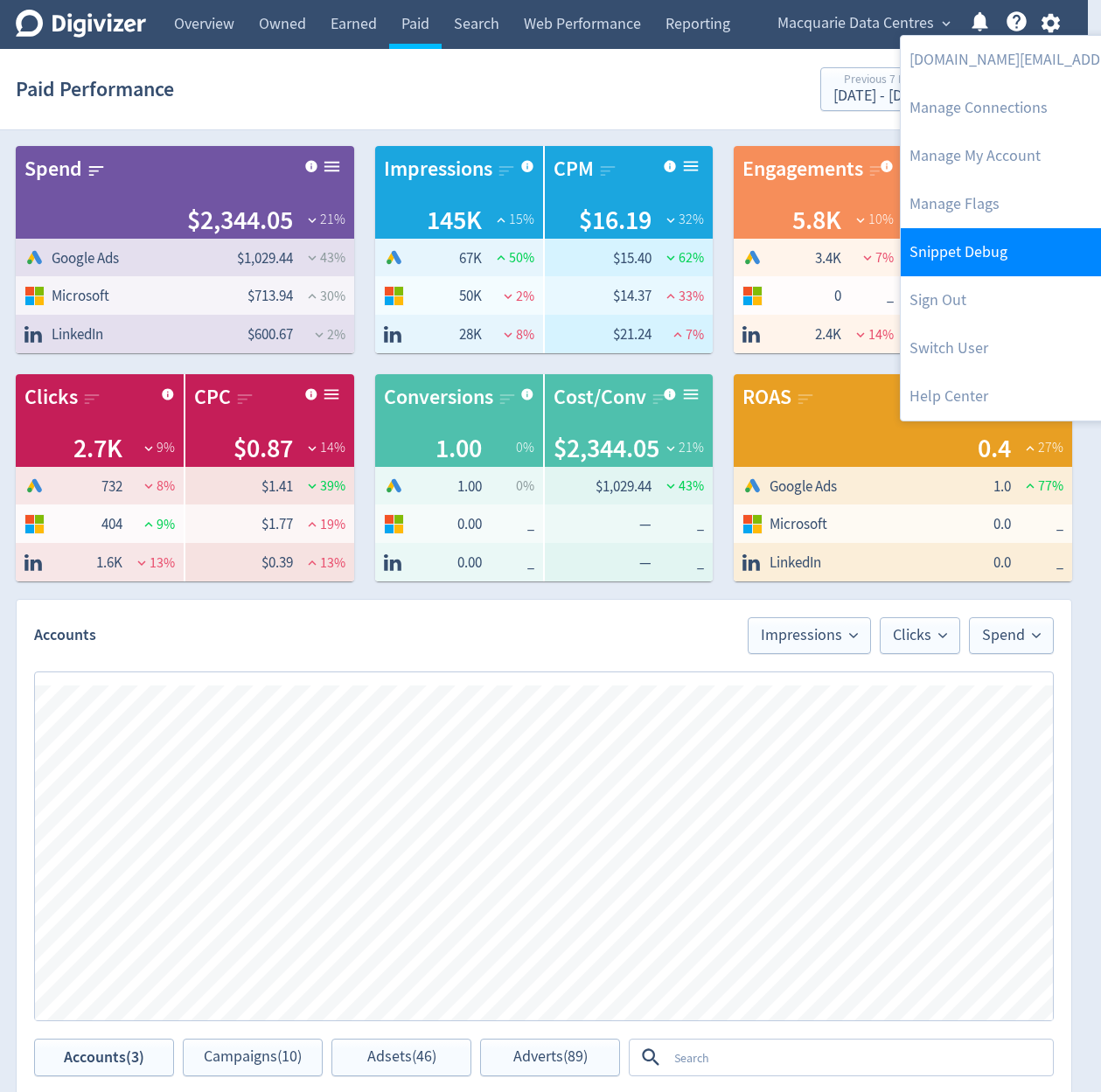
click at [995, 229] on link "Snippet Debug" at bounding box center [1078, 253] width 356 height 48
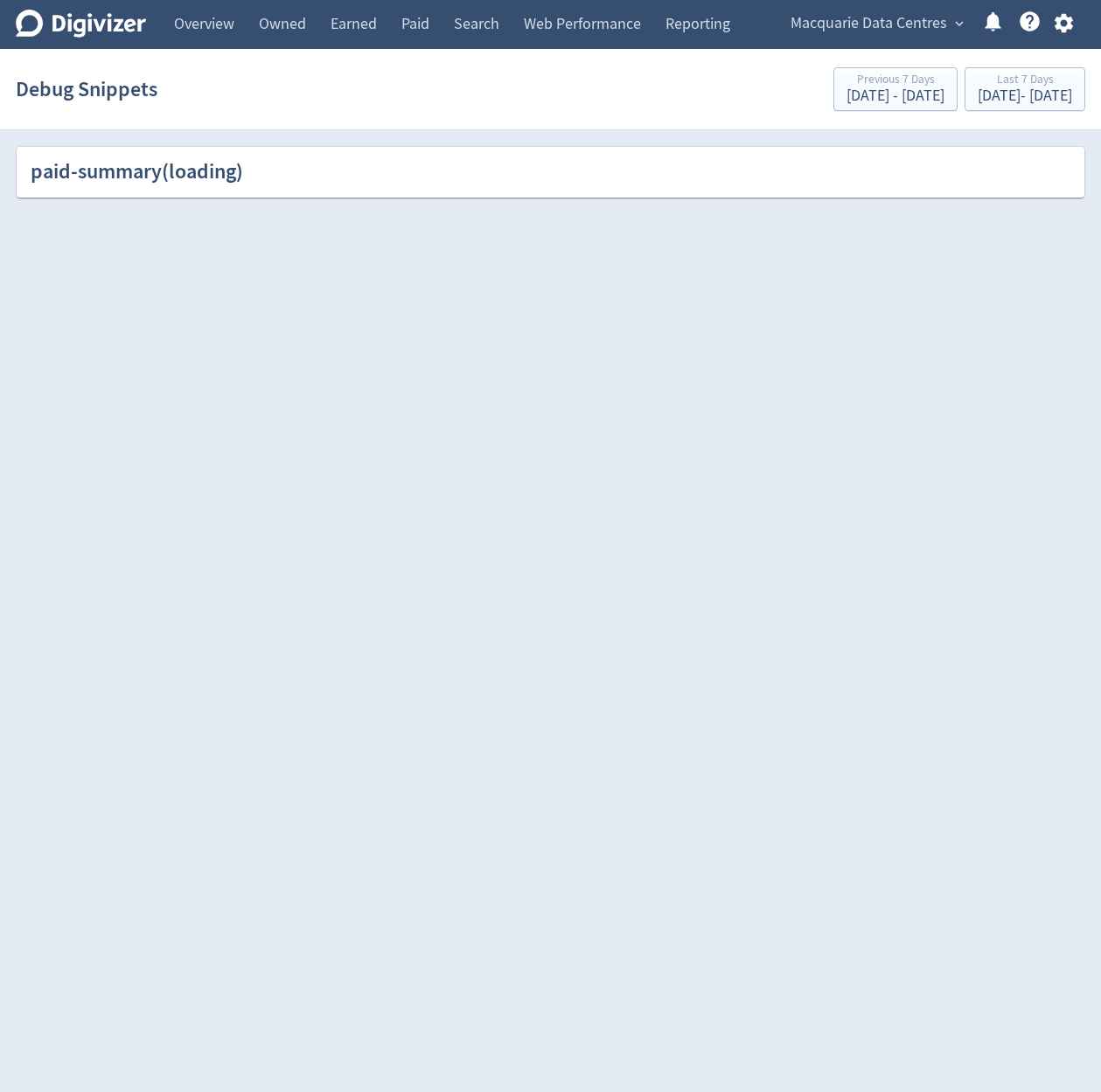
click at [1048, 28] on button "button" at bounding box center [1063, 23] width 44 height 24
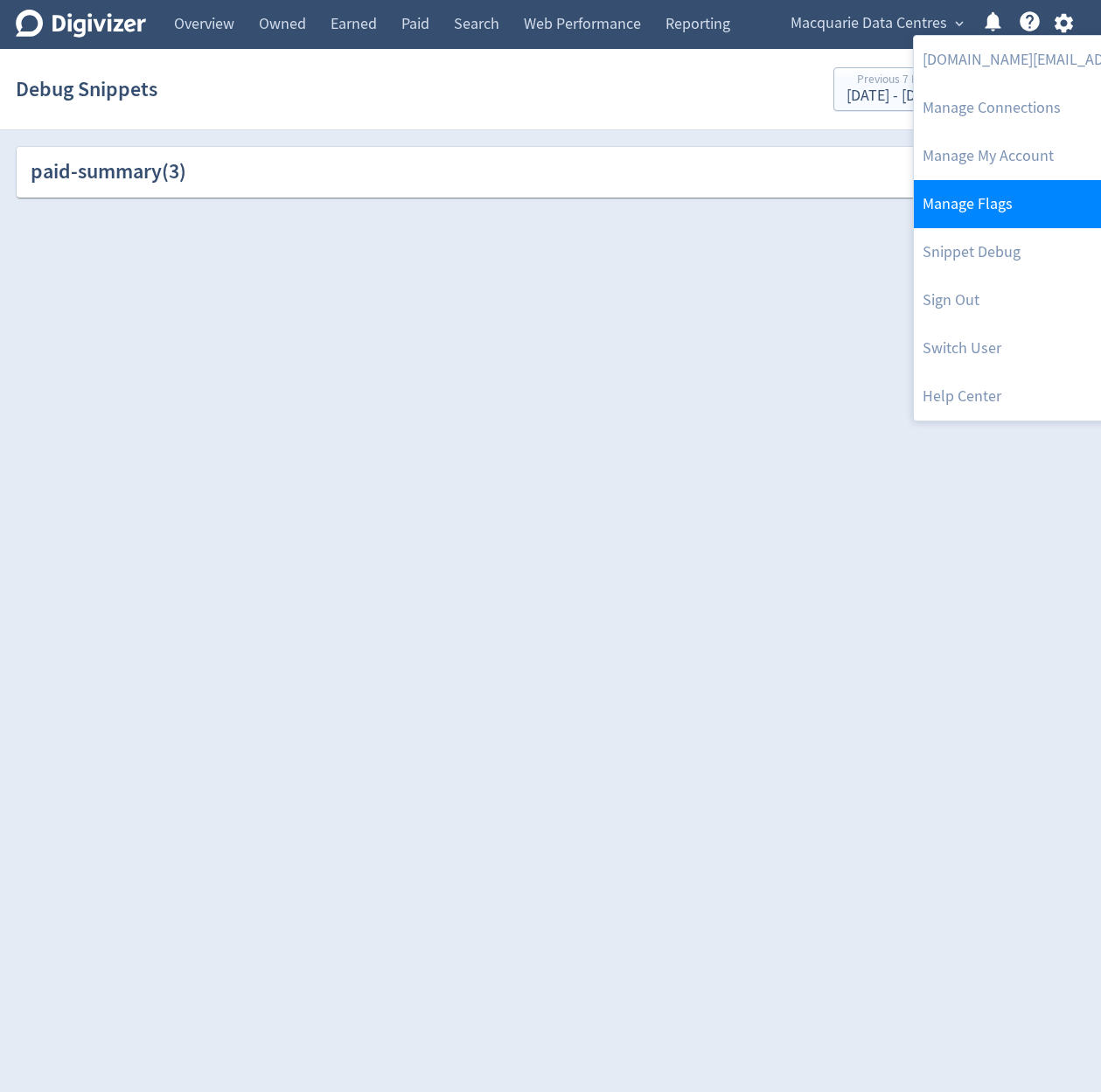
click at [1000, 208] on link "Manage Flags" at bounding box center [1092, 204] width 356 height 48
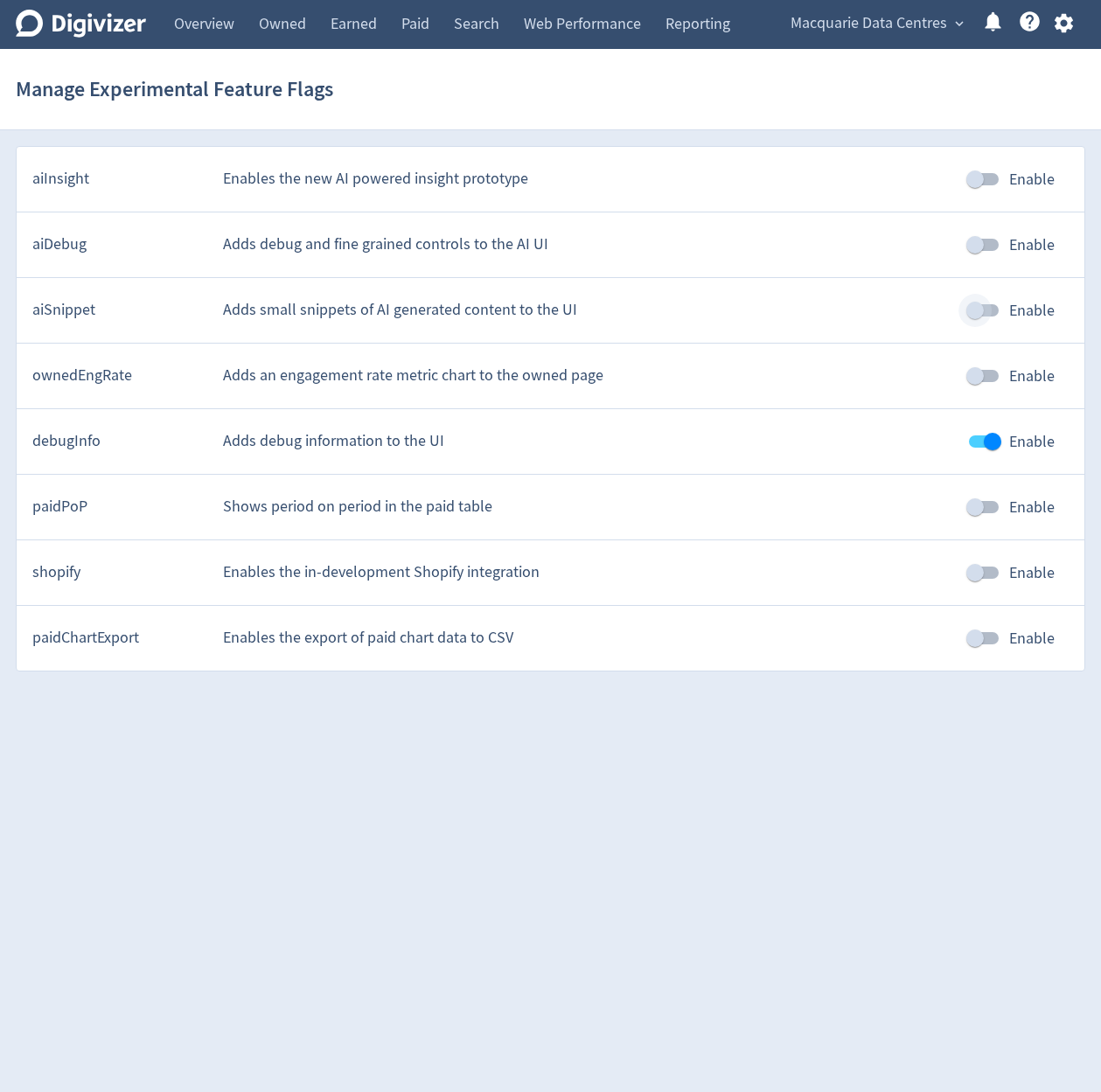
click at [990, 318] on input "Enable" at bounding box center [975, 309] width 100 height 33
checkbox input "true"
click at [422, 36] on link "Paid" at bounding box center [415, 24] width 53 height 49
